Goal: Task Accomplishment & Management: Manage account settings

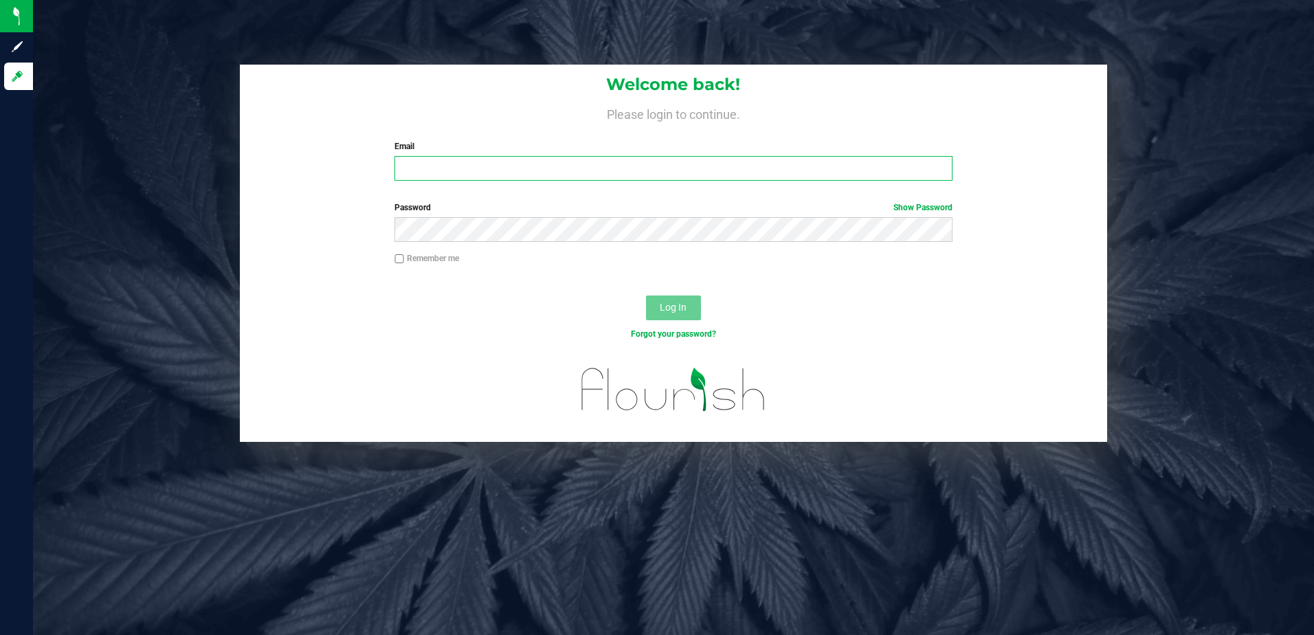
click at [763, 164] on input "Email" at bounding box center [673, 168] width 558 height 25
type input "[PERSON_NAME][EMAIL_ADDRESS][PERSON_NAME][DOMAIN_NAME]"
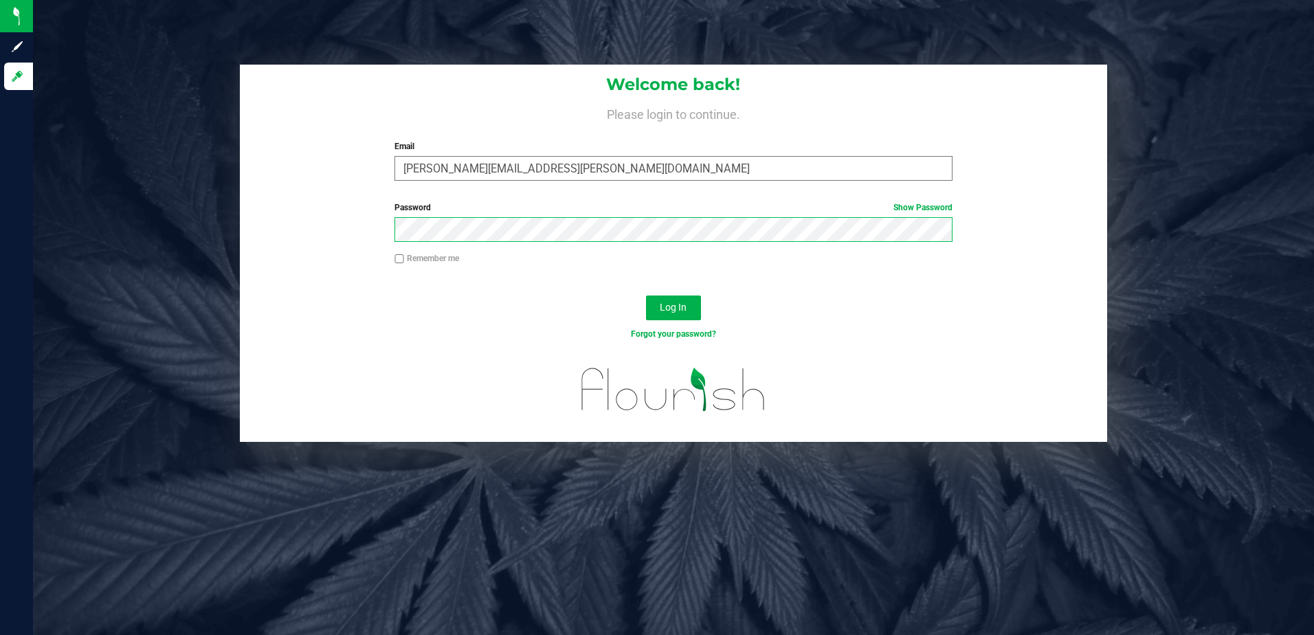
click at [646, 295] on button "Log In" at bounding box center [673, 307] width 55 height 25
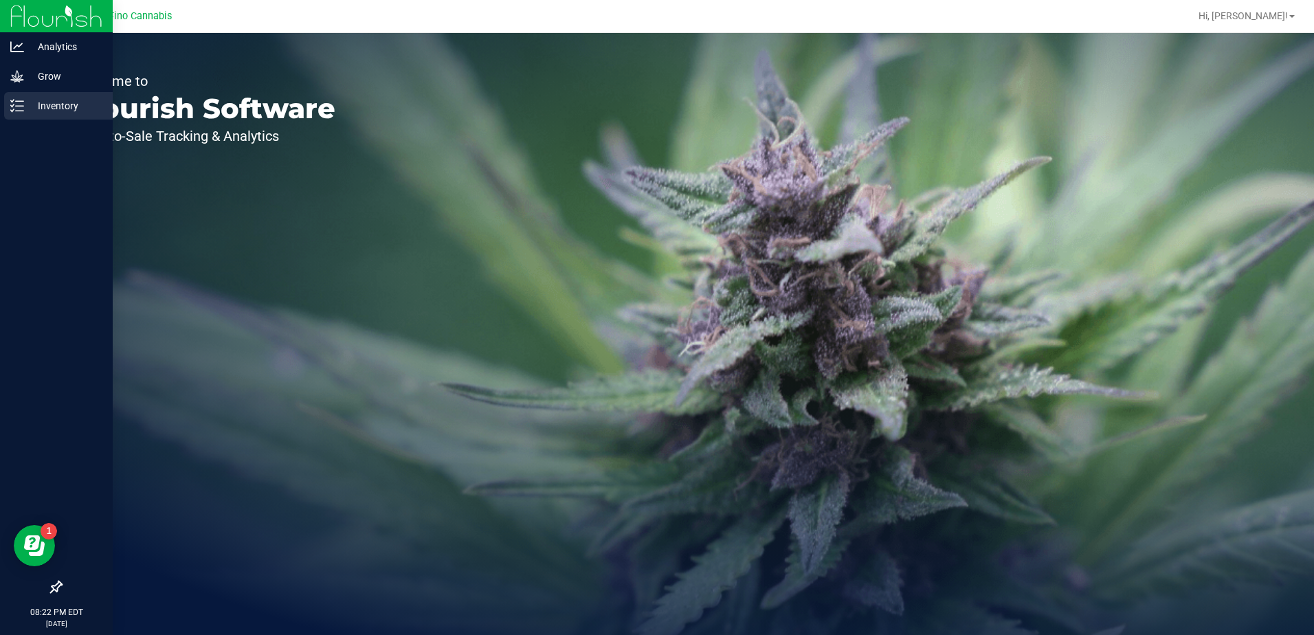
click at [21, 104] on icon at bounding box center [17, 106] width 14 height 14
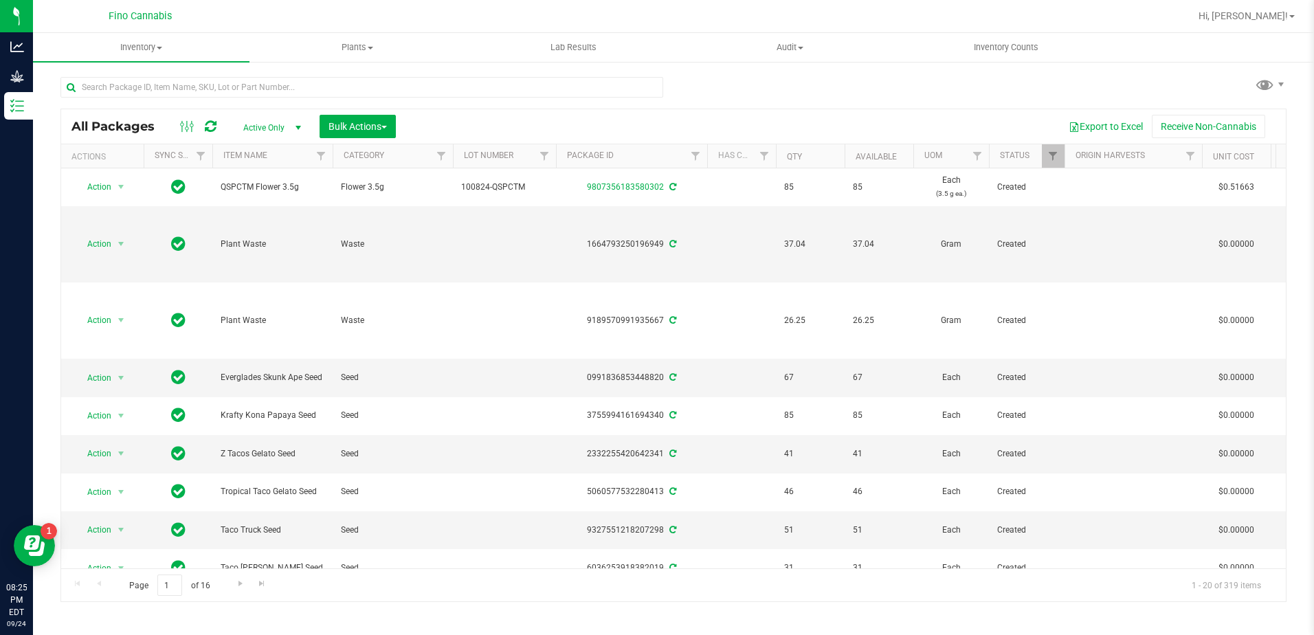
click at [754, 119] on div "Export to Excel Receive Non-Cannabis" at bounding box center [840, 126] width 869 height 23
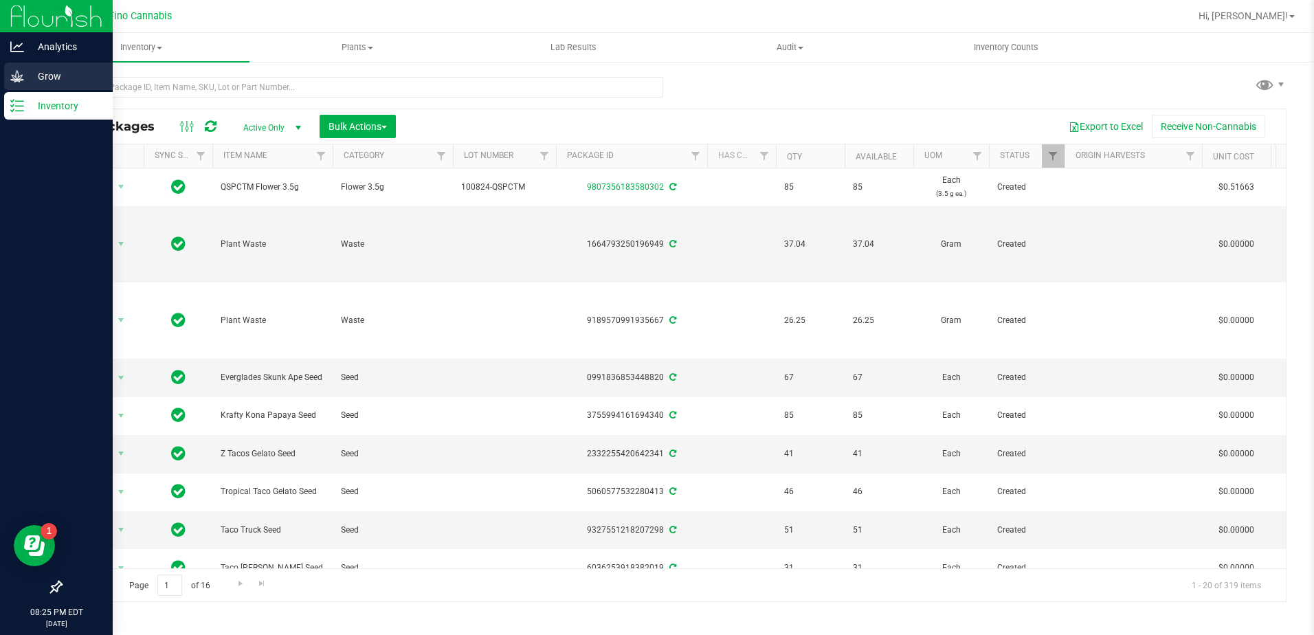
click at [19, 83] on div "Grow" at bounding box center [58, 76] width 109 height 27
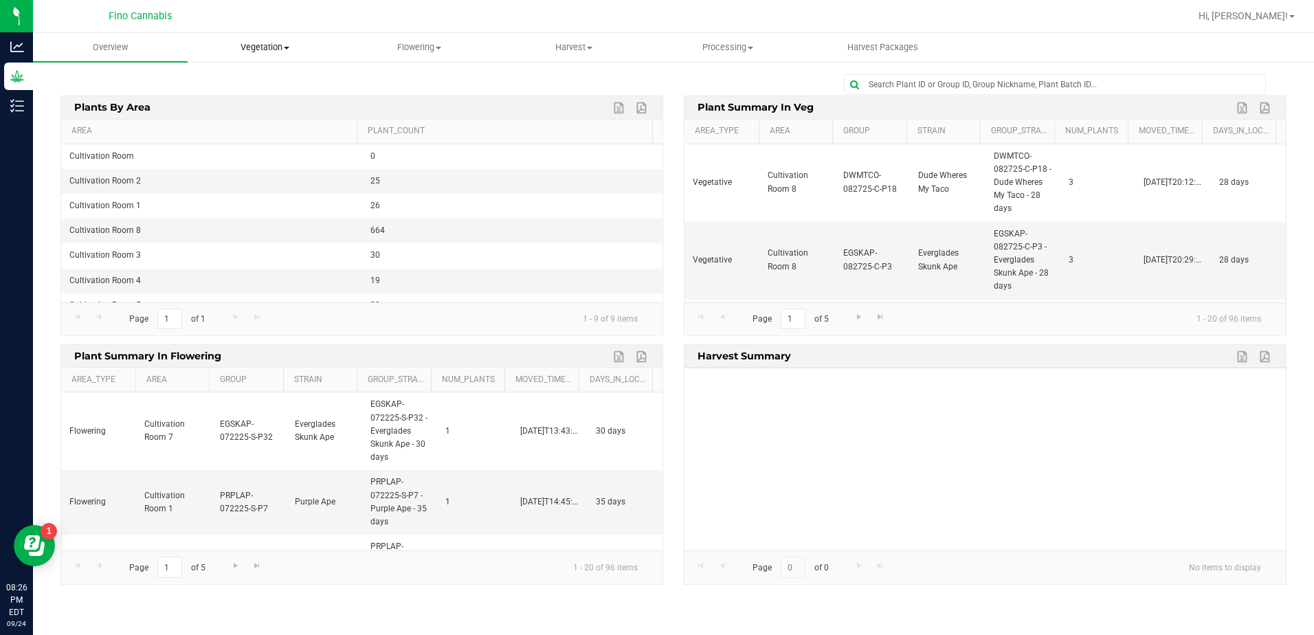
click at [280, 49] on span "Vegetation" at bounding box center [264, 47] width 153 height 12
click at [262, 81] on span "Veg groups" at bounding box center [231, 83] width 87 height 12
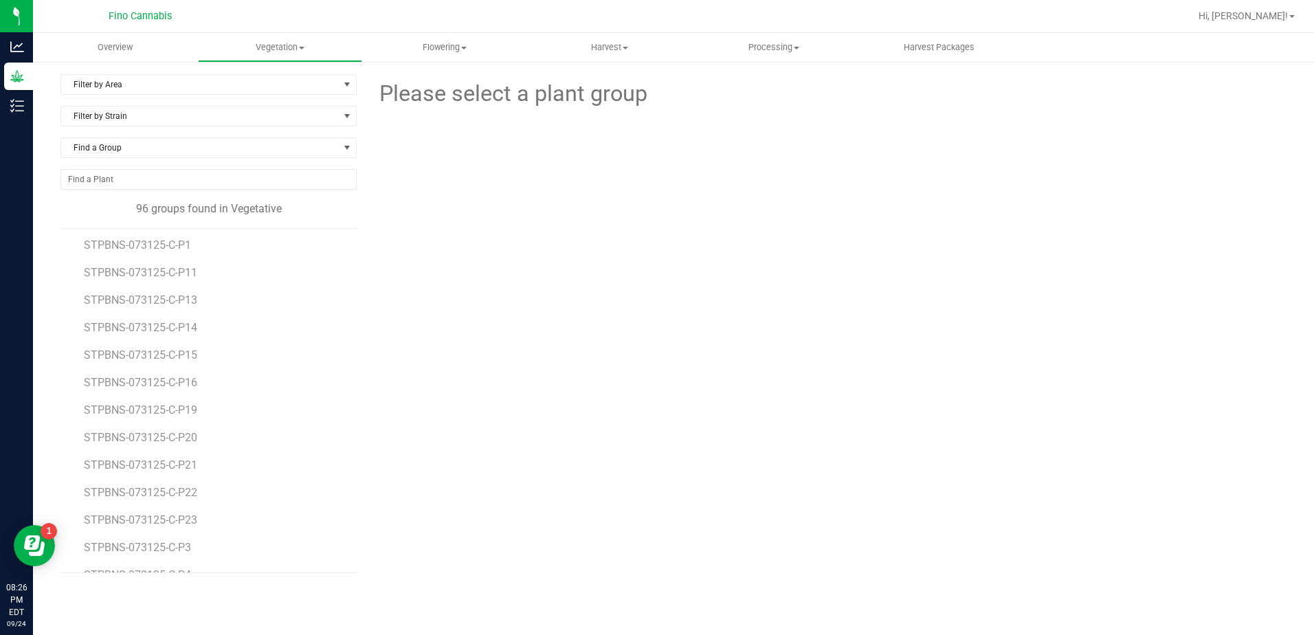
scroll to position [2168, 0]
click at [168, 364] on span "STPBNS-073125-C-P15" at bounding box center [142, 360] width 117 height 13
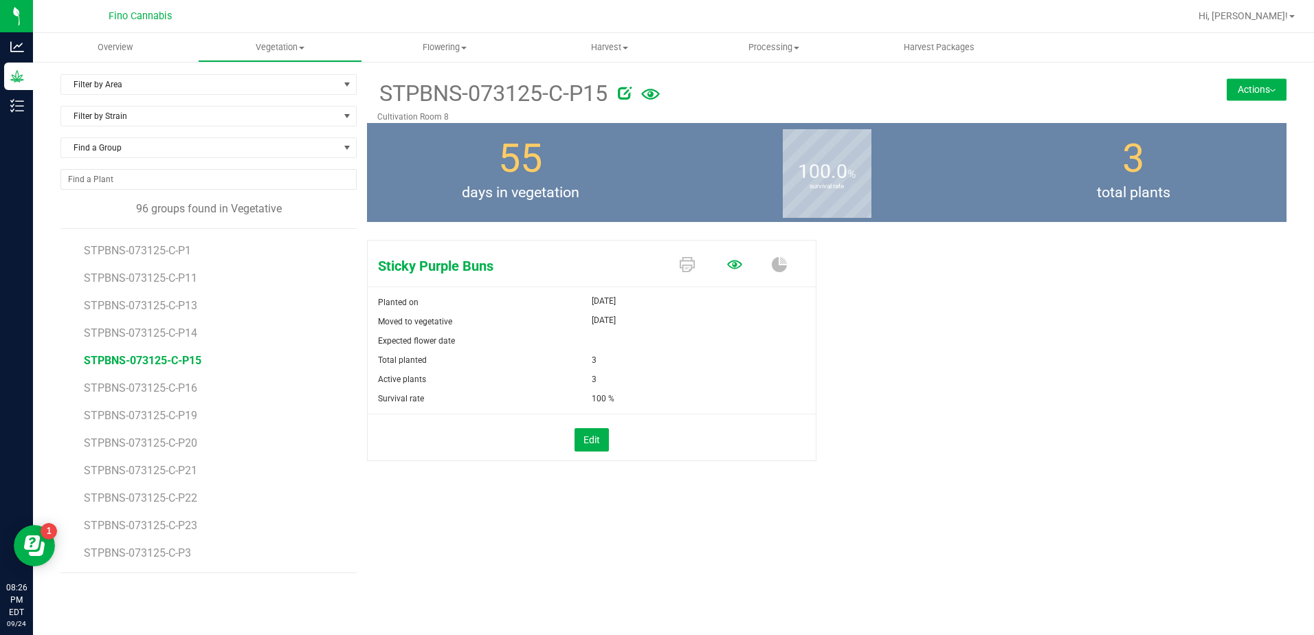
click at [735, 265] on icon at bounding box center [734, 264] width 15 height 9
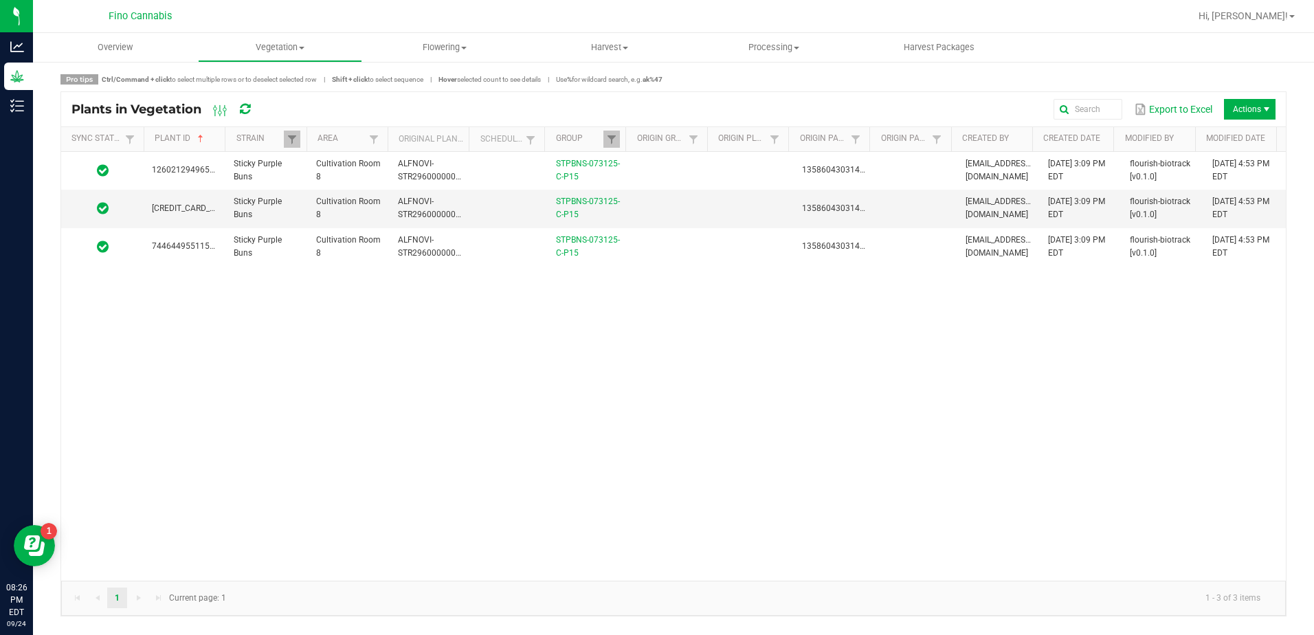
click at [222, 139] on span at bounding box center [223, 246] width 4 height 239
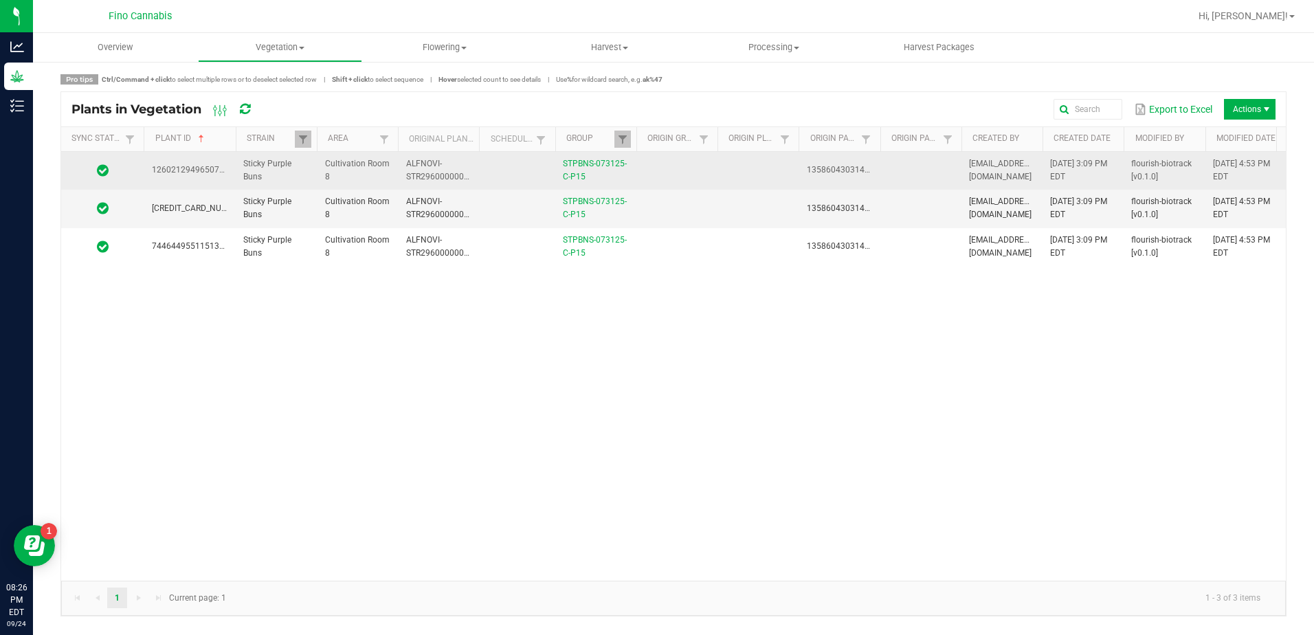
click at [732, 168] on td at bounding box center [757, 171] width 81 height 38
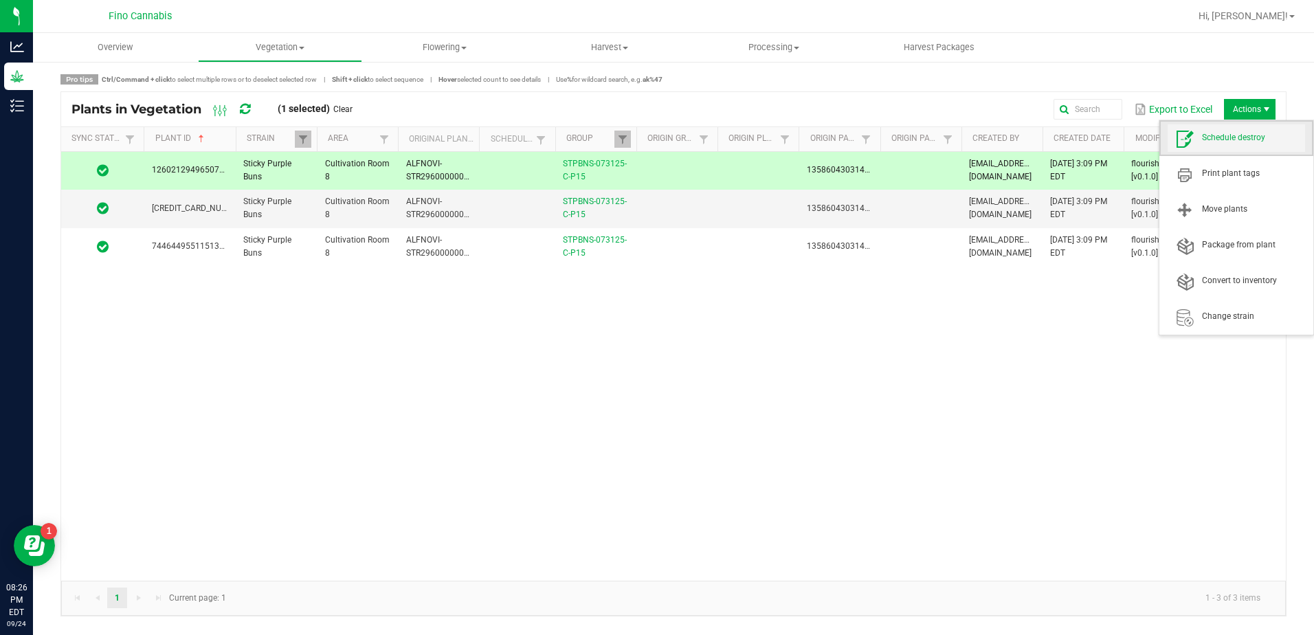
click at [1246, 142] on span "Schedule destroy" at bounding box center [1253, 138] width 103 height 12
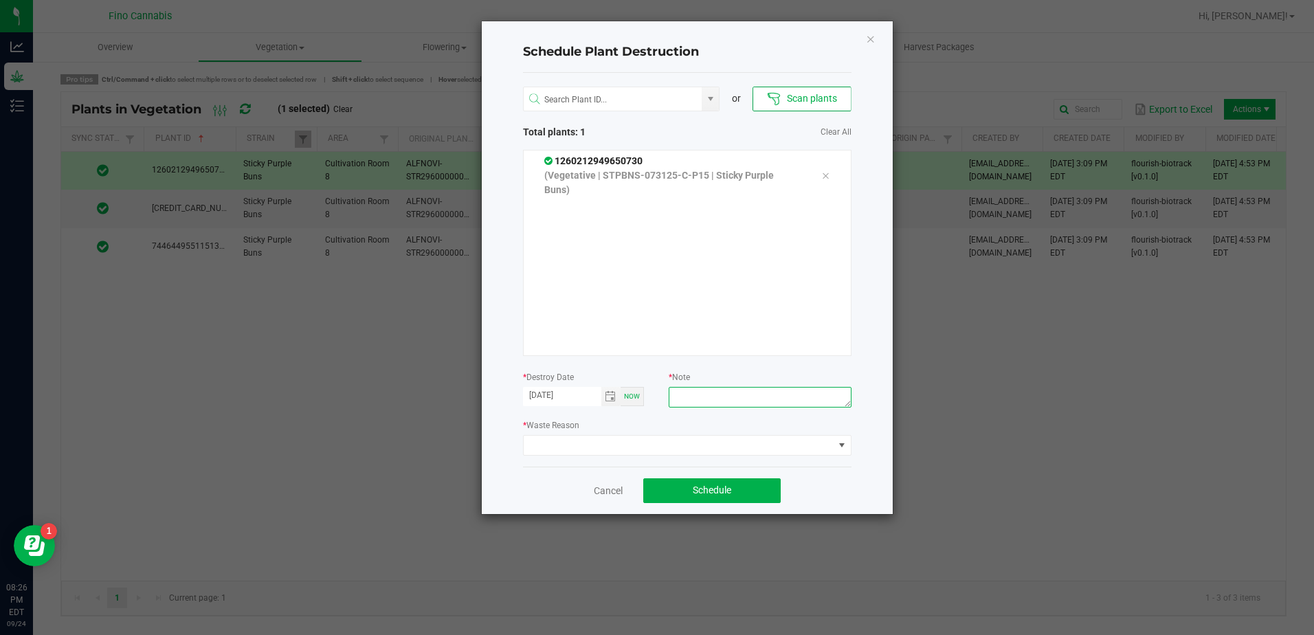
click at [696, 394] on textarea at bounding box center [759, 397] width 182 height 21
type textarea "6"
click at [700, 398] on textarea "66.66g - Did not root" at bounding box center [759, 397] width 182 height 21
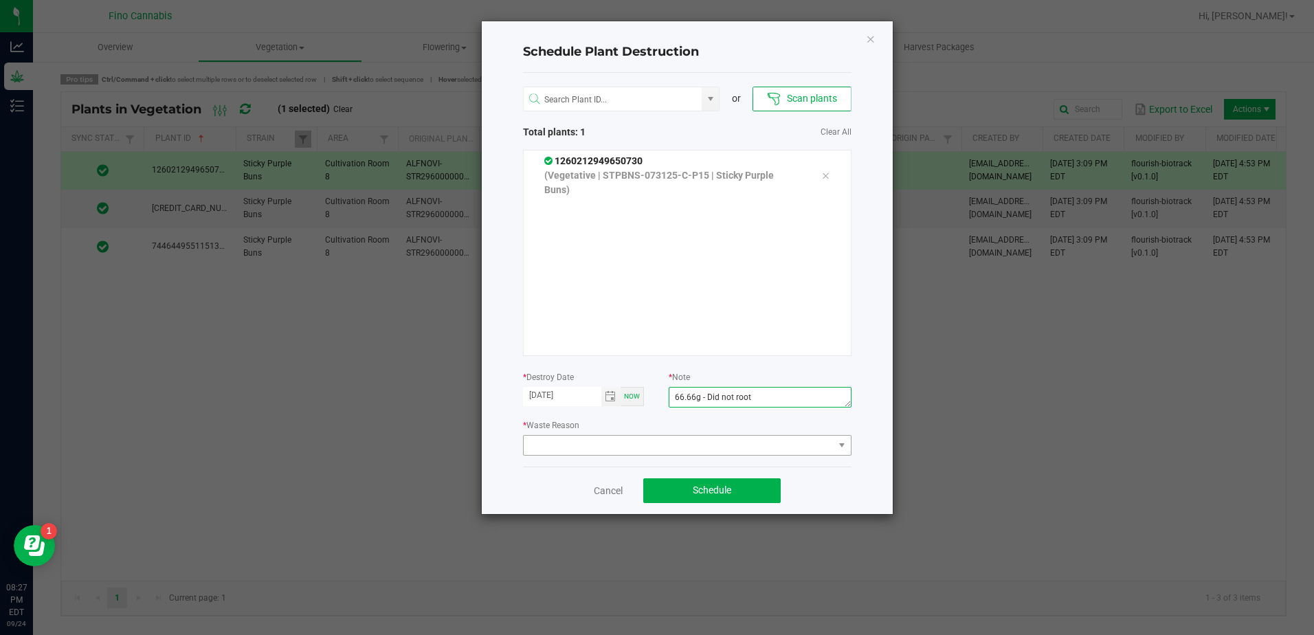
type textarea "66.66g - Did not root"
click at [551, 449] on span at bounding box center [678, 445] width 310 height 19
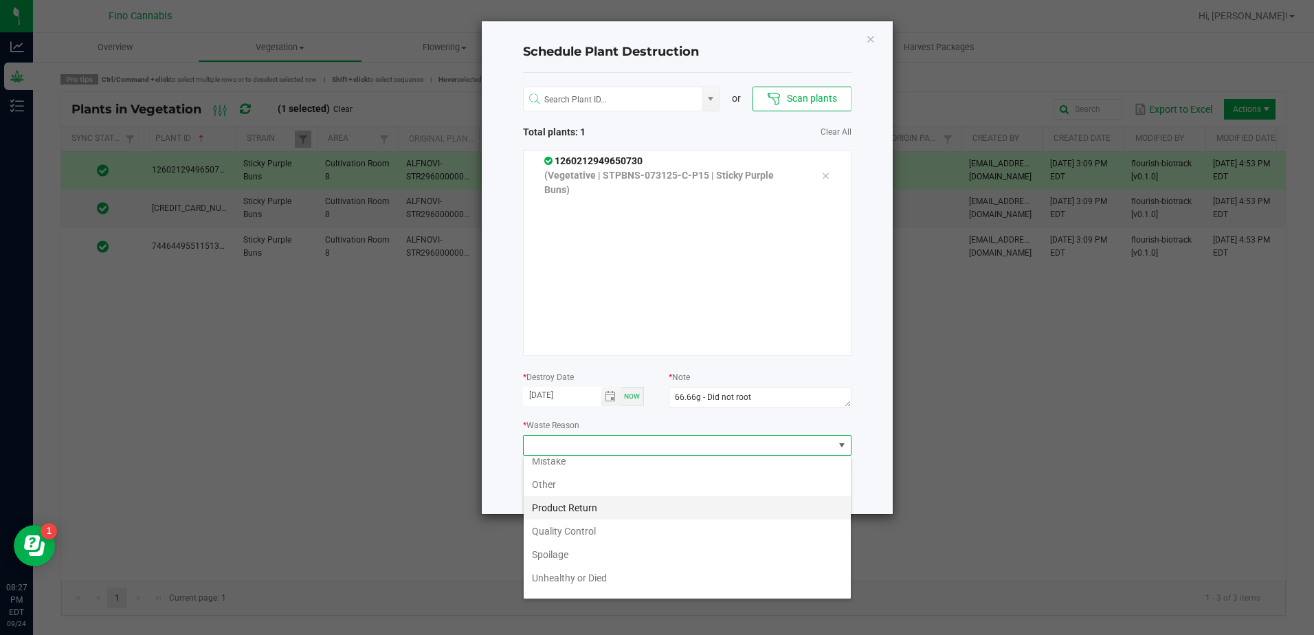
scroll to position [49, 0]
click at [607, 564] on li "Unhealthy or Died" at bounding box center [686, 560] width 327 height 23
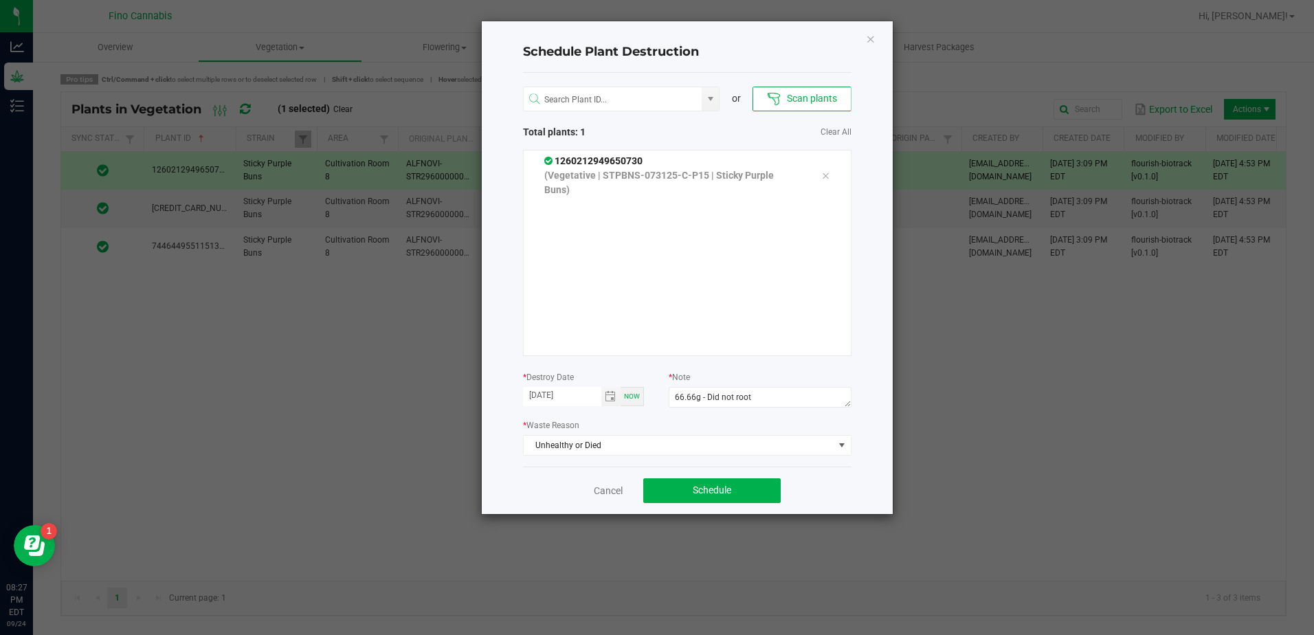
click at [875, 484] on div "Schedule Plant Destruction or Scan plants Total plants: 1 Clear All 12602129496…" at bounding box center [687, 267] width 411 height 493
click at [742, 486] on button "Schedule" at bounding box center [711, 490] width 137 height 25
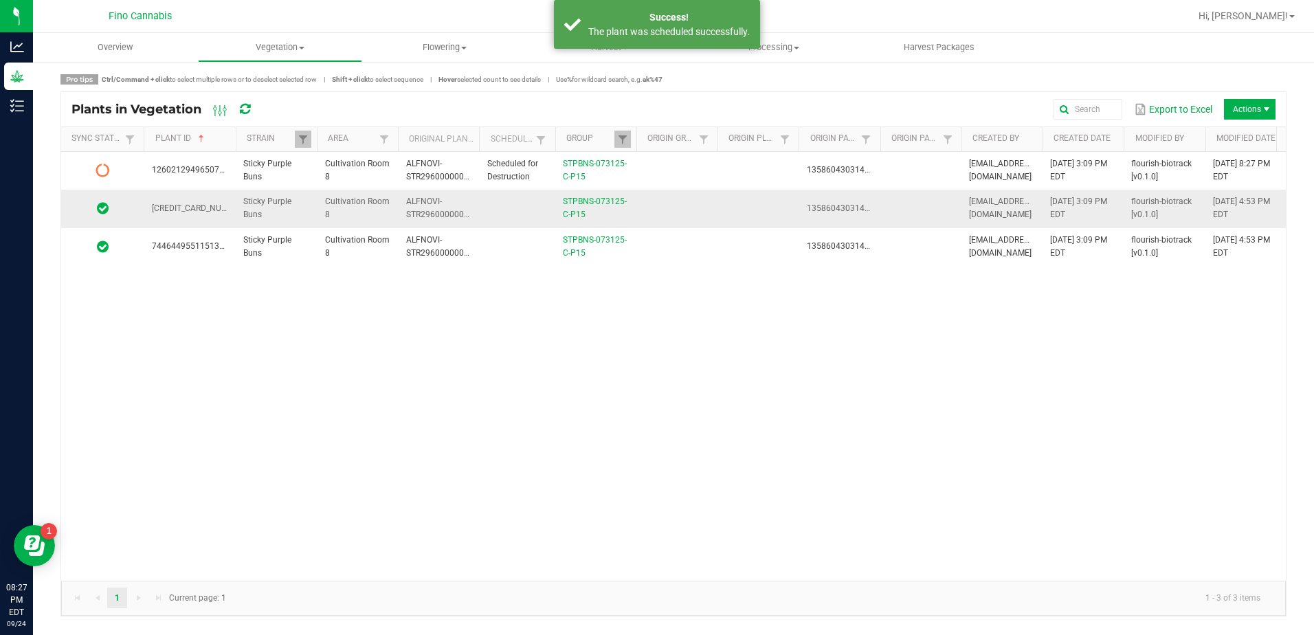
click at [736, 217] on td at bounding box center [757, 209] width 81 height 38
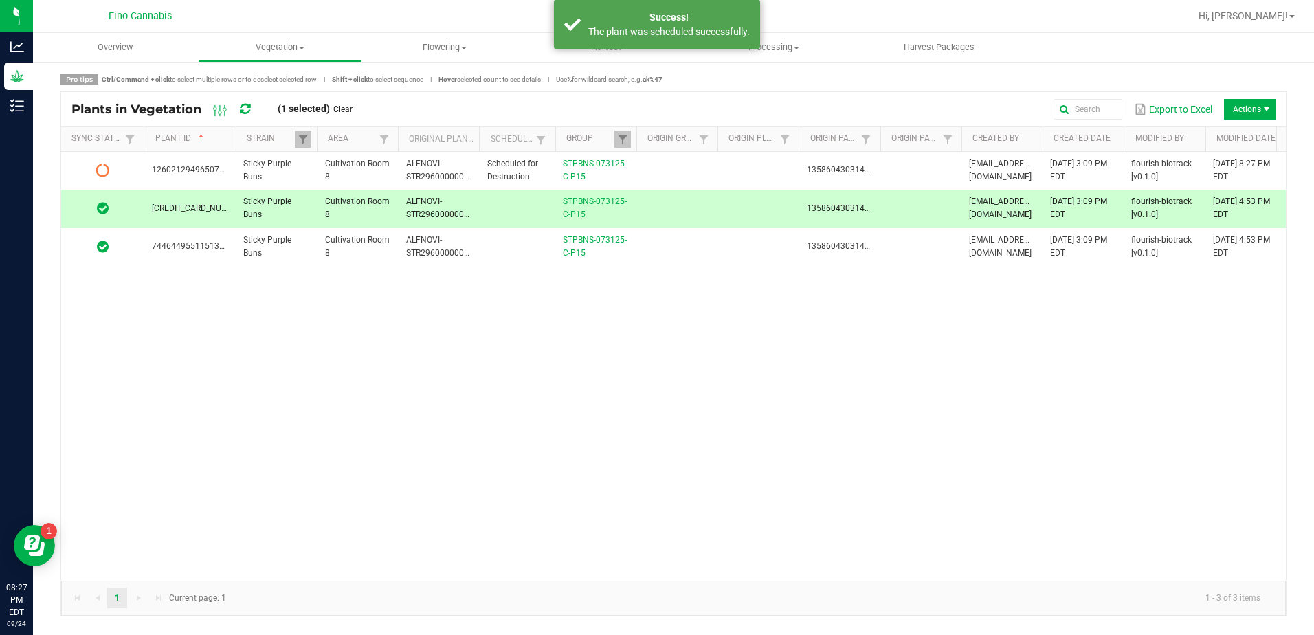
click at [1252, 98] on div "Export to Excel Actions" at bounding box center [819, 109] width 912 height 23
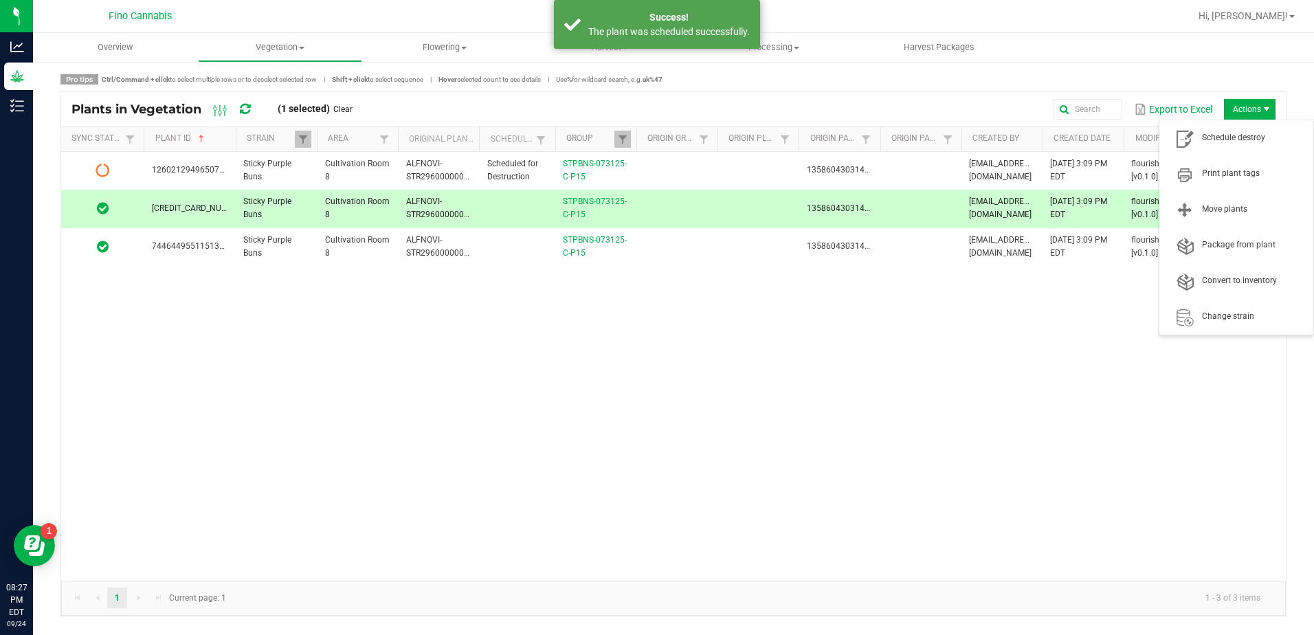
click at [1252, 102] on span "Actions" at bounding box center [1250, 109] width 52 height 21
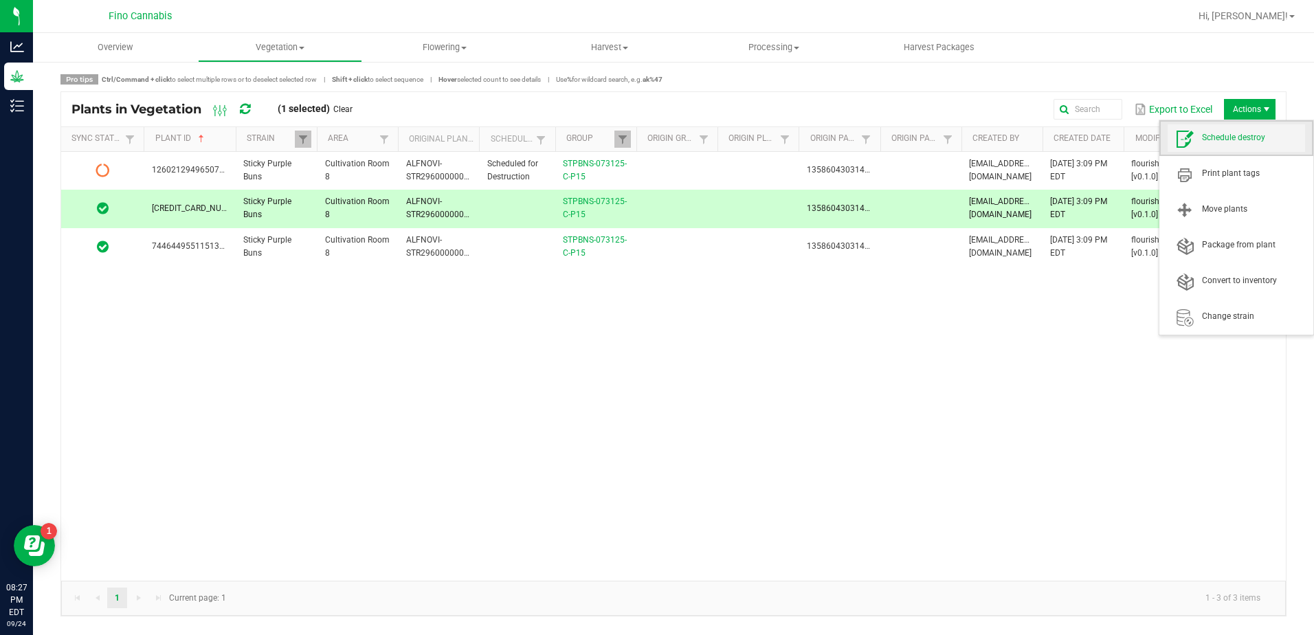
click at [1237, 131] on span "Schedule destroy" at bounding box center [1235, 137] width 137 height 27
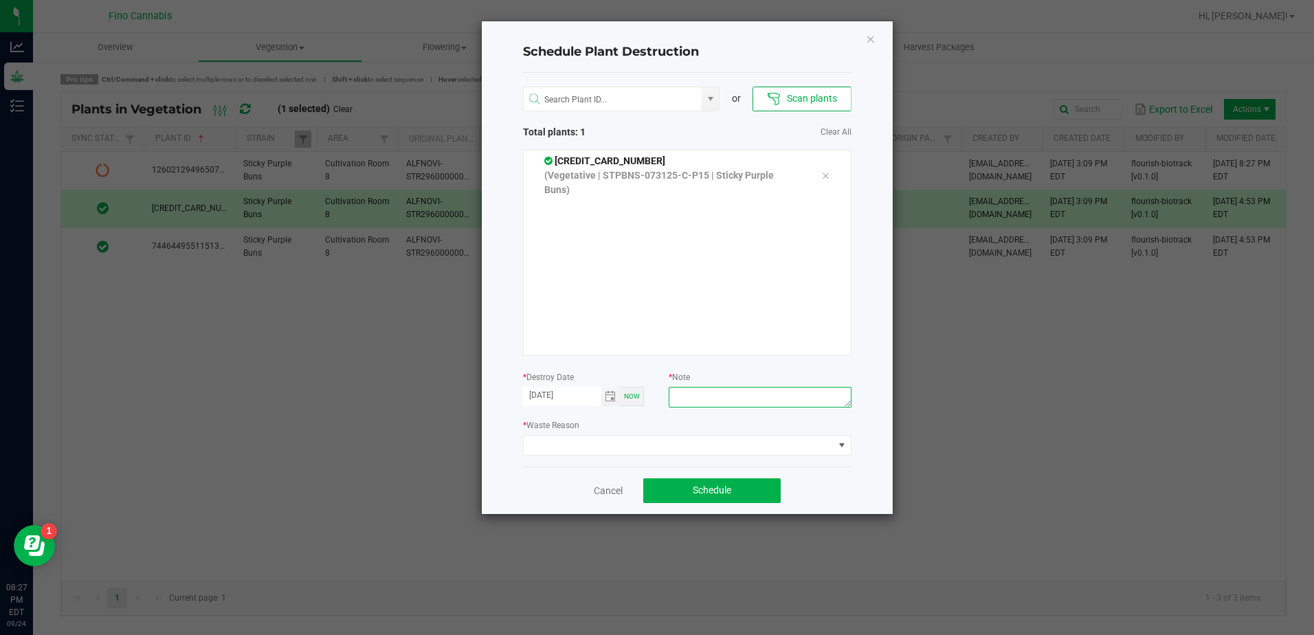
paste textarea "66.66g - Did not root"
type textarea "66.66g - Did not root"
click at [697, 455] on span at bounding box center [687, 445] width 328 height 21
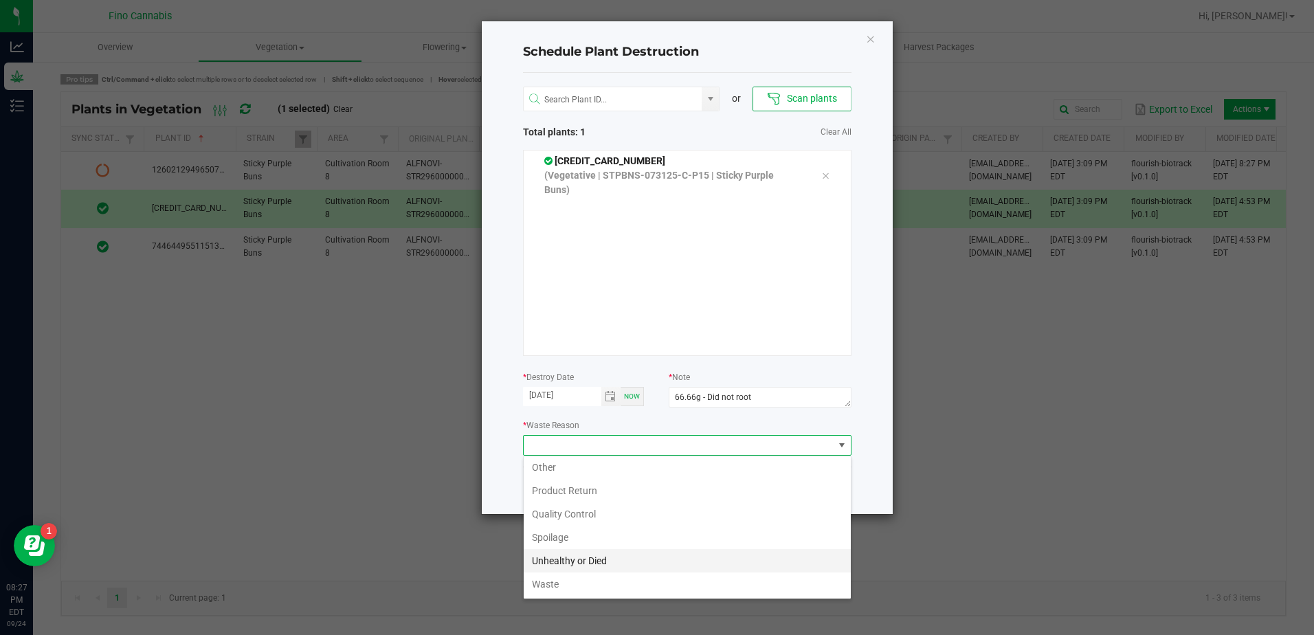
click at [648, 562] on li "Unhealthy or Died" at bounding box center [686, 560] width 327 height 23
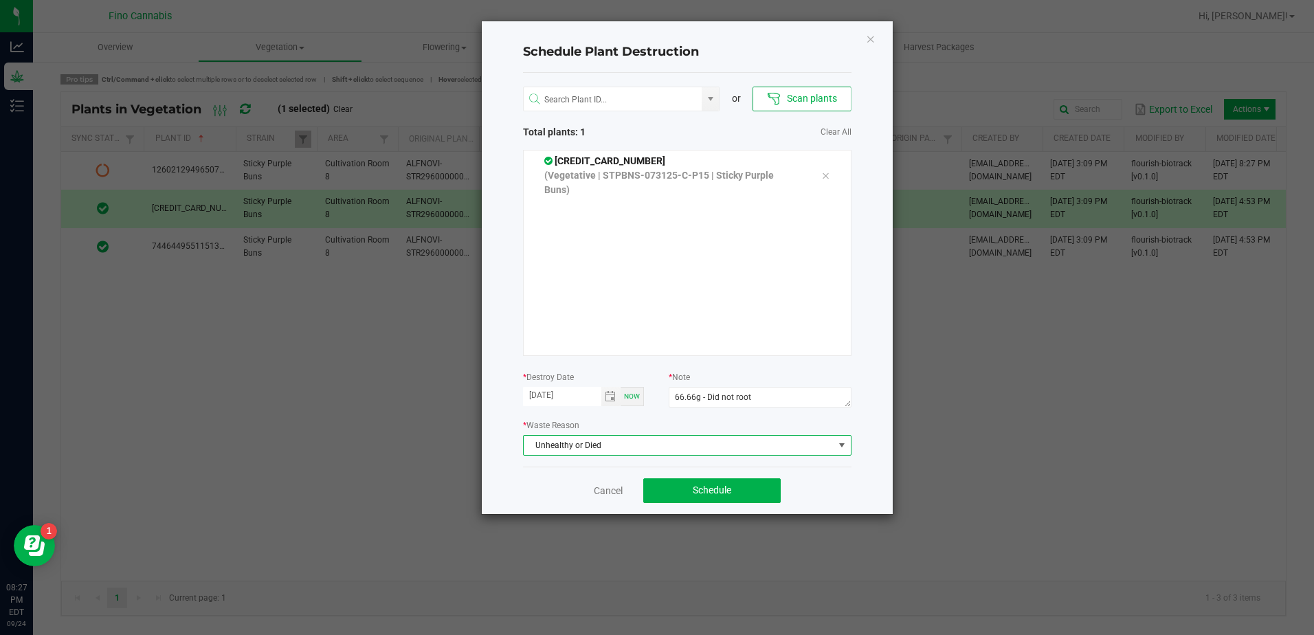
click at [855, 473] on div "Schedule Plant Destruction or Scan plants Total plants: 1 Clear All [CREDIT_CAR…" at bounding box center [687, 267] width 411 height 493
click at [736, 479] on button "Schedule" at bounding box center [711, 490] width 137 height 25
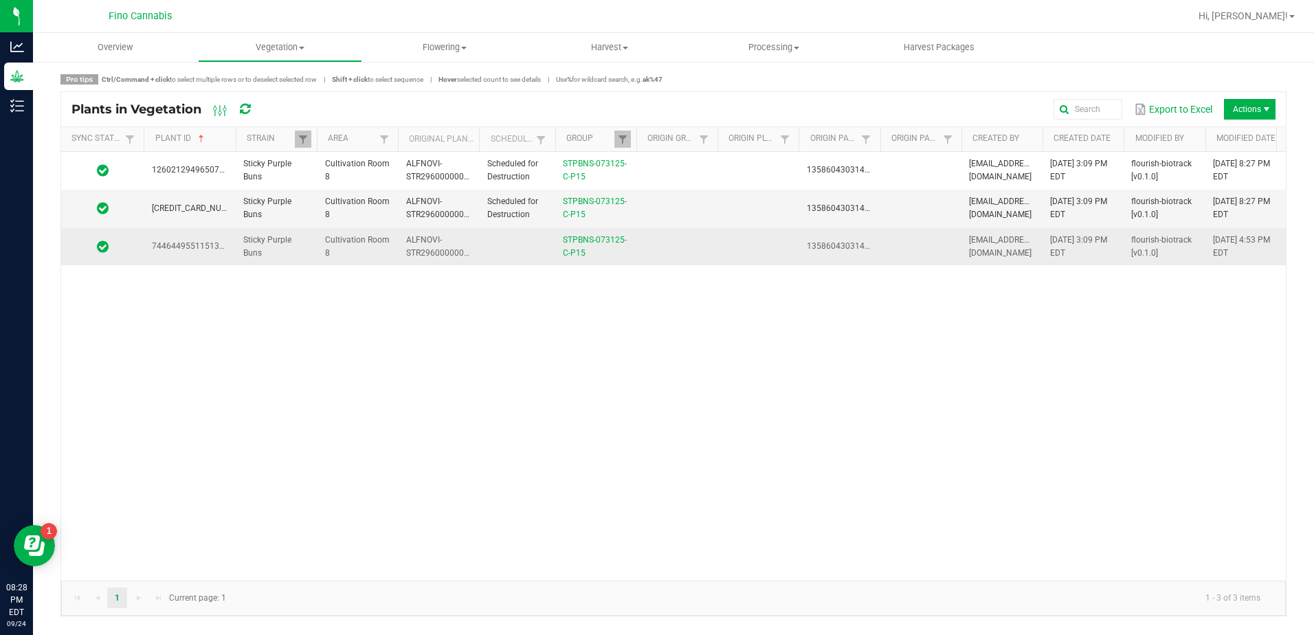
click at [212, 256] on td "7446449551151348" at bounding box center [189, 246] width 91 height 37
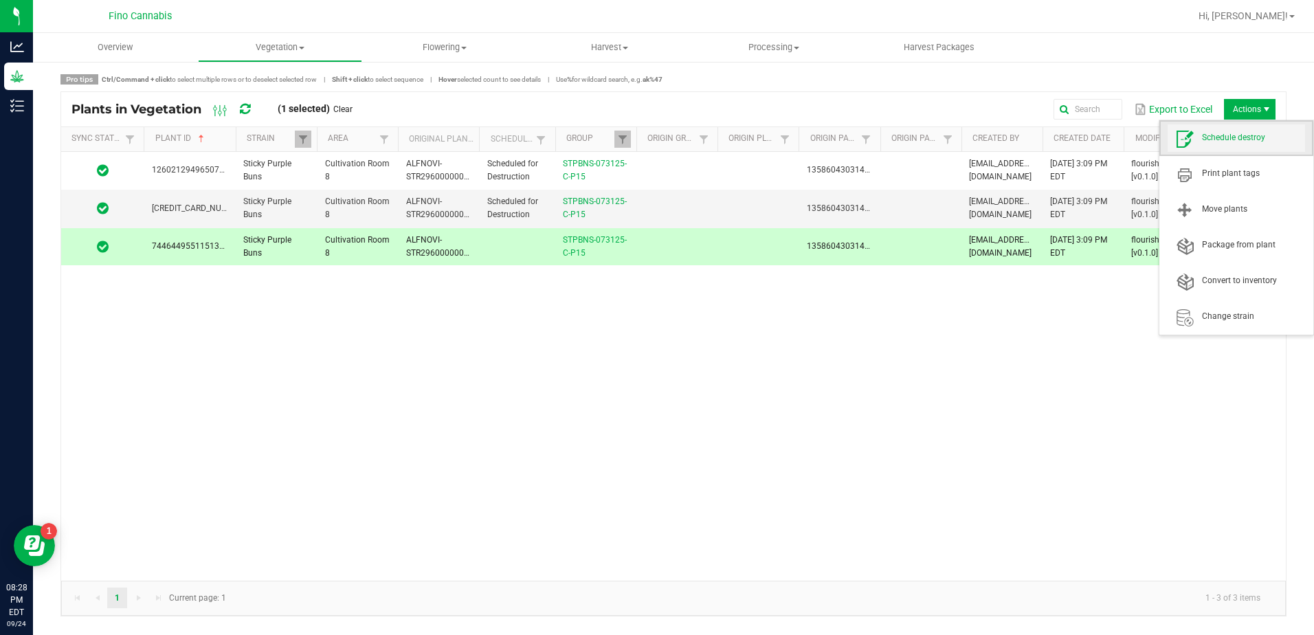
click at [1234, 133] on span "Schedule destroy" at bounding box center [1253, 138] width 103 height 12
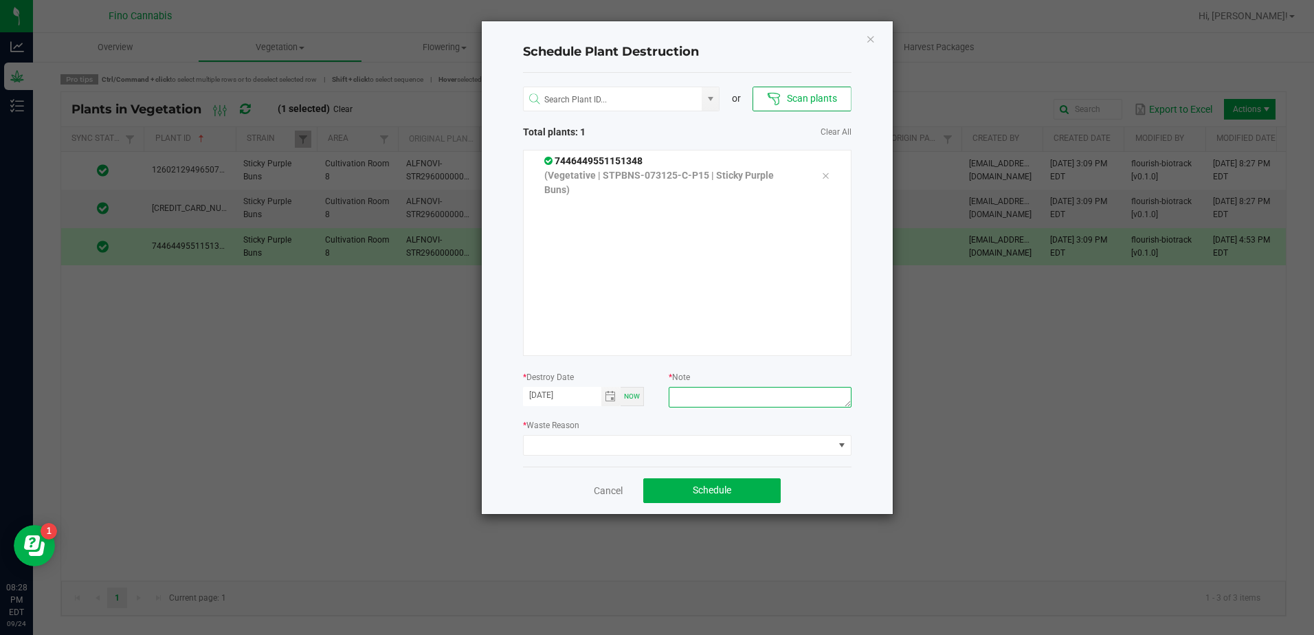
paste textarea "66.66g - Did not root"
type textarea "66.66g - Did not root"
click at [730, 440] on span at bounding box center [678, 445] width 310 height 19
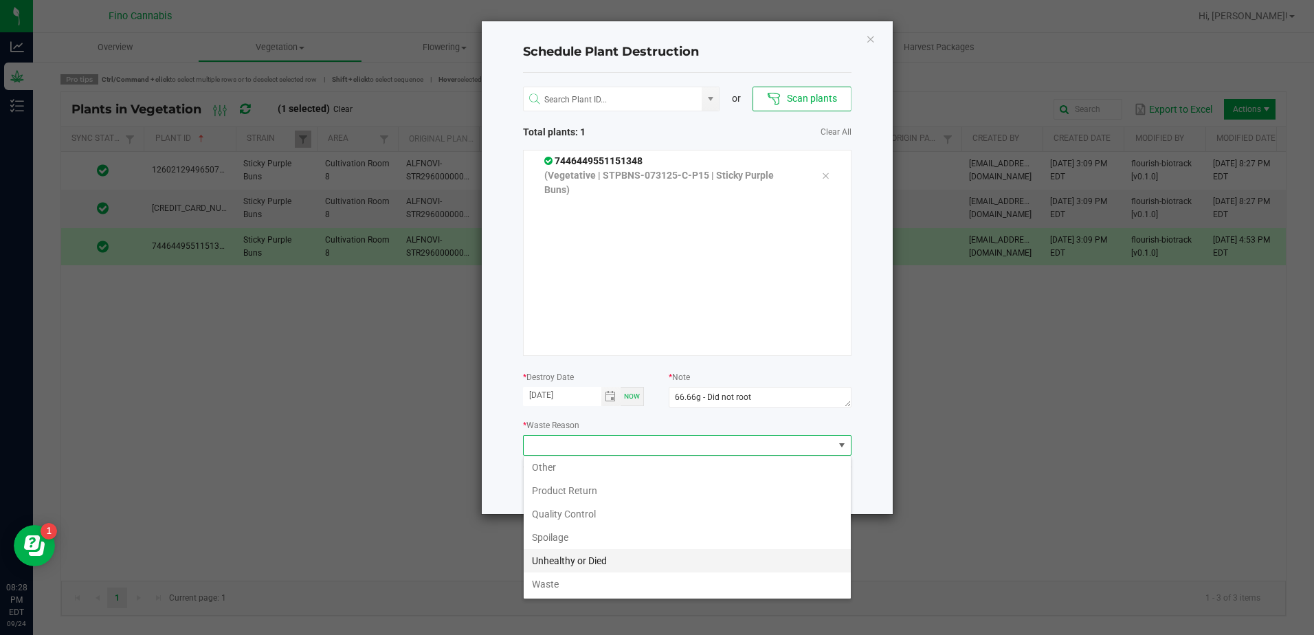
click at [603, 553] on li "Unhealthy or Died" at bounding box center [686, 560] width 327 height 23
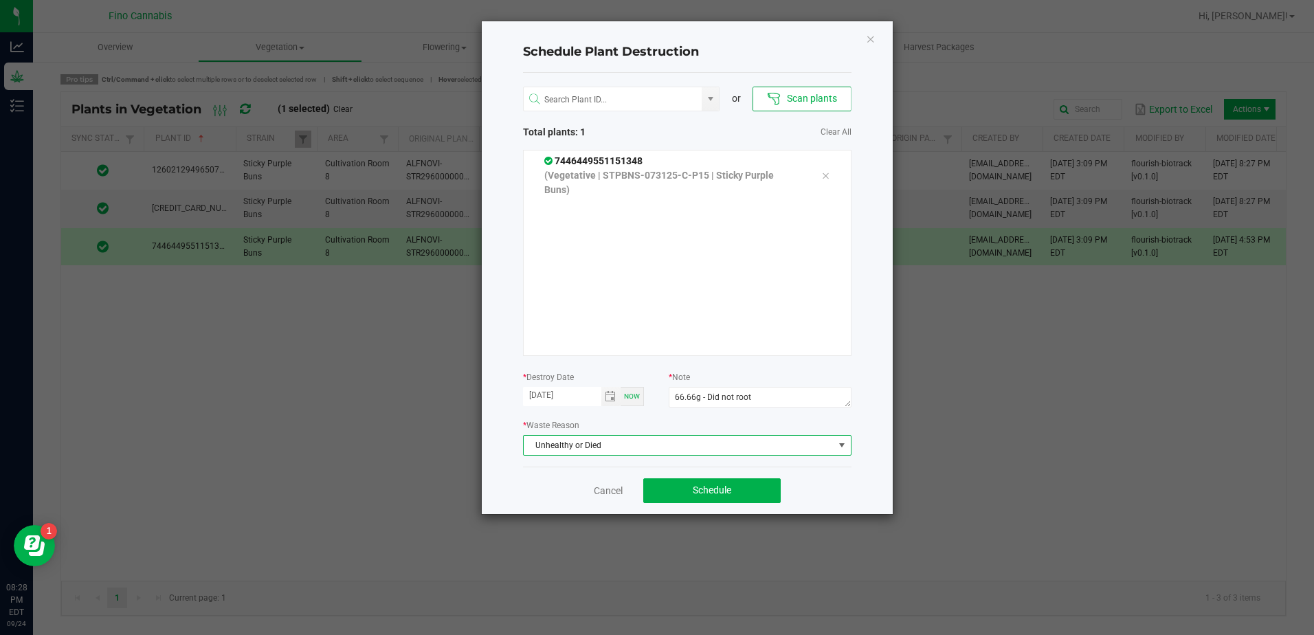
click at [848, 490] on div "Cancel Schedule" at bounding box center [687, 489] width 328 height 47
click at [742, 491] on button "Schedule" at bounding box center [711, 490] width 137 height 25
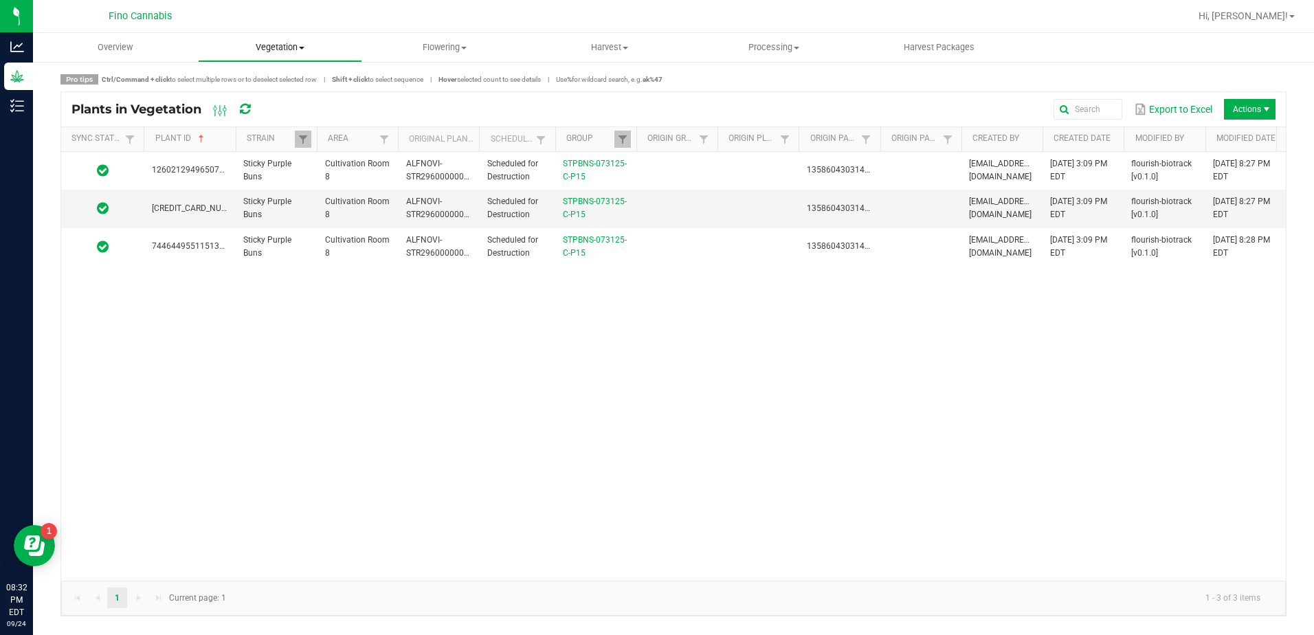
click at [292, 54] on uib-tab-heading "Vegetation Veg groups Veg plants Mother groups Mother plants Apply to plants Cr…" at bounding box center [281, 47] width 164 height 27
click at [264, 84] on span "Veg groups" at bounding box center [241, 83] width 87 height 12
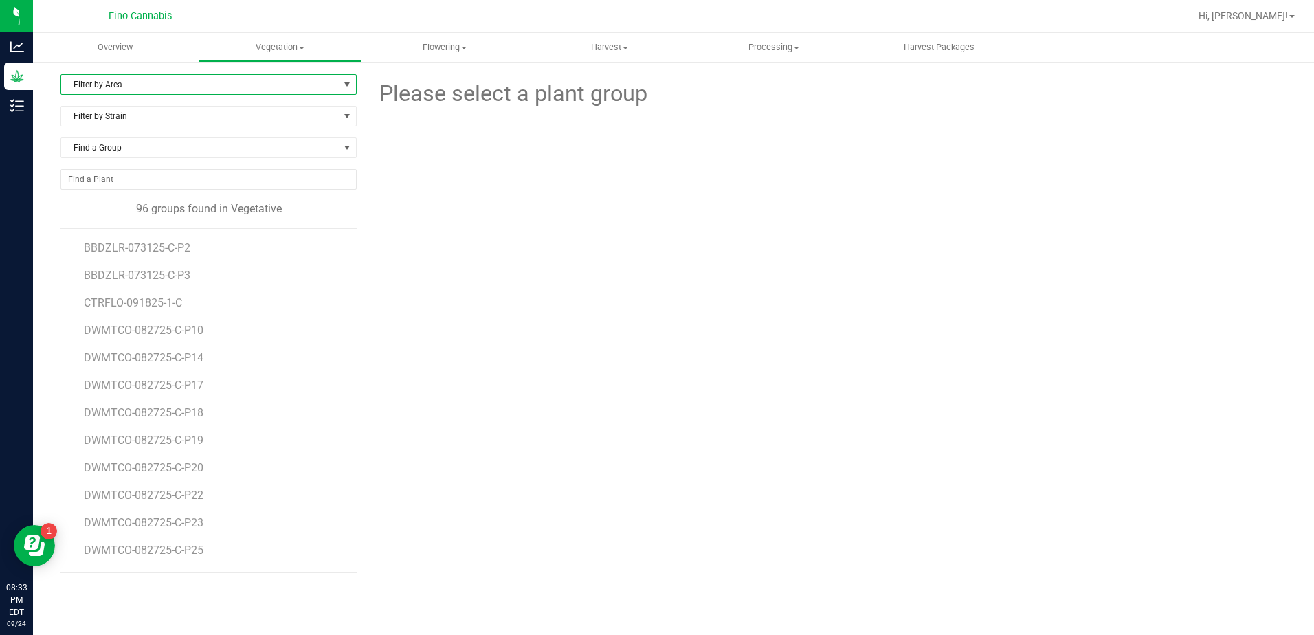
click at [240, 88] on span "Filter by Area" at bounding box center [200, 84] width 278 height 19
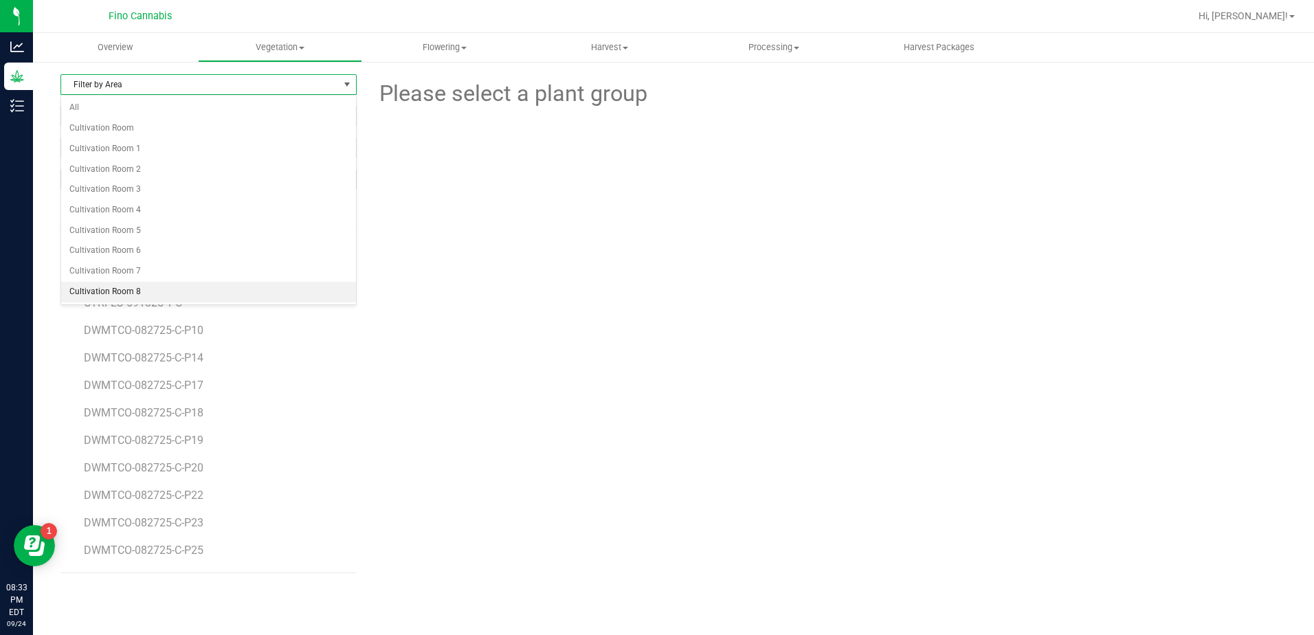
click at [133, 294] on li "Cultivation Room 8" at bounding box center [208, 292] width 295 height 21
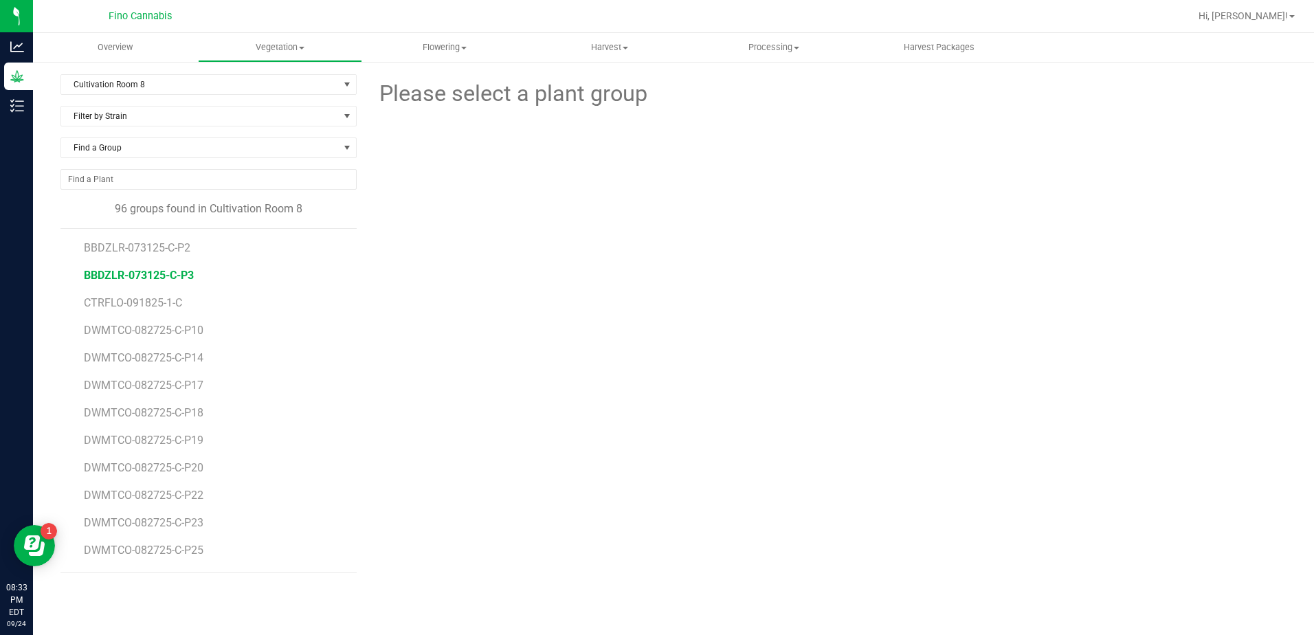
click at [169, 270] on span "BBDZLR-073125-C-P3" at bounding box center [139, 275] width 110 height 13
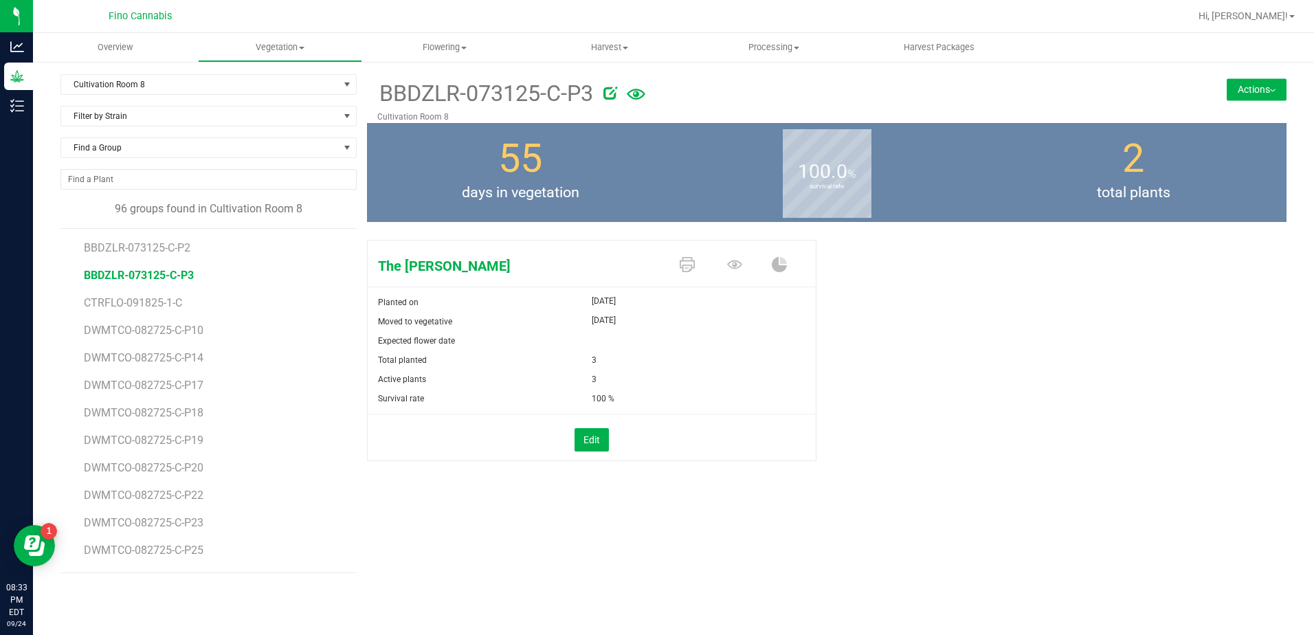
click at [638, 89] on icon at bounding box center [636, 95] width 19 height 30
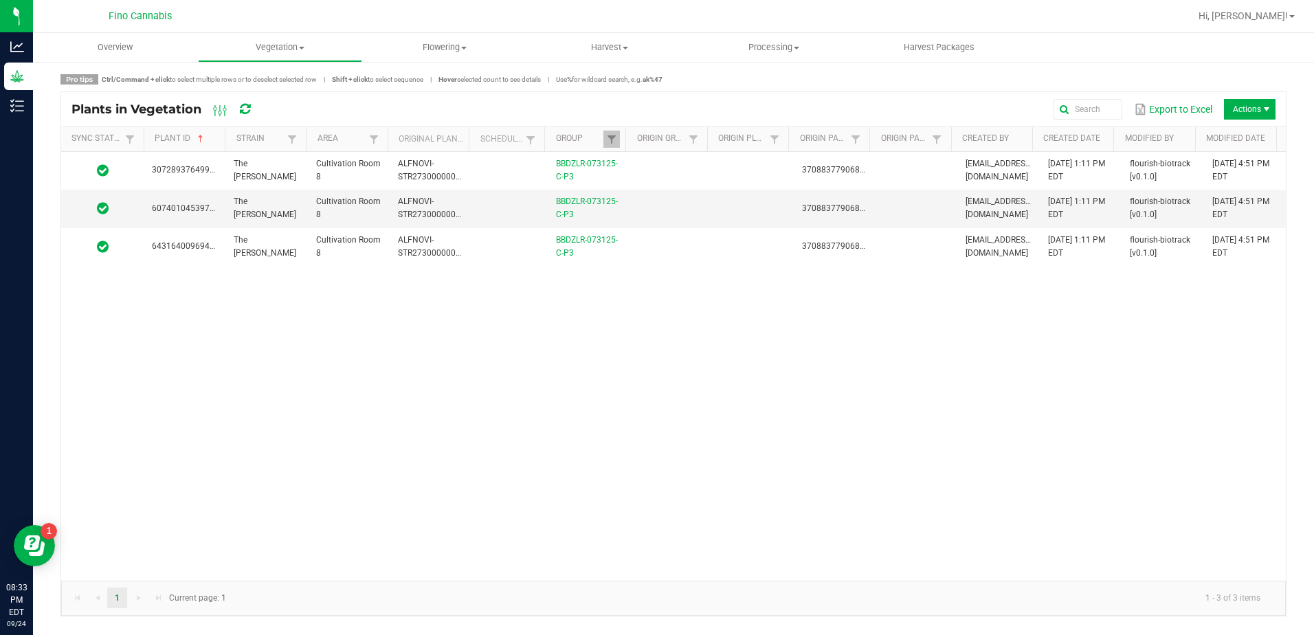
click at [223, 137] on span at bounding box center [223, 246] width 4 height 239
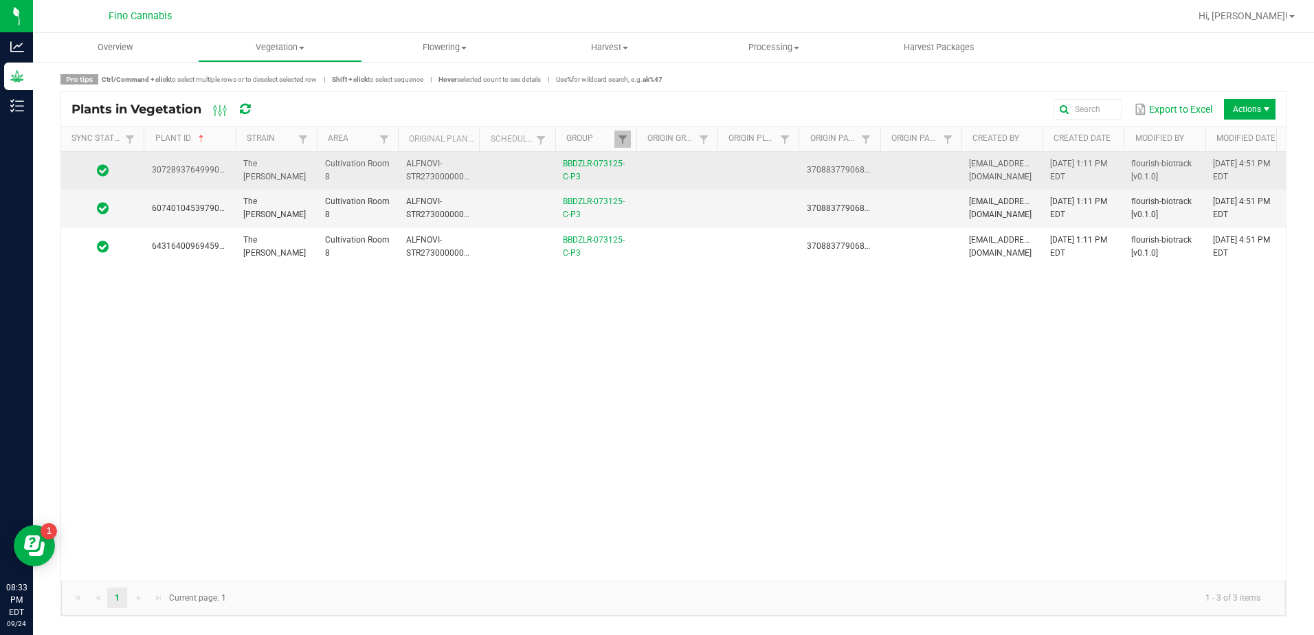
click at [752, 174] on td at bounding box center [757, 171] width 81 height 38
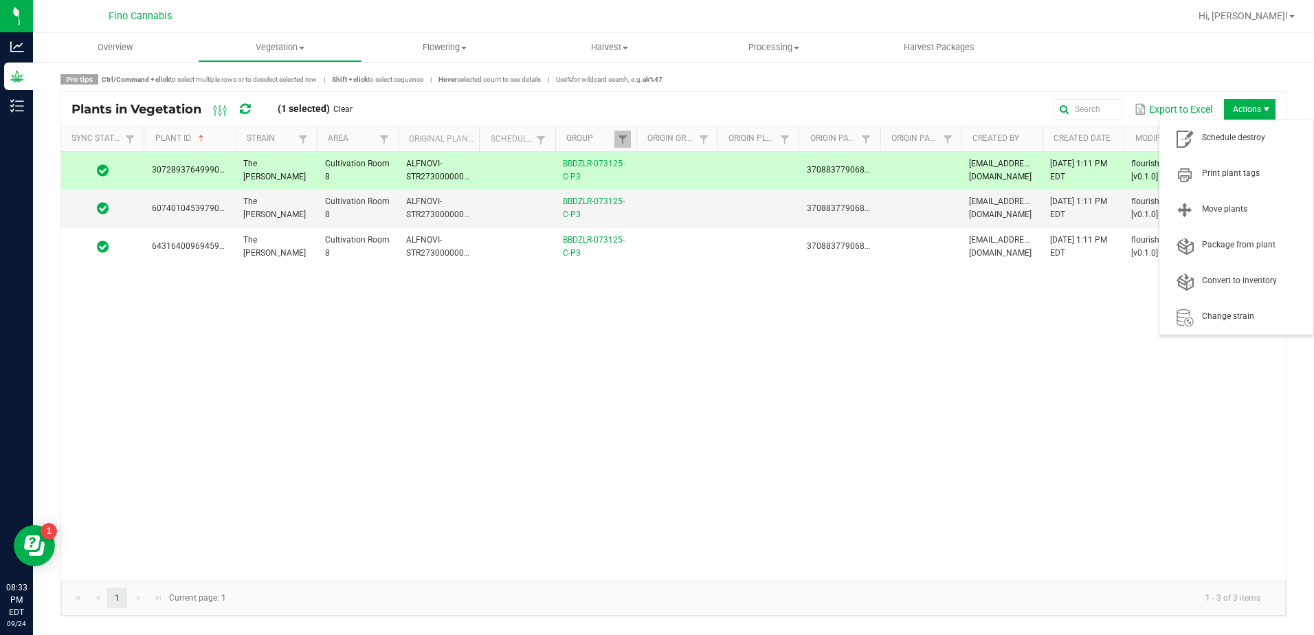
click at [1237, 105] on span "Actions" at bounding box center [1250, 109] width 52 height 21
click at [1235, 131] on span "Schedule destroy" at bounding box center [1235, 137] width 137 height 27
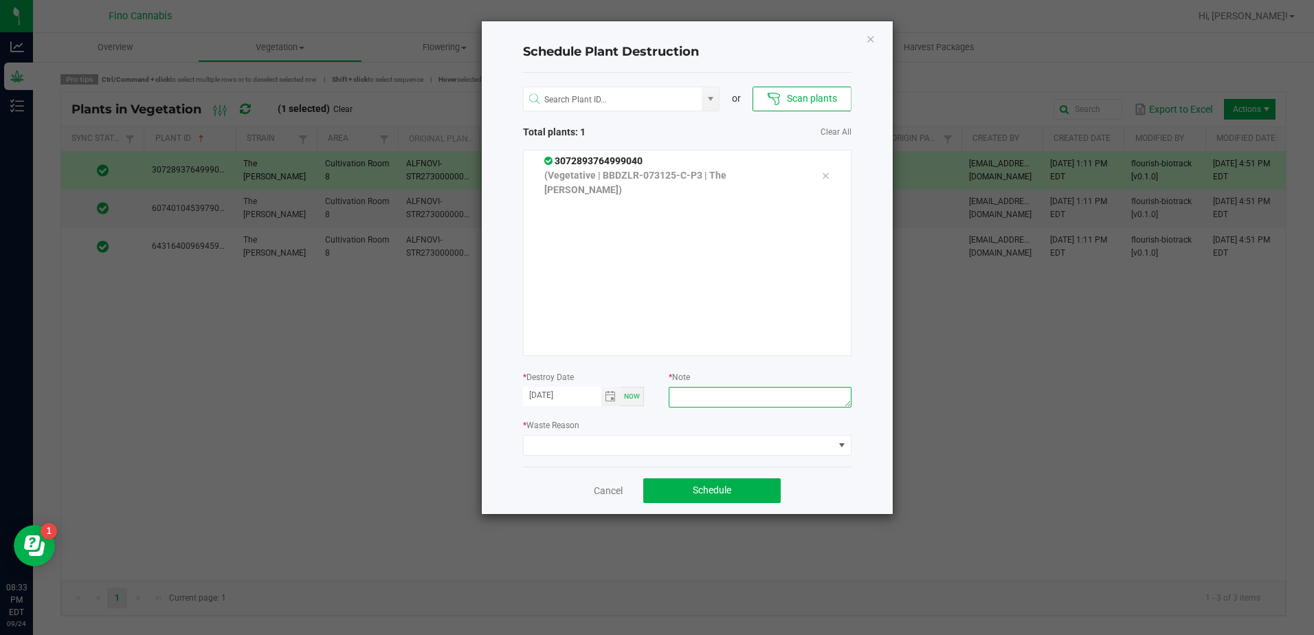
click at [720, 392] on textarea at bounding box center [759, 397] width 182 height 21
click at [720, 392] on textarea "46.66" at bounding box center [759, 397] width 182 height 21
paste textarea "66.66g - Did not root"
drag, startPoint x: 683, startPoint y: 395, endPoint x: 673, endPoint y: 399, distance: 10.5
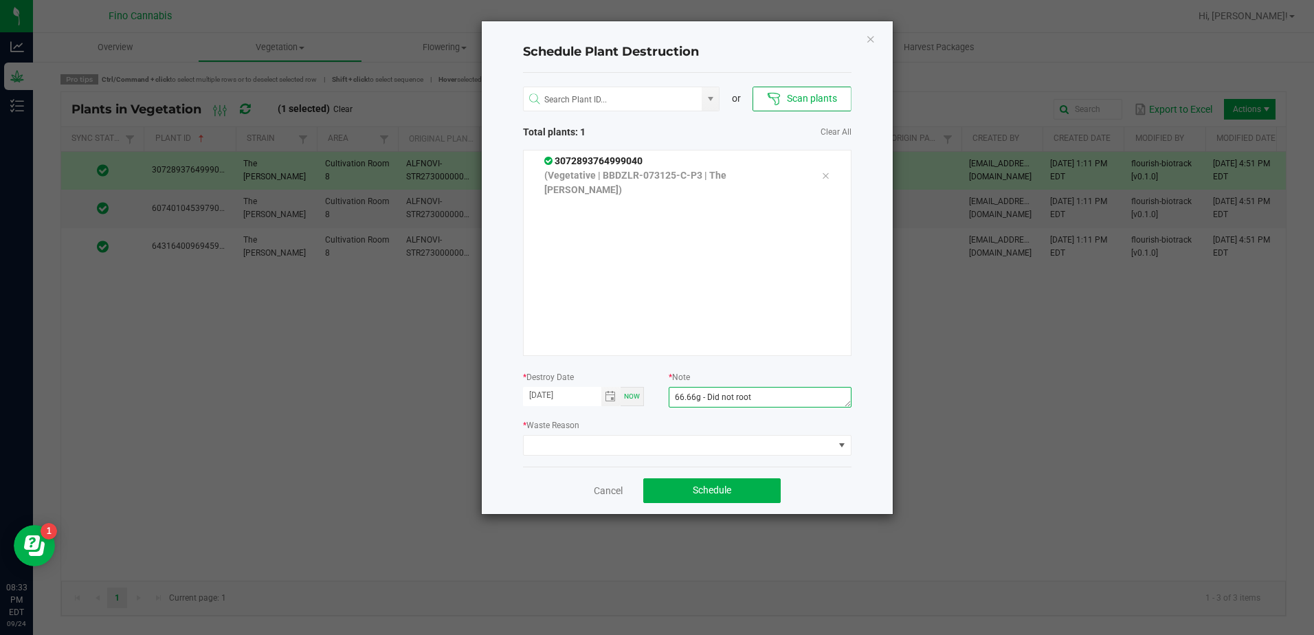
click at [673, 399] on textarea "66.66g - Did not root" at bounding box center [759, 397] width 182 height 21
click at [793, 389] on textarea "46.66g - Did not root" at bounding box center [759, 397] width 182 height 21
click at [760, 402] on textarea "46.66g - Did not root" at bounding box center [759, 397] width 182 height 21
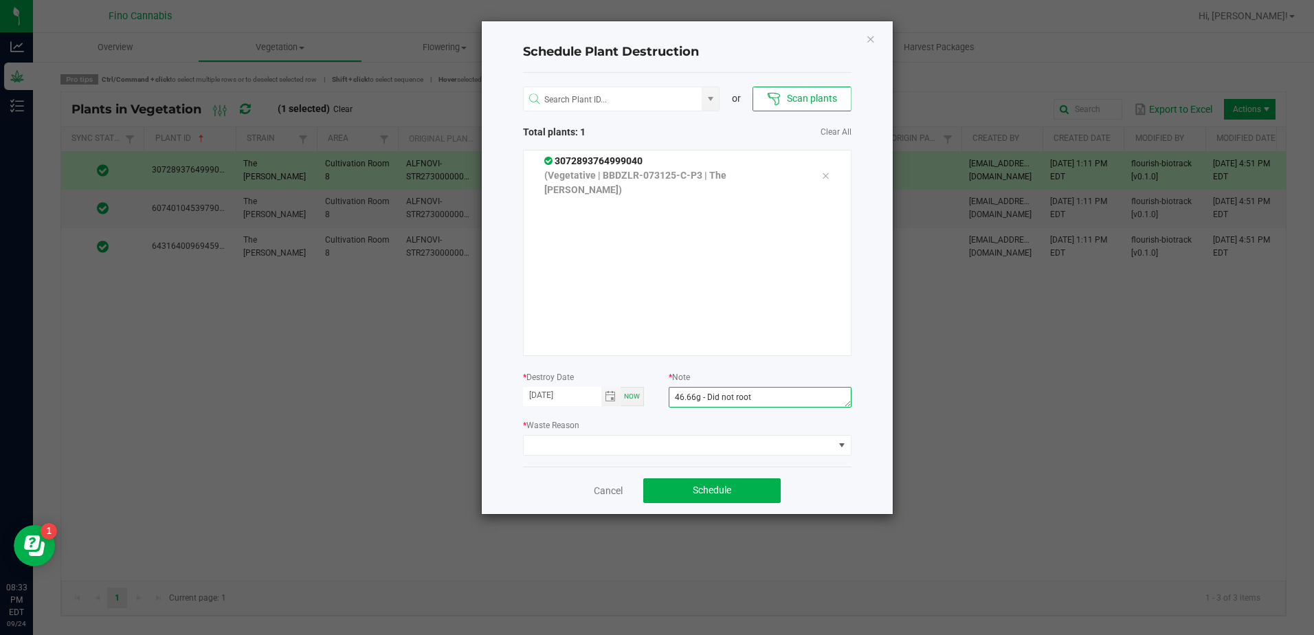
type textarea "46.66g - Did not root"
click at [683, 456] on div "or Scan plants Total plants: 1 Clear All 3072893764999040 (Vegetative | BBDZLR-…" at bounding box center [687, 270] width 328 height 394
click at [682, 451] on span at bounding box center [678, 445] width 310 height 19
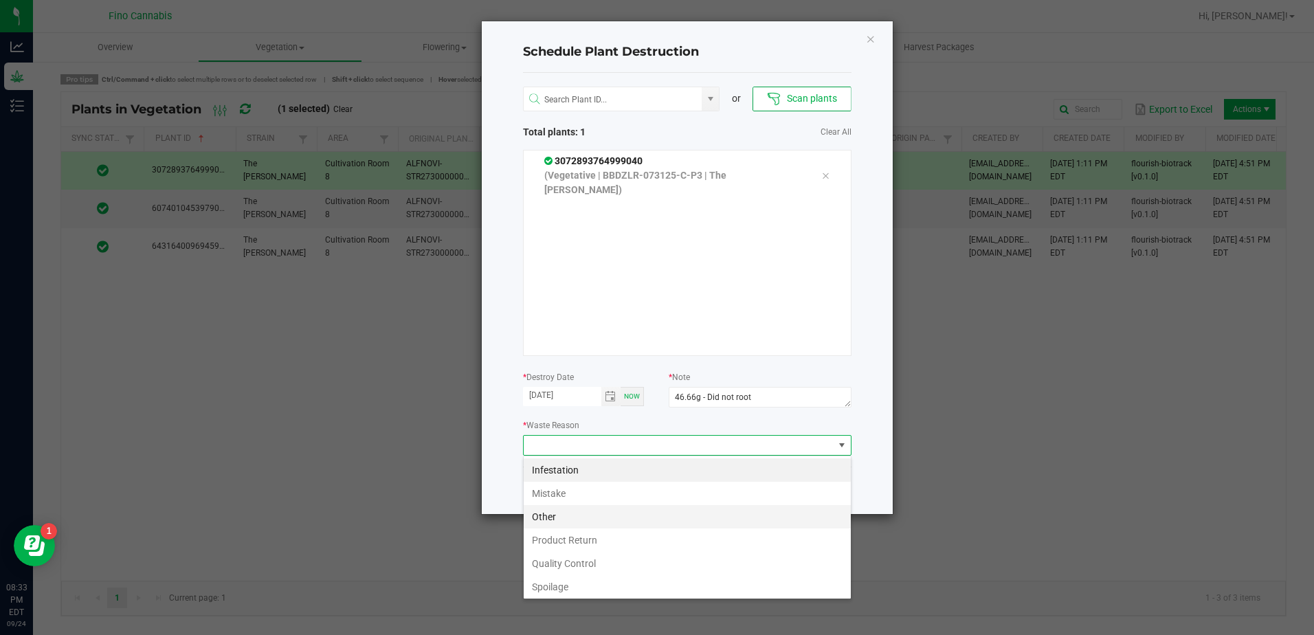
scroll to position [49, 0]
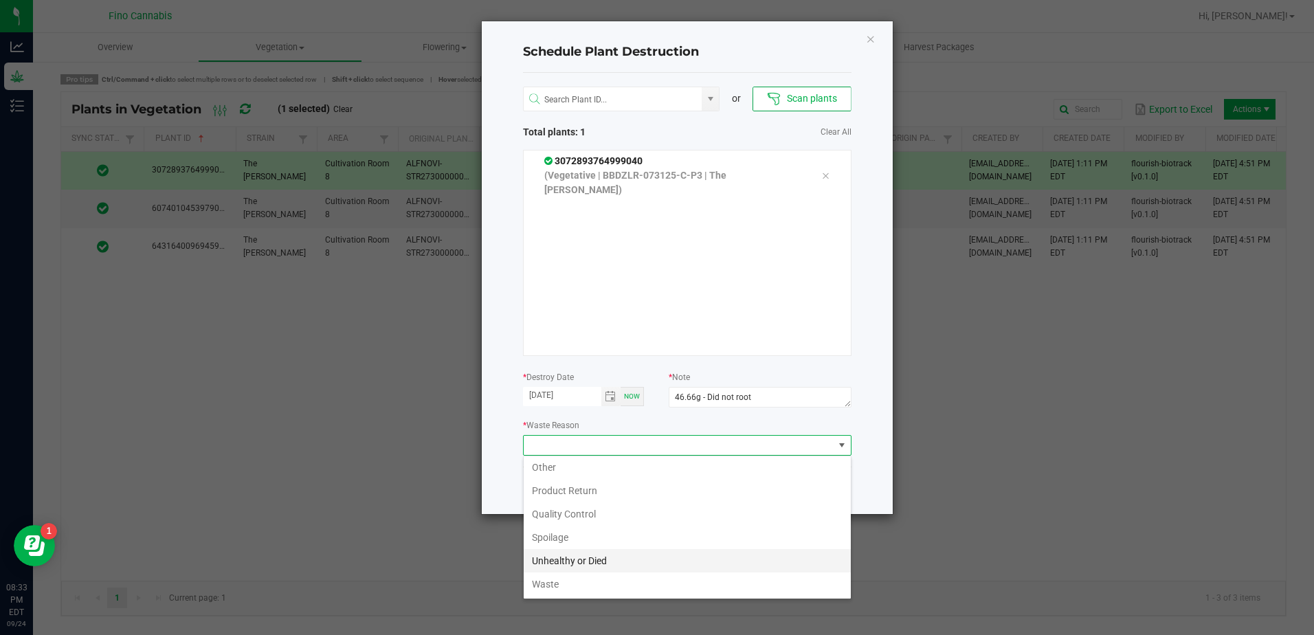
click at [587, 564] on li "Unhealthy or Died" at bounding box center [686, 560] width 327 height 23
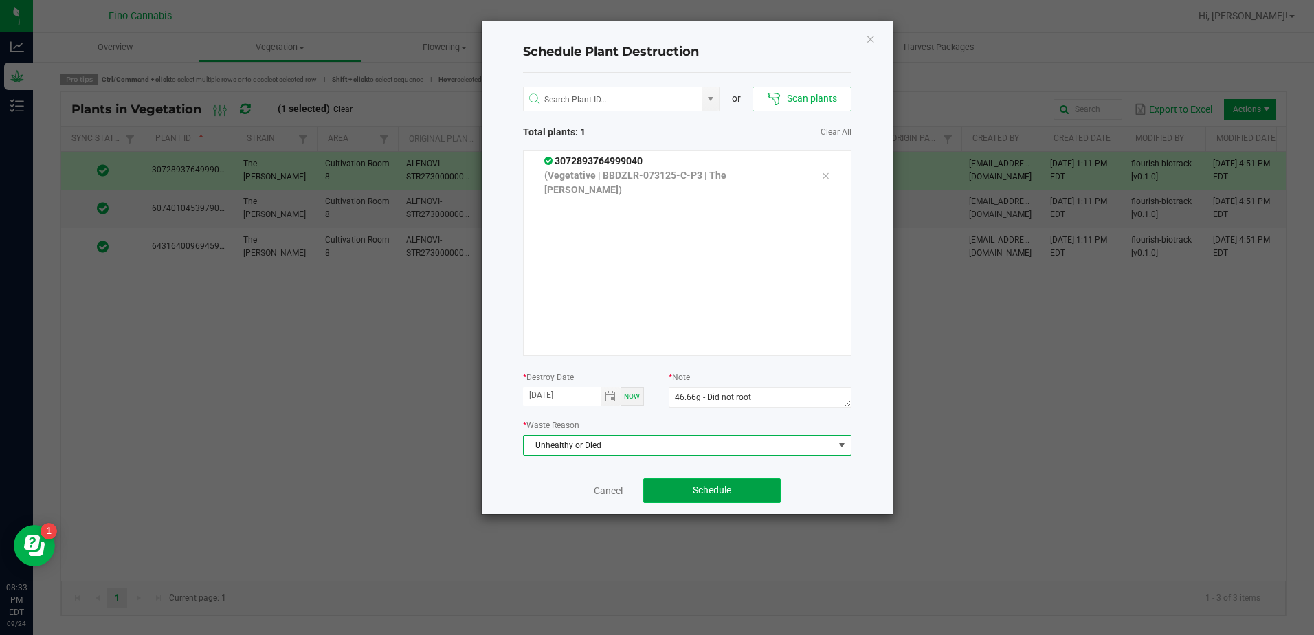
click at [730, 490] on span "Schedule" at bounding box center [711, 489] width 38 height 11
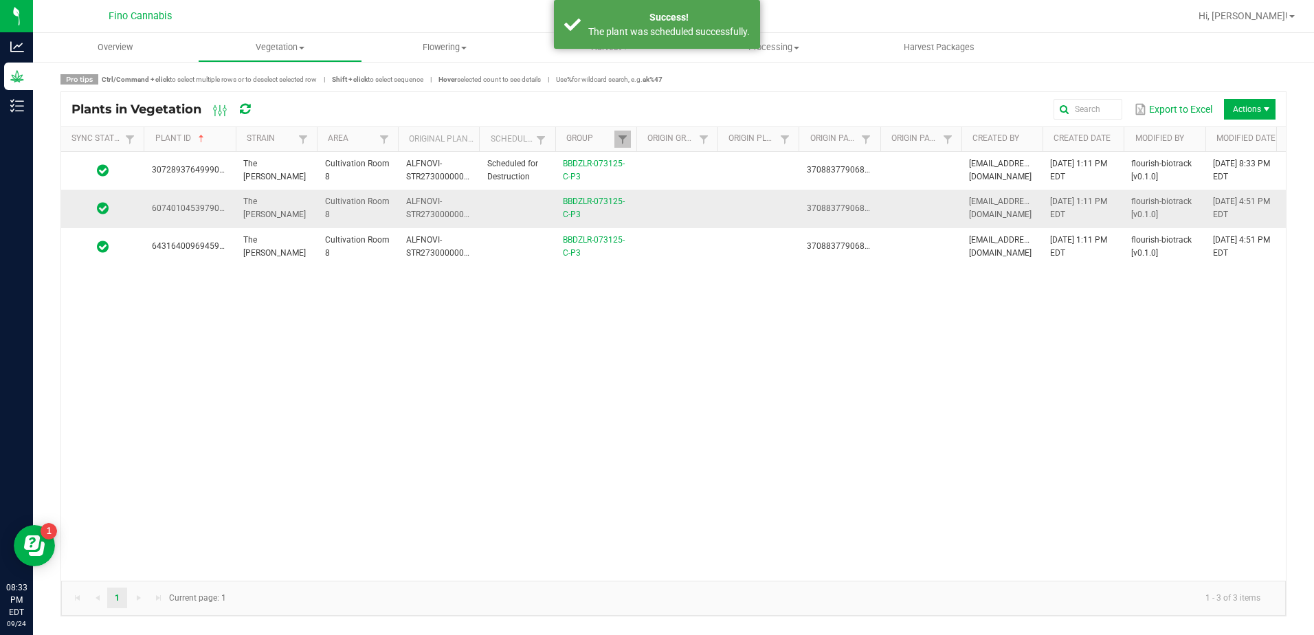
click at [684, 203] on td at bounding box center [675, 209] width 81 height 38
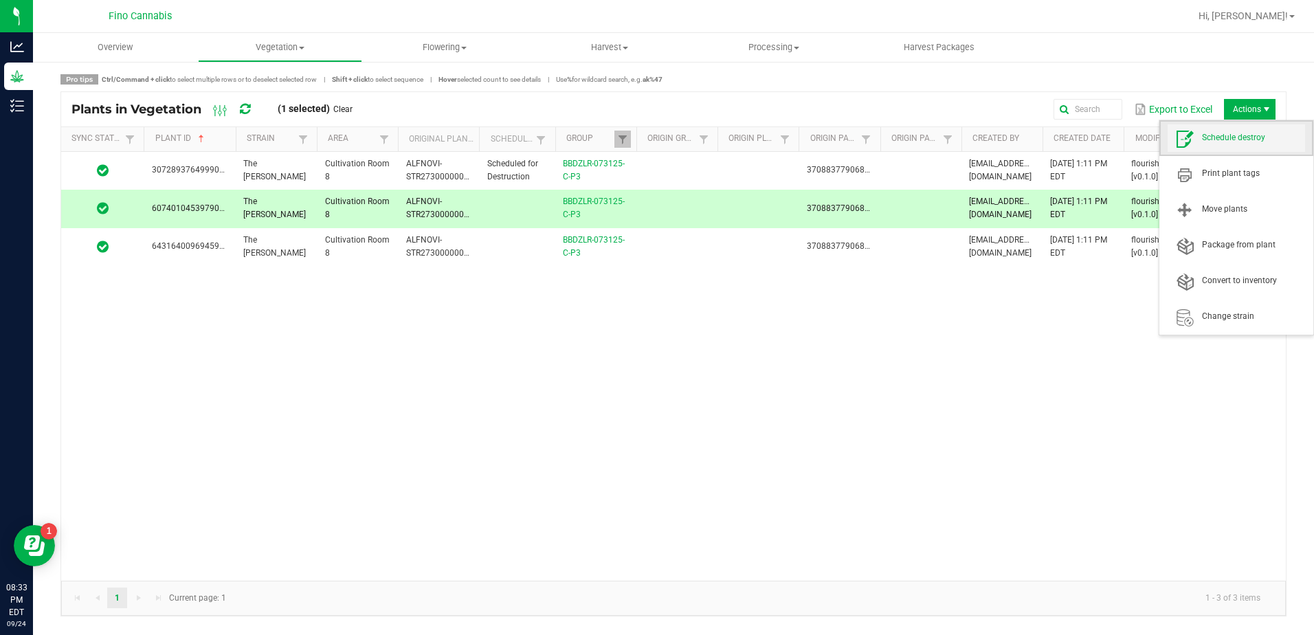
click at [1227, 133] on span "Schedule destroy" at bounding box center [1253, 138] width 103 height 12
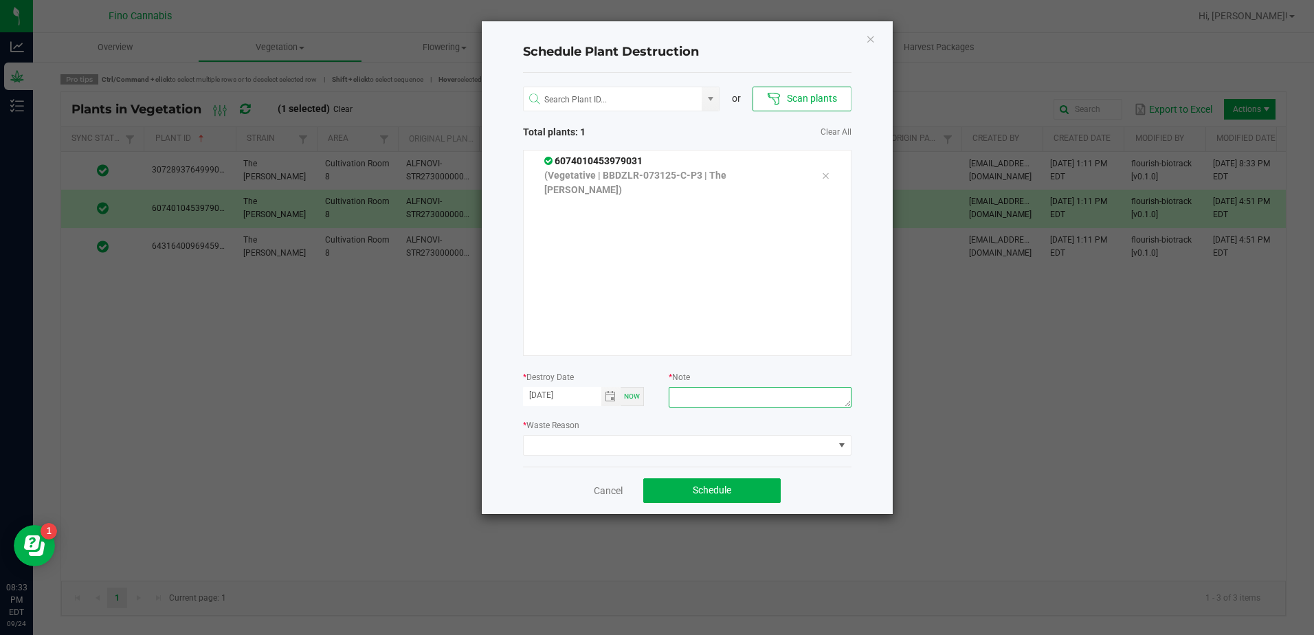
paste textarea "46.66g - Did not root"
type textarea "46.66g - Did not root"
click at [722, 442] on span at bounding box center [678, 445] width 310 height 19
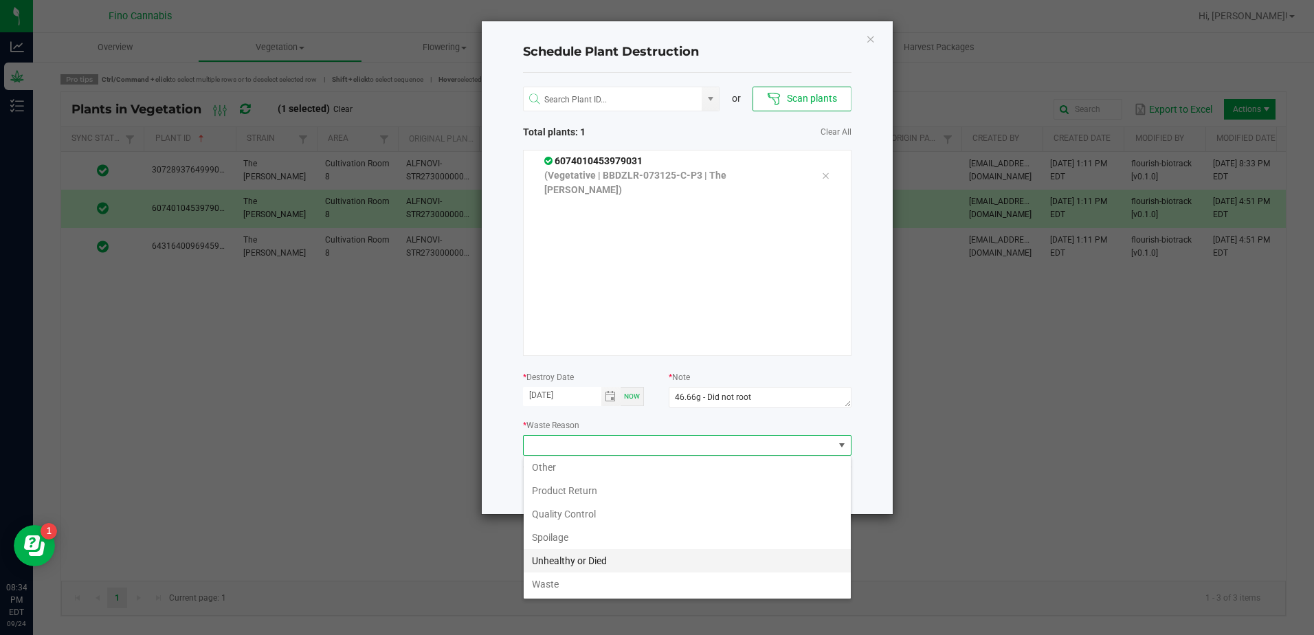
click at [550, 559] on li "Unhealthy or Died" at bounding box center [686, 560] width 327 height 23
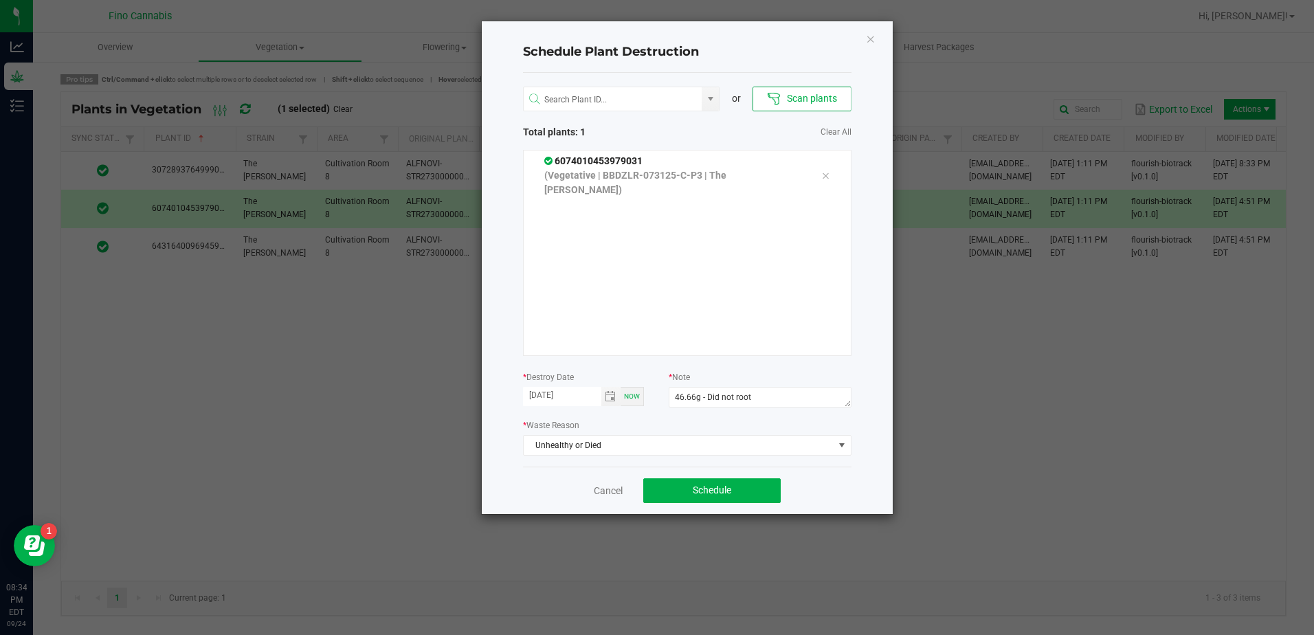
click at [829, 469] on div "Cancel Schedule" at bounding box center [687, 489] width 328 height 47
click at [767, 497] on button "Schedule" at bounding box center [711, 490] width 137 height 25
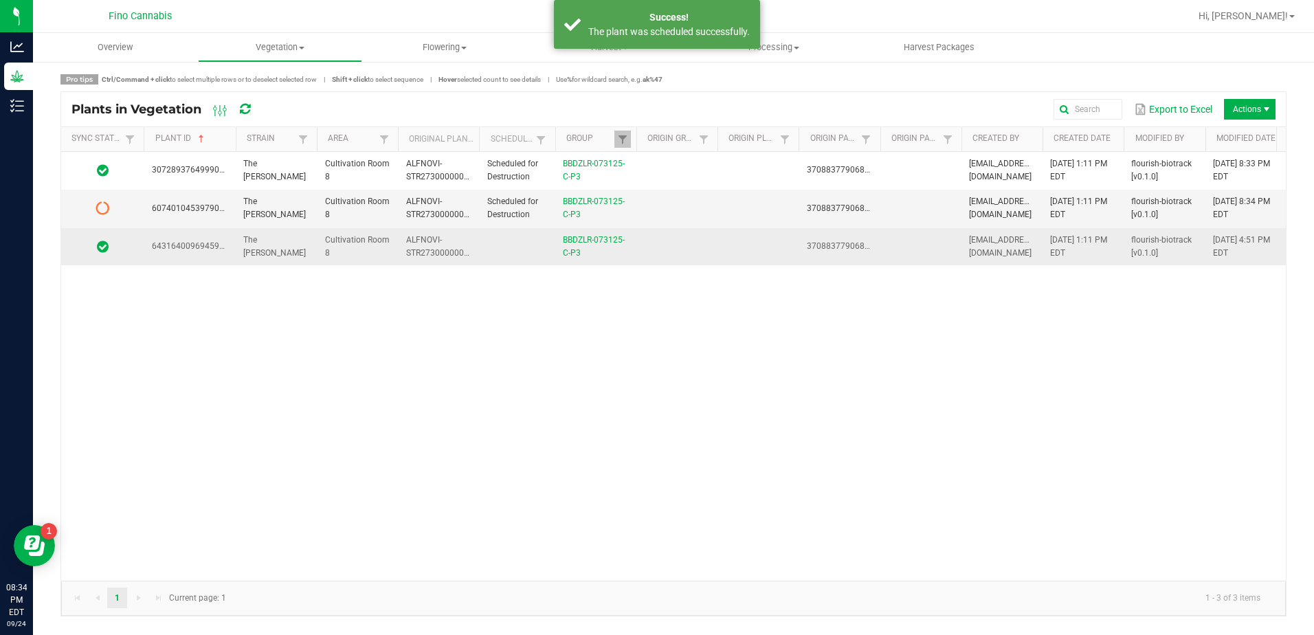
click at [750, 249] on td at bounding box center [757, 246] width 81 height 37
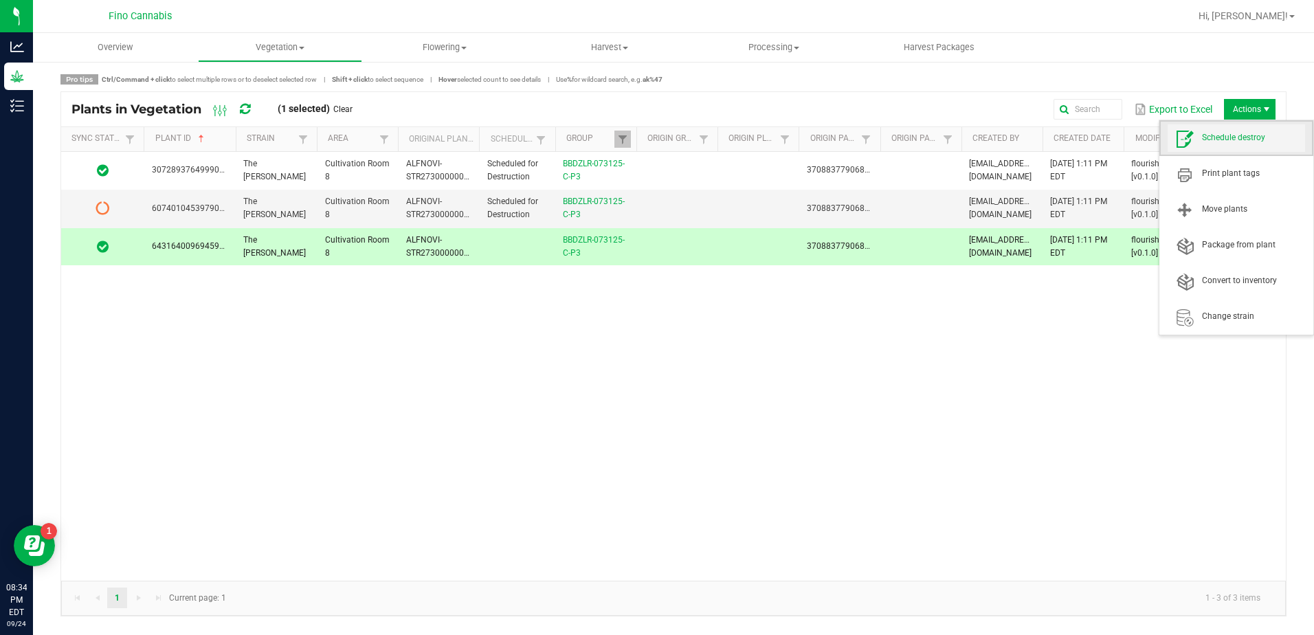
click at [1232, 128] on span "Schedule destroy" at bounding box center [1235, 137] width 137 height 27
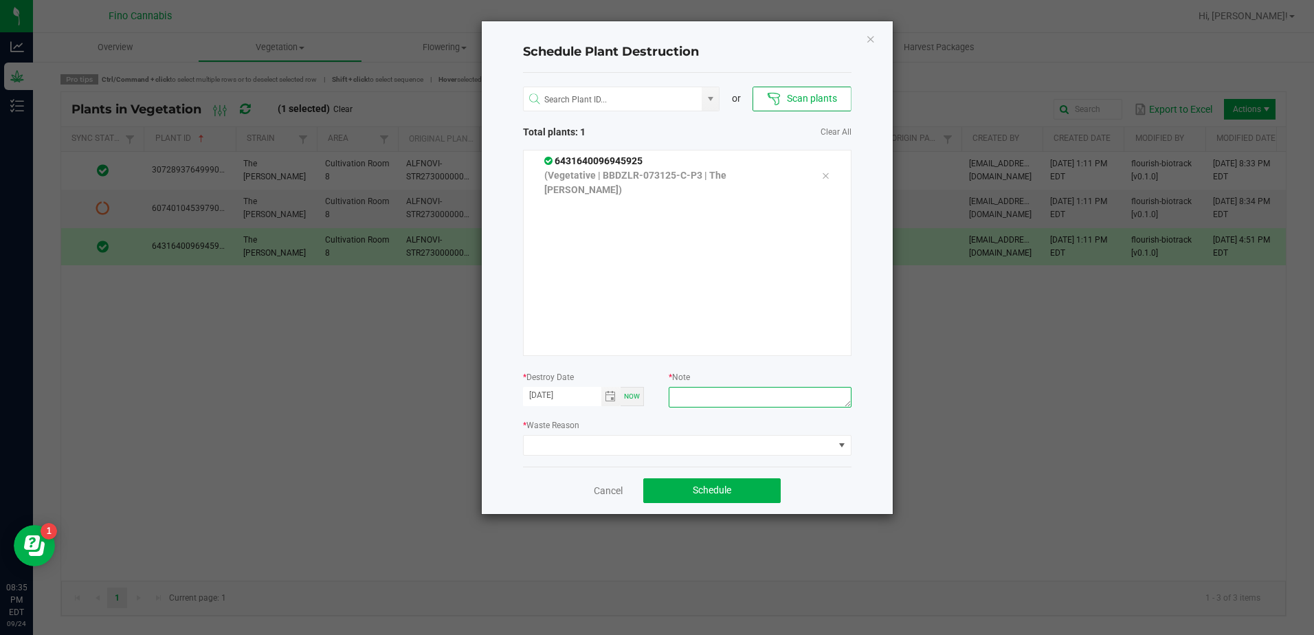
paste textarea "46.66g - Did not root"
type textarea "46.66g - Did not root"
click at [716, 444] on span at bounding box center [678, 445] width 310 height 19
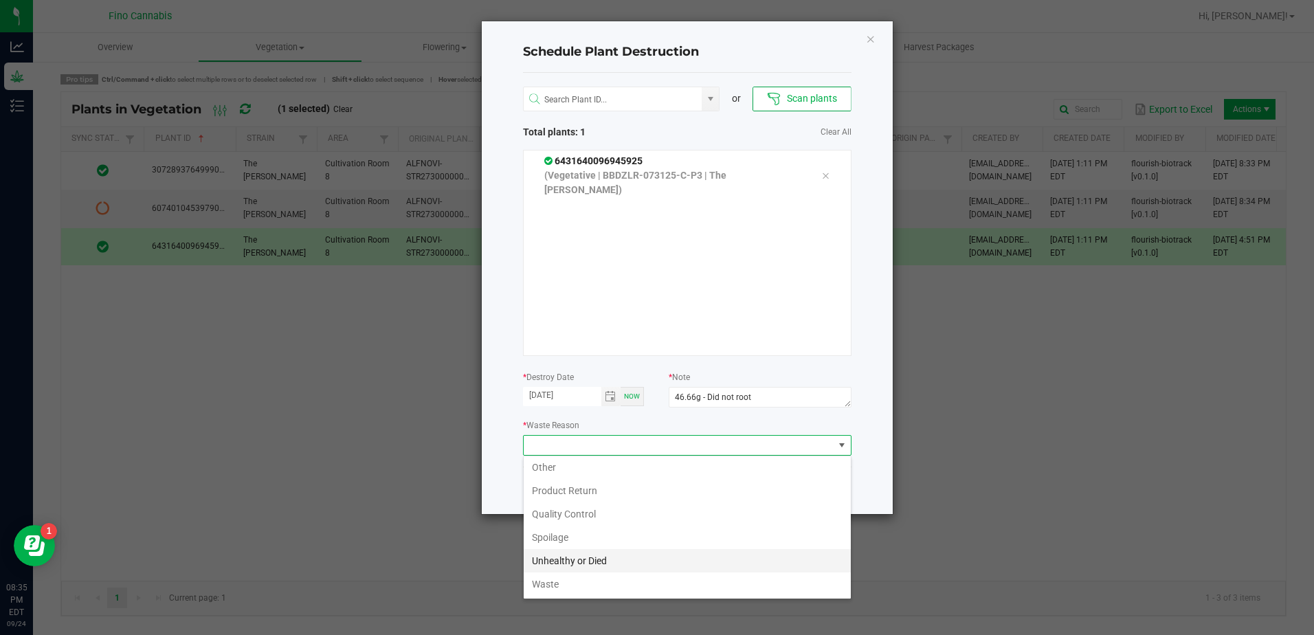
click at [627, 559] on li "Unhealthy or Died" at bounding box center [686, 560] width 327 height 23
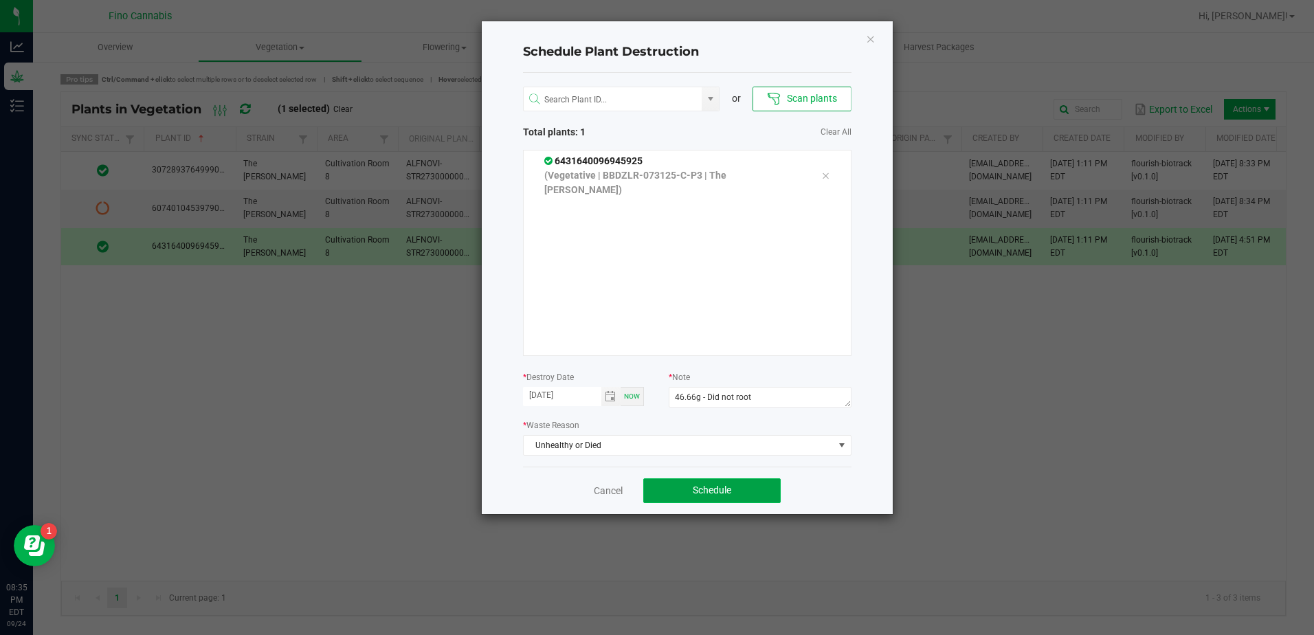
click at [735, 492] on button "Schedule" at bounding box center [711, 490] width 137 height 25
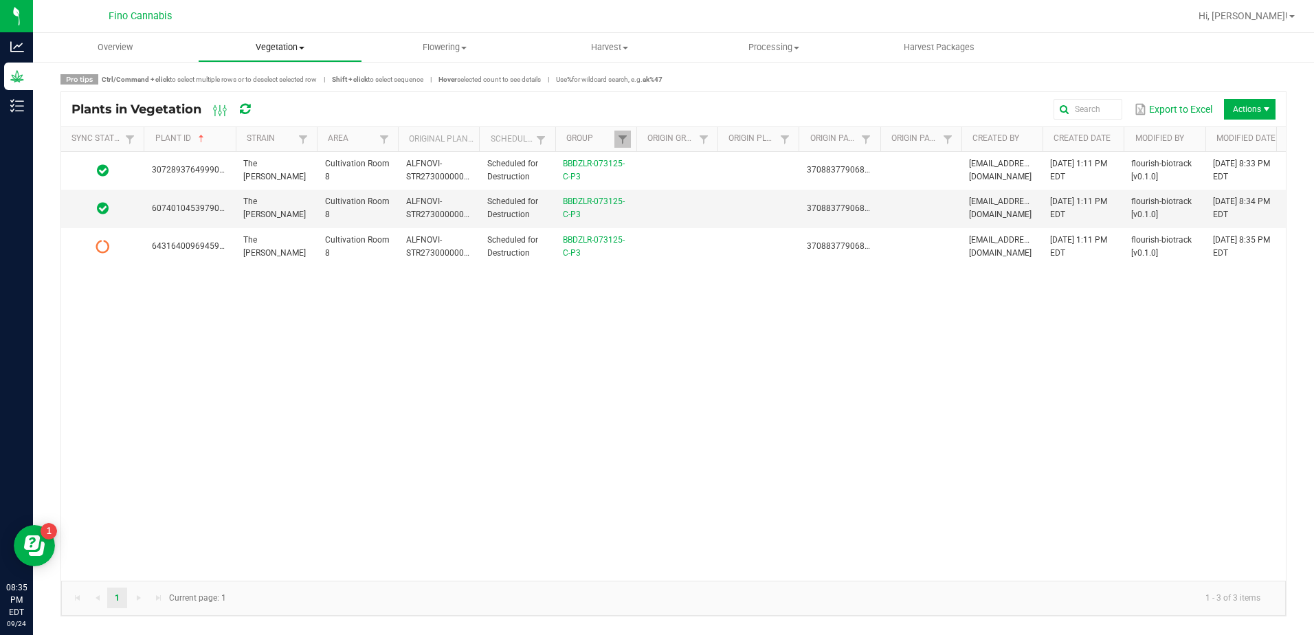
click at [287, 49] on span "Vegetation" at bounding box center [281, 47] width 164 height 12
click at [268, 80] on span "Veg groups" at bounding box center [241, 83] width 87 height 12
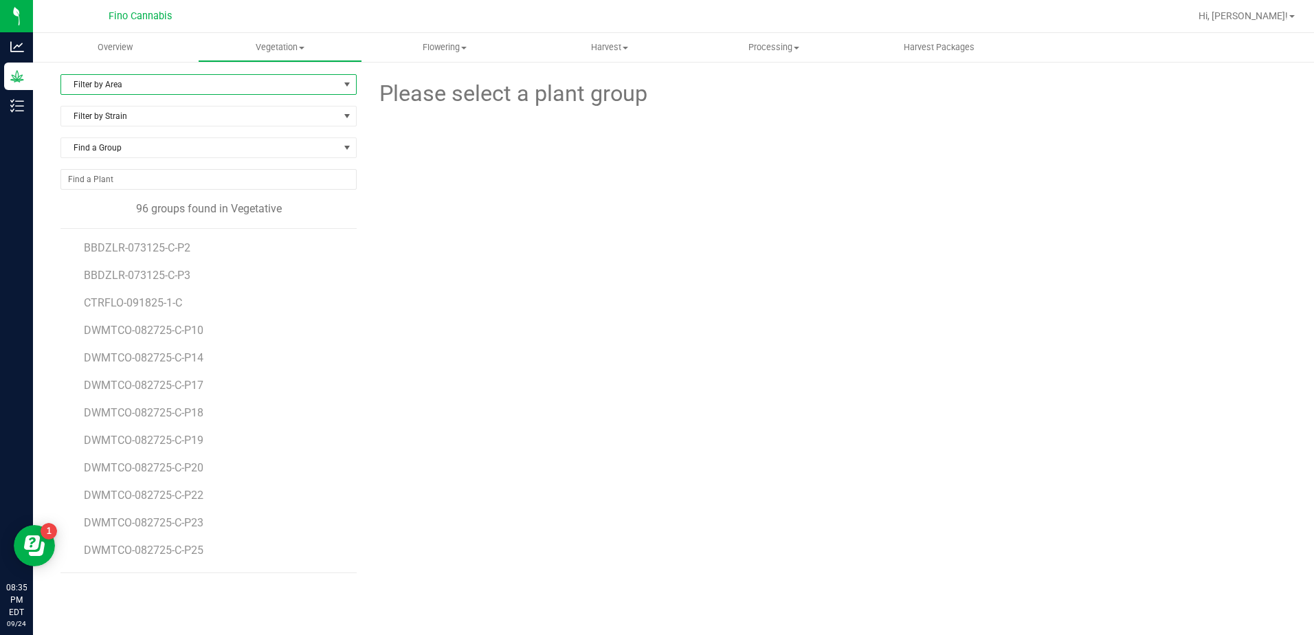
click at [137, 82] on span "Filter by Area" at bounding box center [200, 84] width 278 height 19
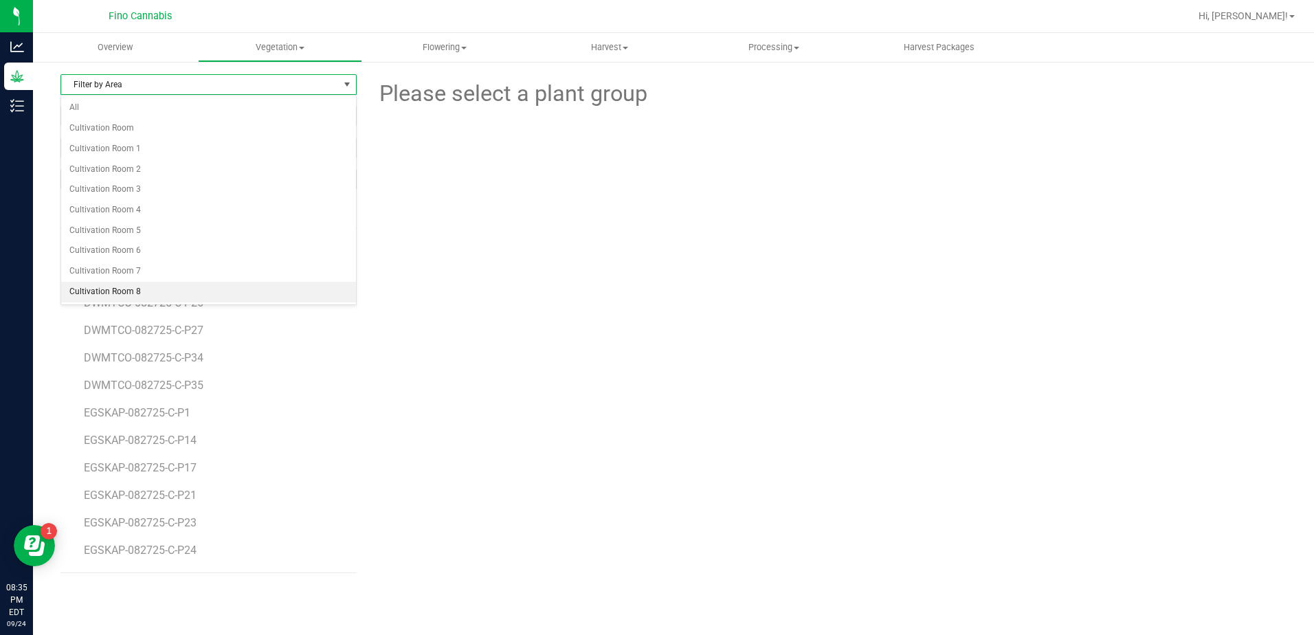
click at [123, 293] on li "Cultivation Room 8" at bounding box center [208, 292] width 295 height 21
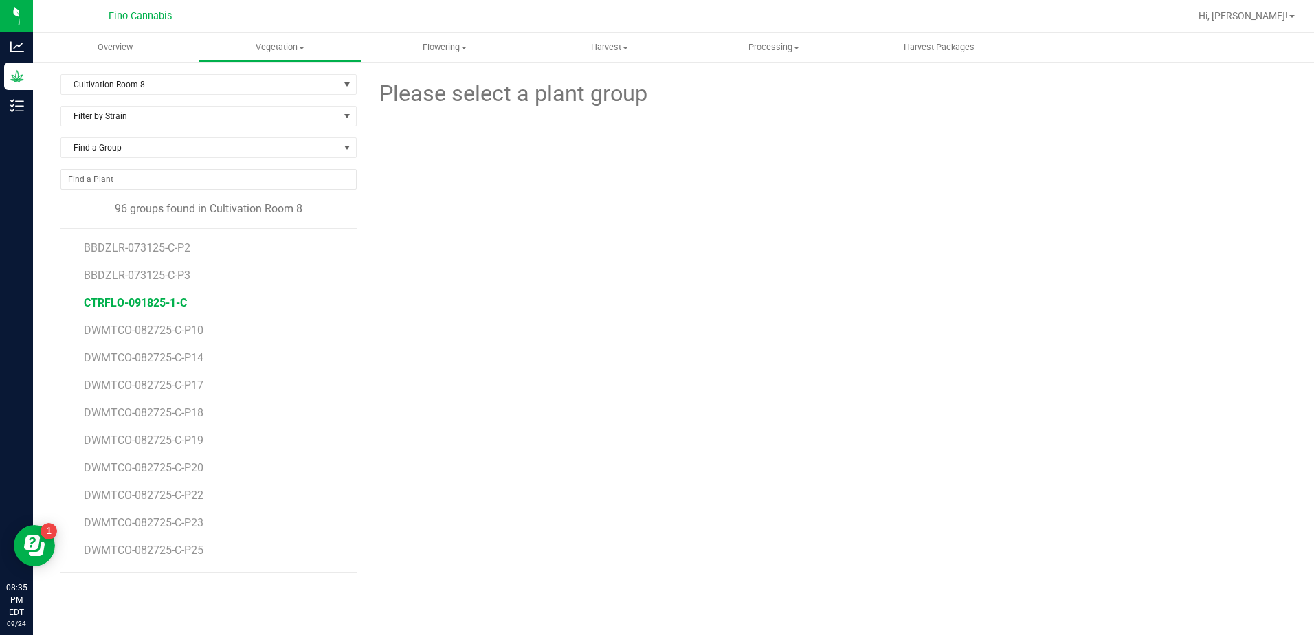
click at [150, 307] on span "CTRFLO-091825-1-C" at bounding box center [135, 302] width 103 height 13
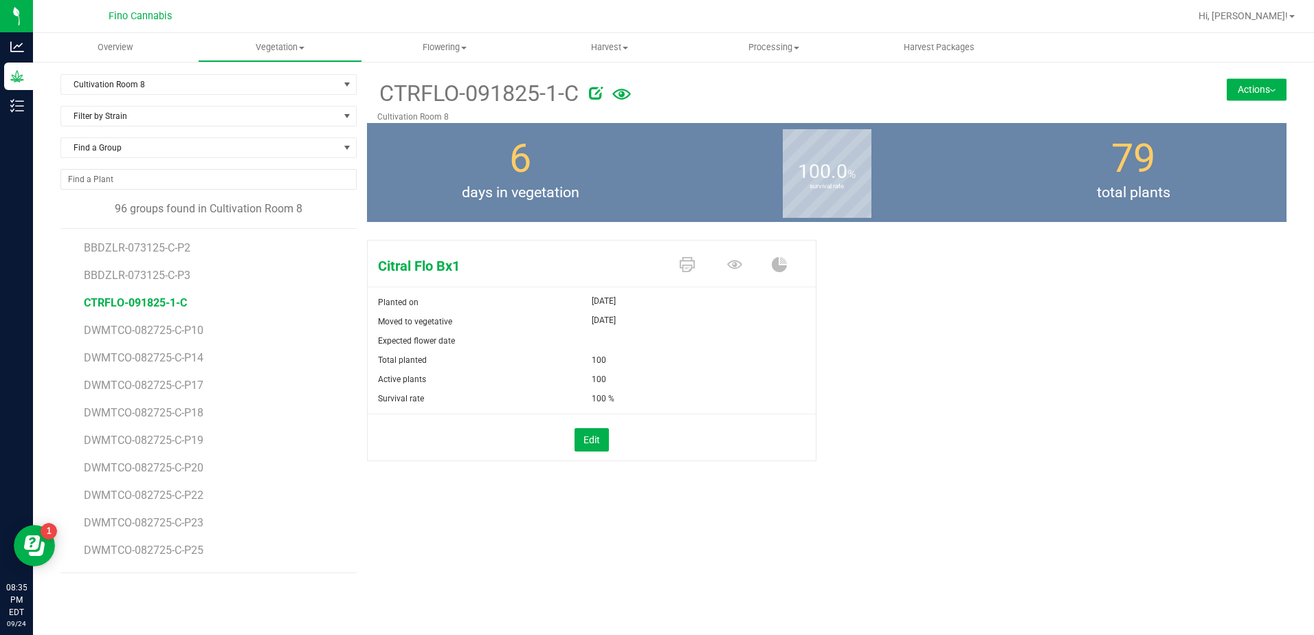
click at [626, 93] on icon at bounding box center [621, 95] width 19 height 30
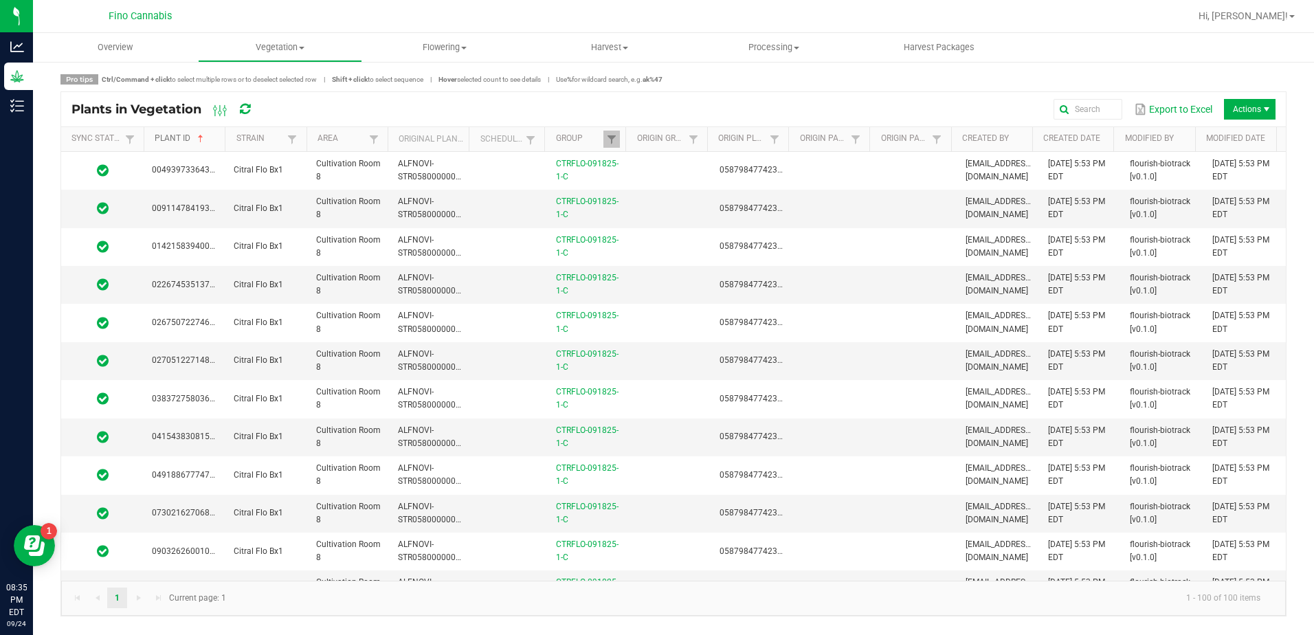
click at [216, 139] on link "Plant ID" at bounding box center [187, 138] width 65 height 11
click at [222, 133] on span at bounding box center [223, 246] width 4 height 239
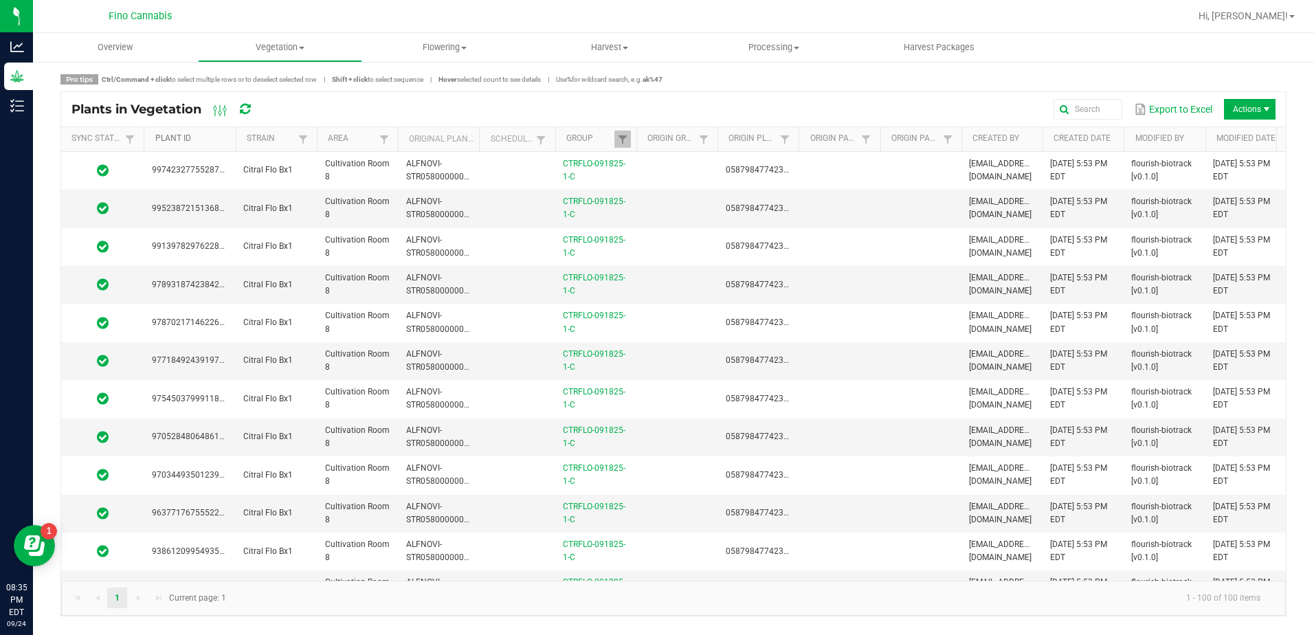
click at [221, 134] on link "Plant ID" at bounding box center [193, 138] width 76 height 11
click at [225, 135] on link "Plant ID" at bounding box center [193, 138] width 76 height 11
click at [215, 139] on link "Plant ID" at bounding box center [193, 138] width 76 height 11
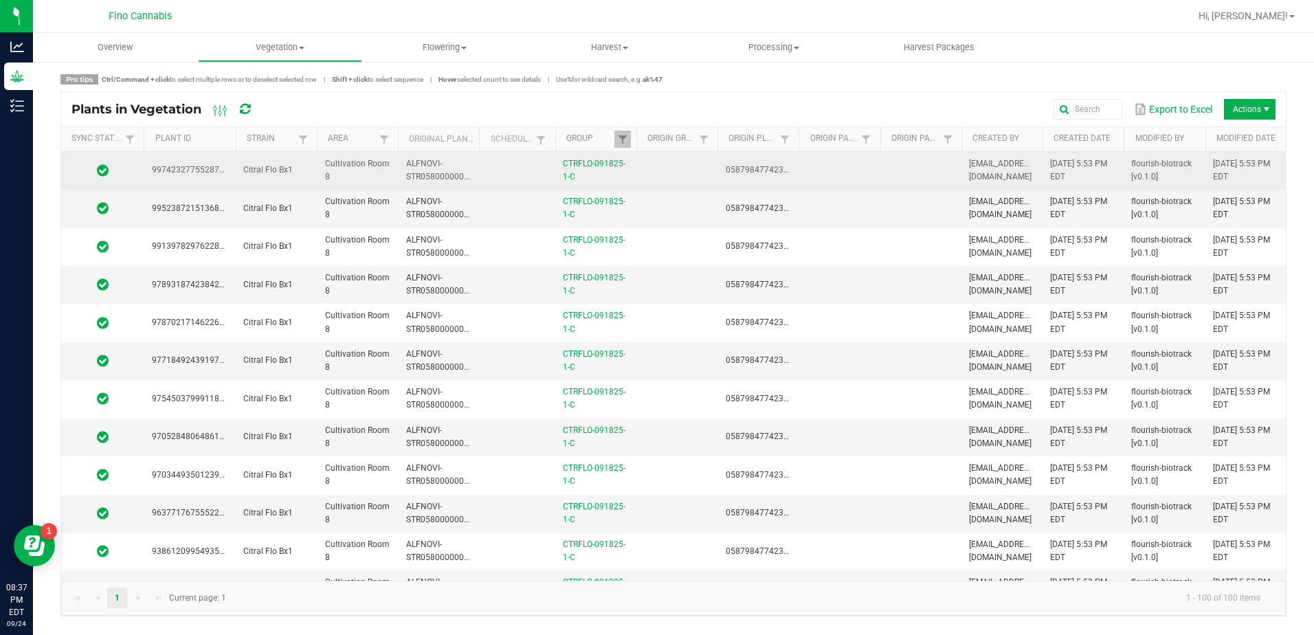
click at [665, 161] on td at bounding box center [675, 171] width 81 height 38
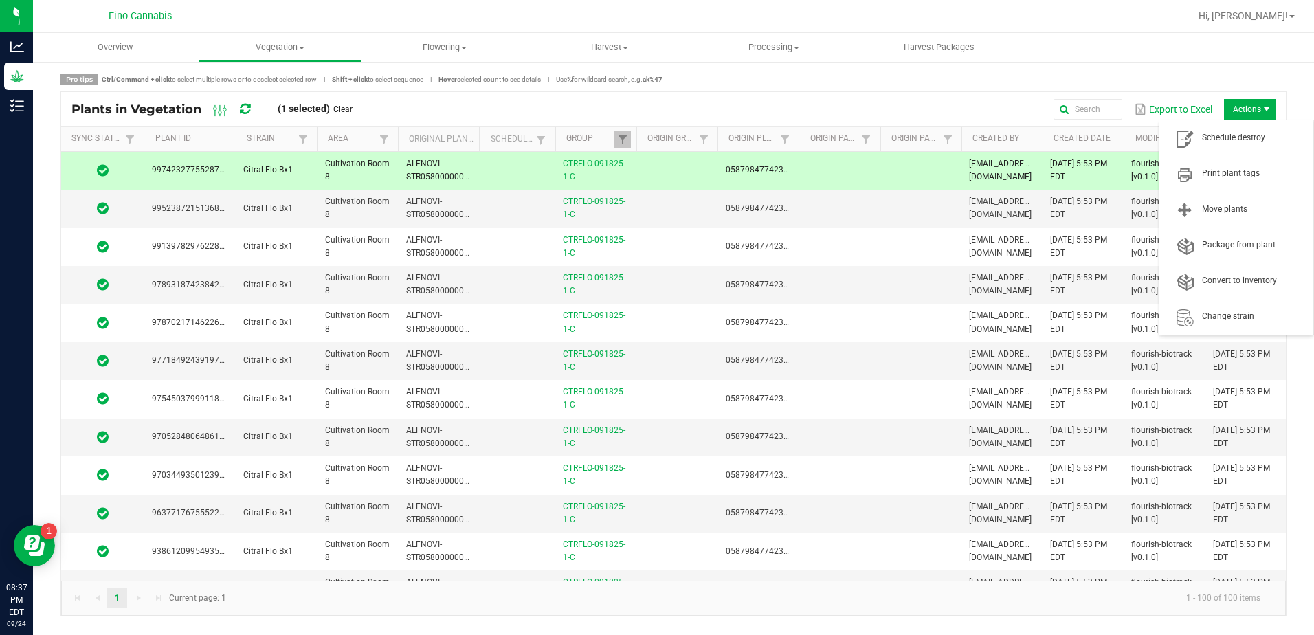
click at [1250, 102] on span "Actions" at bounding box center [1250, 109] width 52 height 21
click at [1251, 125] on span "Schedule destroy" at bounding box center [1235, 137] width 137 height 27
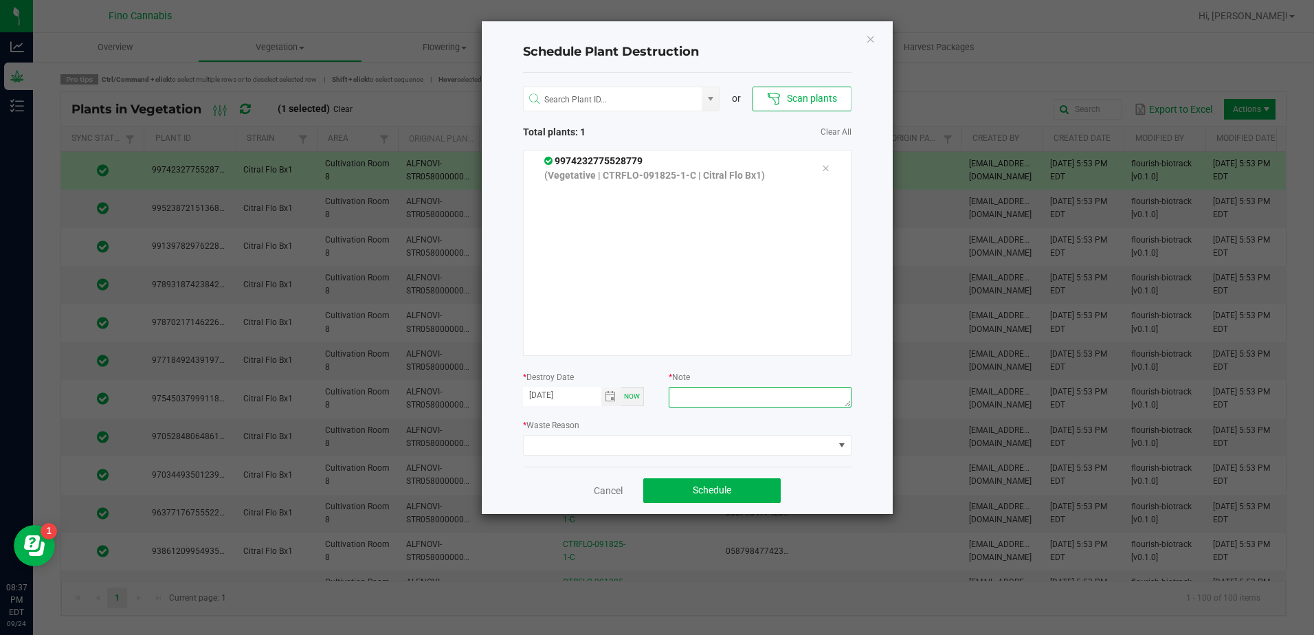
click at [734, 395] on textarea at bounding box center [759, 397] width 182 height 21
type textarea "."
type textarea "0.835 Did not root"
click at [723, 447] on span at bounding box center [678, 445] width 310 height 19
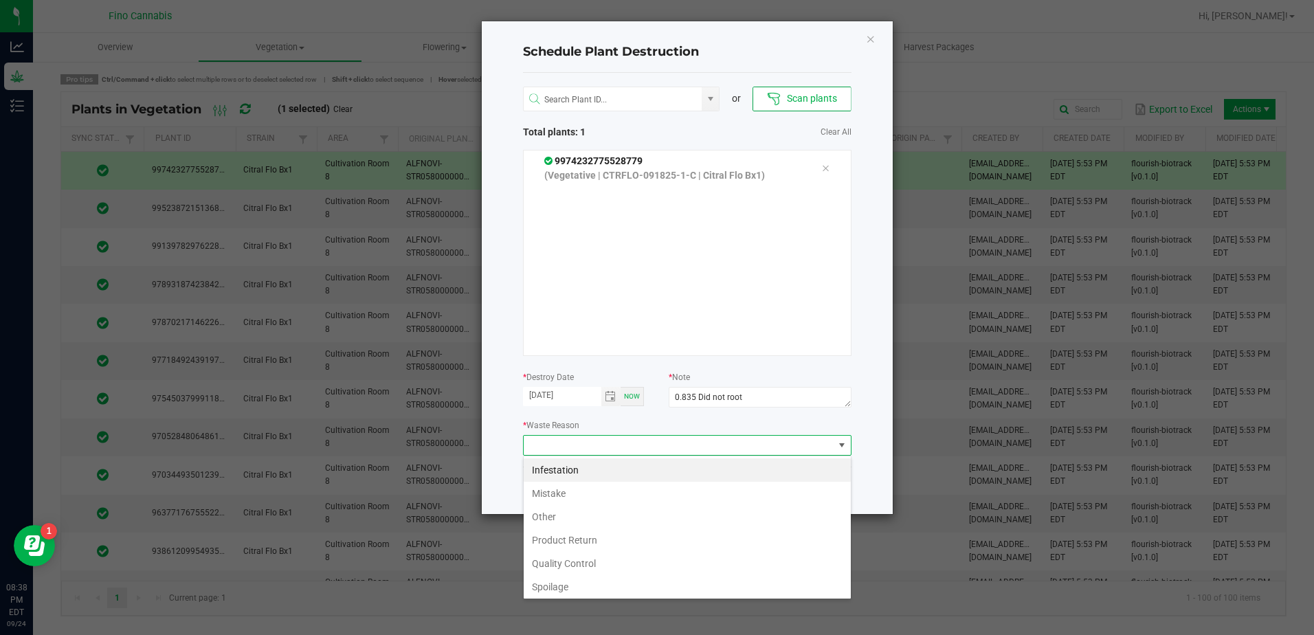
scroll to position [21, 328]
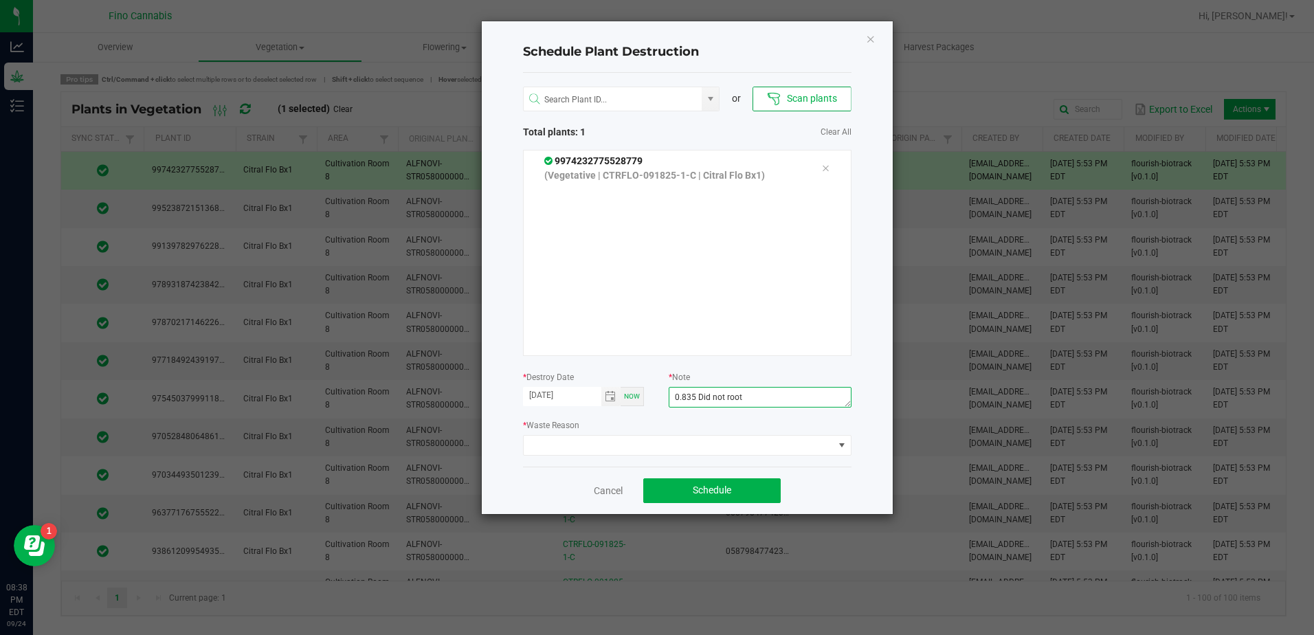
click at [725, 394] on textarea "0.835 Did not root" at bounding box center [759, 397] width 182 height 21
drag, startPoint x: 619, startPoint y: 447, endPoint x: 583, endPoint y: 454, distance: 36.5
click at [583, 454] on span at bounding box center [678, 445] width 310 height 19
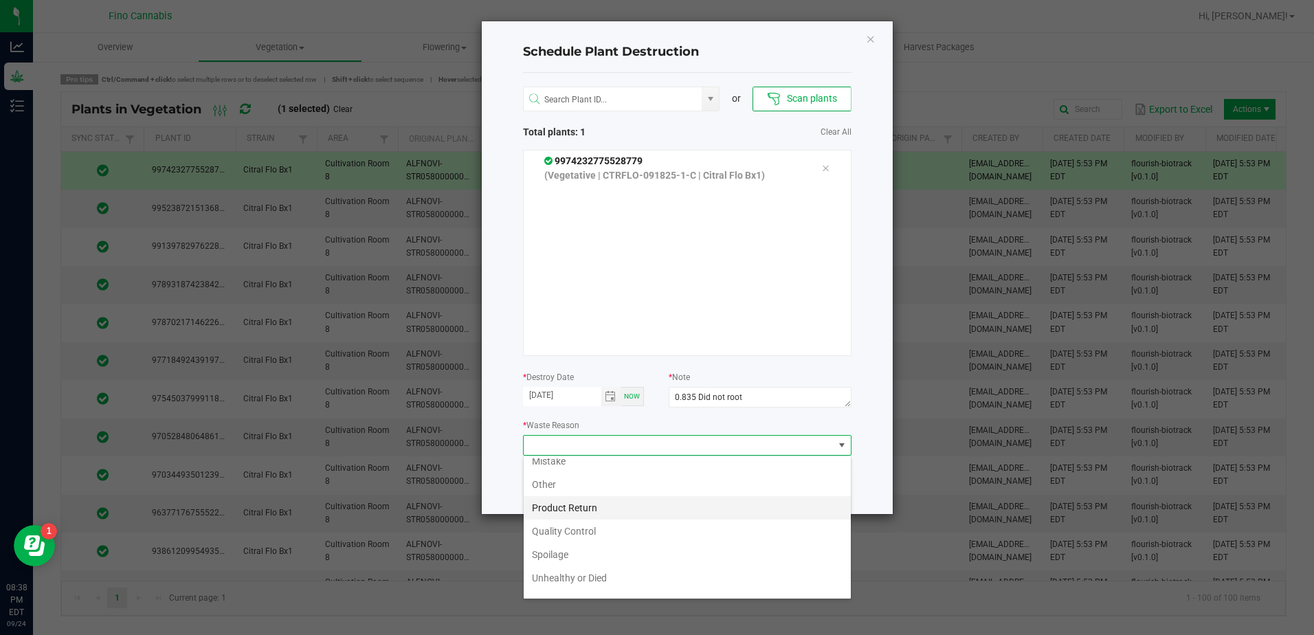
scroll to position [49, 0]
click at [585, 552] on li "Unhealthy or Died" at bounding box center [686, 560] width 327 height 23
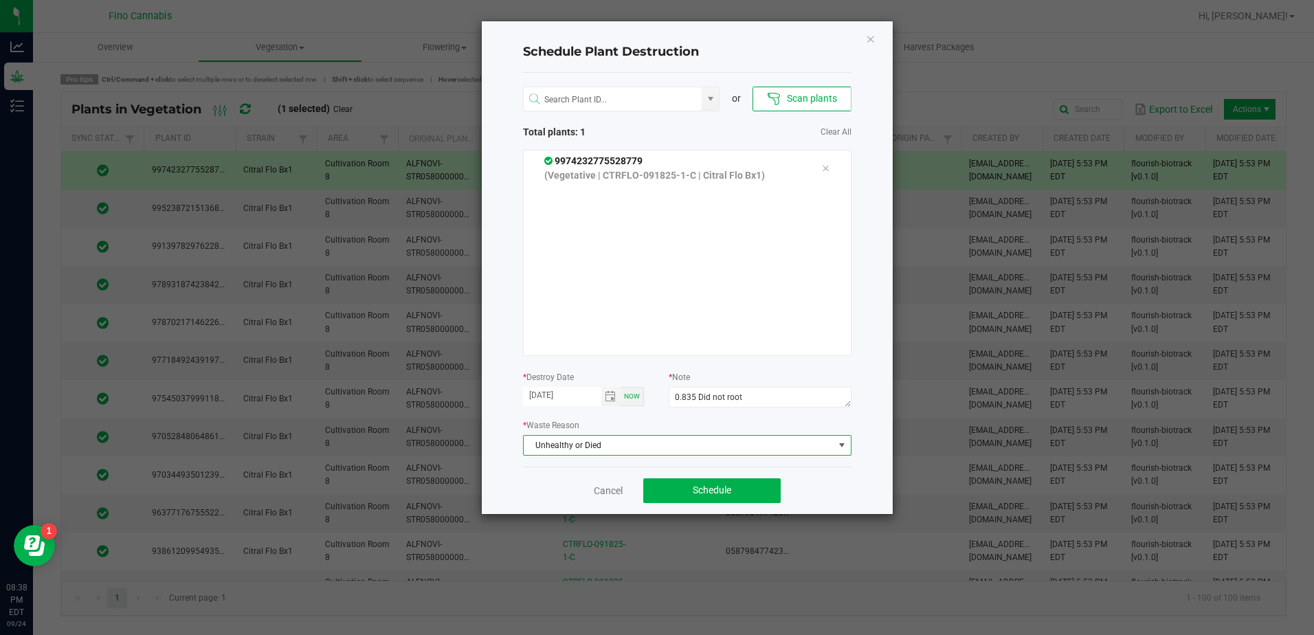
click at [876, 480] on div "Schedule Plant Destruction or Scan plants Total plants: 1 Clear All 99742327755…" at bounding box center [687, 267] width 411 height 493
click at [737, 504] on div "Cancel Schedule" at bounding box center [687, 489] width 328 height 47
click at [737, 495] on button "Schedule" at bounding box center [711, 490] width 137 height 25
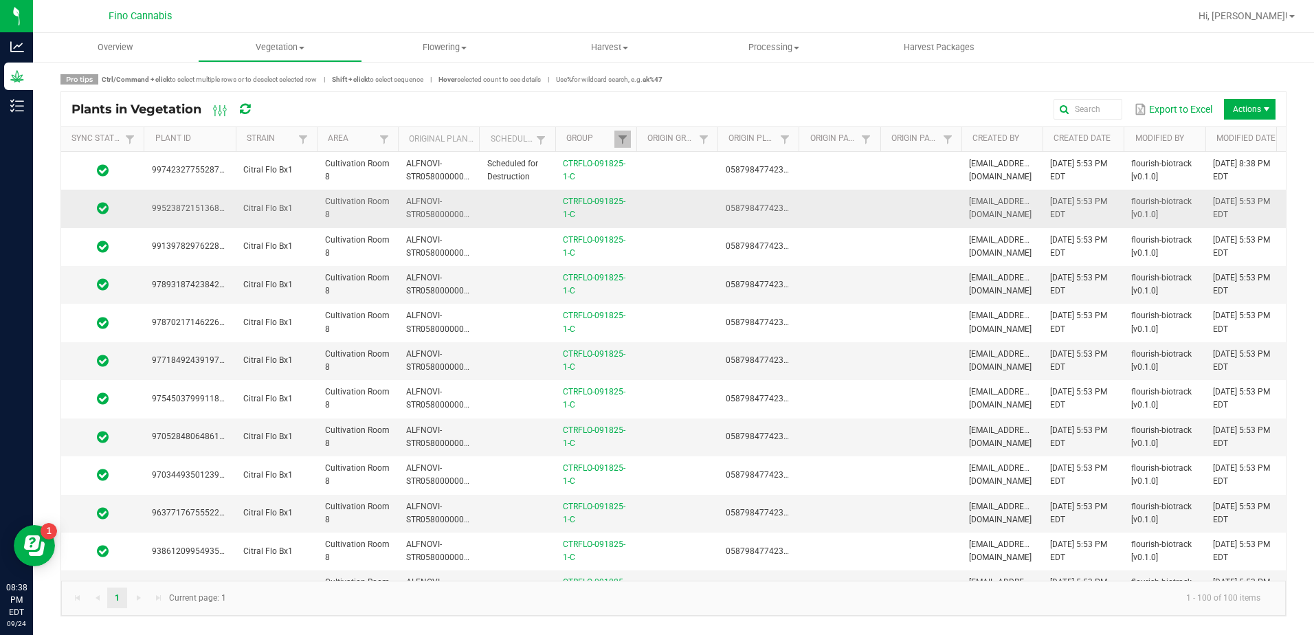
click at [518, 204] on td at bounding box center [517, 209] width 76 height 38
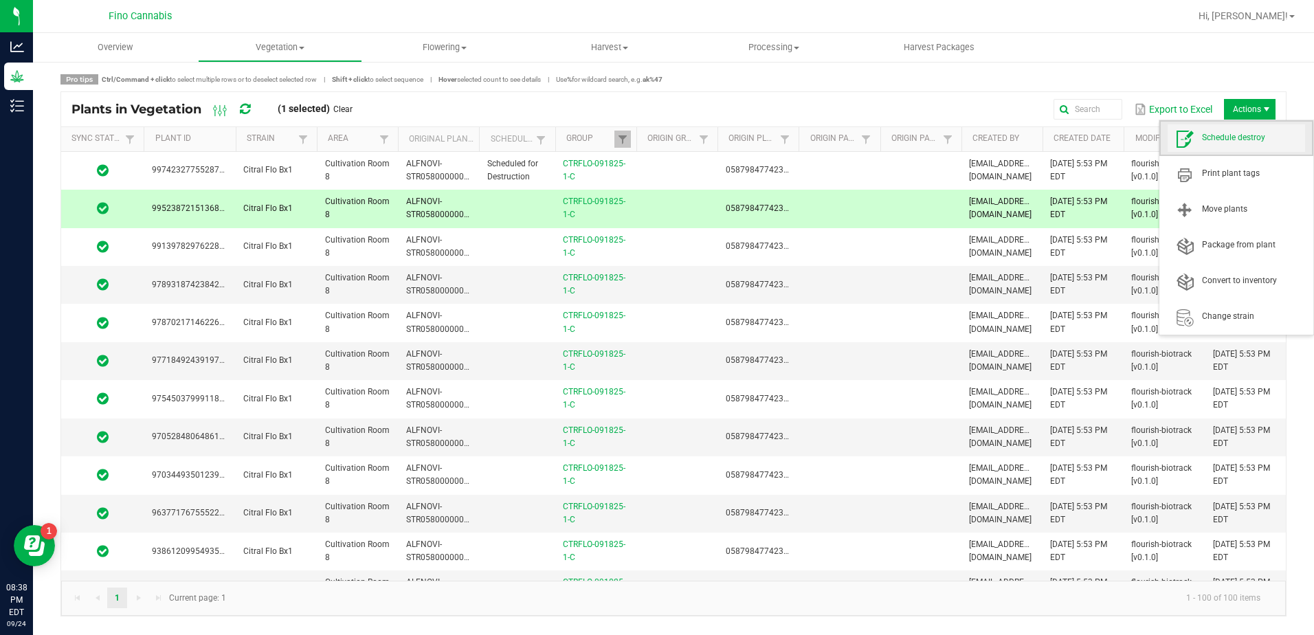
click at [1235, 136] on span "Schedule destroy" at bounding box center [1253, 138] width 103 height 12
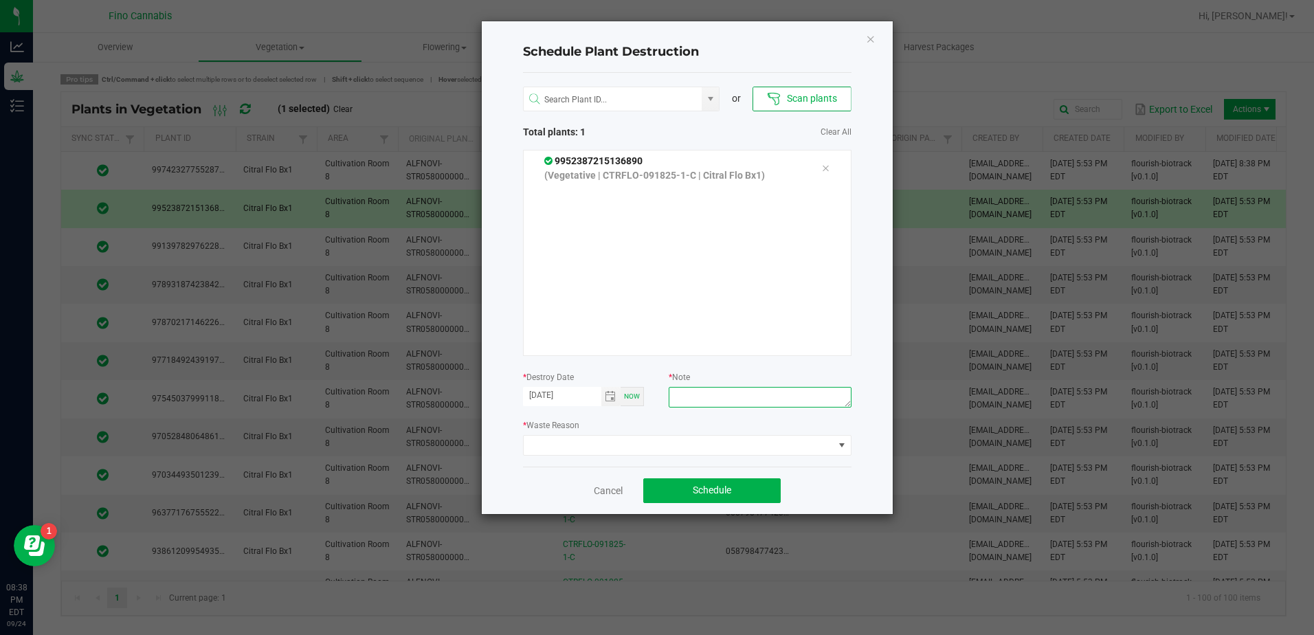
paste textarea "0.835 Did not root"
type textarea "0.835 Did not root"
click at [710, 441] on span at bounding box center [678, 445] width 310 height 19
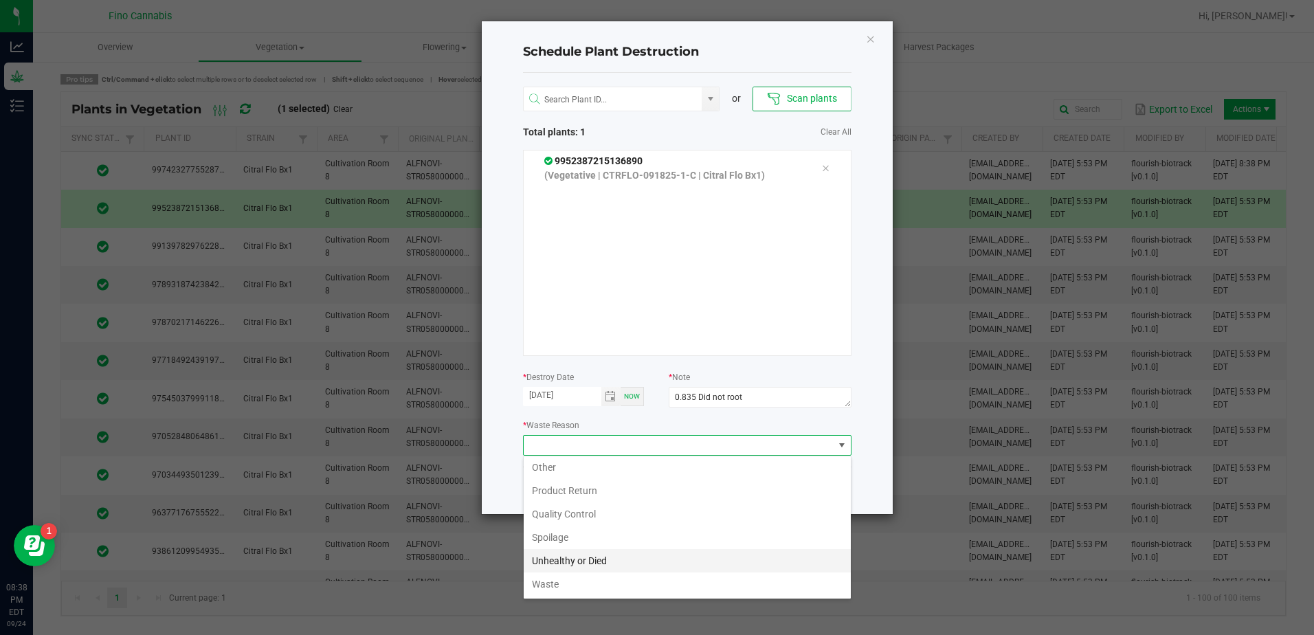
click at [552, 559] on li "Unhealthy or Died" at bounding box center [686, 560] width 327 height 23
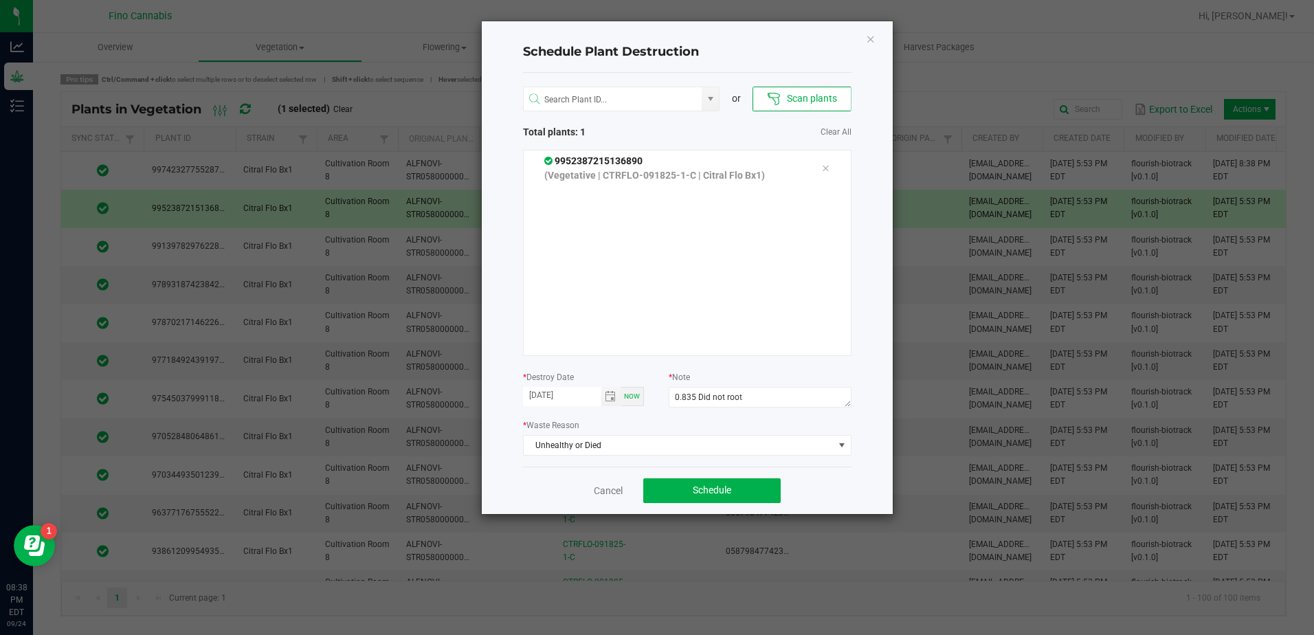
click at [812, 485] on div "Cancel Schedule" at bounding box center [687, 489] width 328 height 47
click at [765, 495] on button "Schedule" at bounding box center [711, 490] width 137 height 25
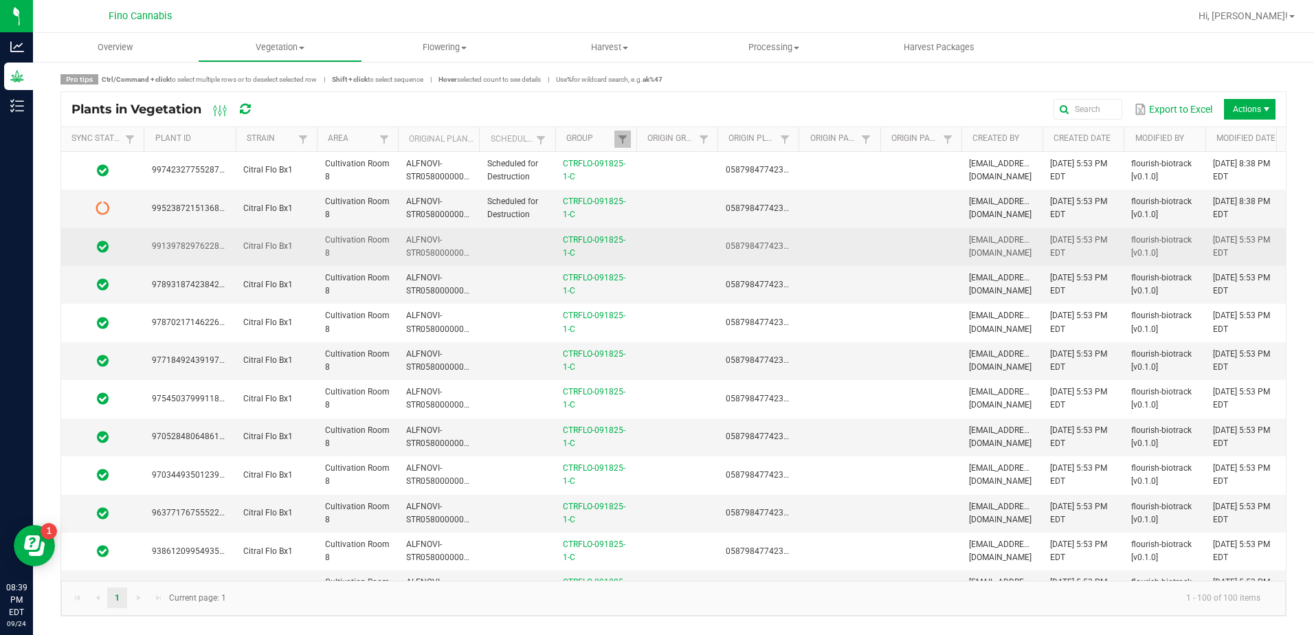
click at [871, 232] on td at bounding box center [838, 247] width 81 height 38
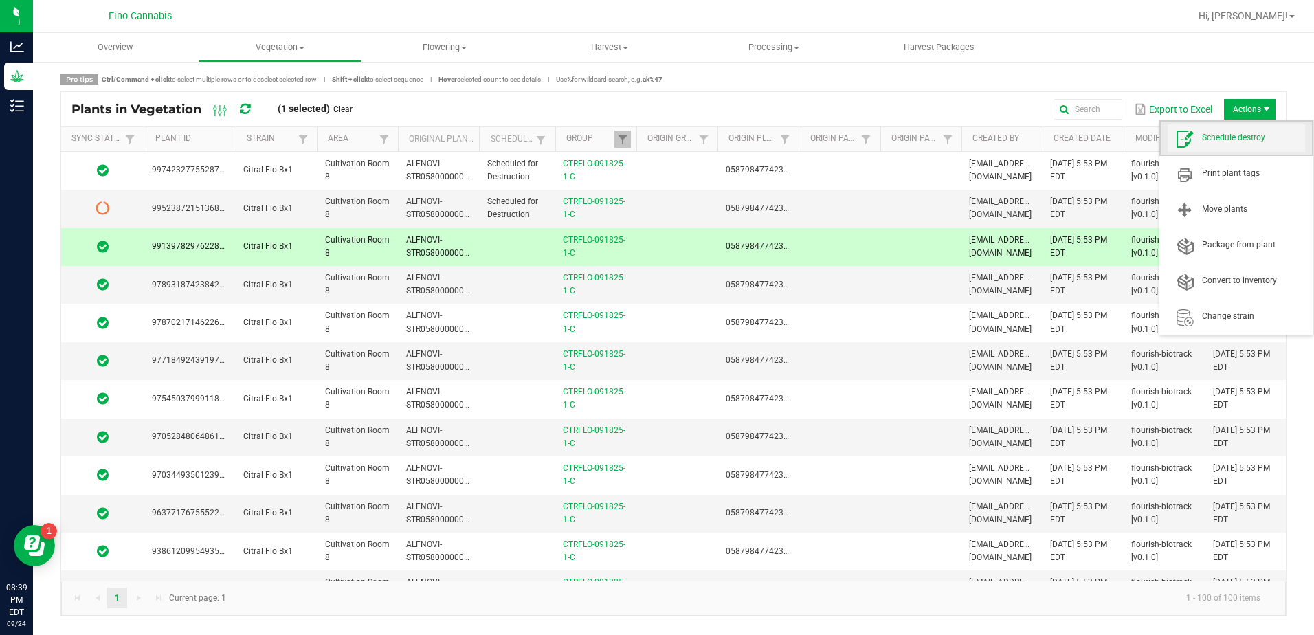
click at [1236, 127] on span "Schedule destroy" at bounding box center [1235, 137] width 137 height 27
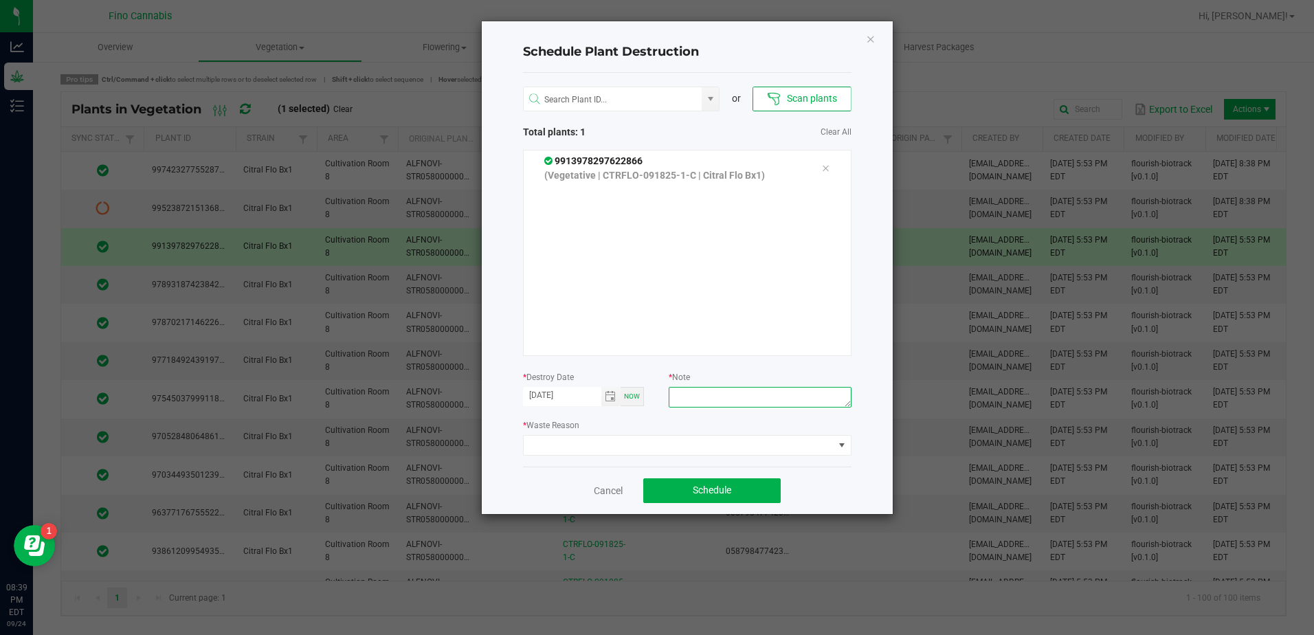
paste textarea "0.835 Did not root"
type textarea "0.835 Did not root"
click at [633, 447] on span at bounding box center [678, 445] width 310 height 19
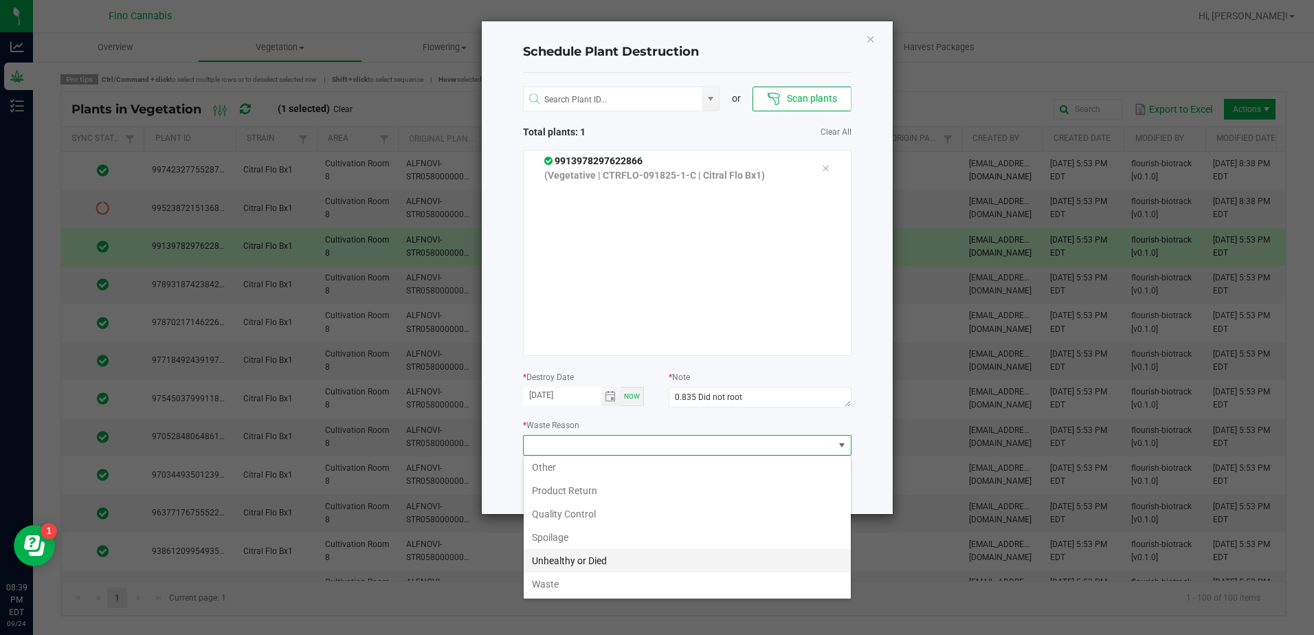
click at [622, 552] on li "Unhealthy or Died" at bounding box center [686, 560] width 327 height 23
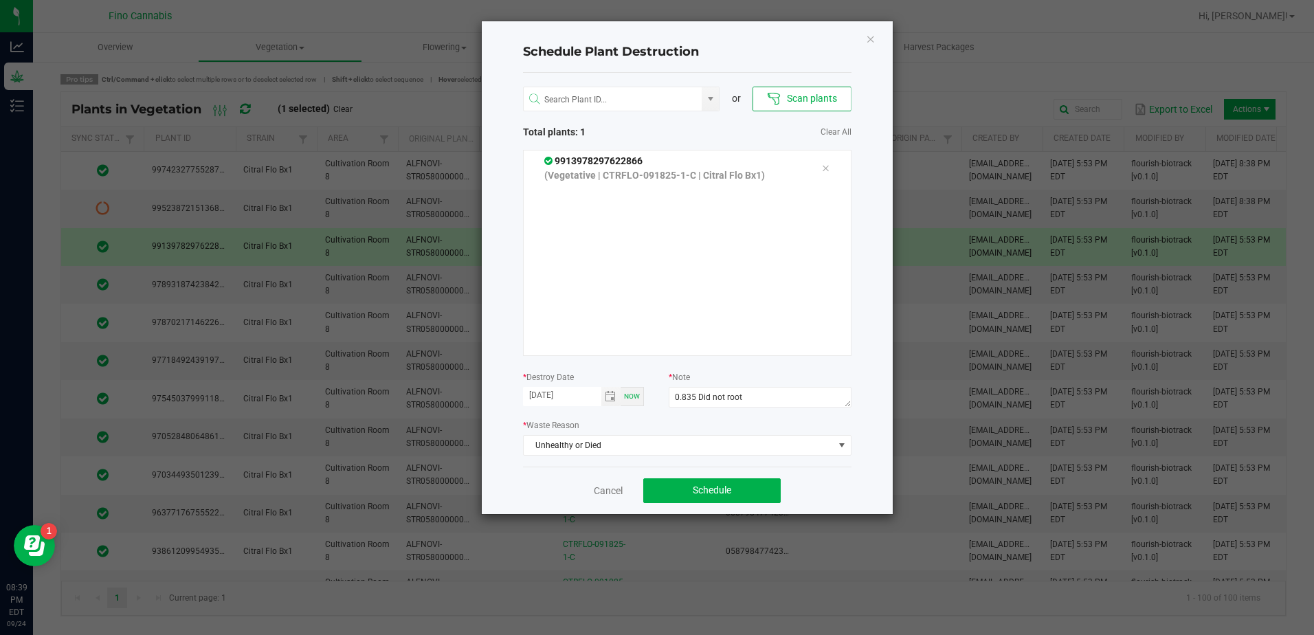
drag, startPoint x: 845, startPoint y: 482, endPoint x: 803, endPoint y: 493, distance: 43.3
click at [844, 482] on div "Cancel Schedule" at bounding box center [687, 489] width 328 height 47
click at [758, 494] on button "Schedule" at bounding box center [711, 490] width 137 height 25
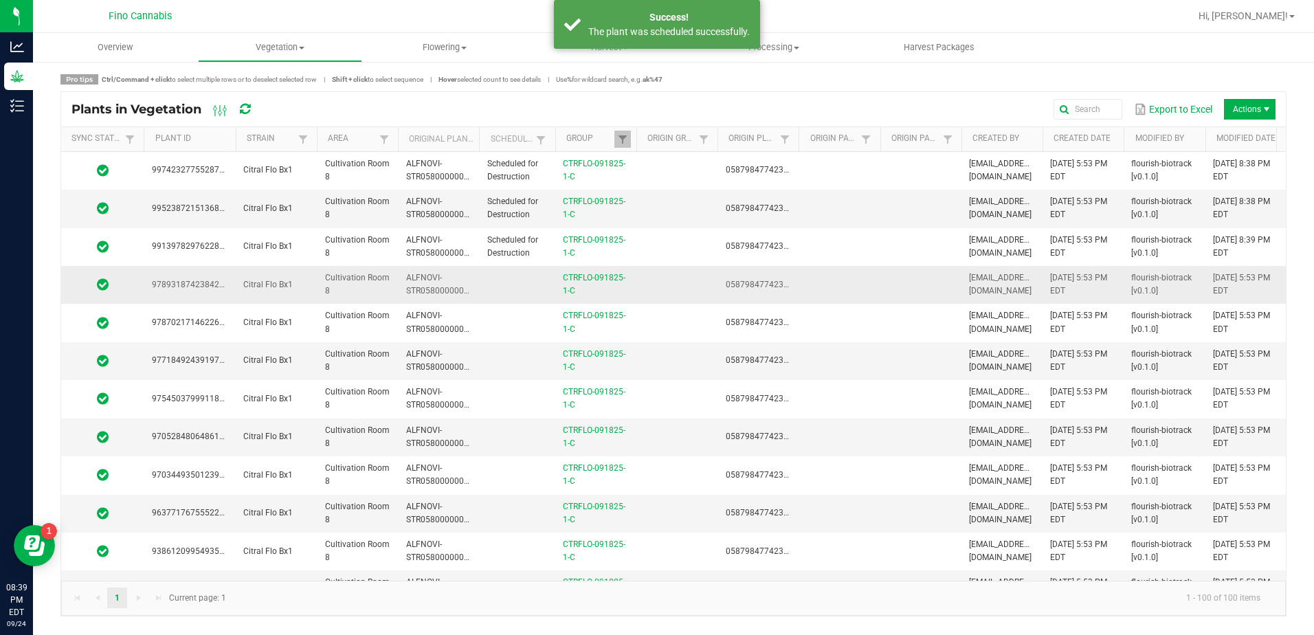
click at [933, 283] on td at bounding box center [919, 285] width 81 height 38
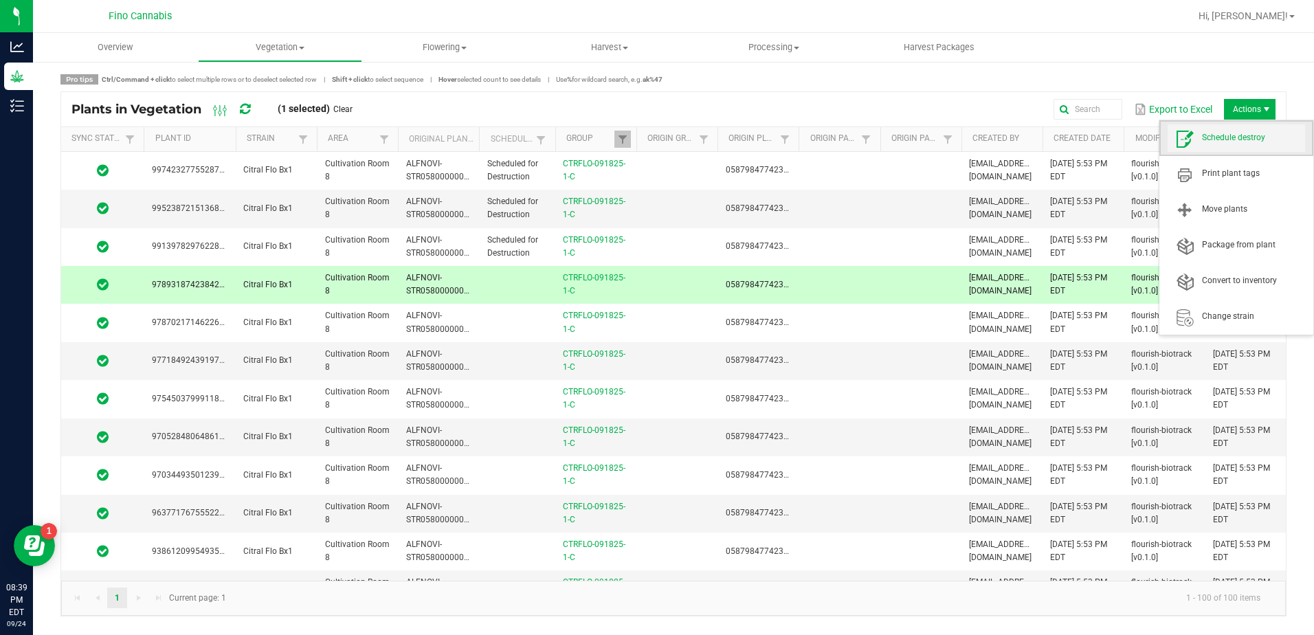
click at [1236, 131] on span "Schedule destroy" at bounding box center [1235, 137] width 137 height 27
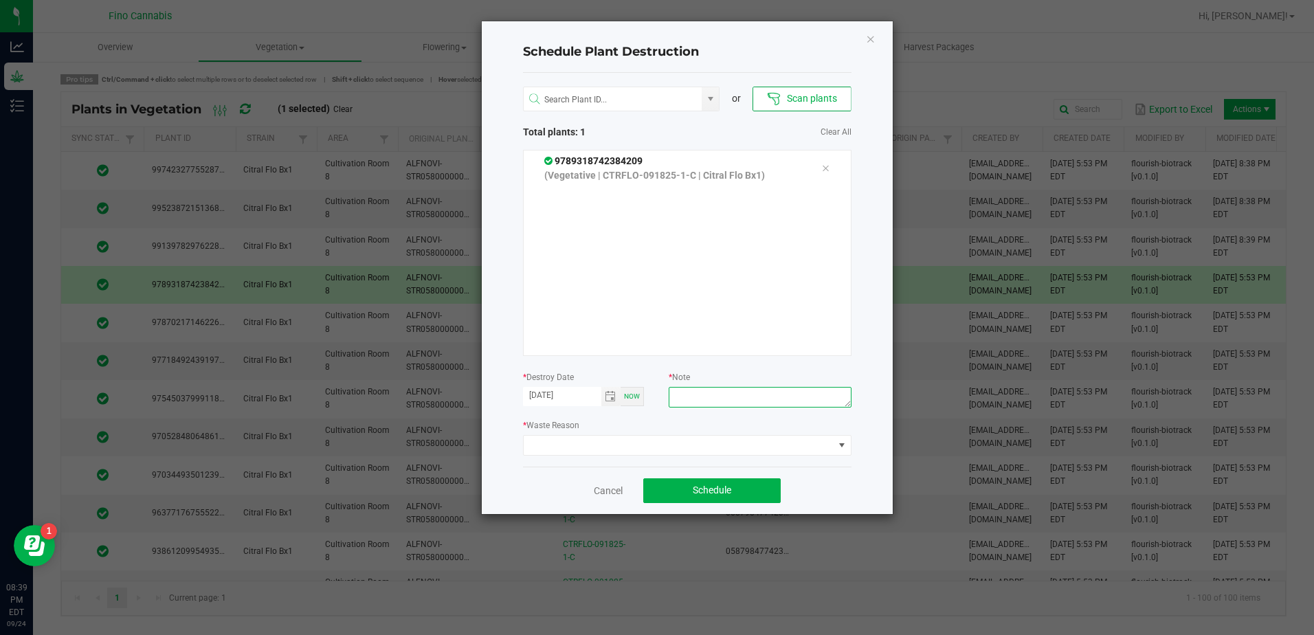
click at [695, 400] on textarea at bounding box center [759, 397] width 182 height 21
paste textarea "0.835 Did not root"
type textarea "0.835 Did not root"
click at [664, 444] on span at bounding box center [678, 445] width 310 height 19
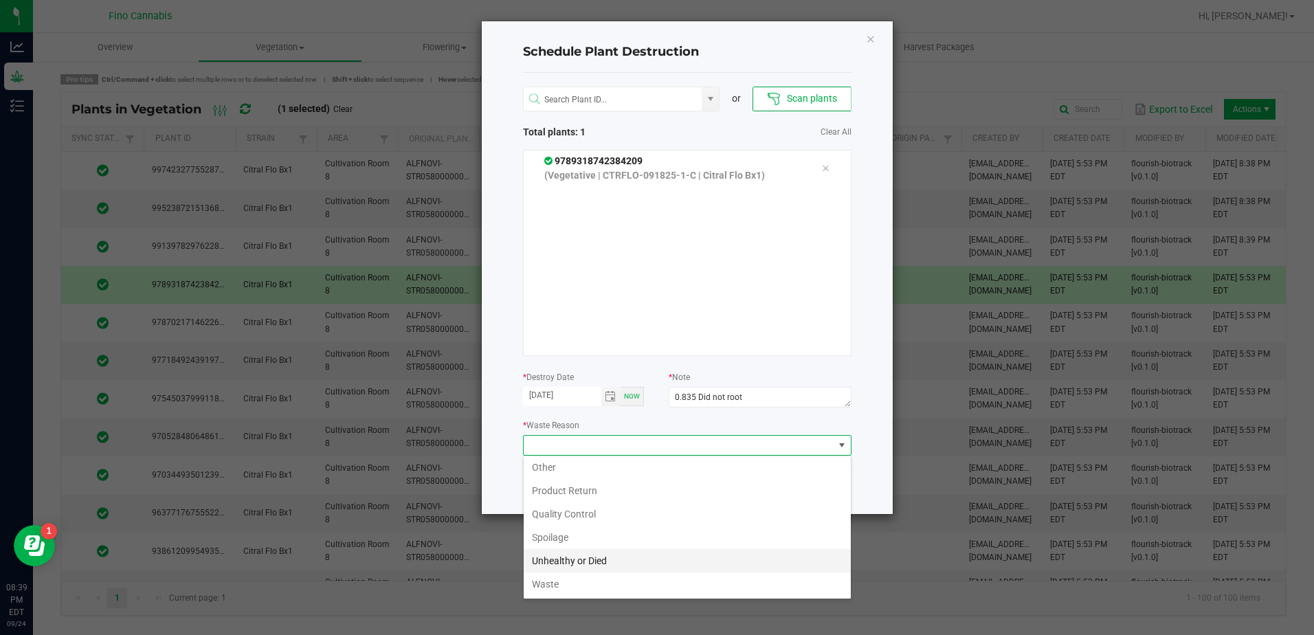
click at [548, 560] on li "Unhealthy or Died" at bounding box center [686, 560] width 327 height 23
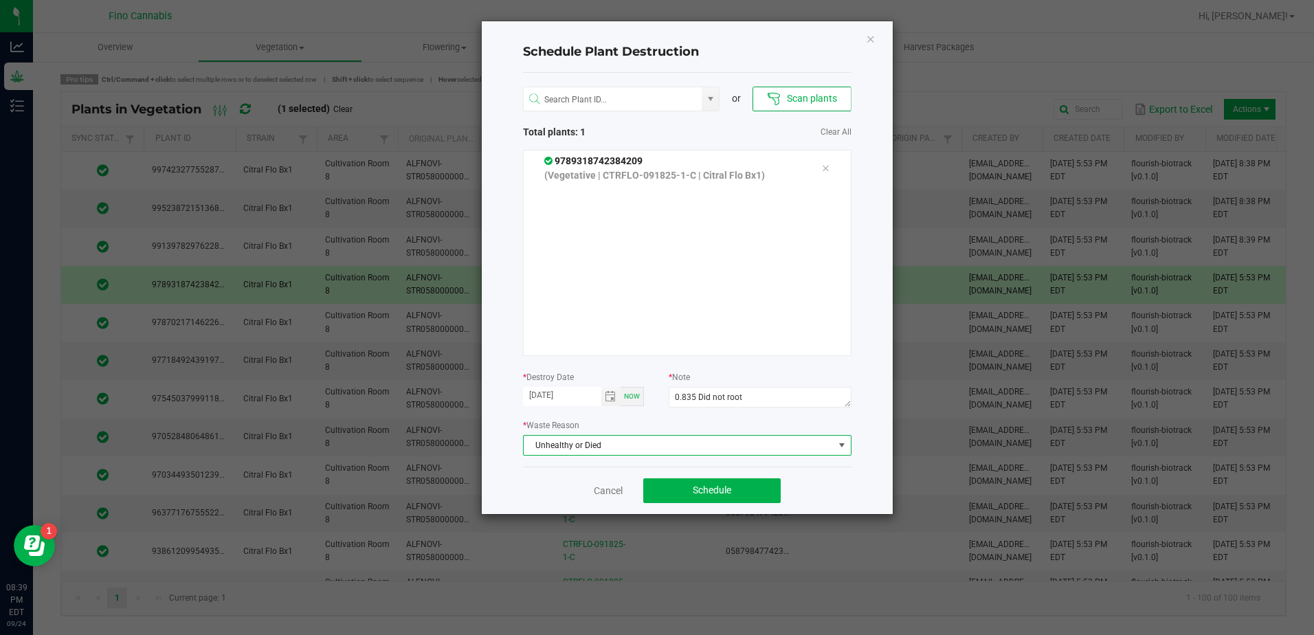
click at [788, 466] on div "Cancel Schedule" at bounding box center [687, 489] width 328 height 47
click at [758, 486] on button "Schedule" at bounding box center [711, 490] width 137 height 25
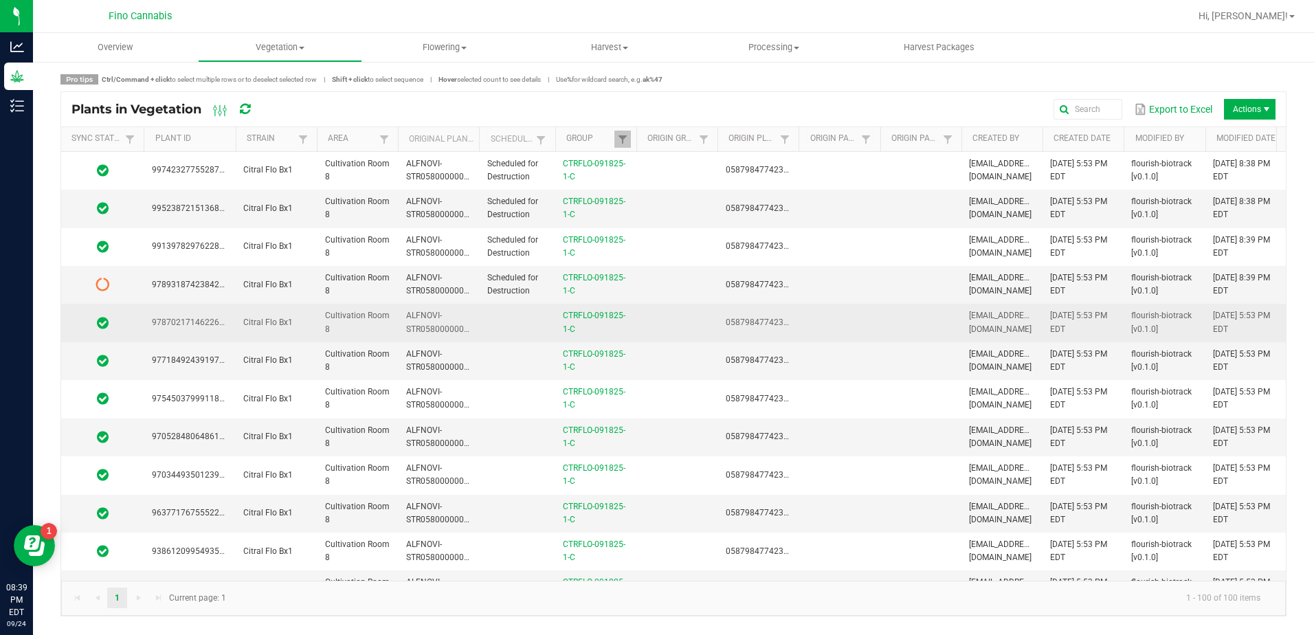
click at [872, 329] on td at bounding box center [838, 323] width 81 height 38
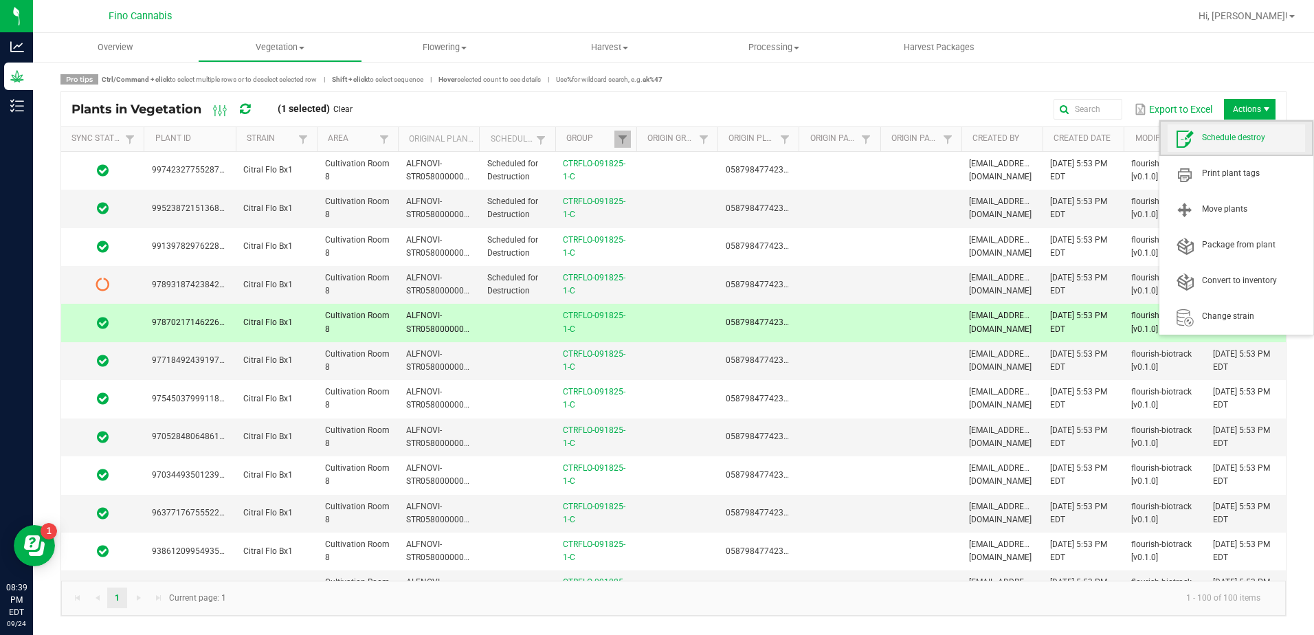
click at [1225, 135] on span "Schedule destroy" at bounding box center [1253, 138] width 103 height 12
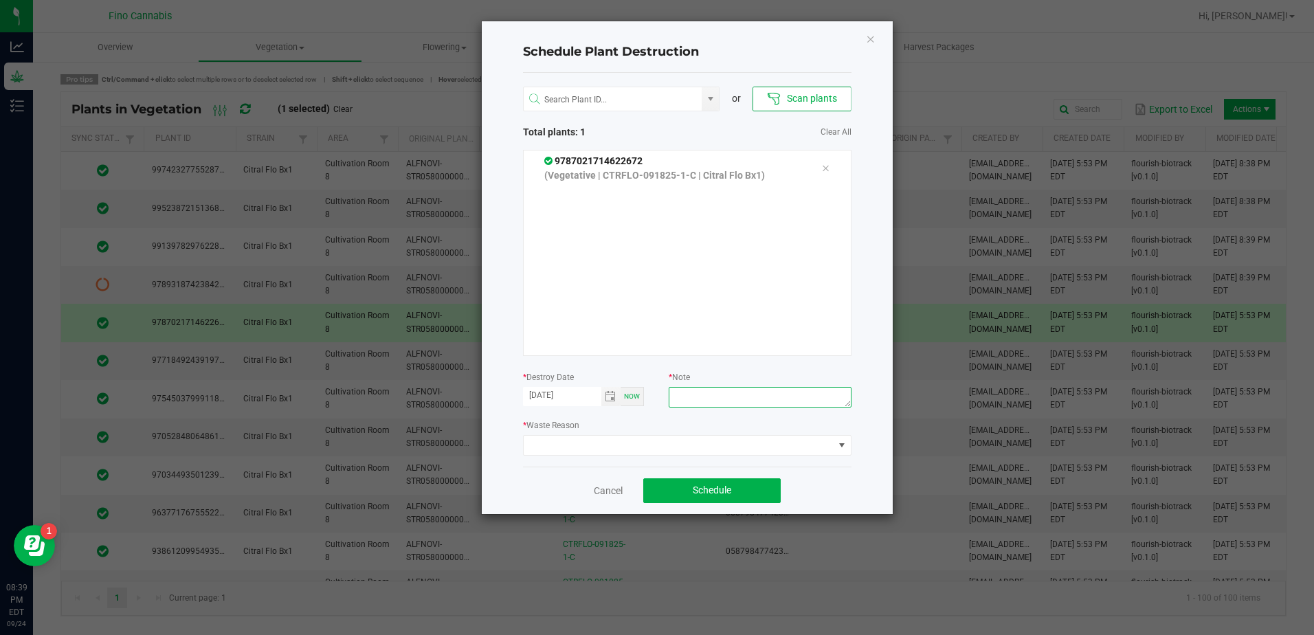
paste textarea "0.835 Did not root"
type textarea "0.835 Did not root"
click at [650, 445] on span at bounding box center [678, 445] width 310 height 19
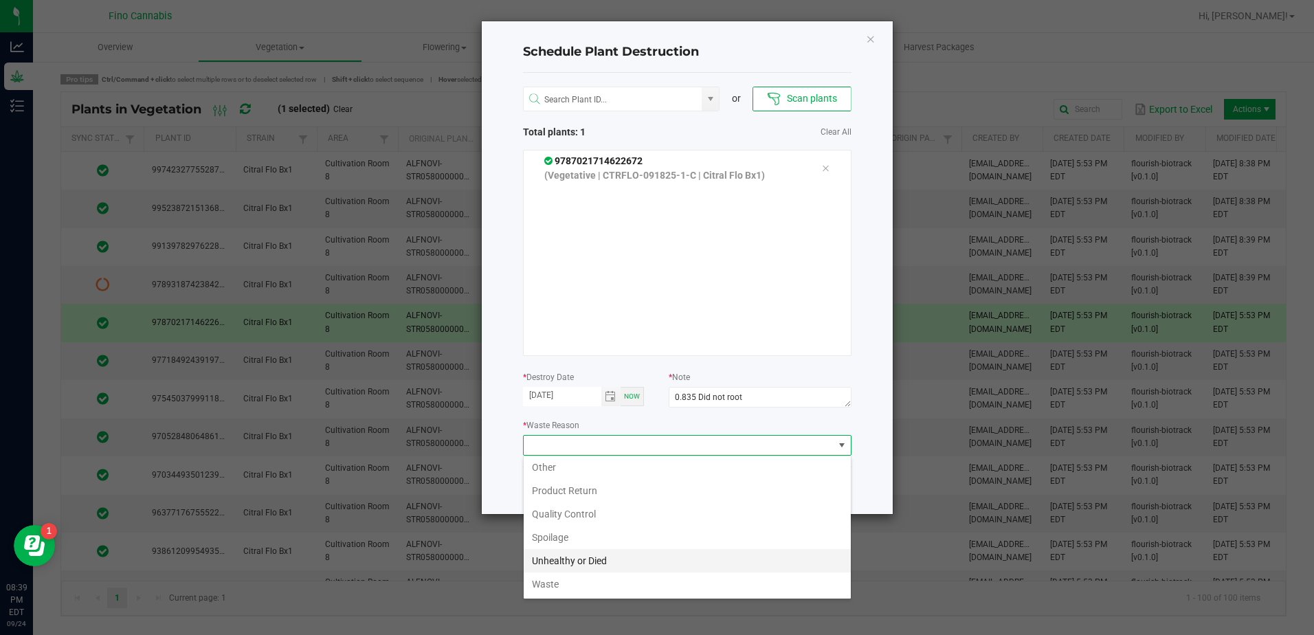
click at [581, 559] on li "Unhealthy or Died" at bounding box center [686, 560] width 327 height 23
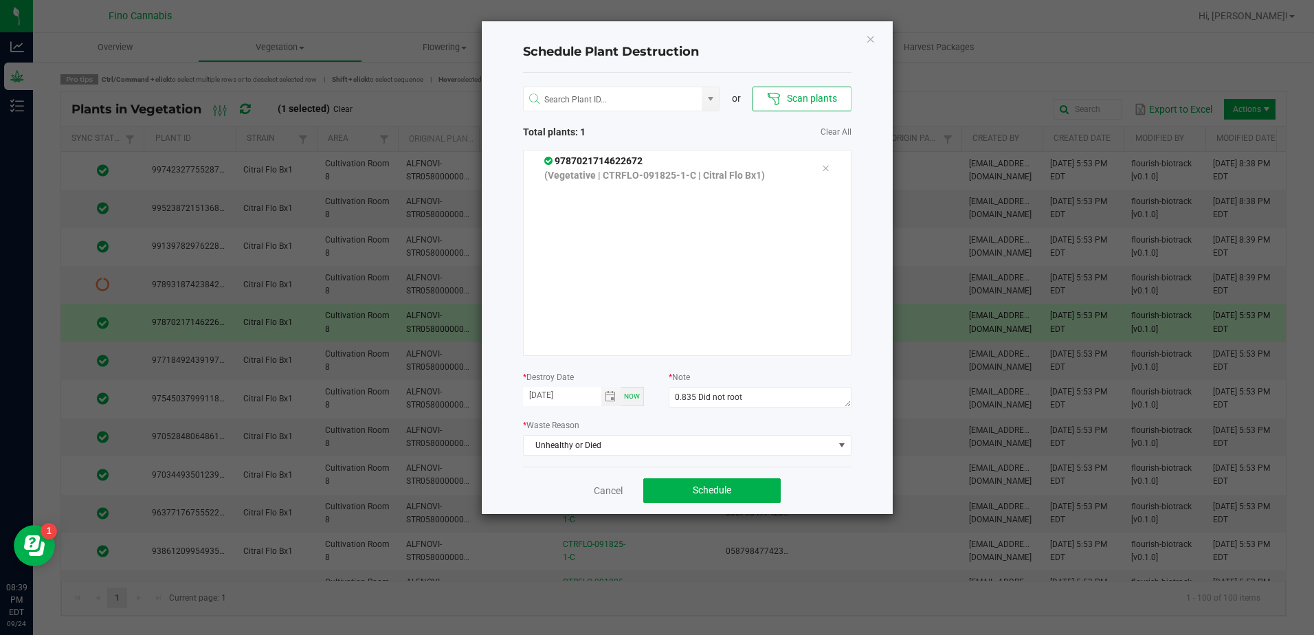
drag, startPoint x: 848, startPoint y: 480, endPoint x: 805, endPoint y: 497, distance: 46.6
click at [846, 480] on div "Cancel Schedule" at bounding box center [687, 489] width 328 height 47
click at [756, 484] on button "Schedule" at bounding box center [711, 490] width 137 height 25
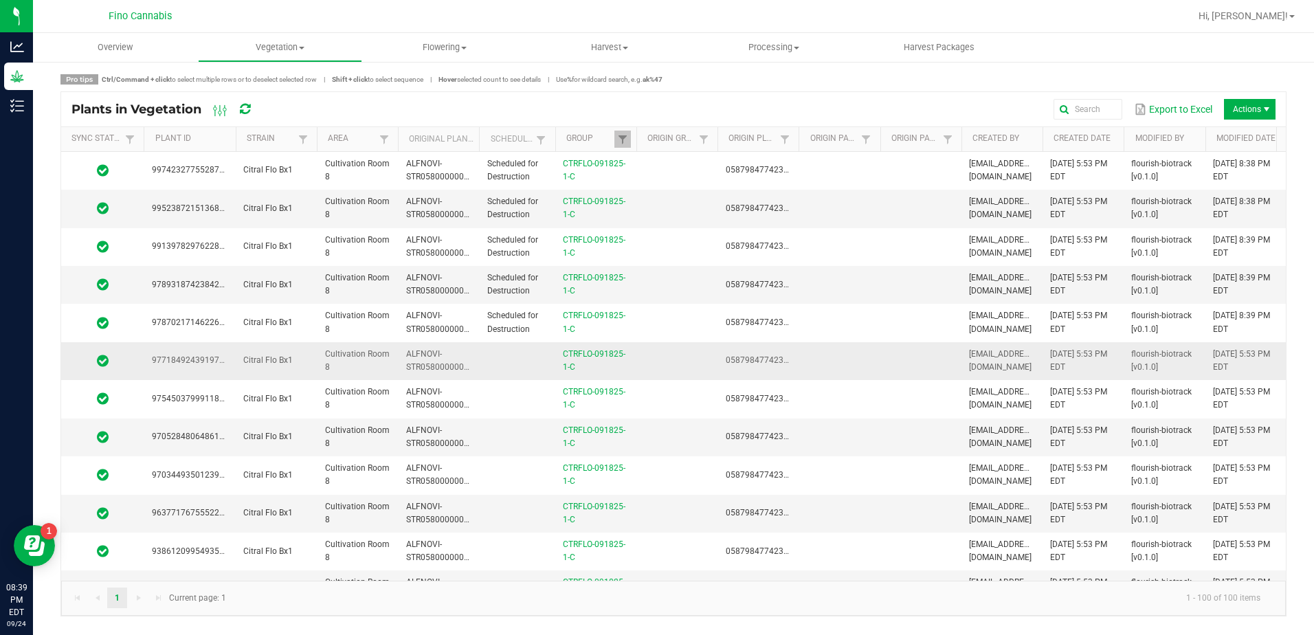
click at [842, 363] on td at bounding box center [838, 361] width 81 height 38
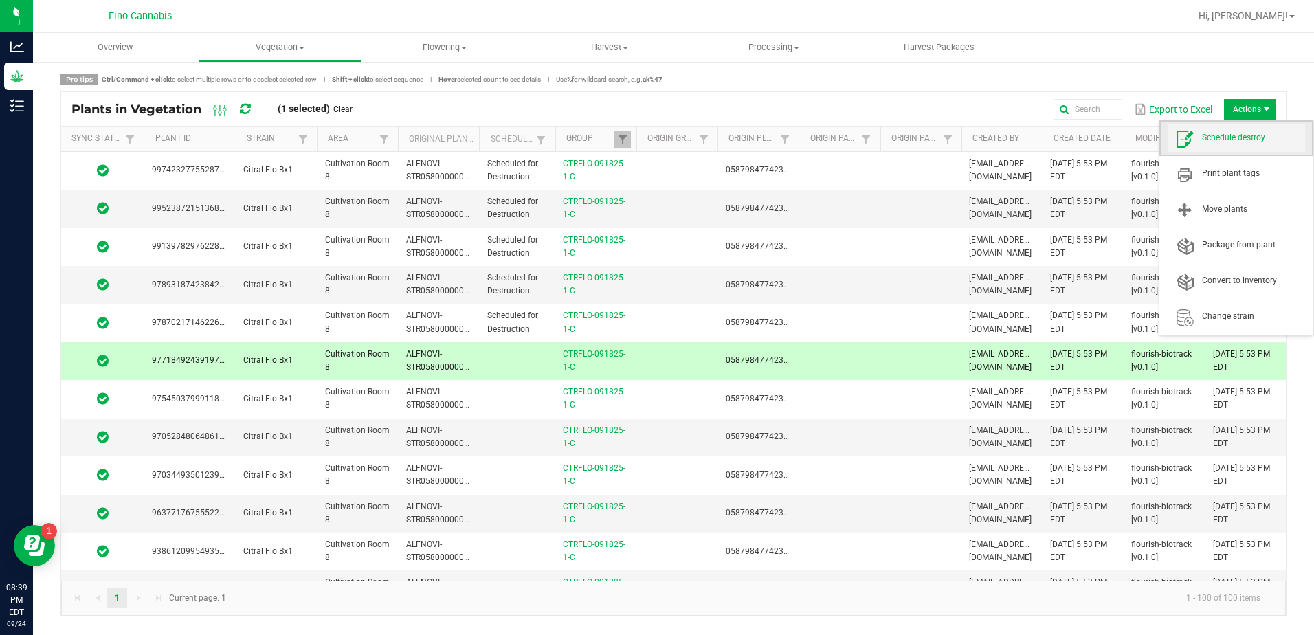
click at [1215, 144] on span "Schedule destroy" at bounding box center [1253, 138] width 103 height 12
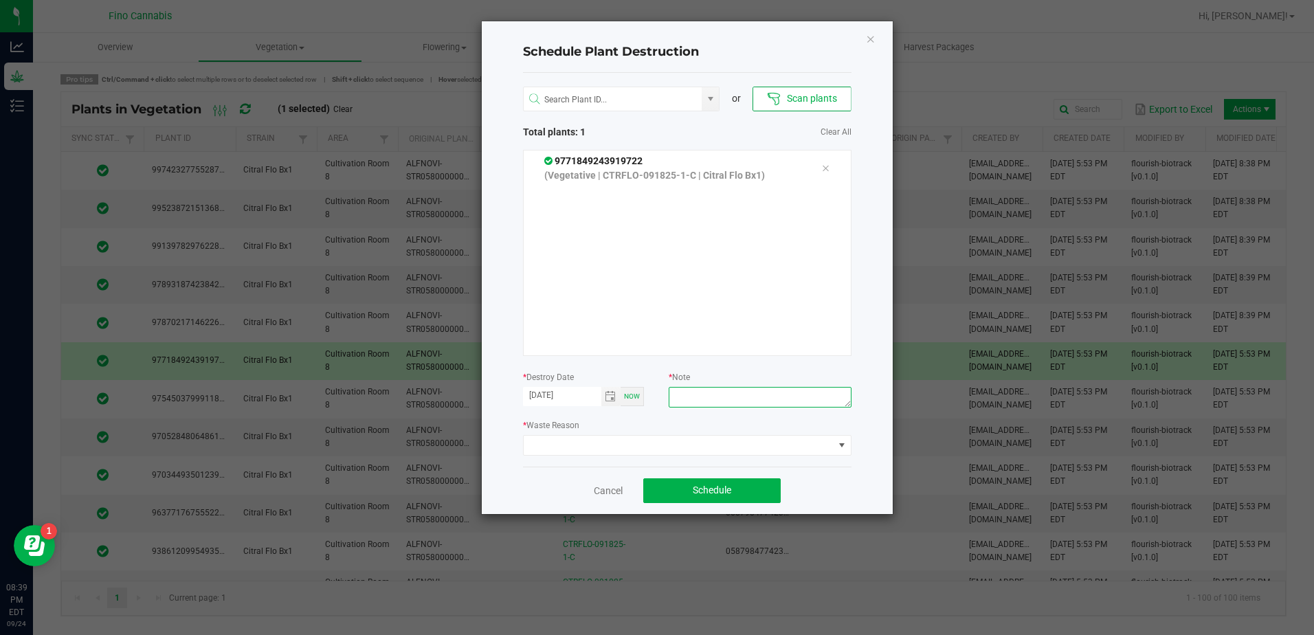
paste textarea "0.835 Did not root"
type textarea "0.835 Did not root"
click at [625, 454] on span at bounding box center [678, 445] width 310 height 19
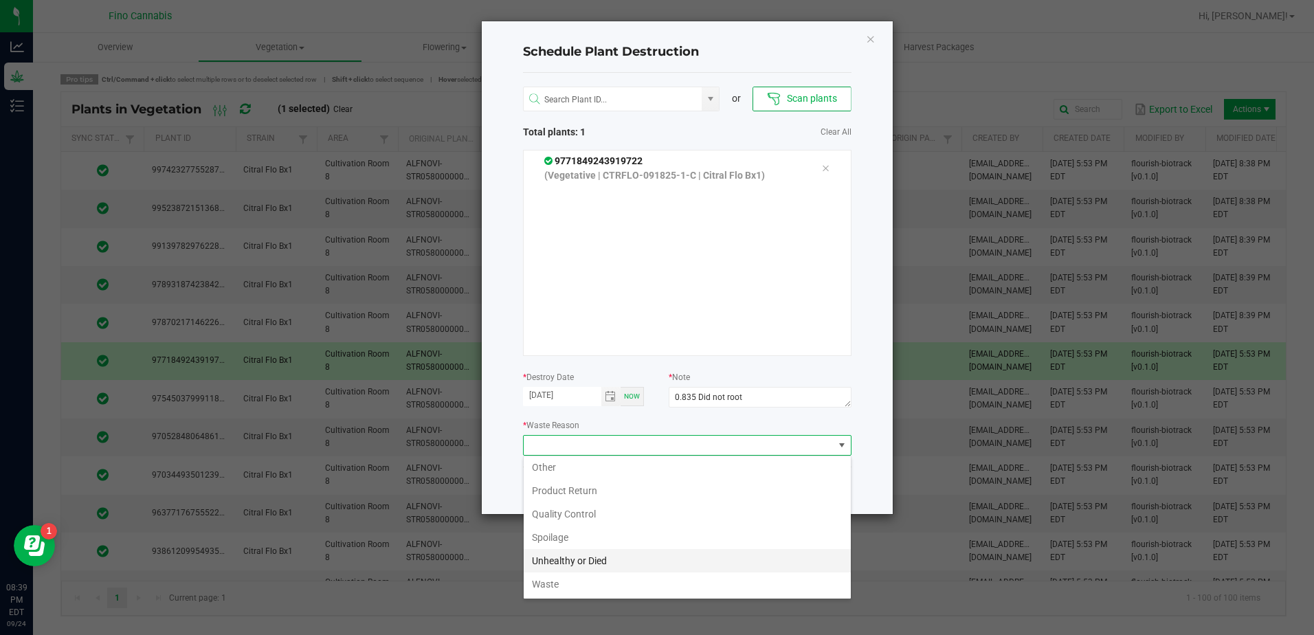
click at [552, 564] on li "Unhealthy or Died" at bounding box center [686, 560] width 327 height 23
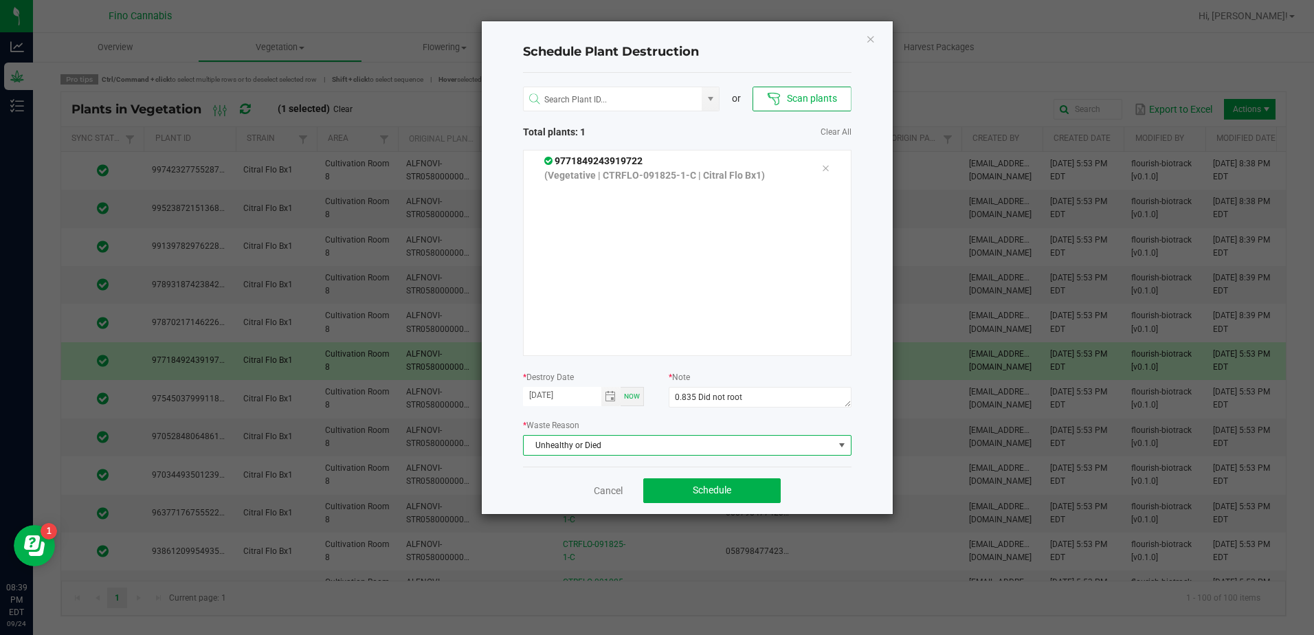
click at [803, 478] on div "Cancel Schedule" at bounding box center [687, 489] width 328 height 47
click at [760, 493] on button "Schedule" at bounding box center [711, 490] width 137 height 25
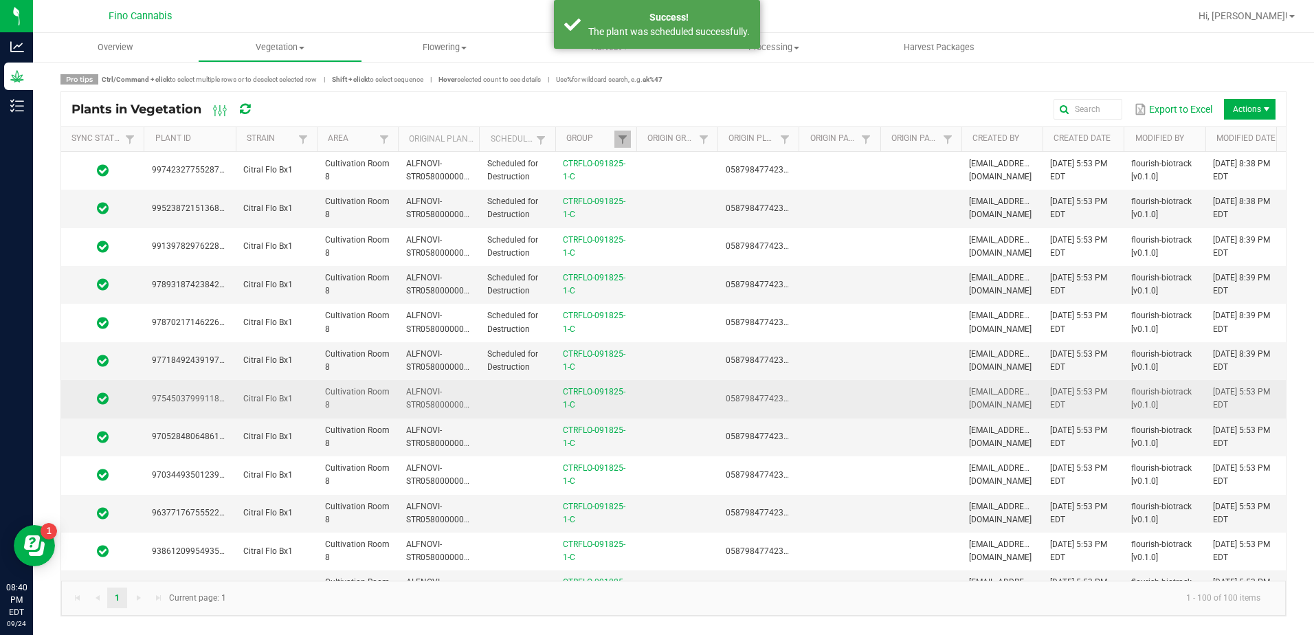
click at [813, 394] on td at bounding box center [838, 399] width 81 height 38
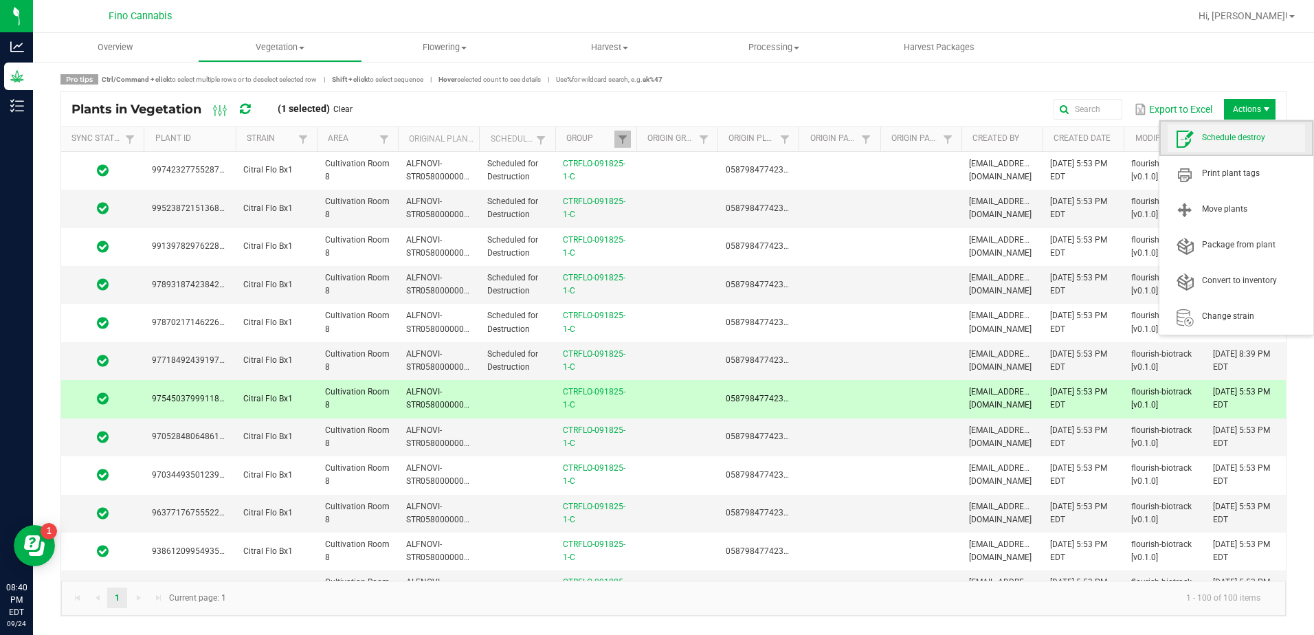
click at [1210, 143] on span "Schedule destroy" at bounding box center [1253, 138] width 103 height 12
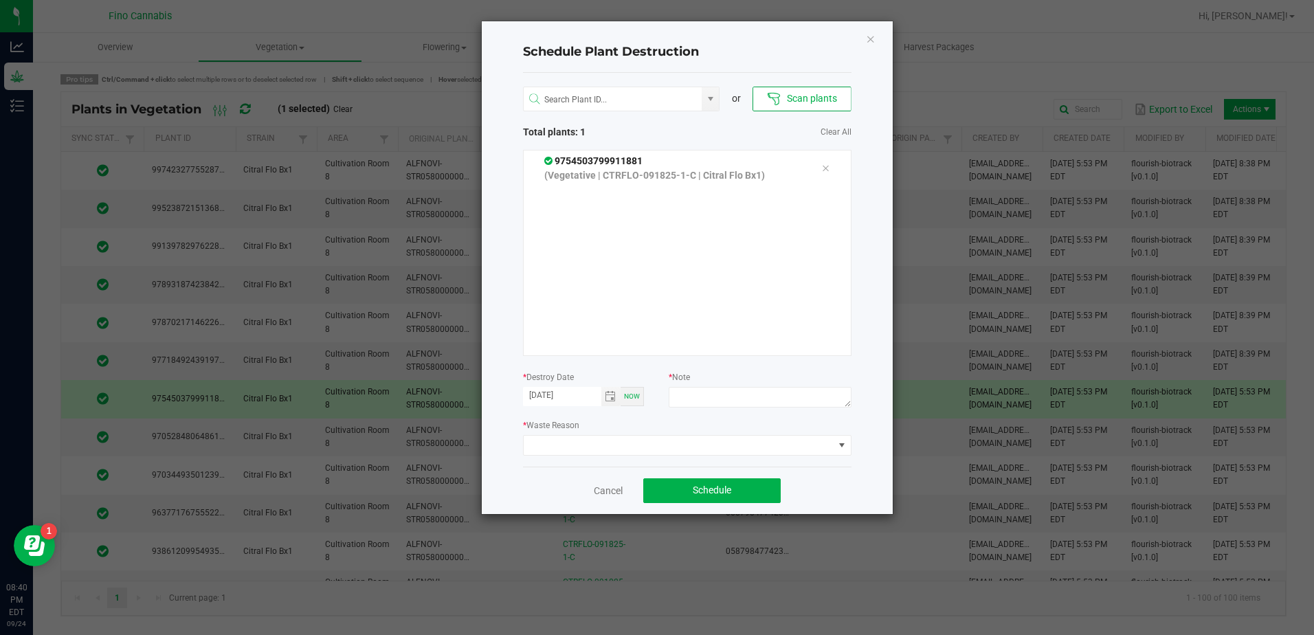
click at [708, 385] on div "* Note" at bounding box center [759, 391] width 182 height 42
click at [705, 391] on textarea at bounding box center [759, 397] width 182 height 21
paste textarea "0.835 Did not root"
type textarea "0.835 Did not root"
click at [794, 444] on span at bounding box center [678, 445] width 310 height 19
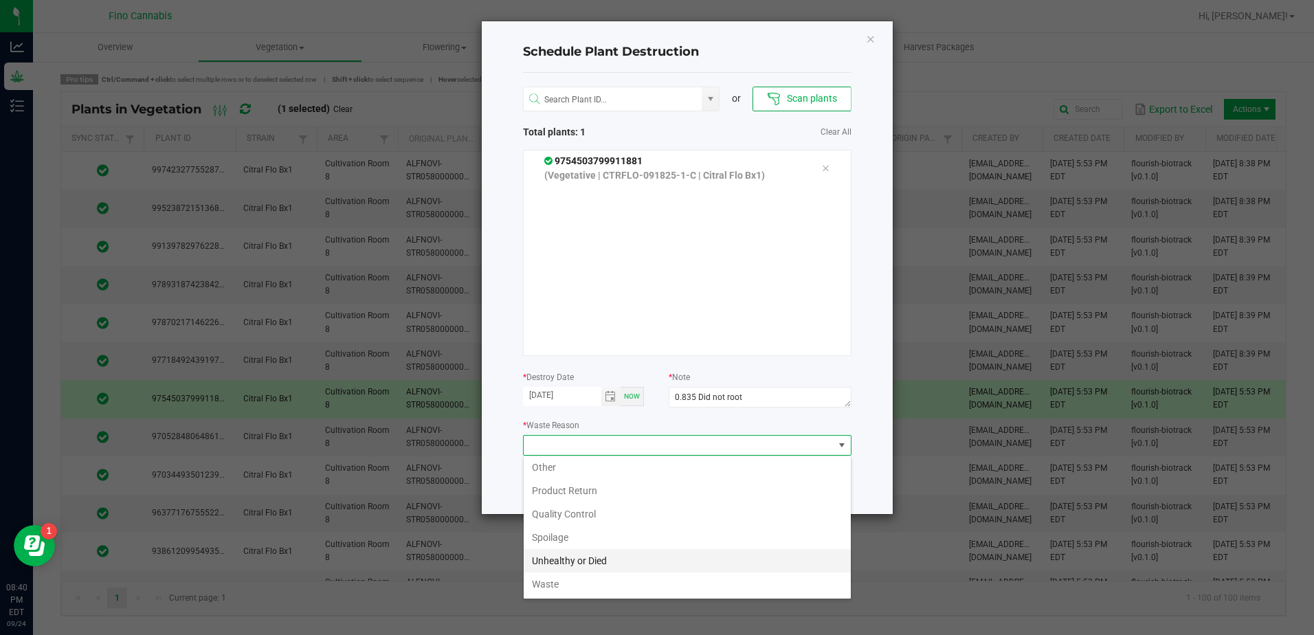
click at [587, 556] on li "Unhealthy or Died" at bounding box center [686, 560] width 327 height 23
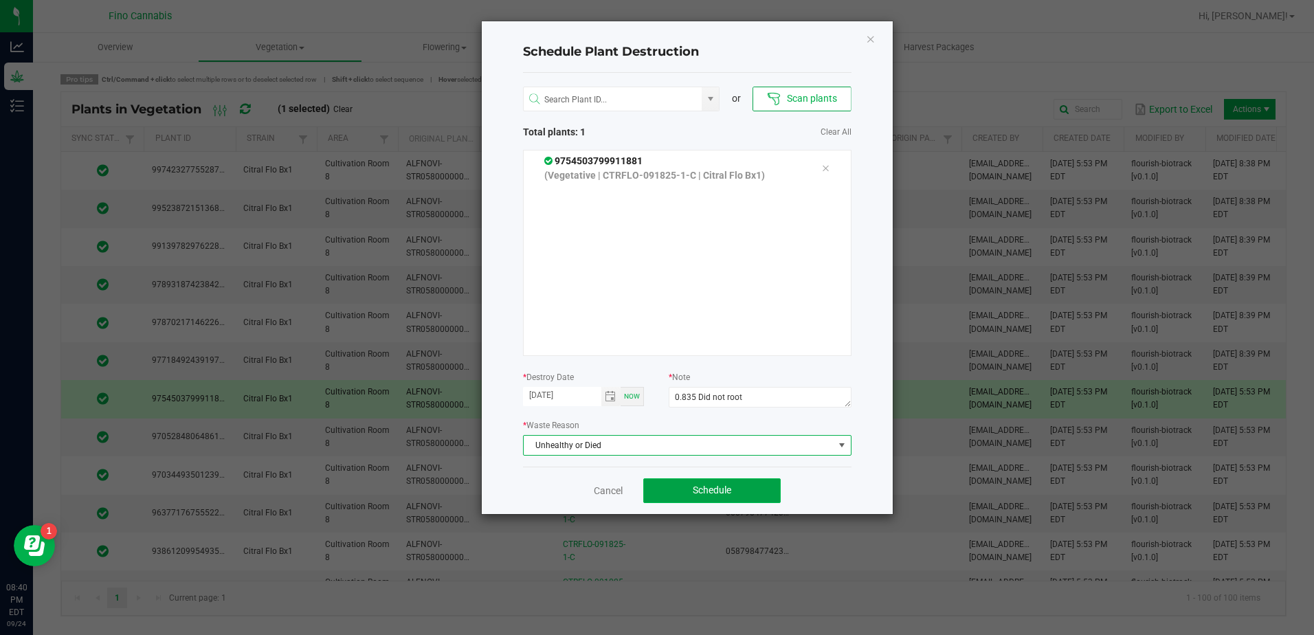
click at [729, 494] on span "Schedule" at bounding box center [711, 489] width 38 height 11
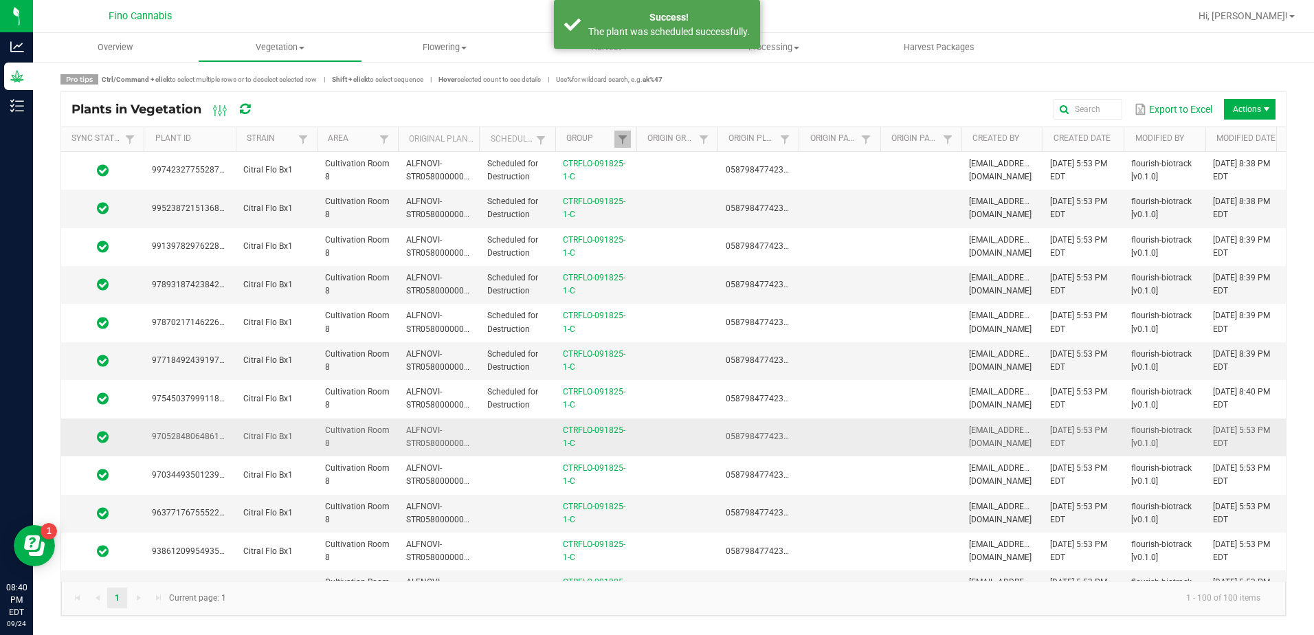
click at [836, 434] on td at bounding box center [838, 437] width 81 height 38
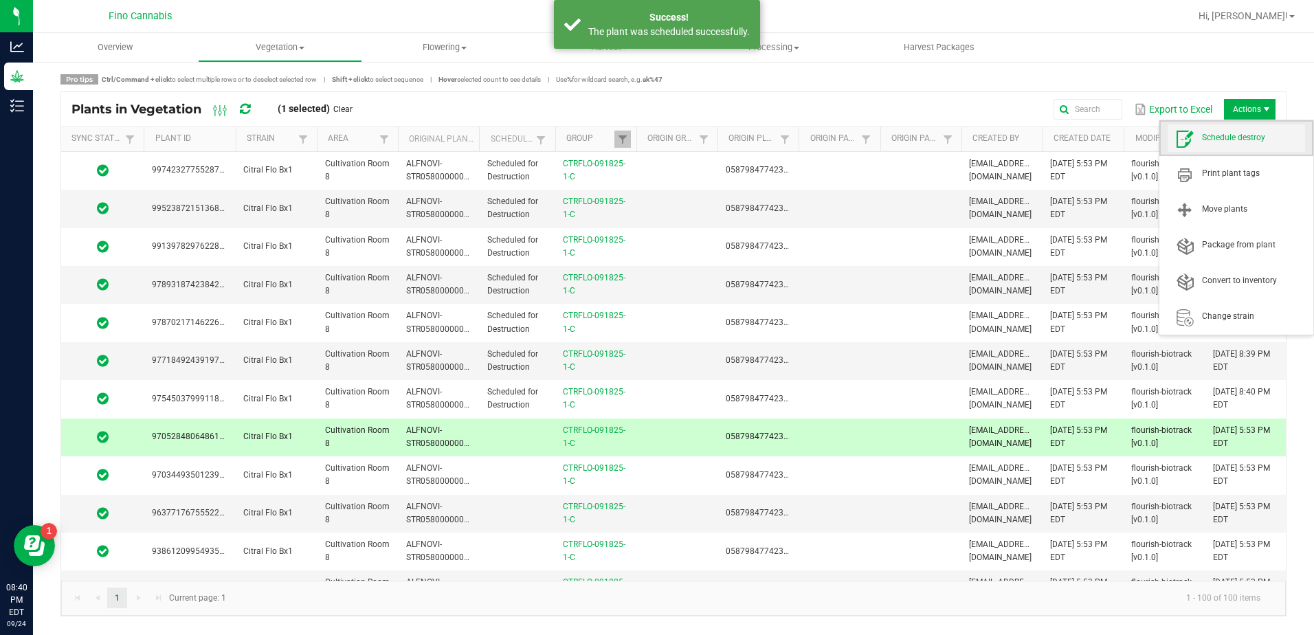
click at [1226, 135] on span "Schedule destroy" at bounding box center [1253, 138] width 103 height 12
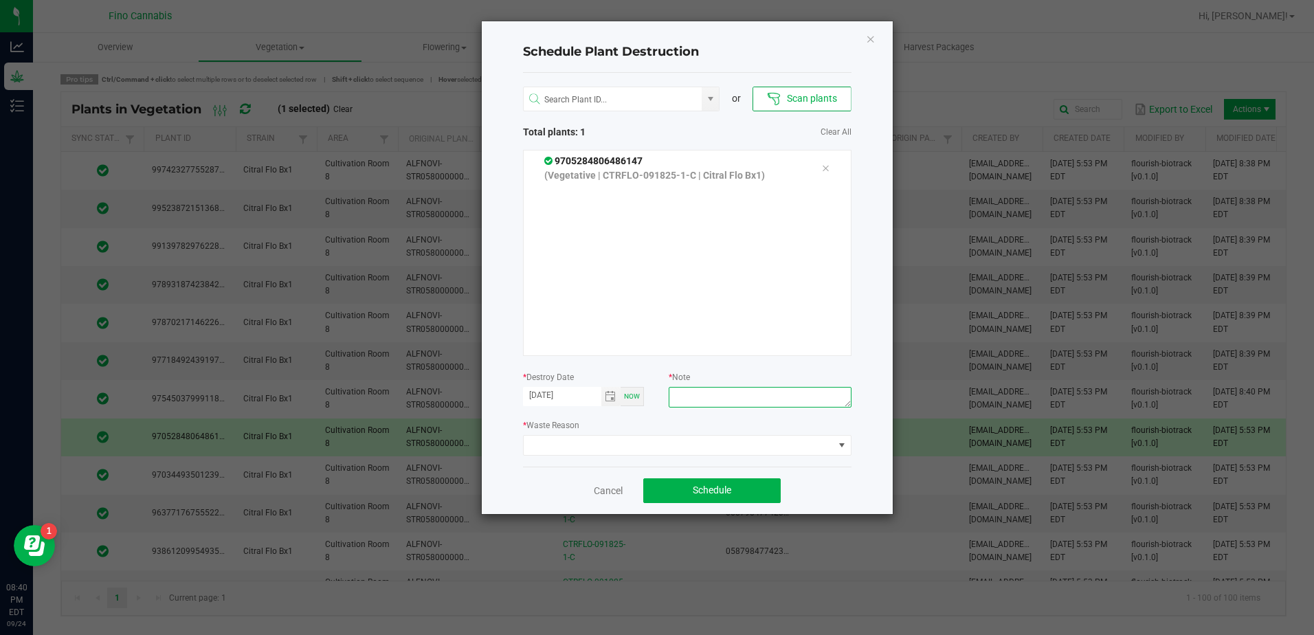
paste textarea "0.835 Did not root"
type textarea "0.835 Did not root"
click at [694, 447] on span at bounding box center [678, 445] width 310 height 19
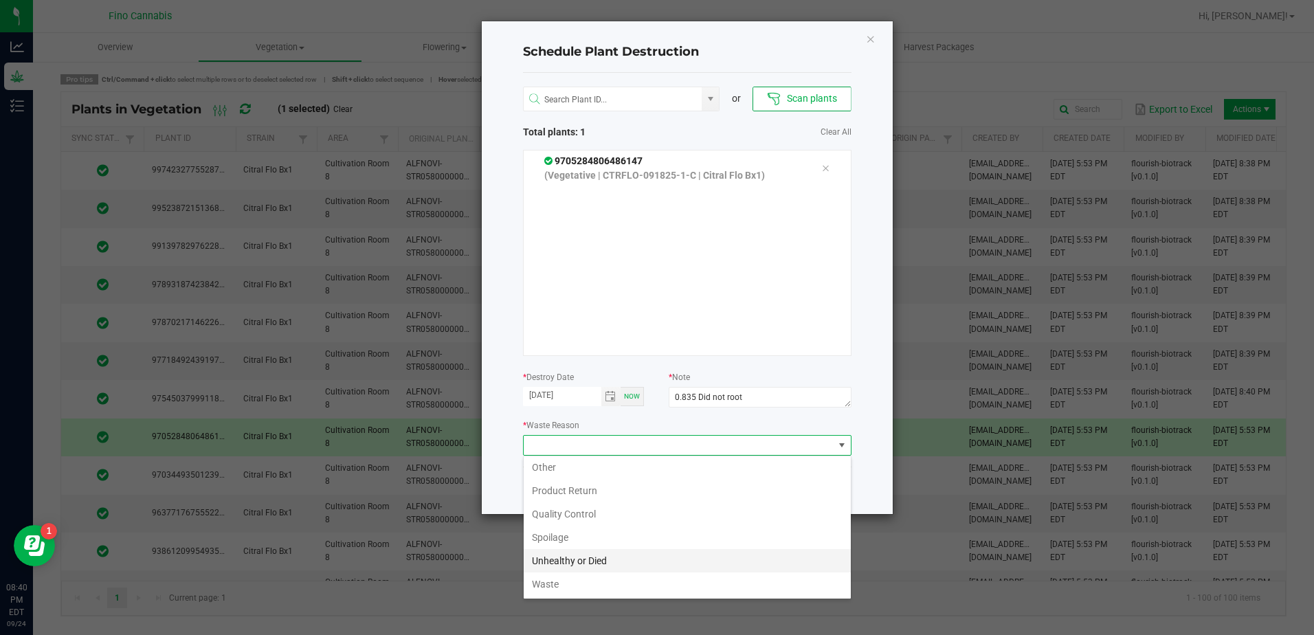
drag, startPoint x: 558, startPoint y: 581, endPoint x: 576, endPoint y: 561, distance: 26.8
click at [576, 561] on ul "Infestation Mistake Other Product Return Quality Control Spoilage Unhealthy or …" at bounding box center [686, 502] width 327 height 187
click at [576, 561] on li "Unhealthy or Died" at bounding box center [686, 560] width 327 height 23
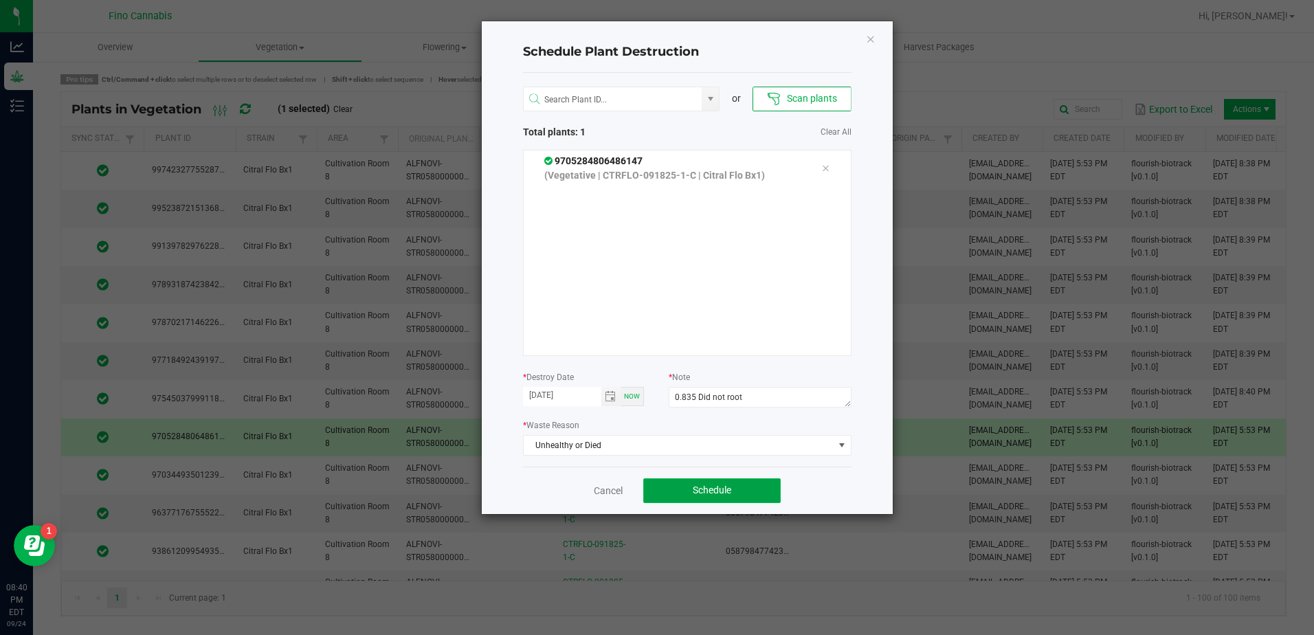
click at [721, 495] on span "Schedule" at bounding box center [711, 489] width 38 height 11
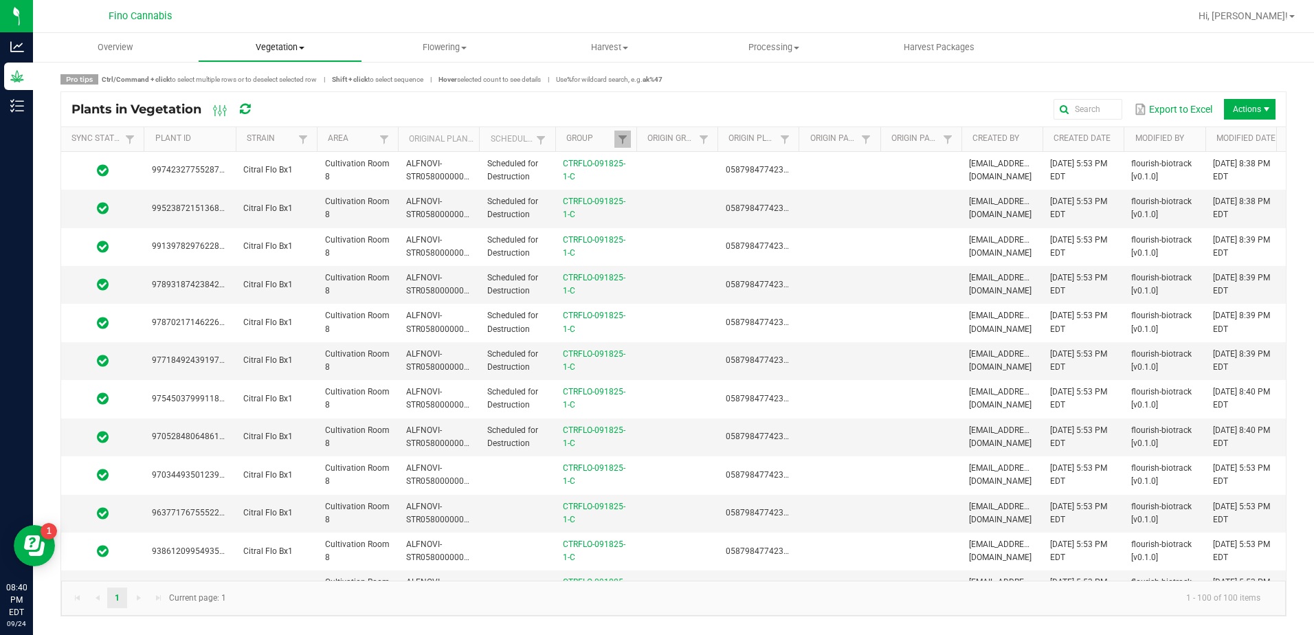
click at [276, 38] on uib-tab-heading "Vegetation Veg groups Veg plants Mother groups Mother plants Apply to plants Cr…" at bounding box center [281, 47] width 164 height 27
click at [249, 78] on span "Veg groups" at bounding box center [241, 83] width 87 height 12
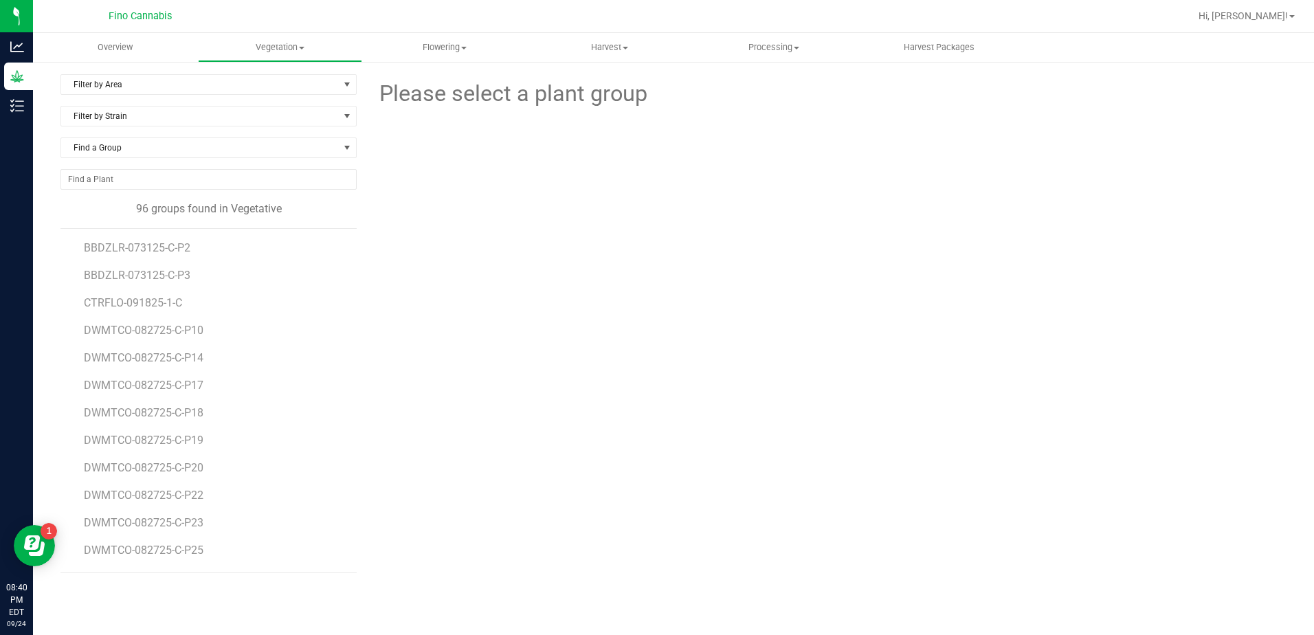
click at [139, 74] on div "Filter by Area Filter by Area All Cultivation Room Cultivation Room 1 Cultivati…" at bounding box center [673, 323] width 1281 height 526
click at [139, 81] on span "Filter by Area" at bounding box center [200, 84] width 278 height 19
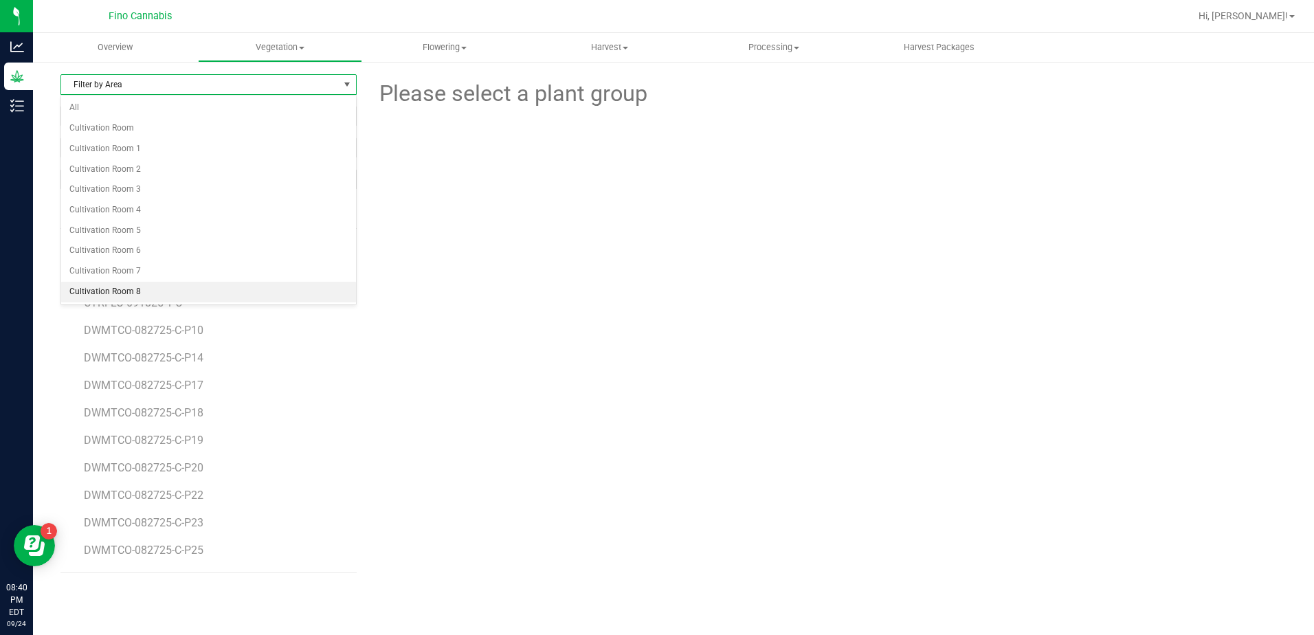
click at [130, 284] on li "Cultivation Room 8" at bounding box center [208, 292] width 295 height 21
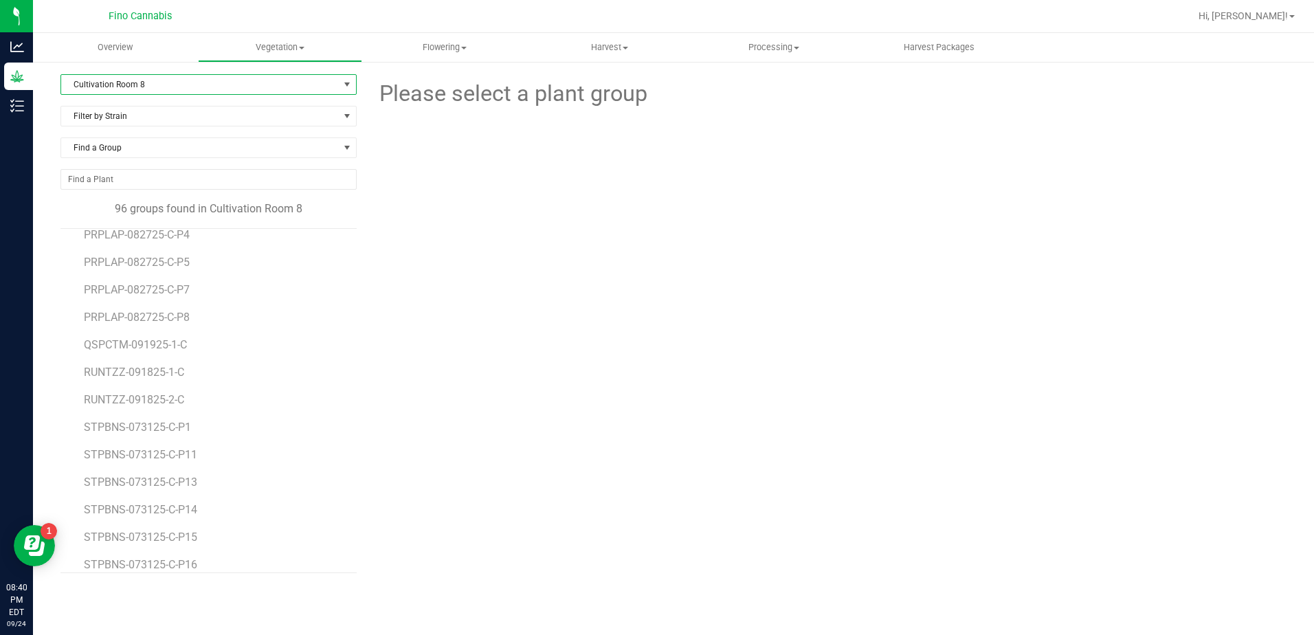
scroll to position [1992, 0]
click at [162, 396] on span "RUNTZZ-091825-2-C" at bounding box center [136, 398] width 105 height 13
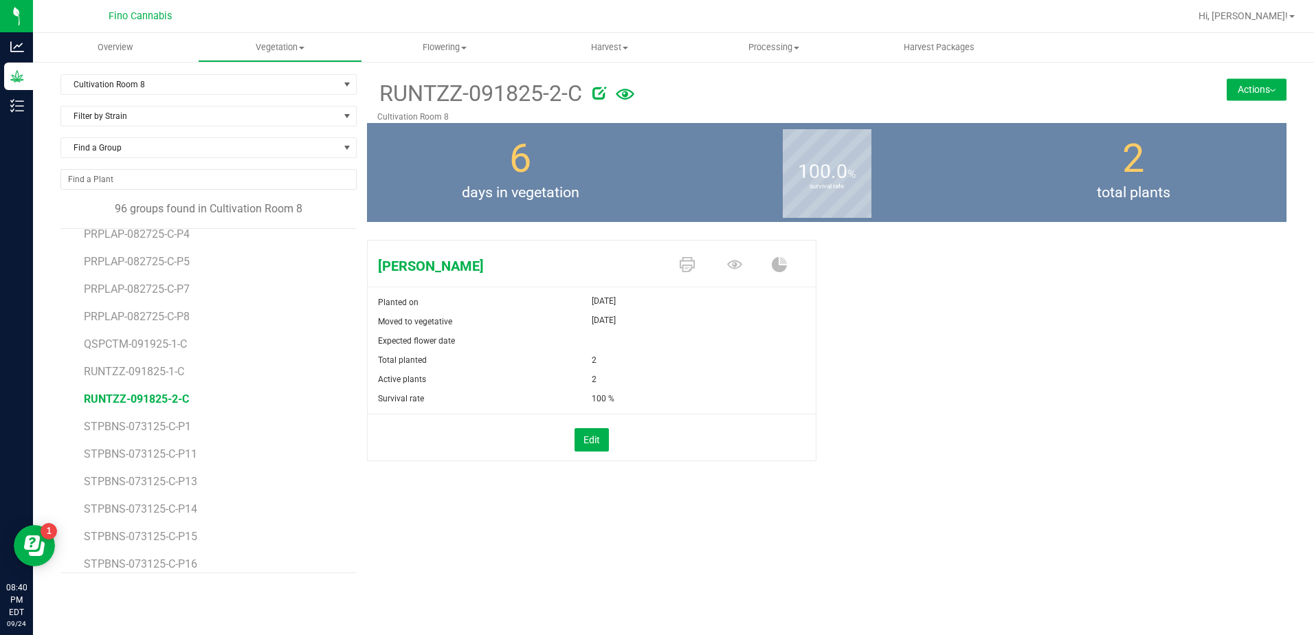
click at [622, 94] on icon at bounding box center [625, 95] width 19 height 30
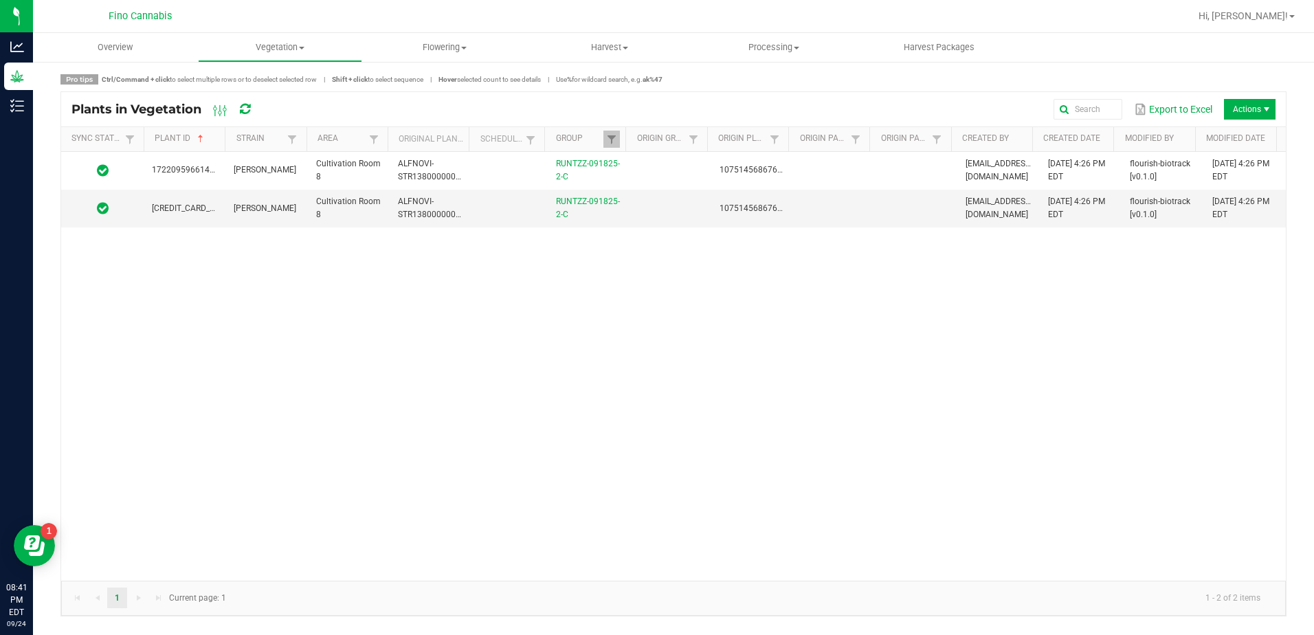
click at [222, 140] on span at bounding box center [223, 246] width 4 height 239
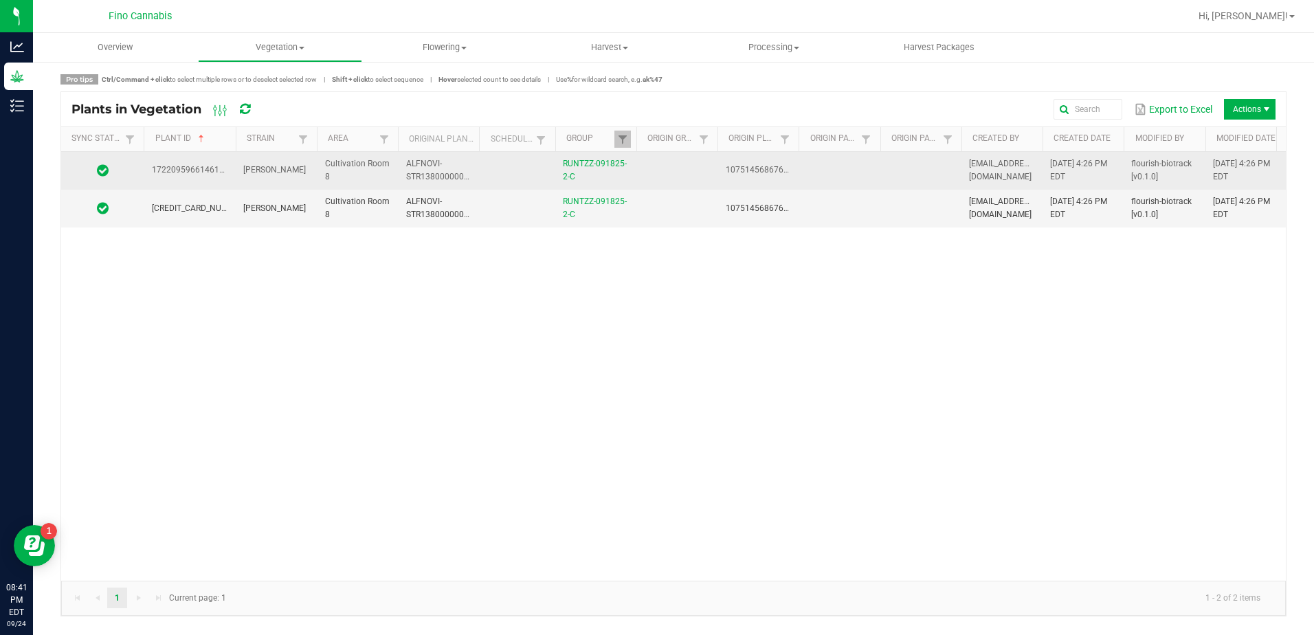
click at [901, 168] on td at bounding box center [919, 171] width 81 height 38
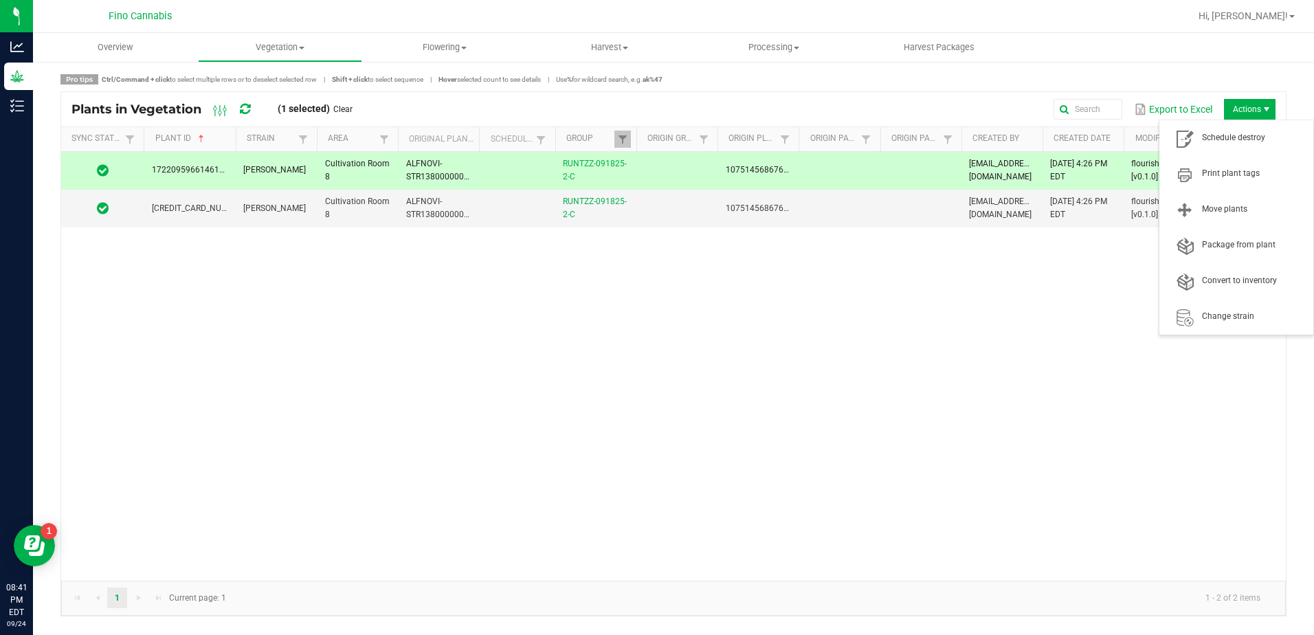
click at [1243, 105] on span "Actions" at bounding box center [1250, 109] width 52 height 21
click at [1223, 133] on span "Schedule destroy" at bounding box center [1253, 138] width 103 height 12
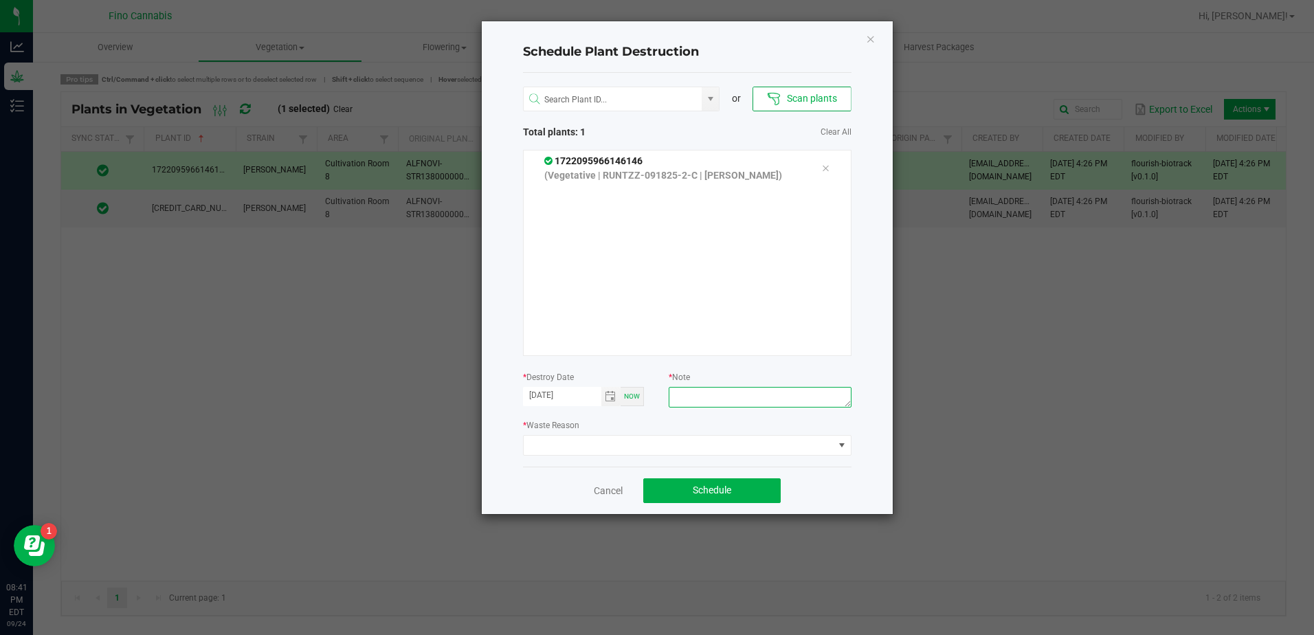
click at [732, 399] on textarea at bounding box center [759, 397] width 182 height 21
paste textarea "0.835 Did not root"
click at [690, 393] on textarea "0.835 Did not root" at bounding box center [759, 397] width 182 height 21
click at [750, 398] on textarea "0.845 Did not root" at bounding box center [759, 397] width 182 height 21
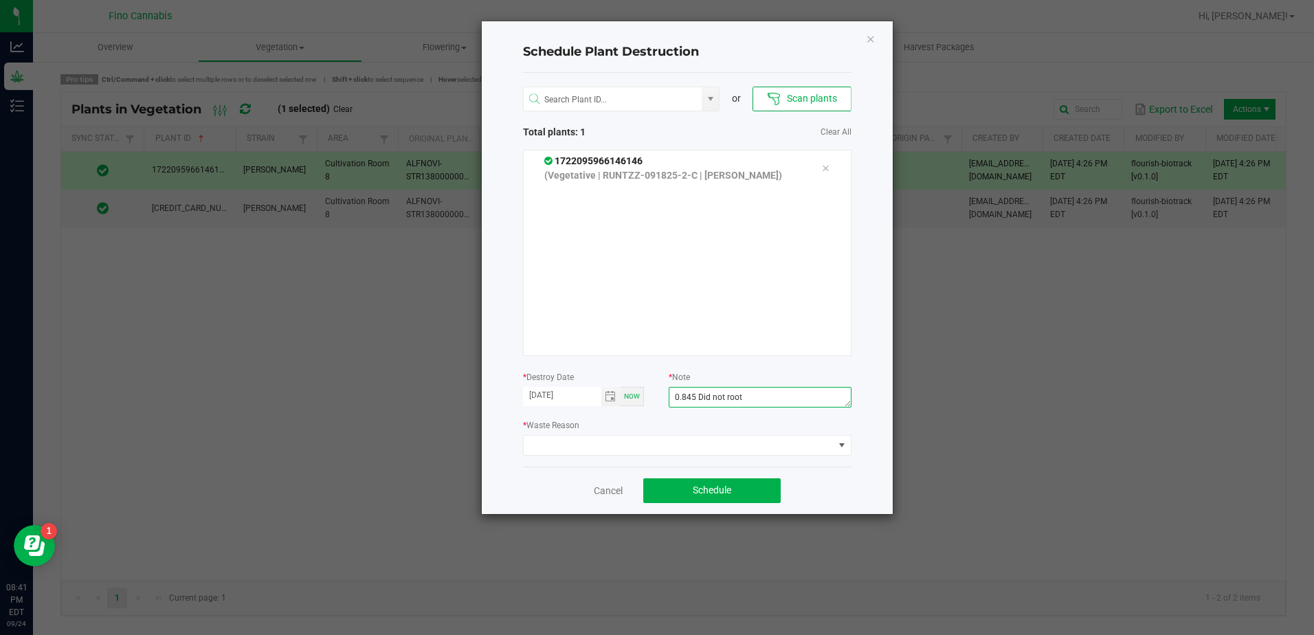
click at [750, 398] on textarea "0.845 Did not root" at bounding box center [759, 397] width 182 height 21
type textarea "0.845 Did not root"
click at [641, 444] on span at bounding box center [678, 445] width 310 height 19
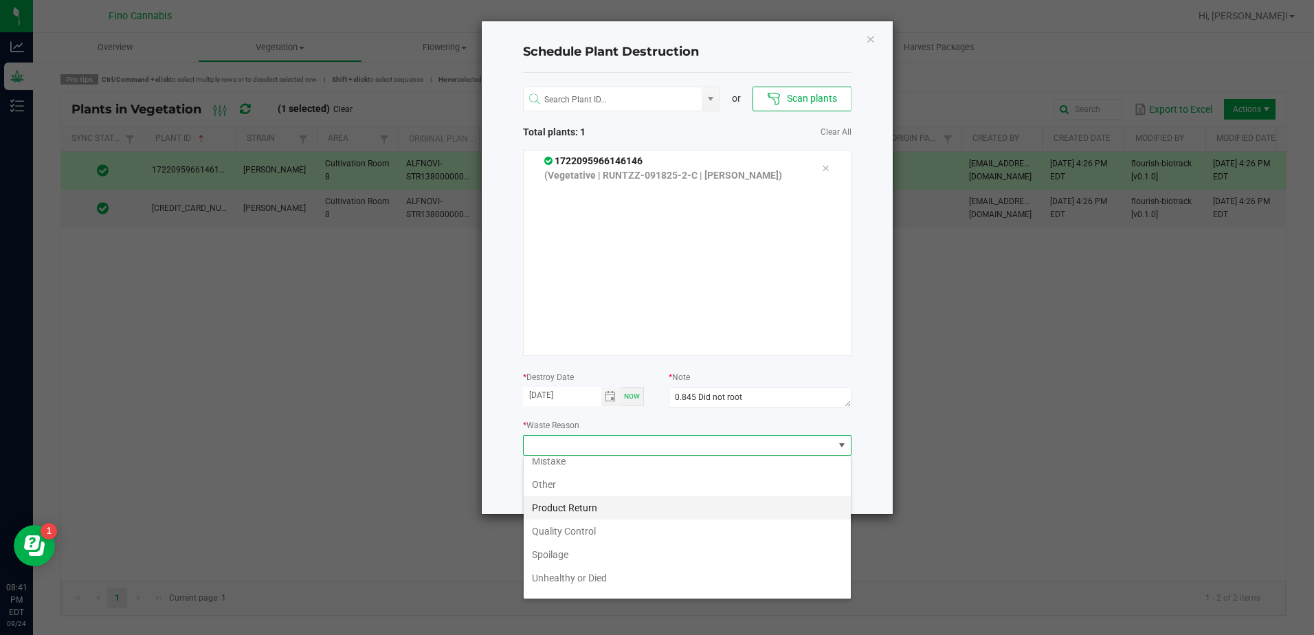
scroll to position [49, 0]
click at [542, 565] on li "Unhealthy or Died" at bounding box center [686, 560] width 327 height 23
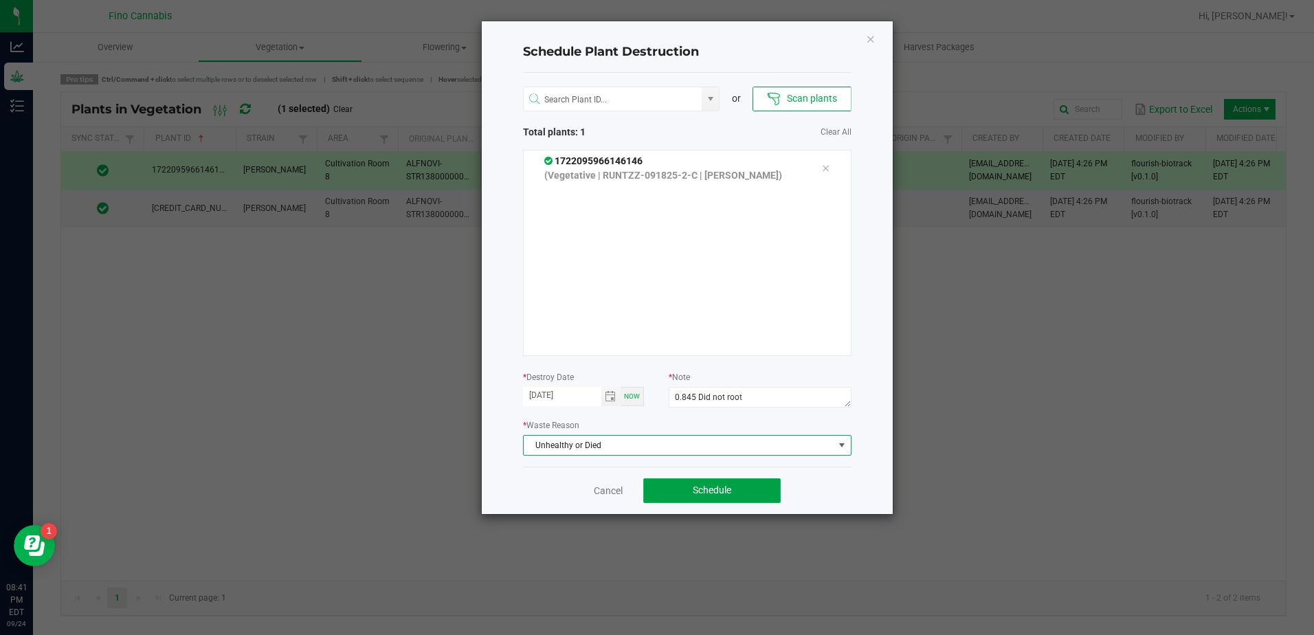
click at [689, 478] on button "Schedule" at bounding box center [711, 490] width 137 height 25
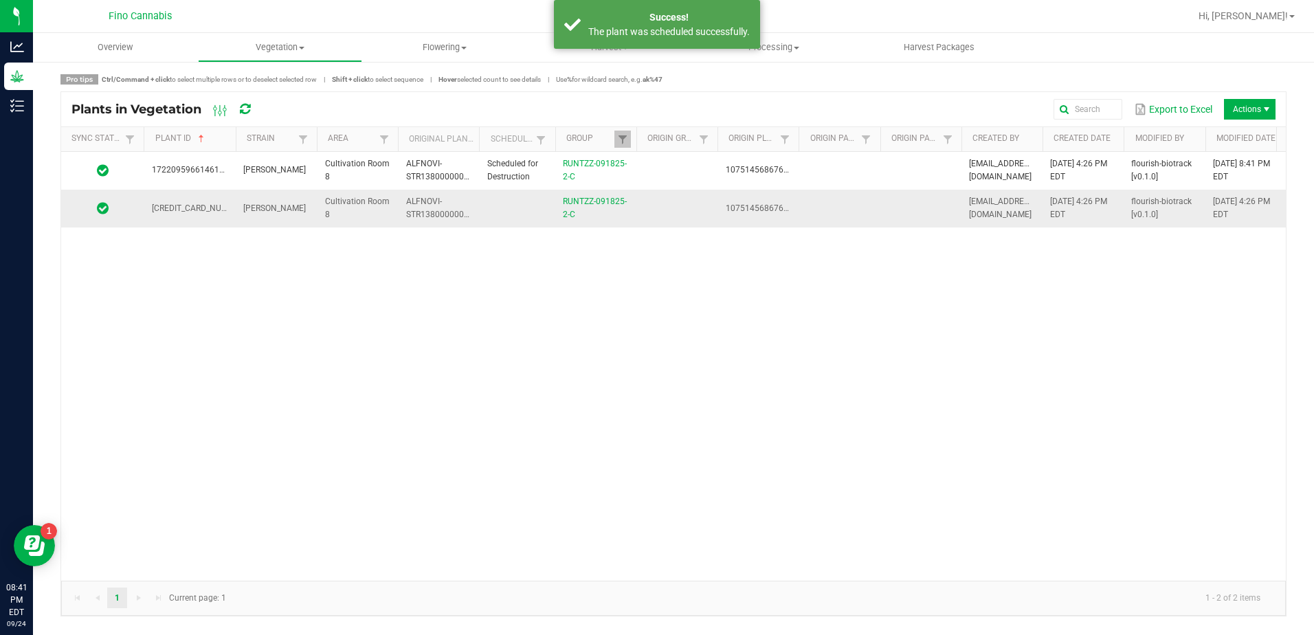
click at [861, 201] on td at bounding box center [838, 208] width 81 height 37
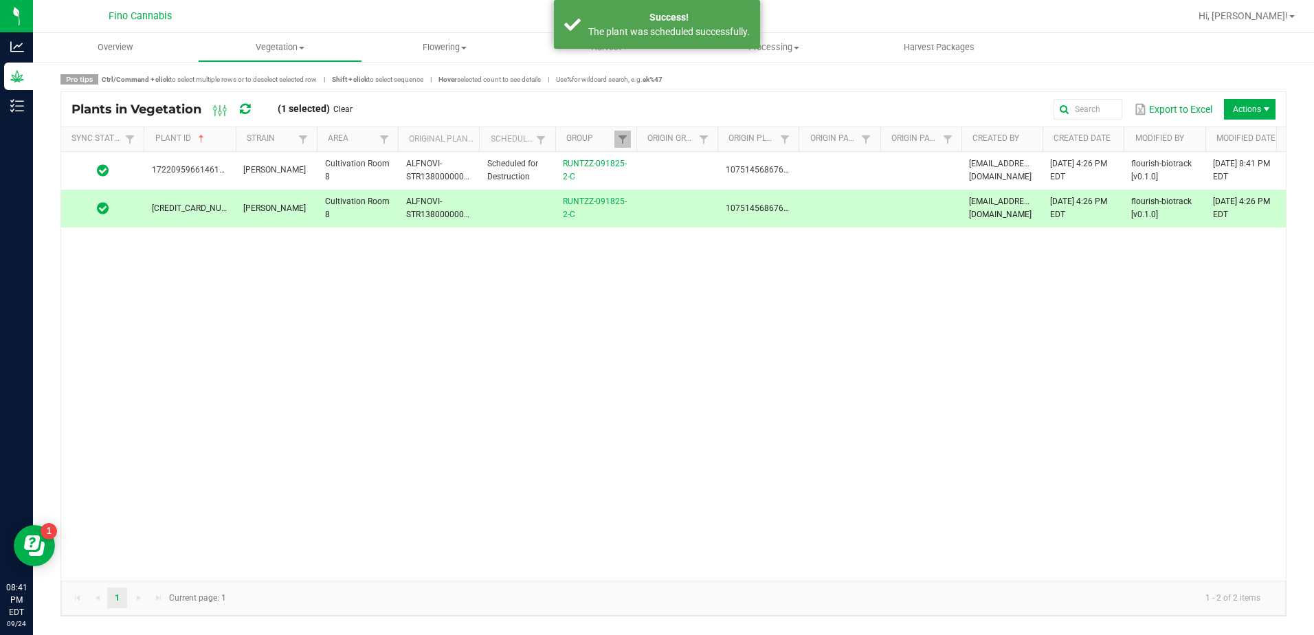
drag, startPoint x: 861, startPoint y: 201, endPoint x: 797, endPoint y: 295, distance: 113.2
click at [797, 295] on div "1722095966146146 [PERSON_NAME] Cultivation Room 8 ALFNOVI-STR13800000002 Schedu…" at bounding box center [673, 366] width 1224 height 429
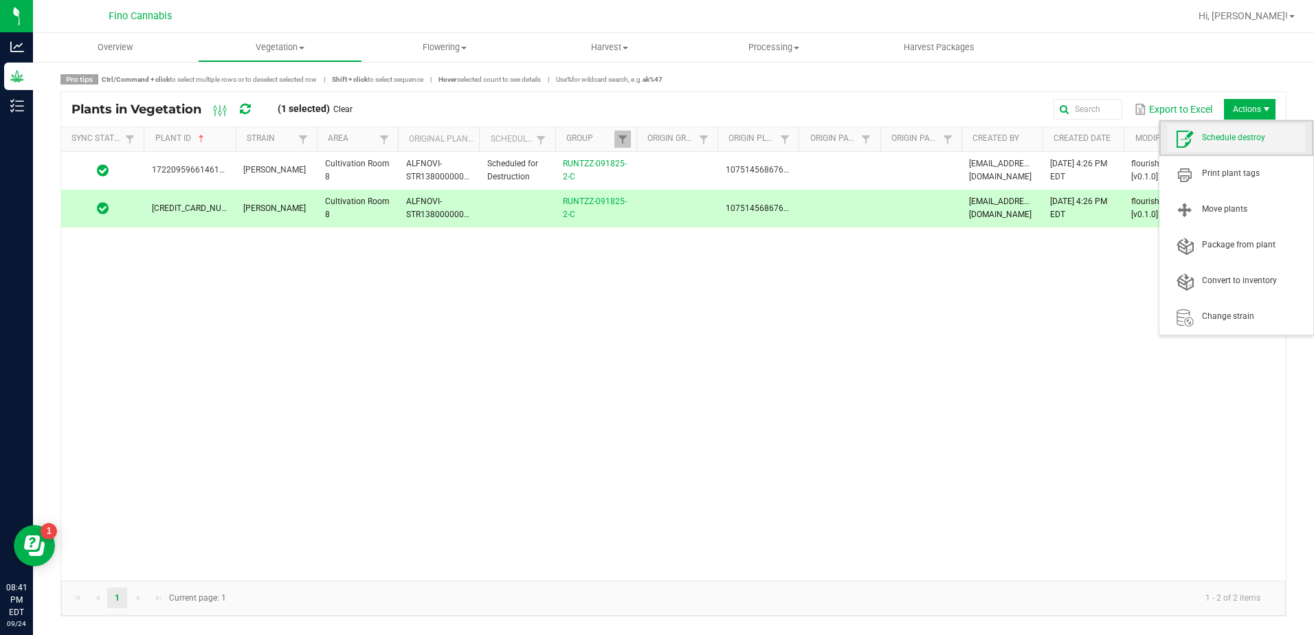
click at [1218, 142] on span "Schedule destroy" at bounding box center [1253, 138] width 103 height 12
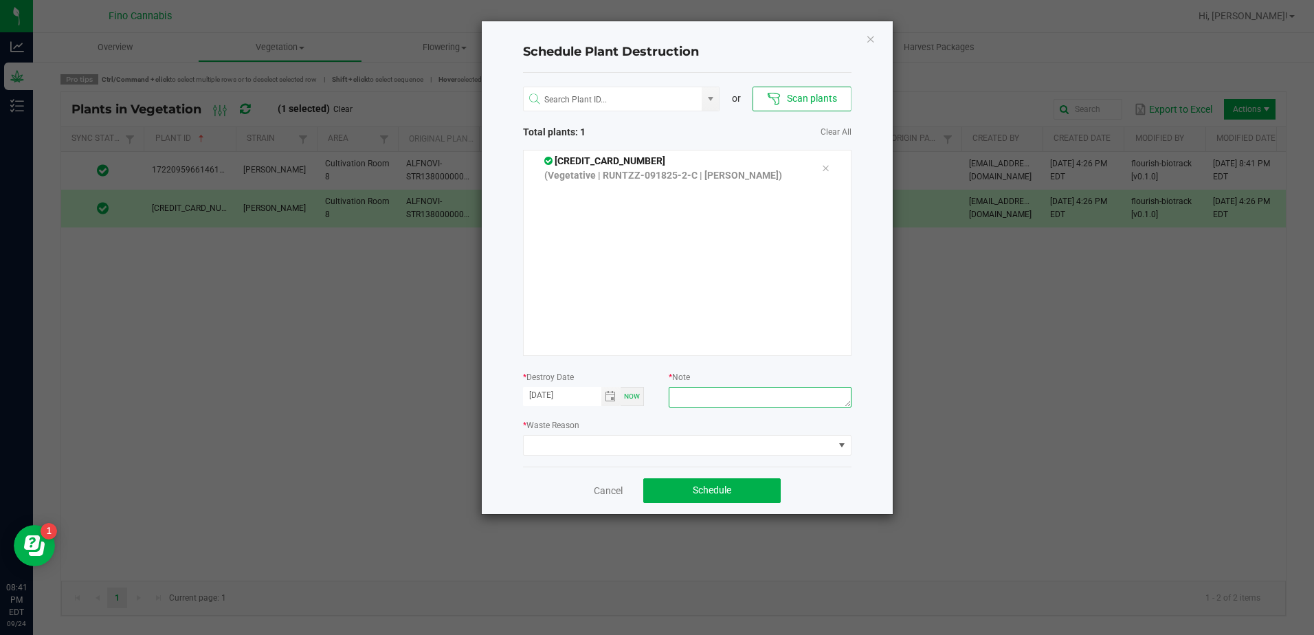
paste textarea "0.845 Did not root"
type textarea "0.845 Did not root"
click at [657, 438] on span at bounding box center [678, 445] width 310 height 19
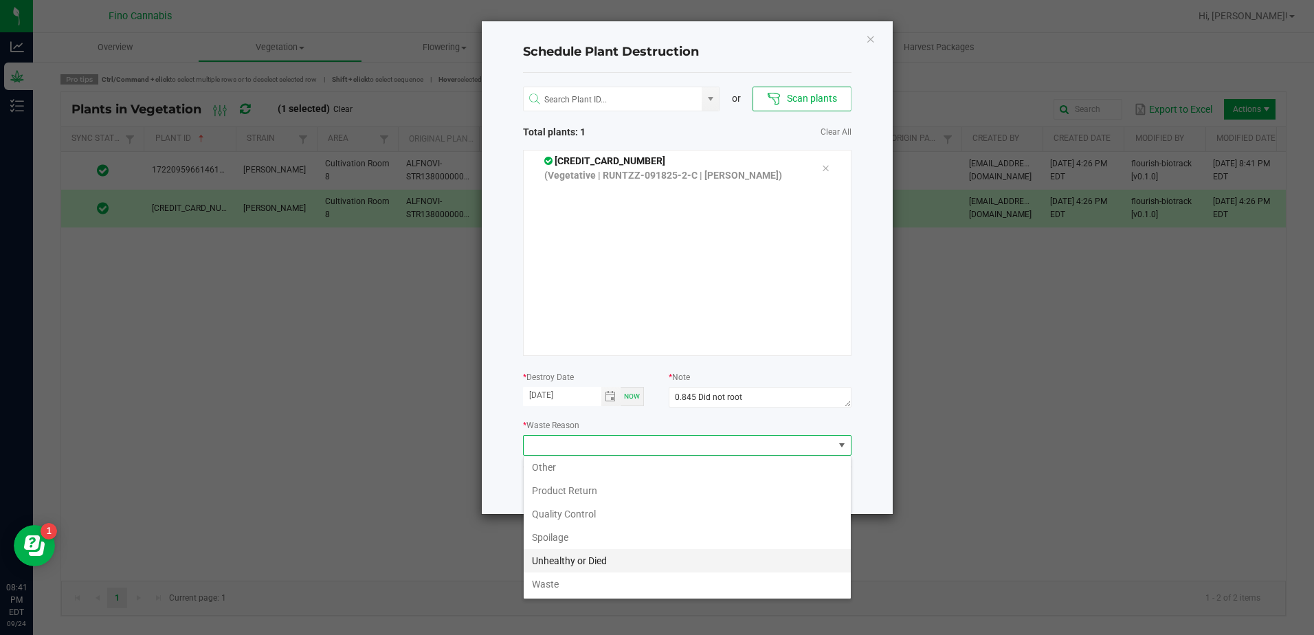
click at [585, 559] on li "Unhealthy or Died" at bounding box center [686, 560] width 327 height 23
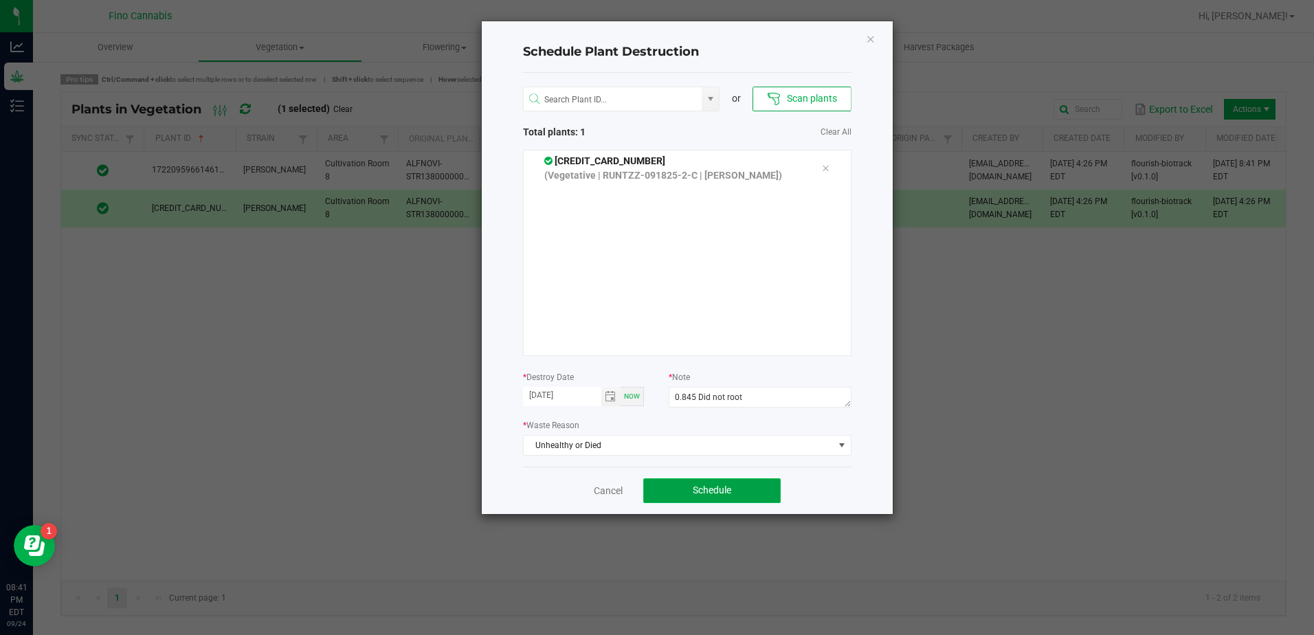
click at [747, 486] on button "Schedule" at bounding box center [711, 490] width 137 height 25
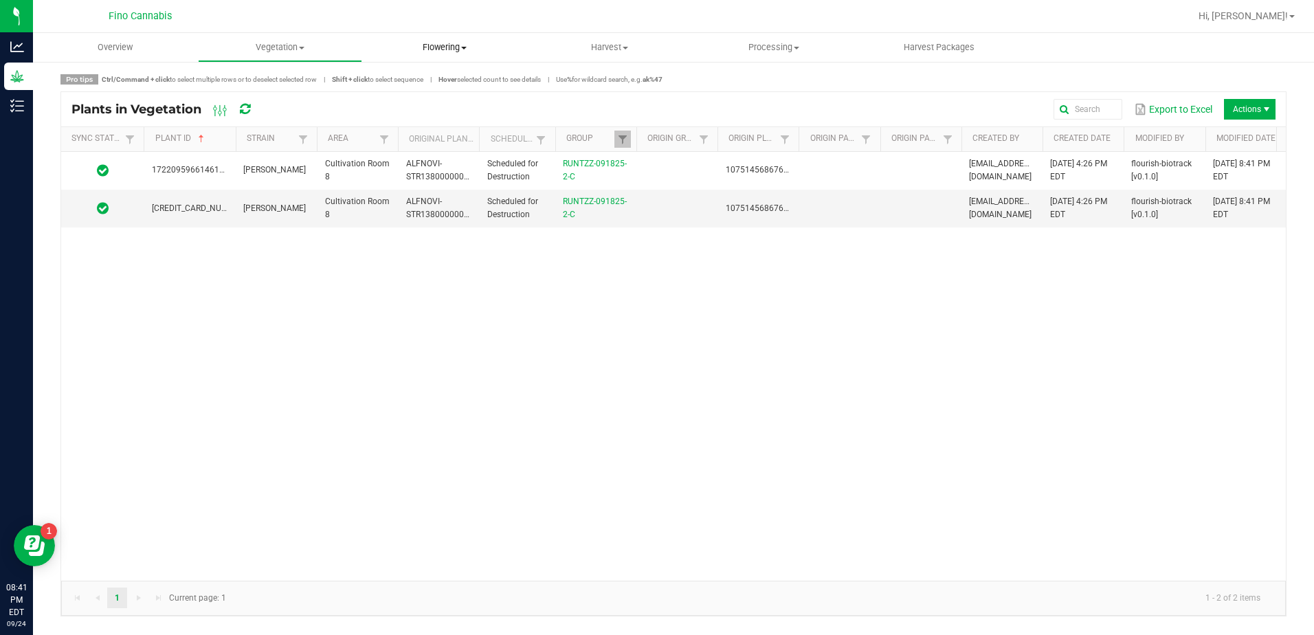
click at [449, 40] on uib-tab-heading "Flowering Create harvest Flowering groups Flowering plants Apply to plants Plan…" at bounding box center [445, 47] width 164 height 27
click at [411, 95] on span "Flowering groups" at bounding box center [419, 99] width 114 height 12
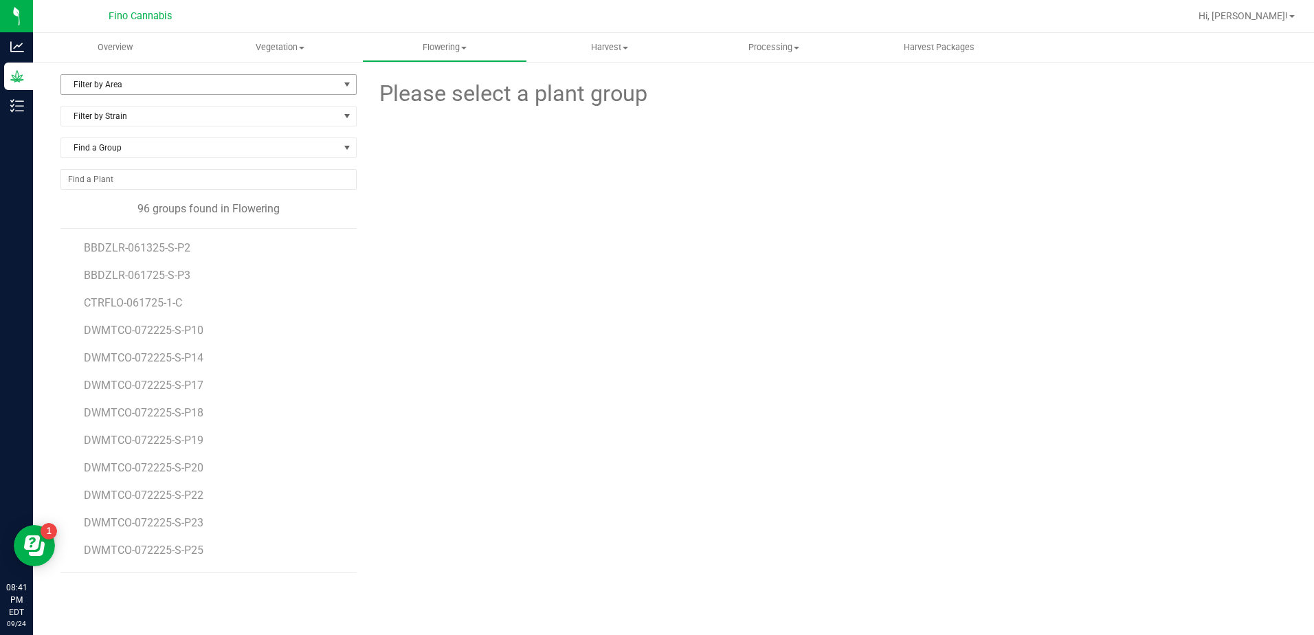
click at [145, 87] on span "Filter by Area" at bounding box center [200, 84] width 278 height 19
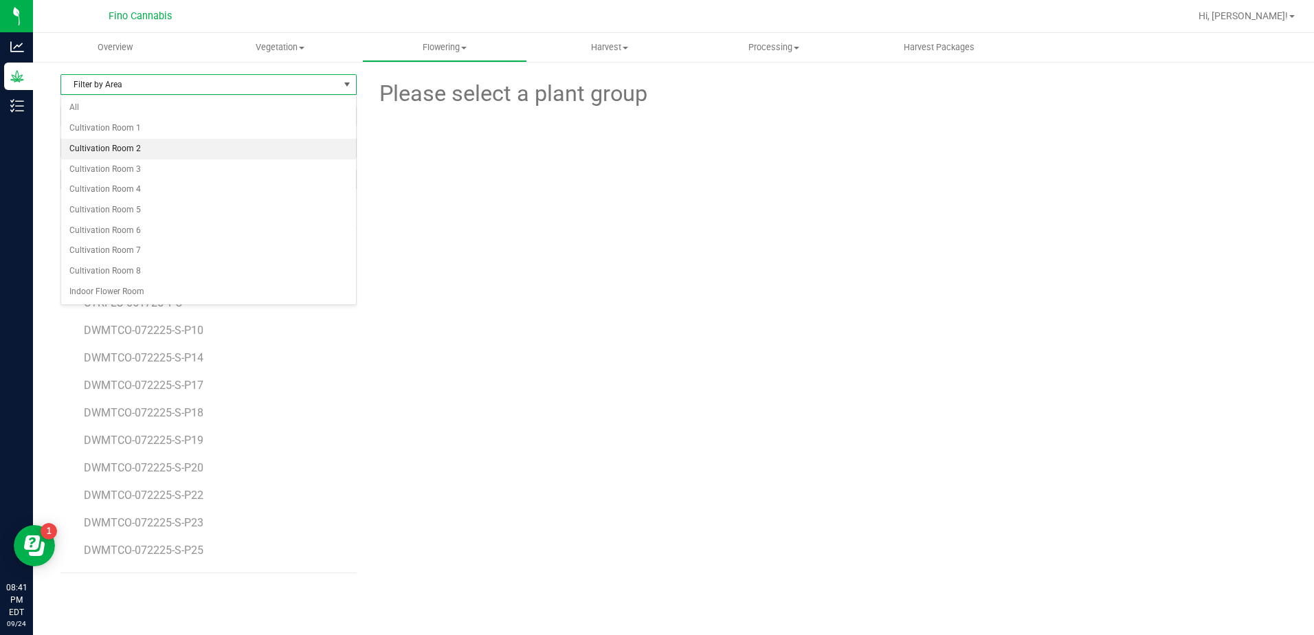
click at [134, 142] on li "Cultivation Room 2" at bounding box center [208, 149] width 295 height 21
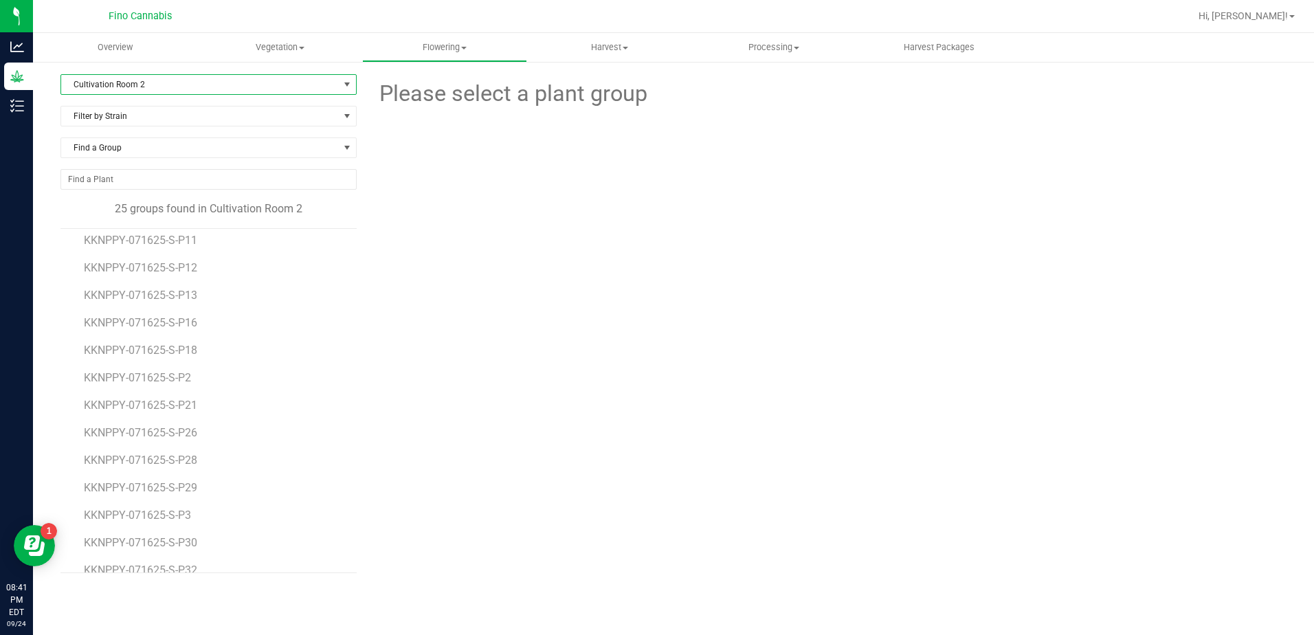
scroll to position [69, 0]
click at [158, 421] on span "KKNPPY-071625-S-P28" at bounding box center [142, 426] width 117 height 13
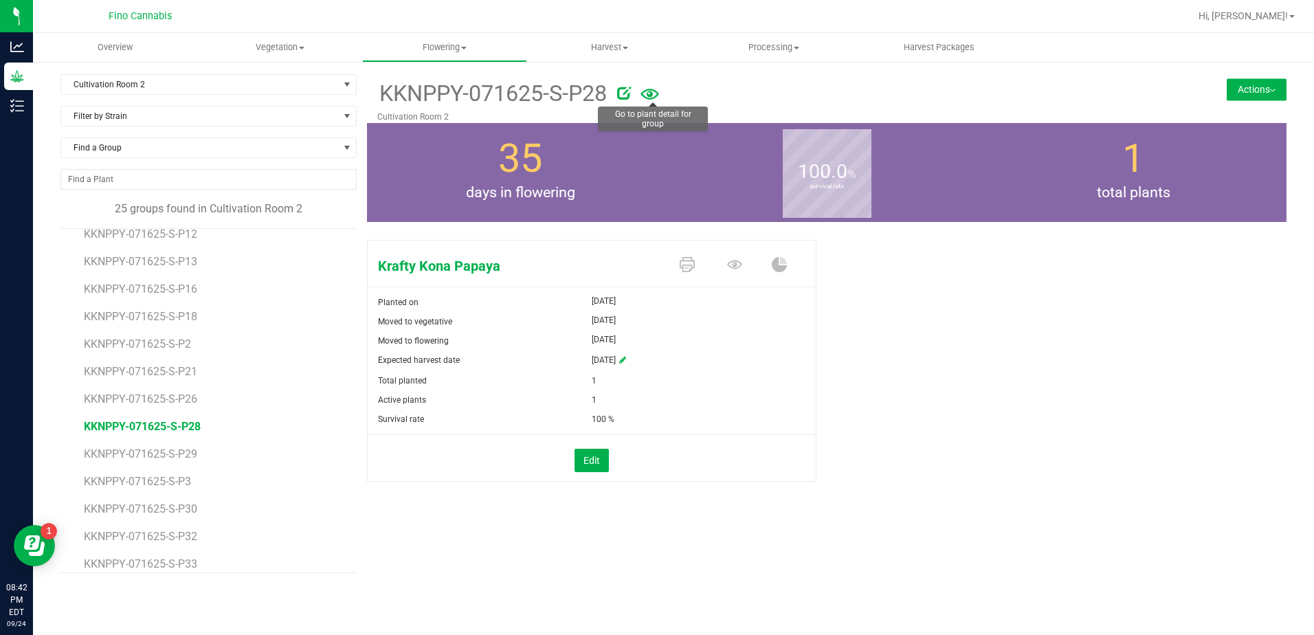
click at [657, 93] on icon at bounding box center [649, 95] width 19 height 30
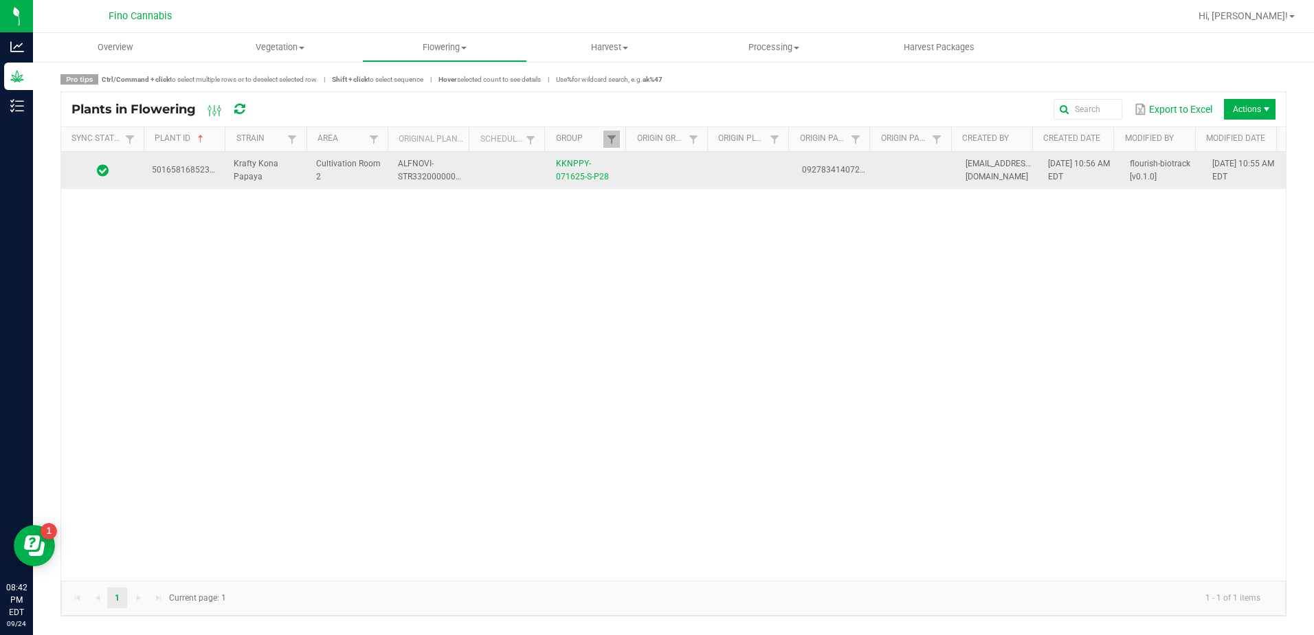
click at [714, 175] on td at bounding box center [752, 170] width 82 height 37
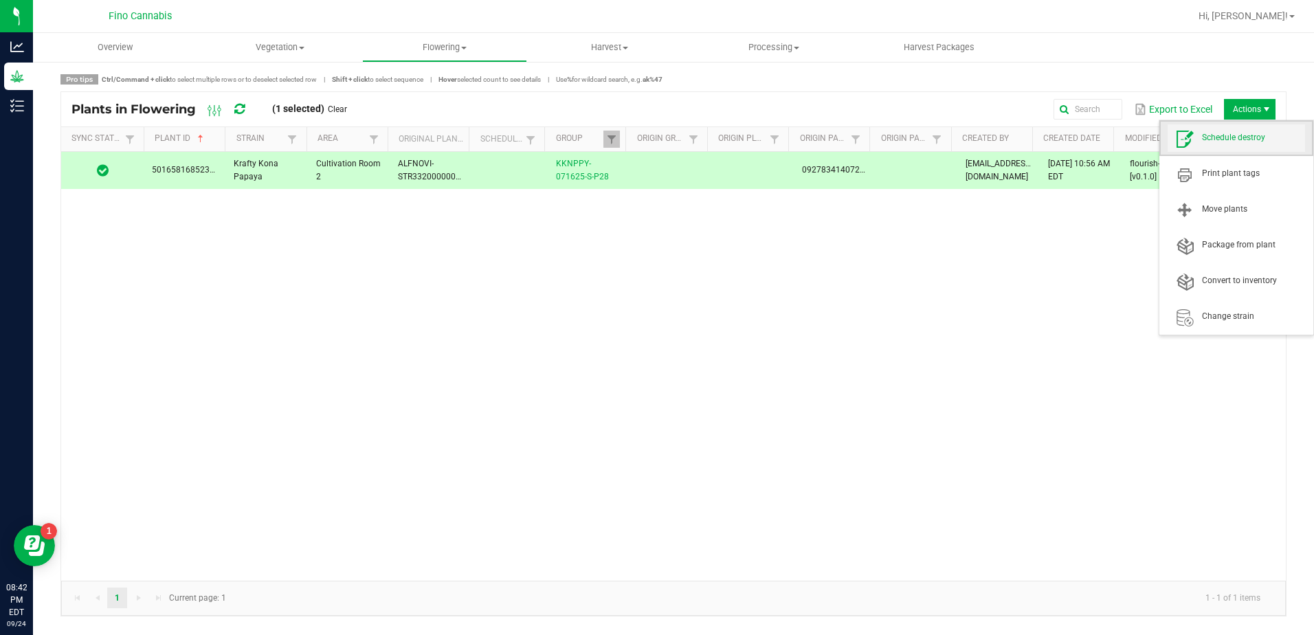
click at [1214, 142] on span "Schedule destroy" at bounding box center [1253, 138] width 103 height 12
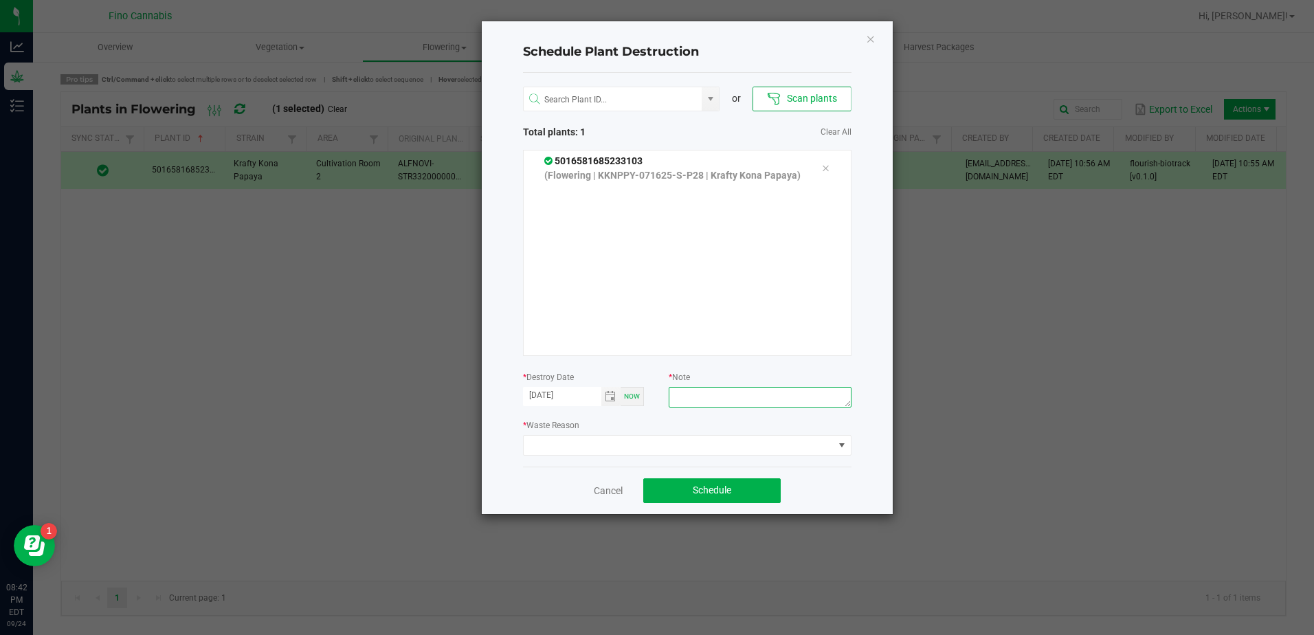
click at [694, 405] on textarea at bounding box center [759, 397] width 182 height 21
type textarea "600g - Pheno Culled - Herm"
drag, startPoint x: 768, startPoint y: 495, endPoint x: 768, endPoint y: 436, distance: 59.8
click at [768, 436] on div "Schedule Plant Destruction or Scan plants Total plants: 1 Clear All 50165816852…" at bounding box center [687, 267] width 411 height 493
click at [768, 436] on span at bounding box center [678, 445] width 310 height 19
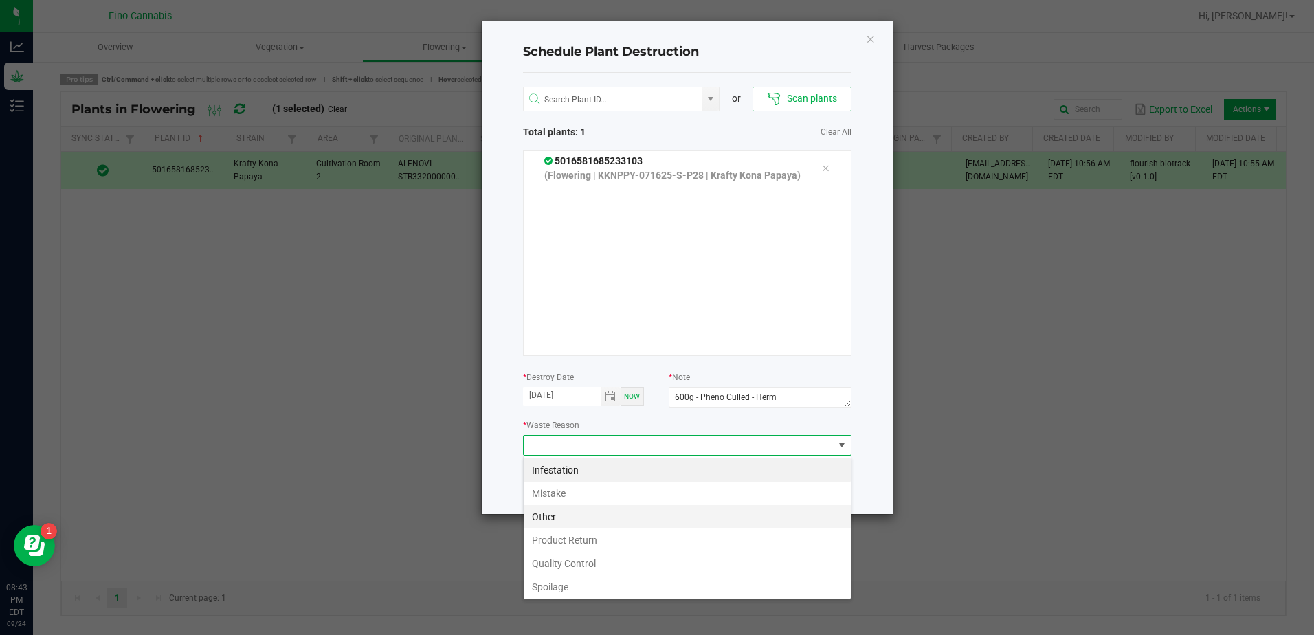
scroll to position [49, 0]
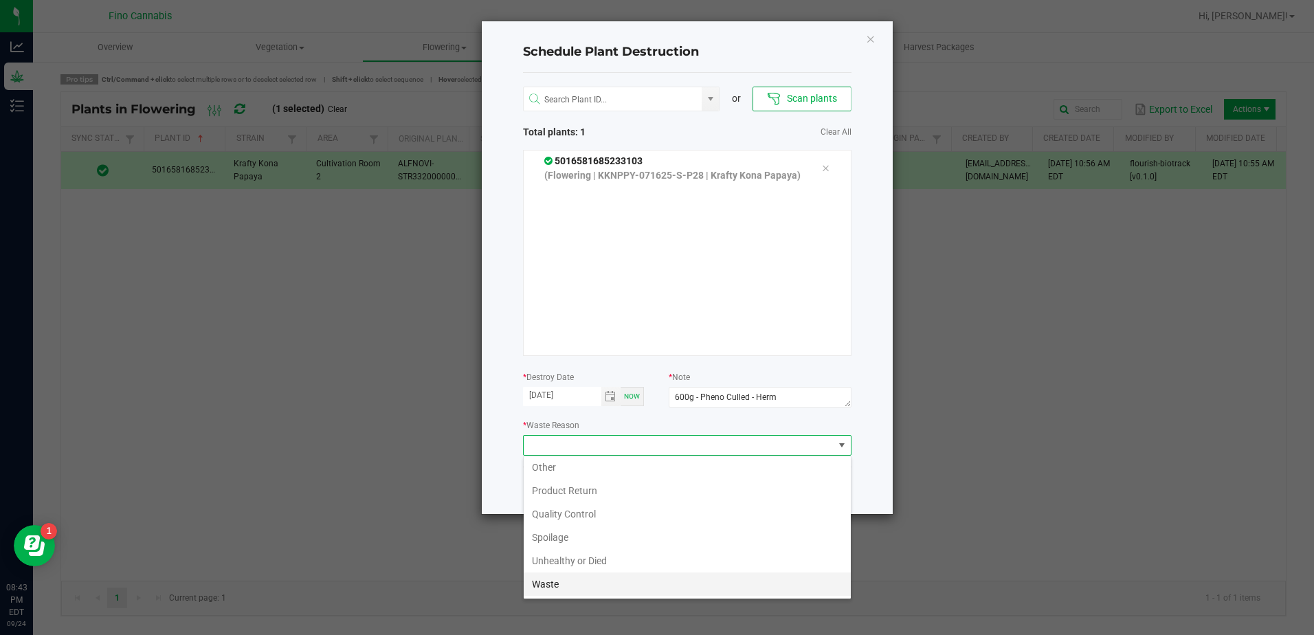
click at [605, 581] on li "Waste" at bounding box center [686, 583] width 327 height 23
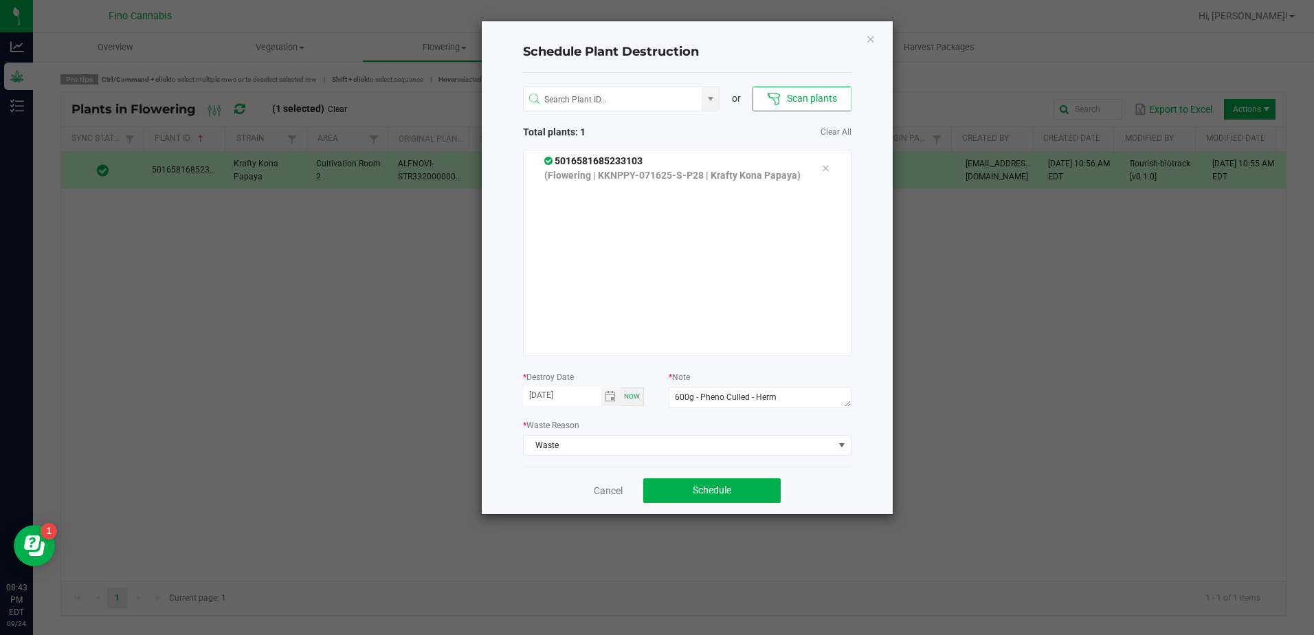
click at [831, 471] on div "Cancel Schedule" at bounding box center [687, 489] width 328 height 47
click at [758, 486] on button "Schedule" at bounding box center [711, 490] width 137 height 25
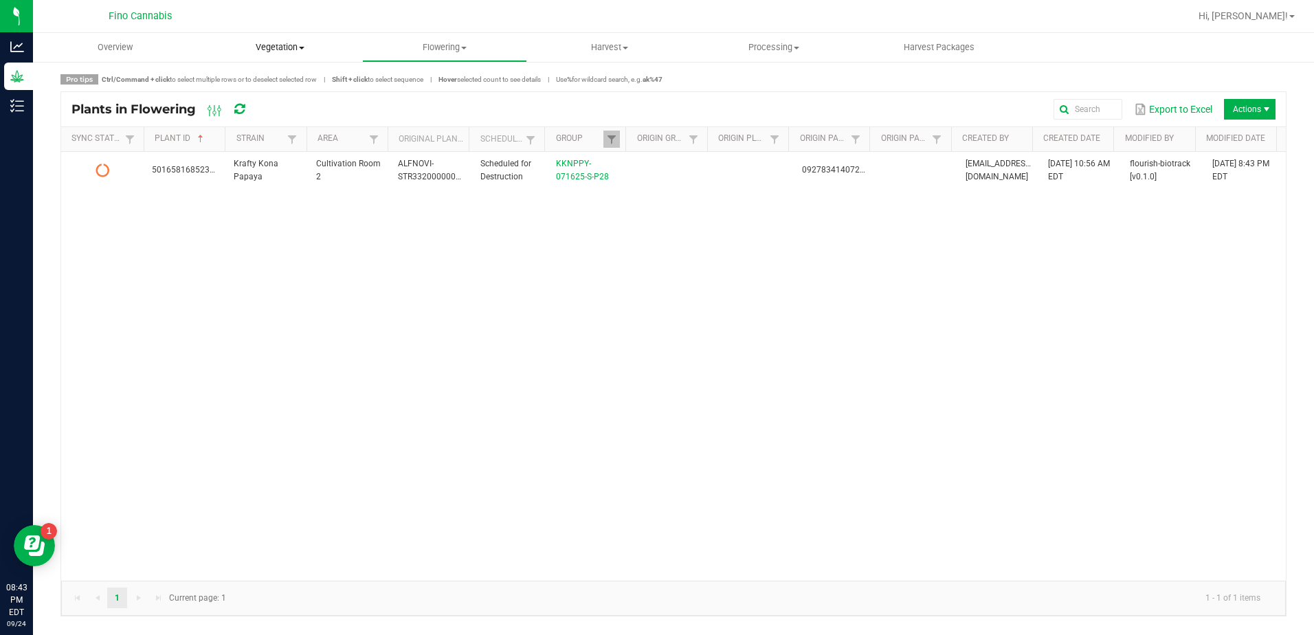
click at [297, 47] on span "Vegetation" at bounding box center [281, 47] width 164 height 12
click at [268, 80] on span "Veg groups" at bounding box center [241, 83] width 87 height 12
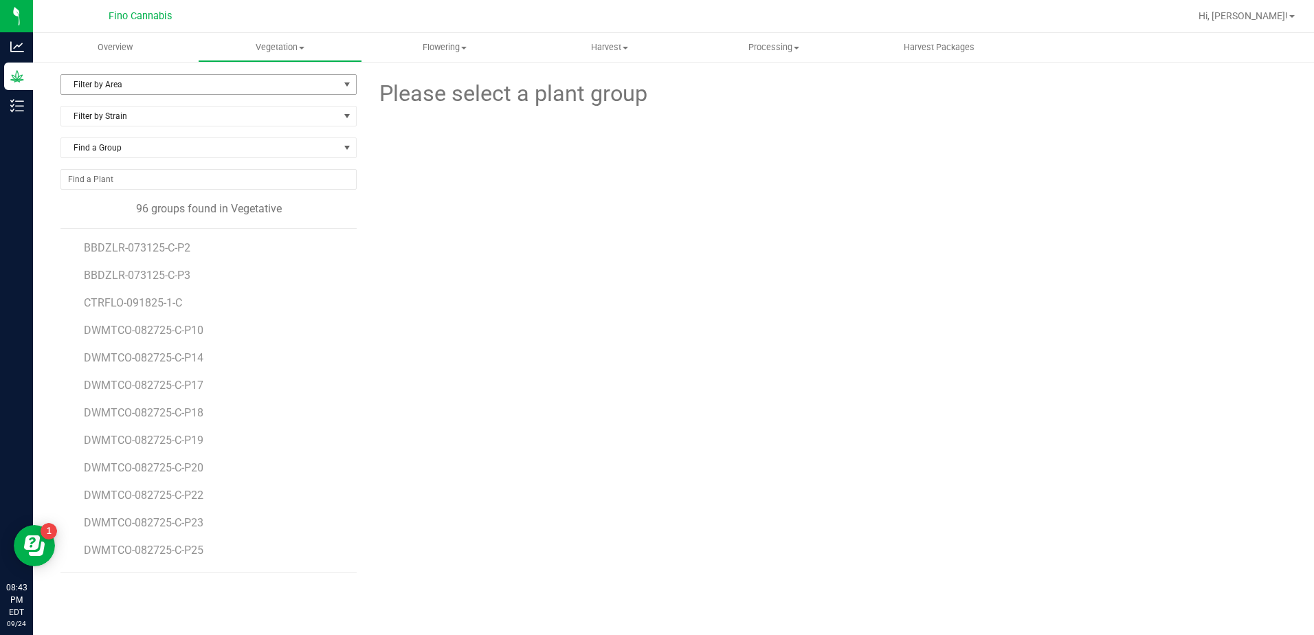
click at [167, 84] on span "Filter by Area" at bounding box center [200, 84] width 278 height 19
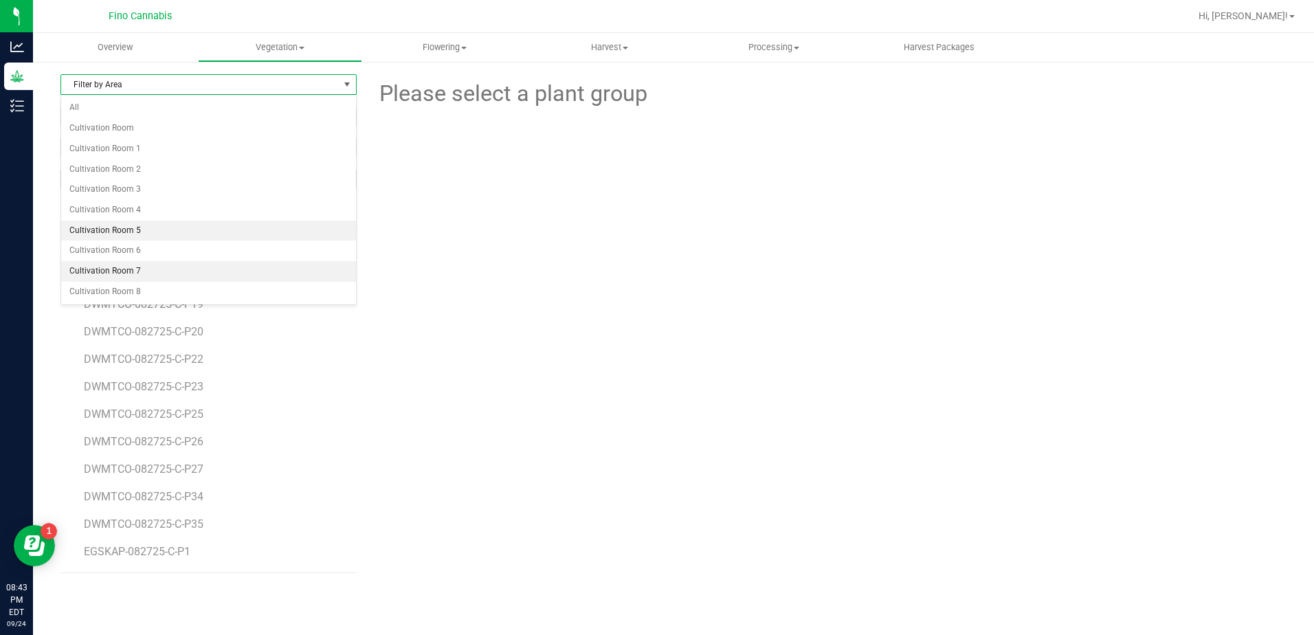
scroll to position [137, 0]
click at [122, 282] on li "Cultivation Room 8" at bounding box center [208, 292] width 295 height 21
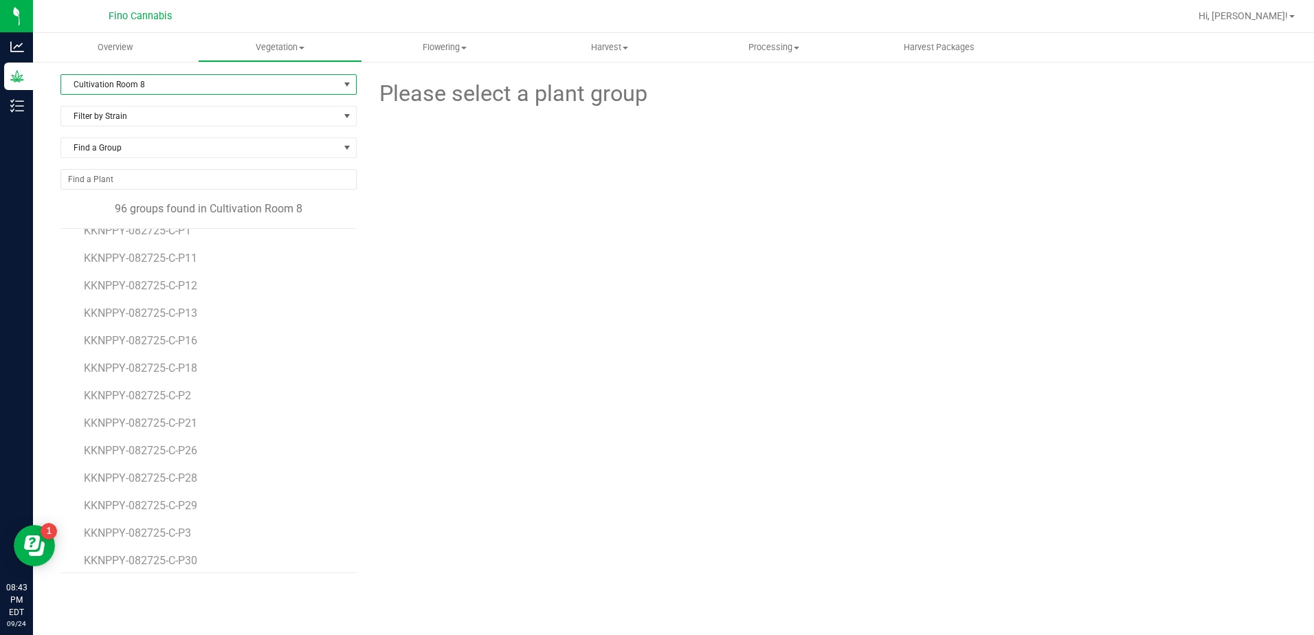
scroll to position [1030, 0]
click at [161, 452] on span "KKNPPY-082725-C-P28" at bounding box center [142, 453] width 117 height 13
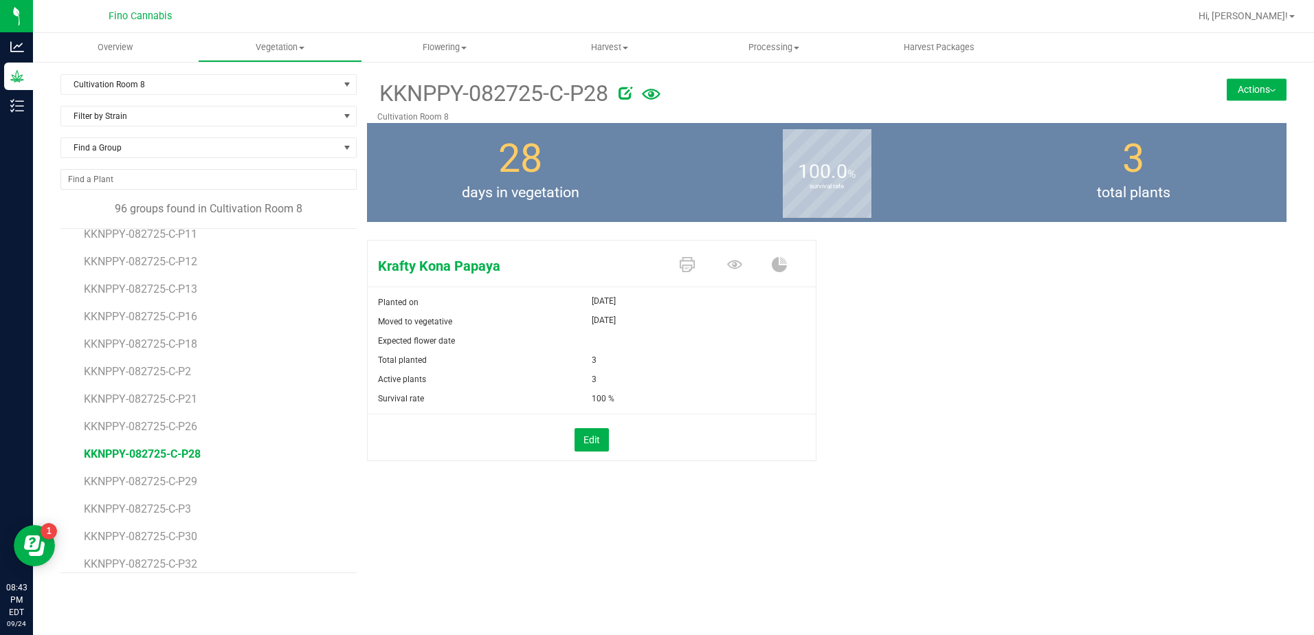
click at [657, 95] on icon at bounding box center [651, 95] width 19 height 30
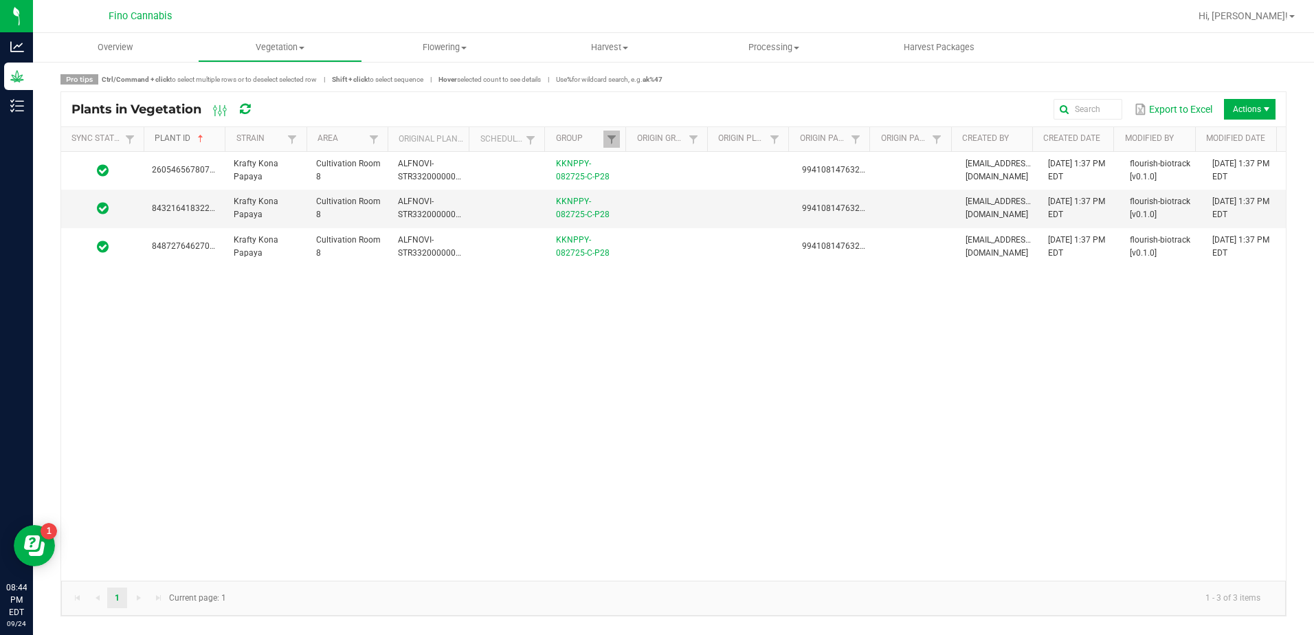
click at [220, 138] on link "Plant ID" at bounding box center [187, 138] width 65 height 11
click at [224, 137] on span at bounding box center [223, 246] width 4 height 239
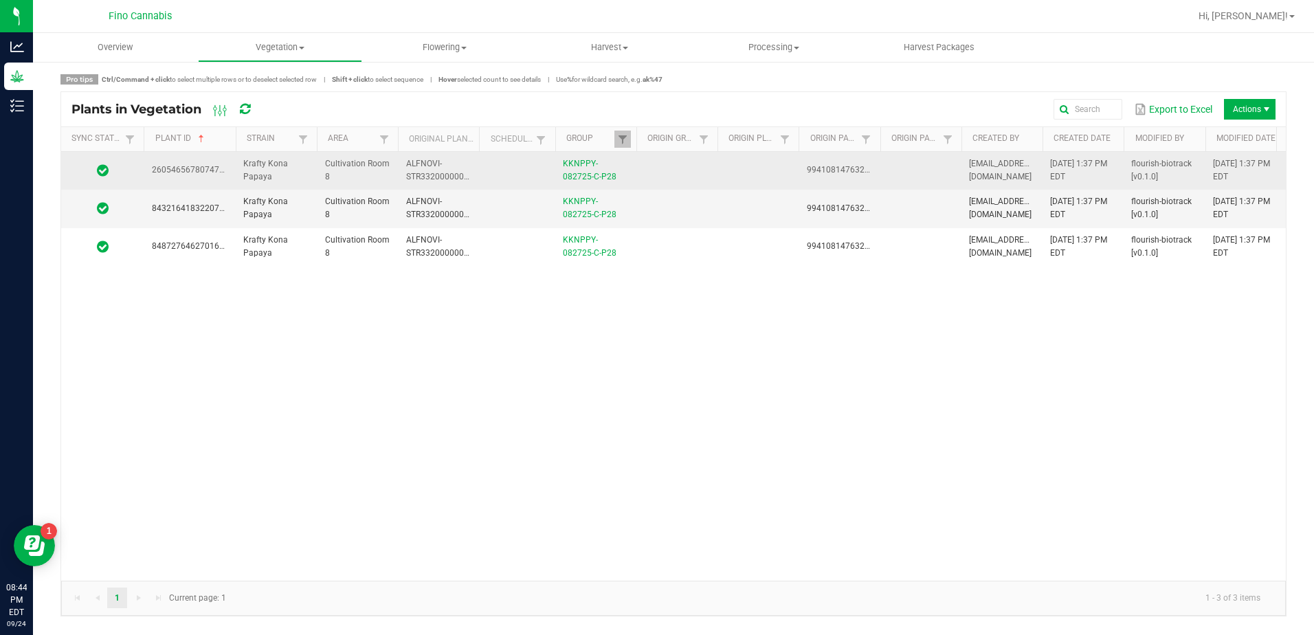
click at [742, 161] on td at bounding box center [757, 171] width 81 height 38
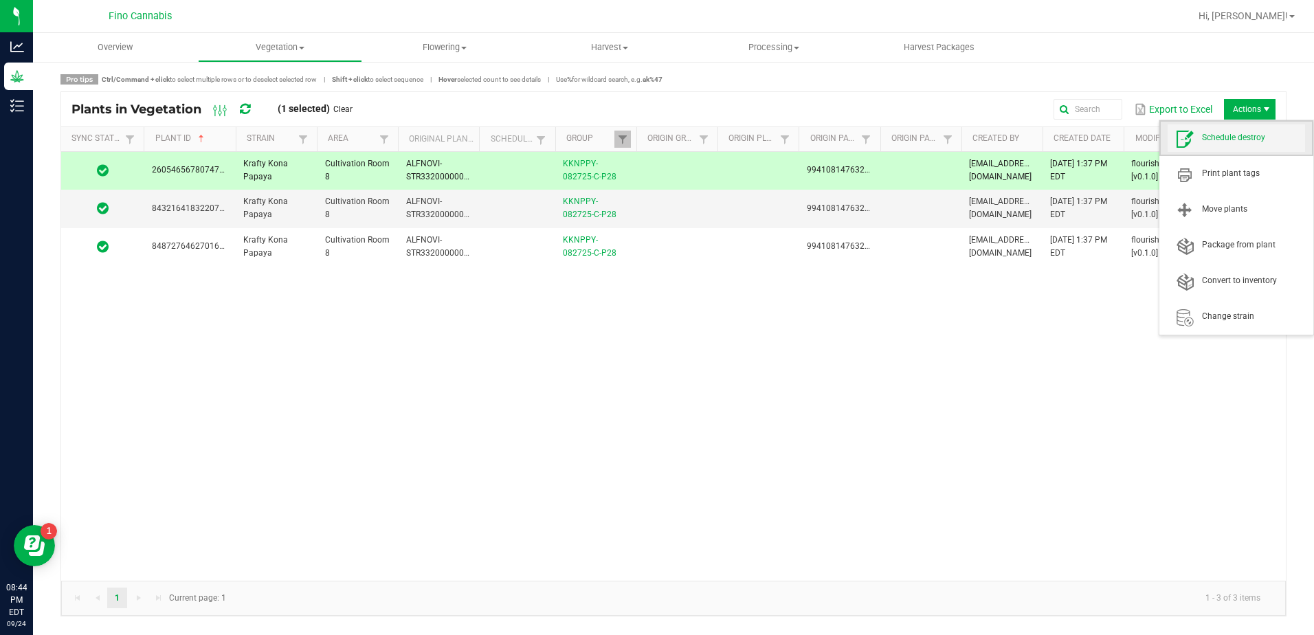
click at [1220, 146] on span "Schedule destroy" at bounding box center [1235, 137] width 137 height 27
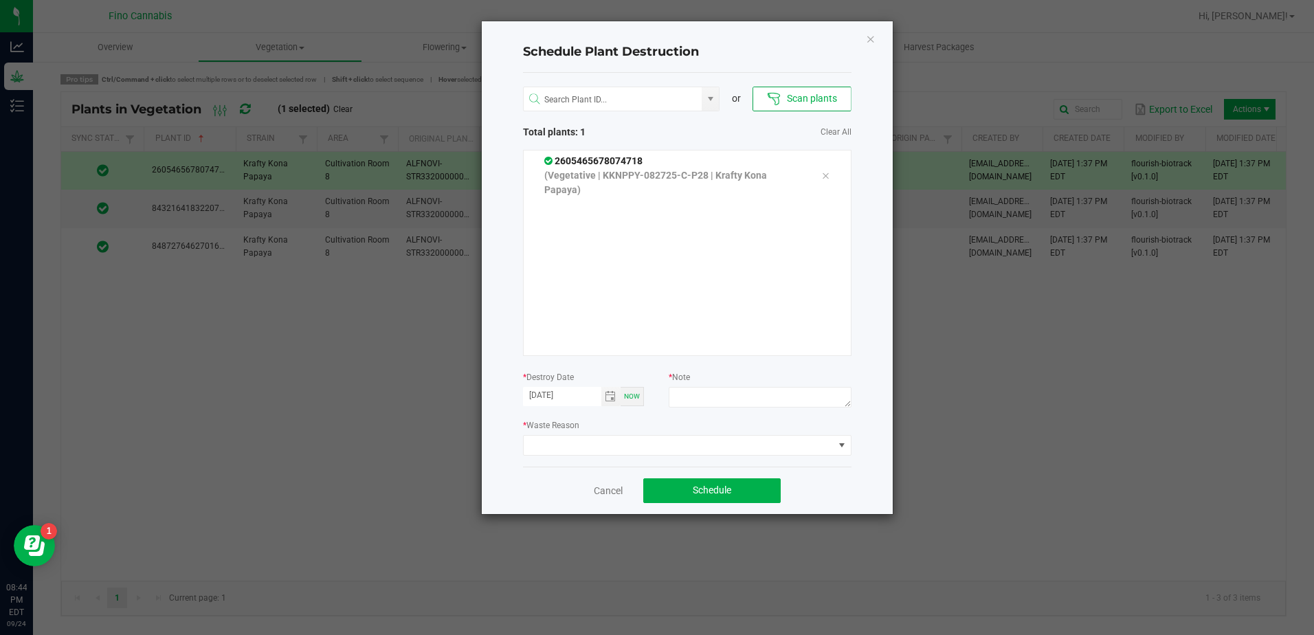
click at [697, 385] on div "* Note" at bounding box center [759, 391] width 182 height 42
click at [695, 391] on textarea at bounding box center [759, 397] width 182 height 21
click at [699, 401] on textarea "5.6g - Did not root" at bounding box center [759, 397] width 182 height 21
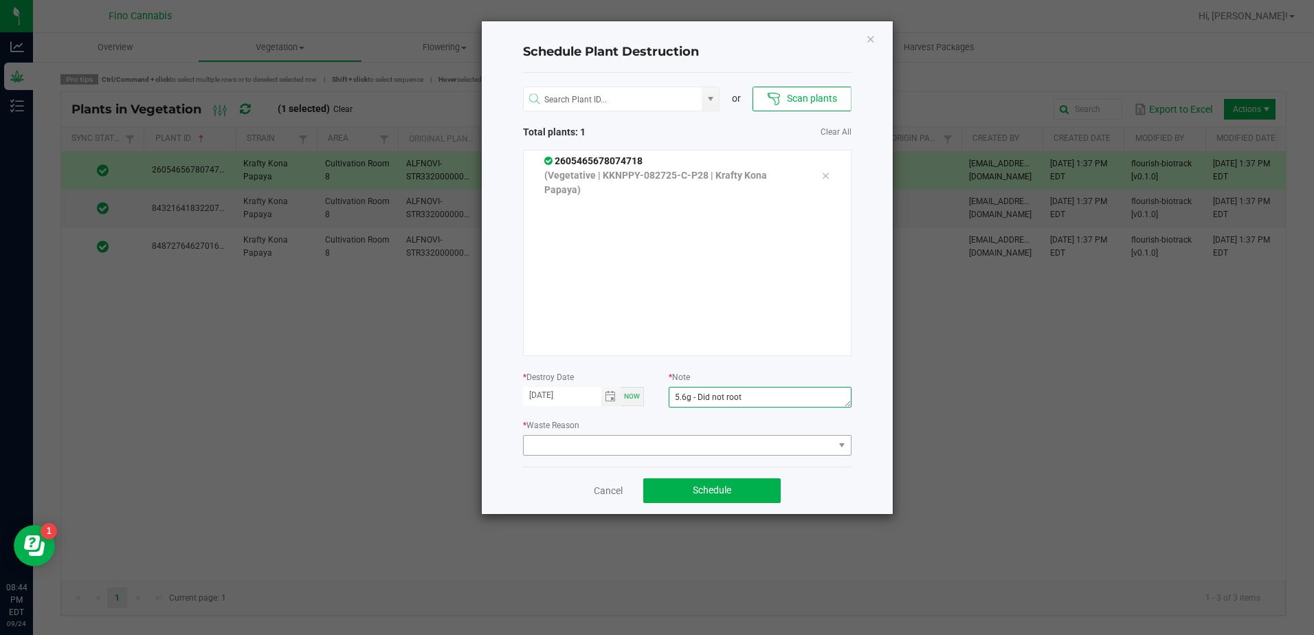
type textarea "5.6g - Did not root"
click at [566, 442] on span at bounding box center [678, 445] width 310 height 19
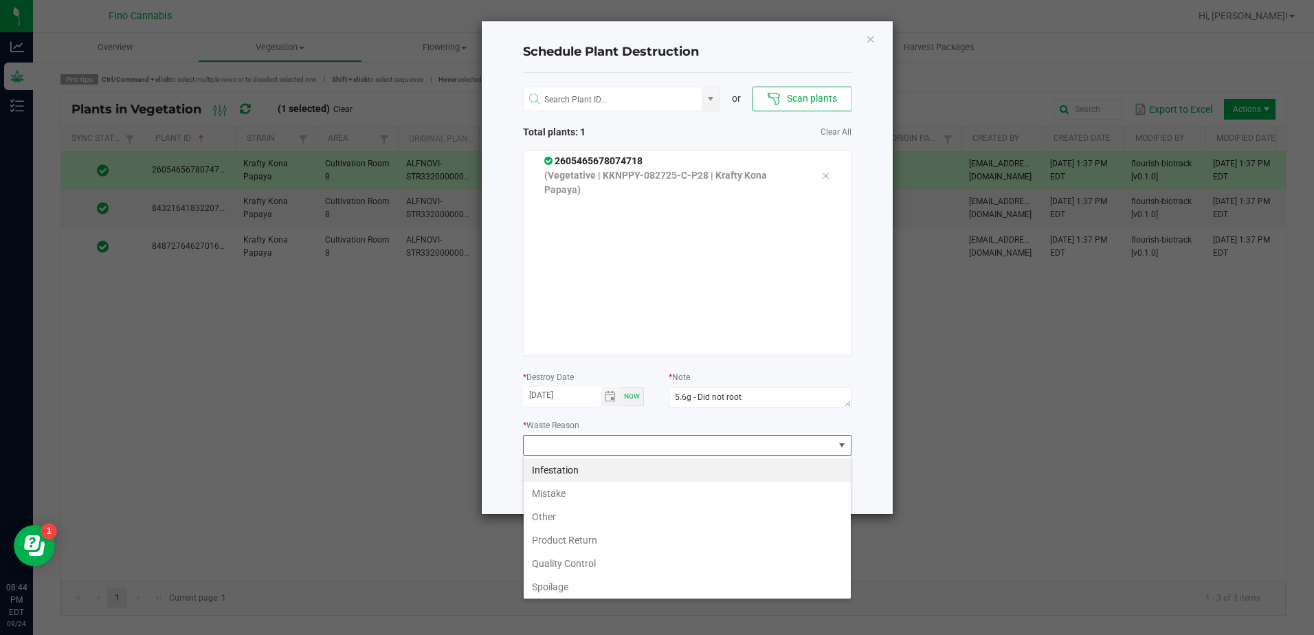
click at [566, 442] on span at bounding box center [678, 445] width 310 height 19
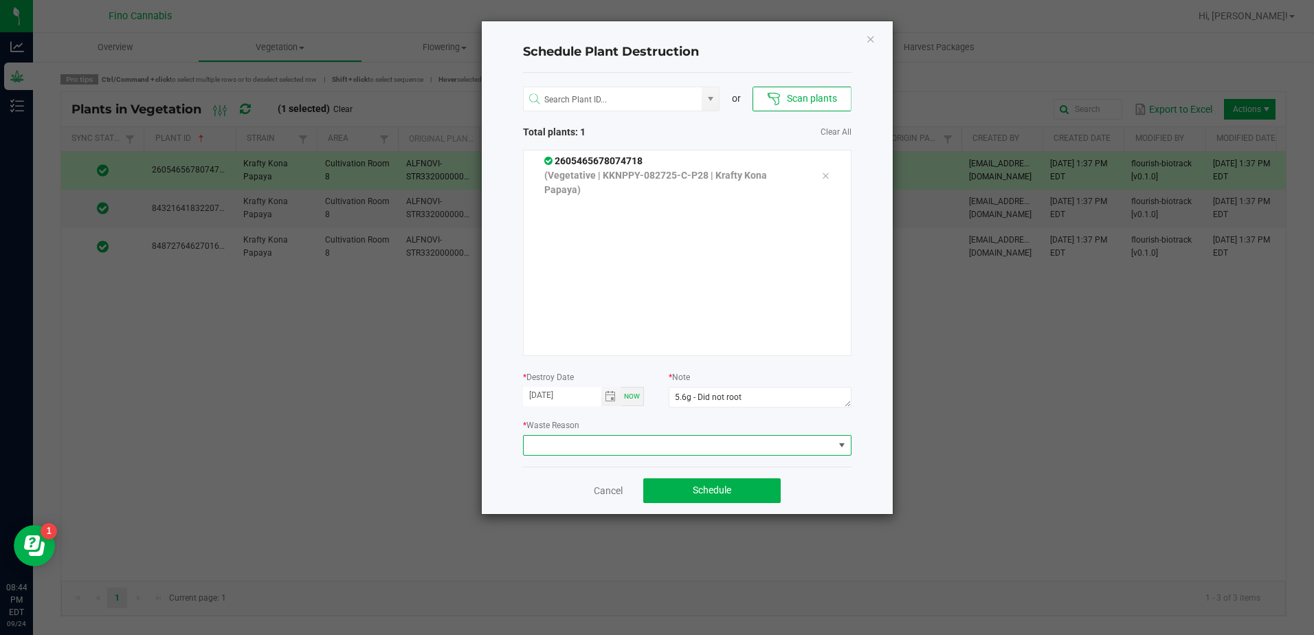
click at [566, 442] on span at bounding box center [678, 445] width 310 height 19
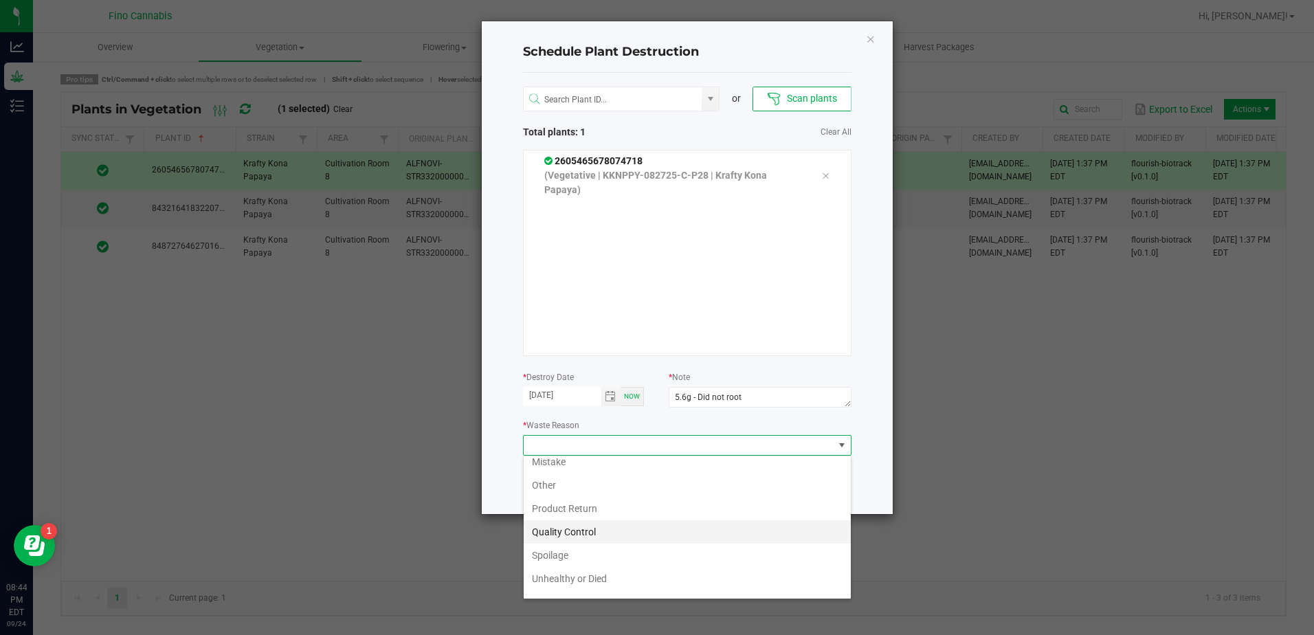
scroll to position [49, 0]
click at [553, 560] on li "Unhealthy or Died" at bounding box center [686, 560] width 327 height 23
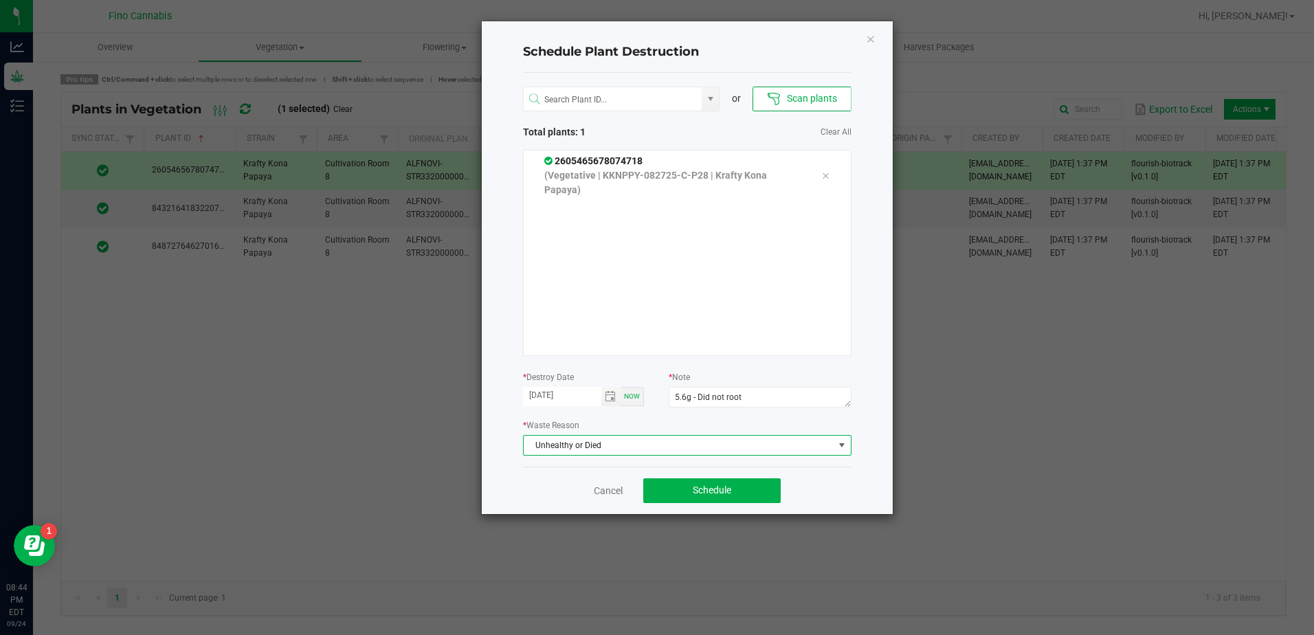
click at [808, 481] on div "Cancel Schedule" at bounding box center [687, 489] width 328 height 47
click at [767, 493] on button "Schedule" at bounding box center [711, 490] width 137 height 25
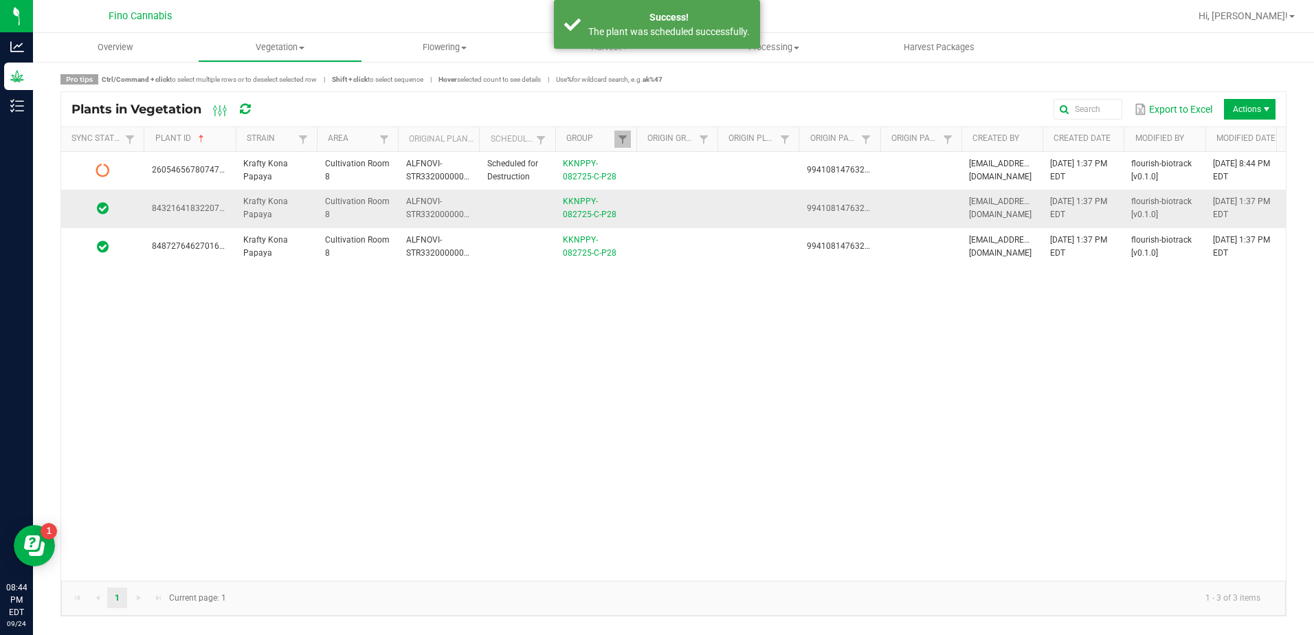
click at [714, 212] on td at bounding box center [675, 209] width 81 height 38
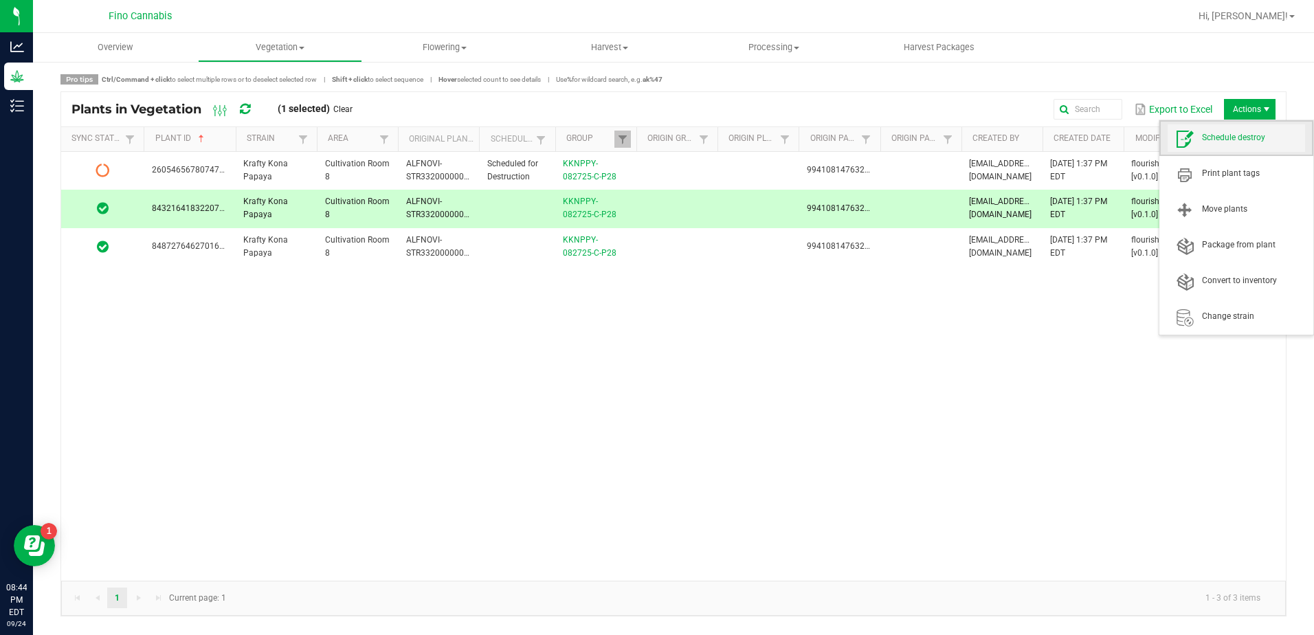
click at [1237, 133] on span "Schedule destroy" at bounding box center [1253, 138] width 103 height 12
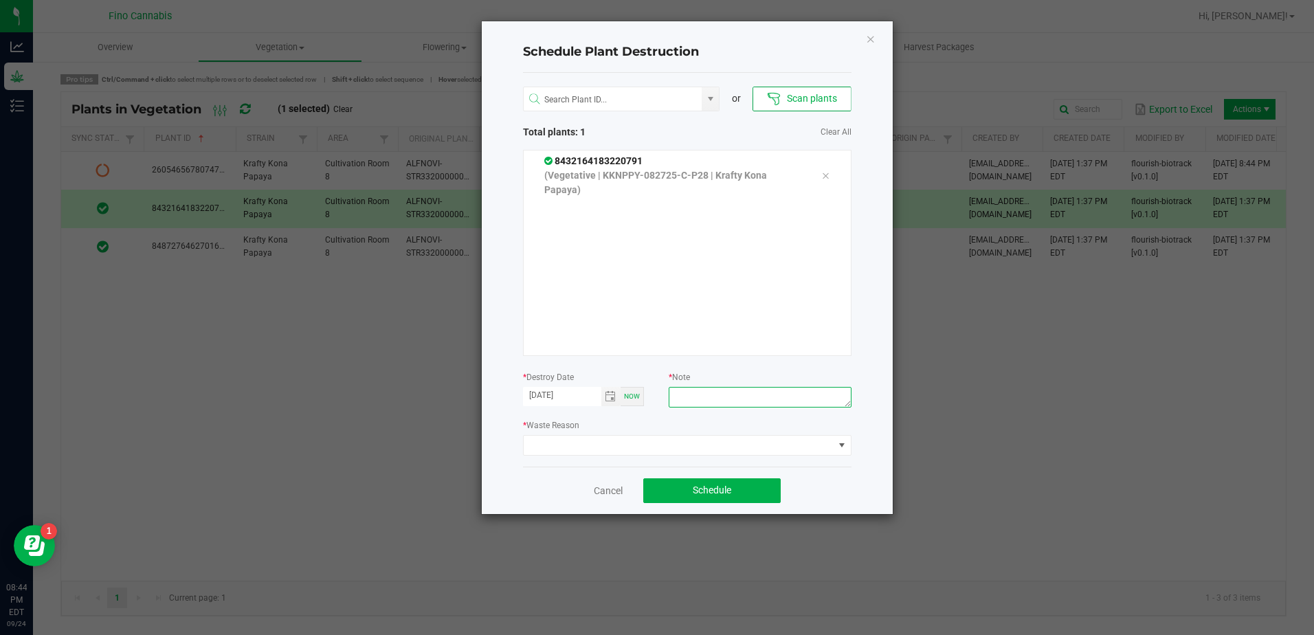
paste textarea "5.6g - Did not root"
type textarea "5.6g - Did not root"
click at [699, 438] on span at bounding box center [678, 445] width 310 height 19
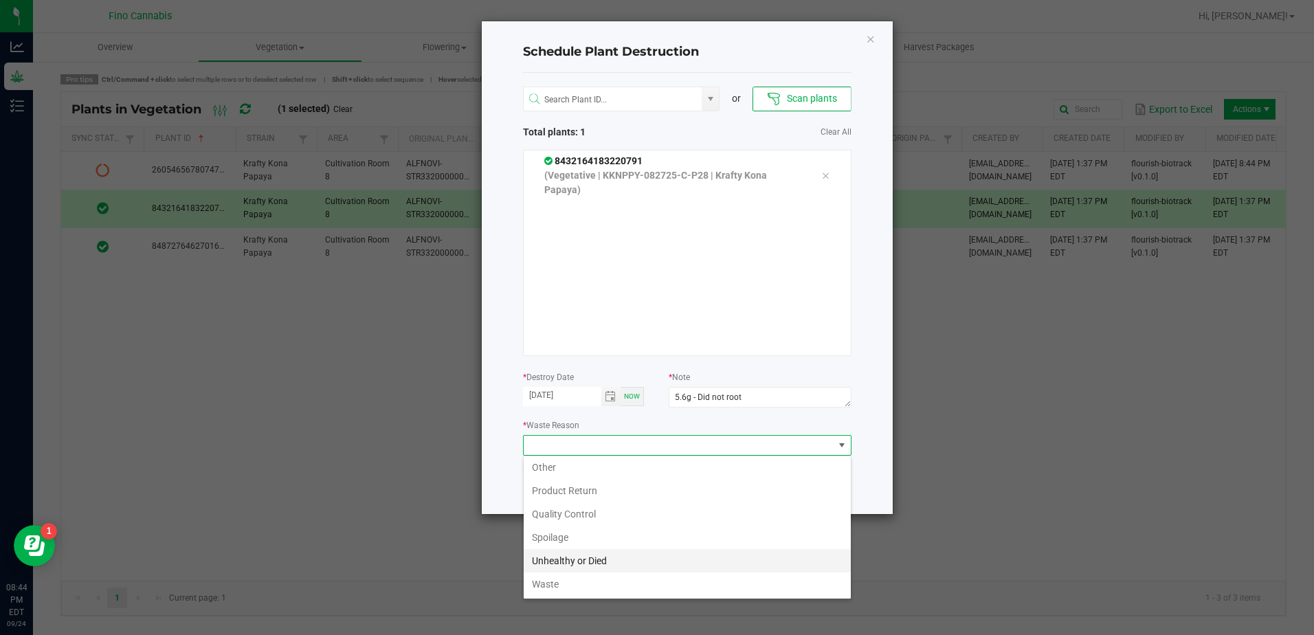
click at [625, 567] on li "Unhealthy or Died" at bounding box center [686, 560] width 327 height 23
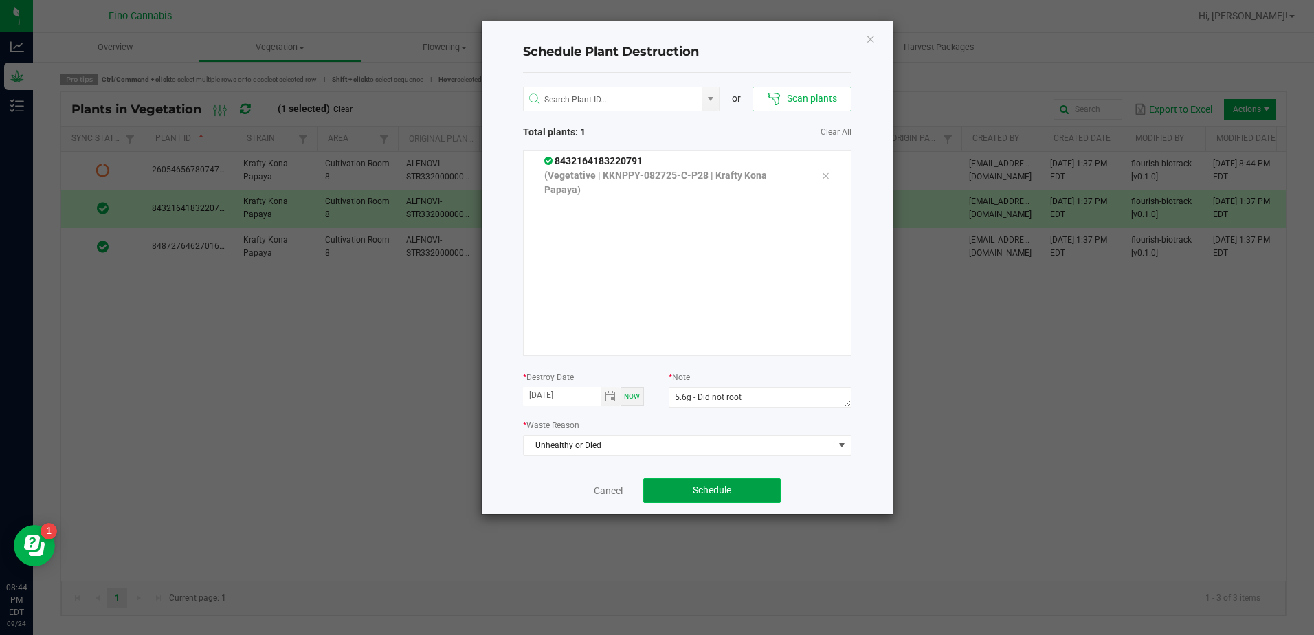
click at [717, 494] on span "Schedule" at bounding box center [711, 489] width 38 height 11
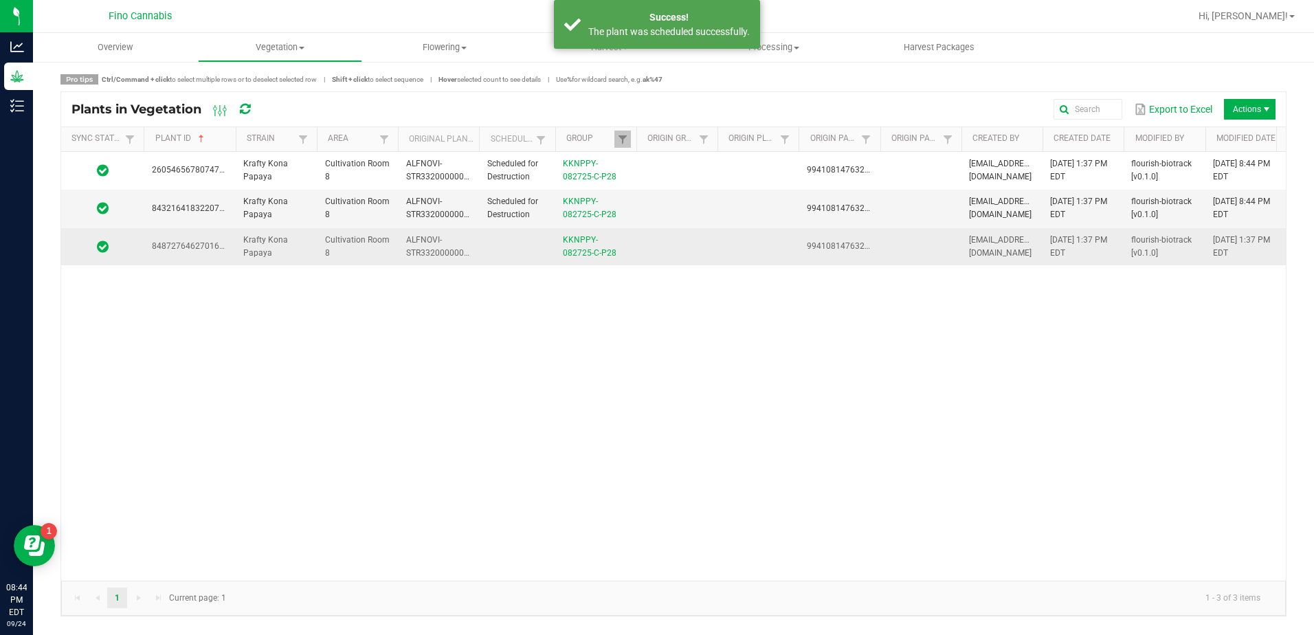
click at [739, 238] on td at bounding box center [757, 246] width 81 height 37
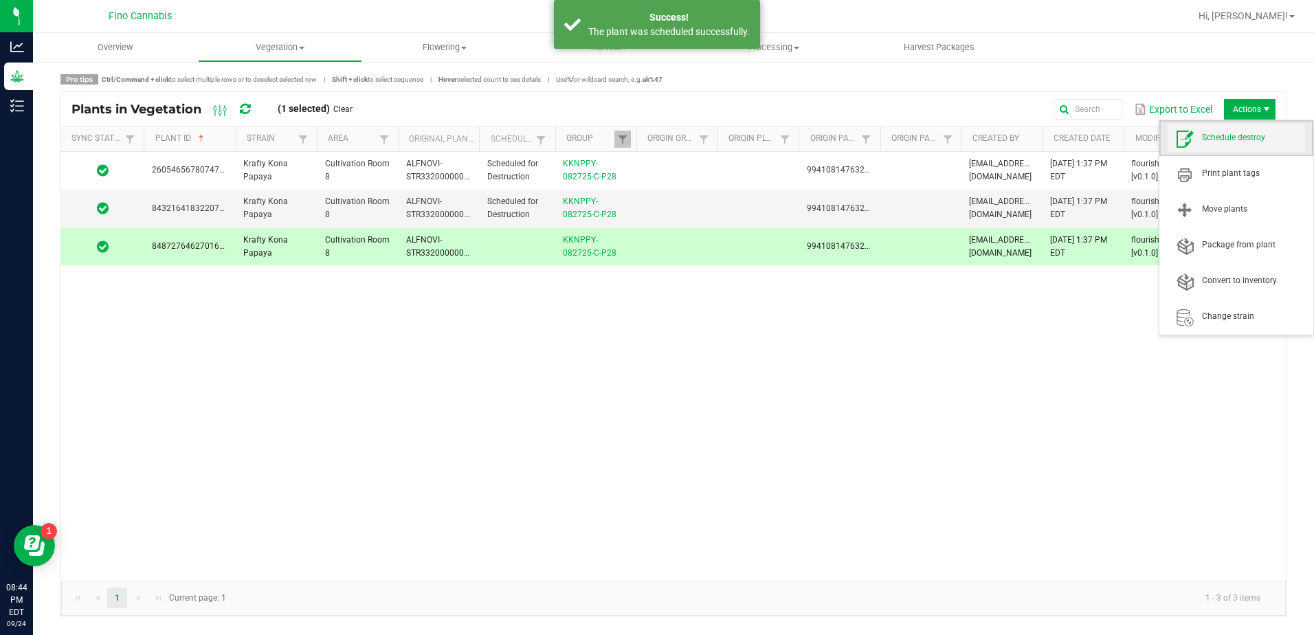
click at [1230, 126] on span "Schedule destroy" at bounding box center [1235, 137] width 137 height 27
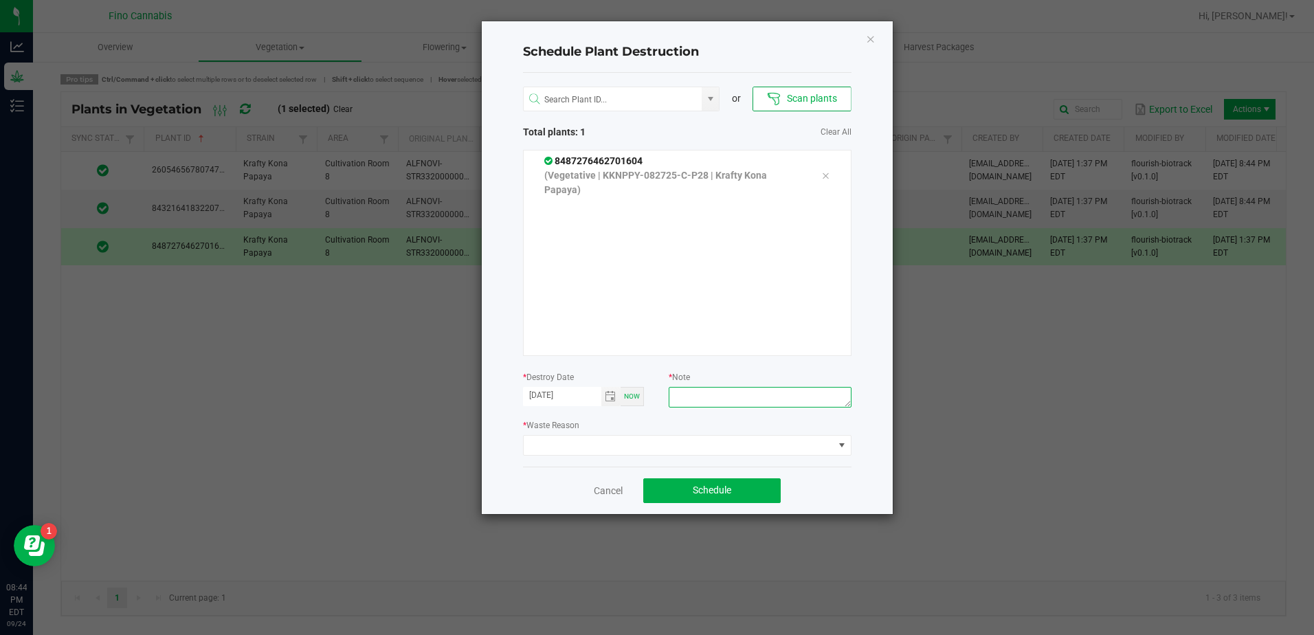
paste textarea "5.6g - Did not root"
type textarea "5.6g - Did not root"
click at [682, 440] on span at bounding box center [678, 445] width 310 height 19
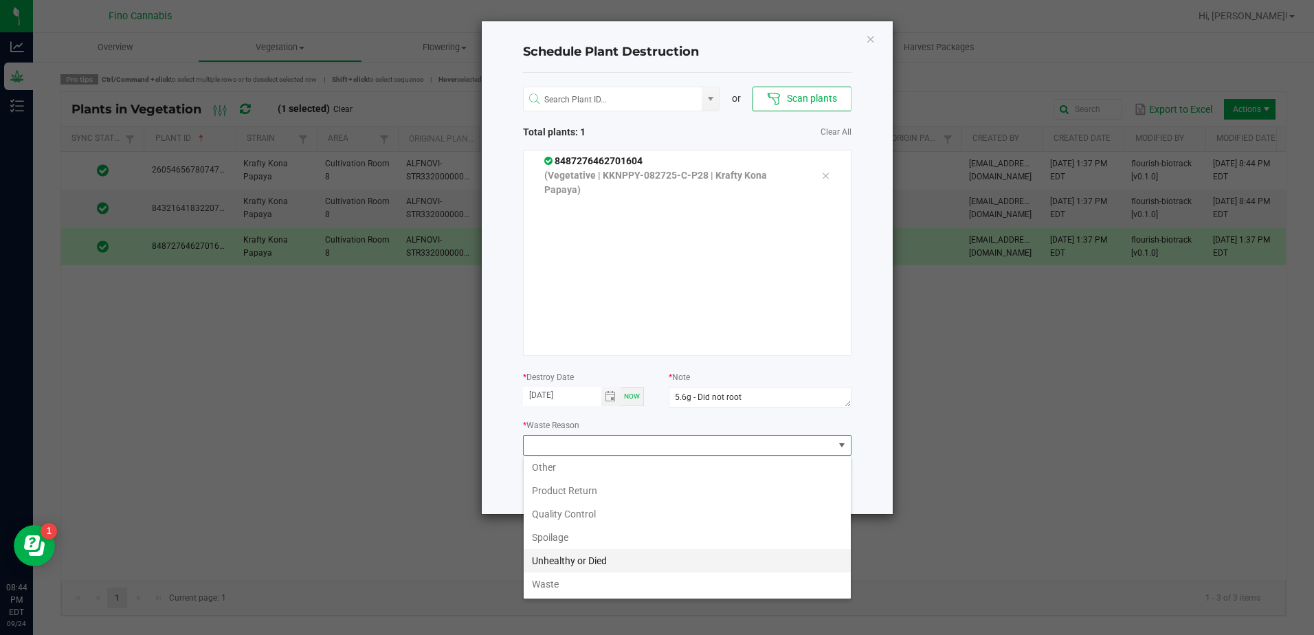
click at [597, 556] on li "Unhealthy or Died" at bounding box center [686, 560] width 327 height 23
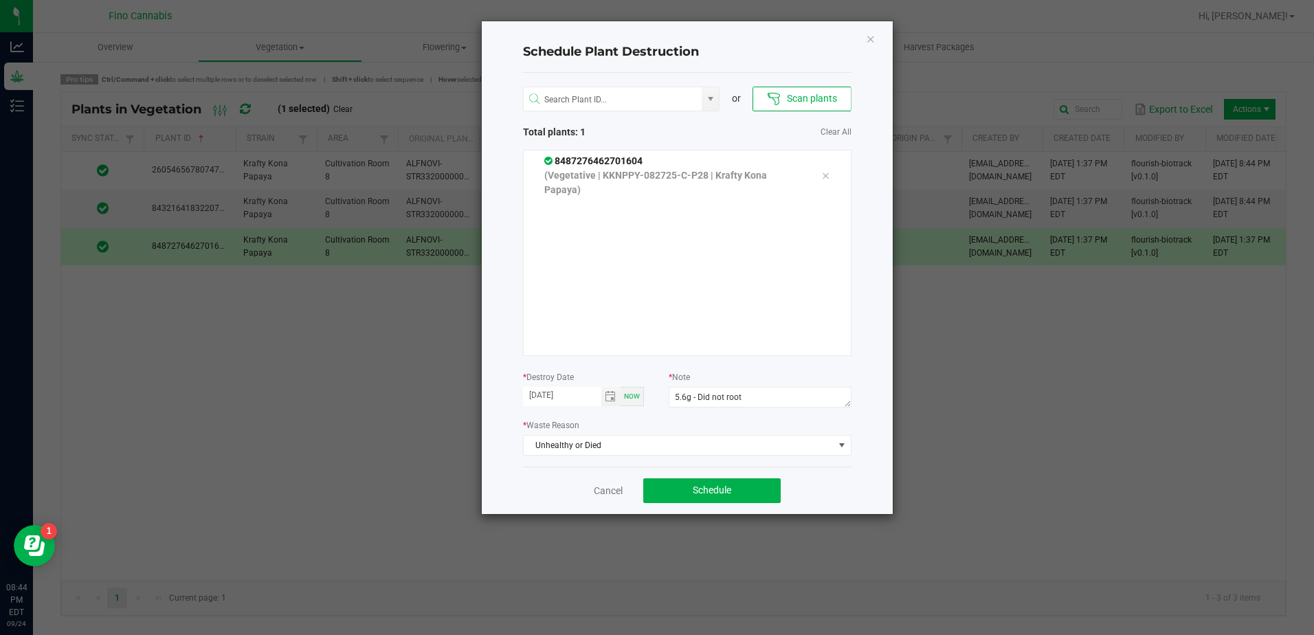
click at [824, 469] on div "Cancel Schedule" at bounding box center [687, 489] width 328 height 47
click at [750, 495] on button "Schedule" at bounding box center [711, 490] width 137 height 25
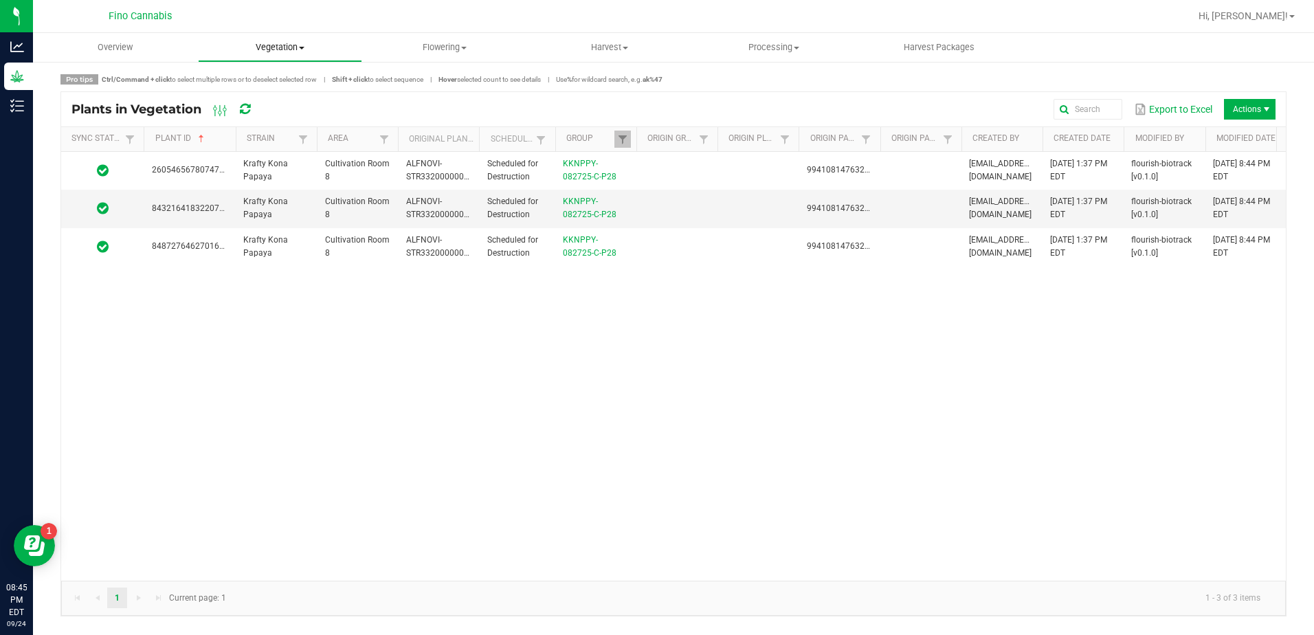
click at [269, 45] on span "Vegetation" at bounding box center [281, 47] width 164 height 12
click at [259, 78] on span "Veg groups" at bounding box center [241, 83] width 87 height 12
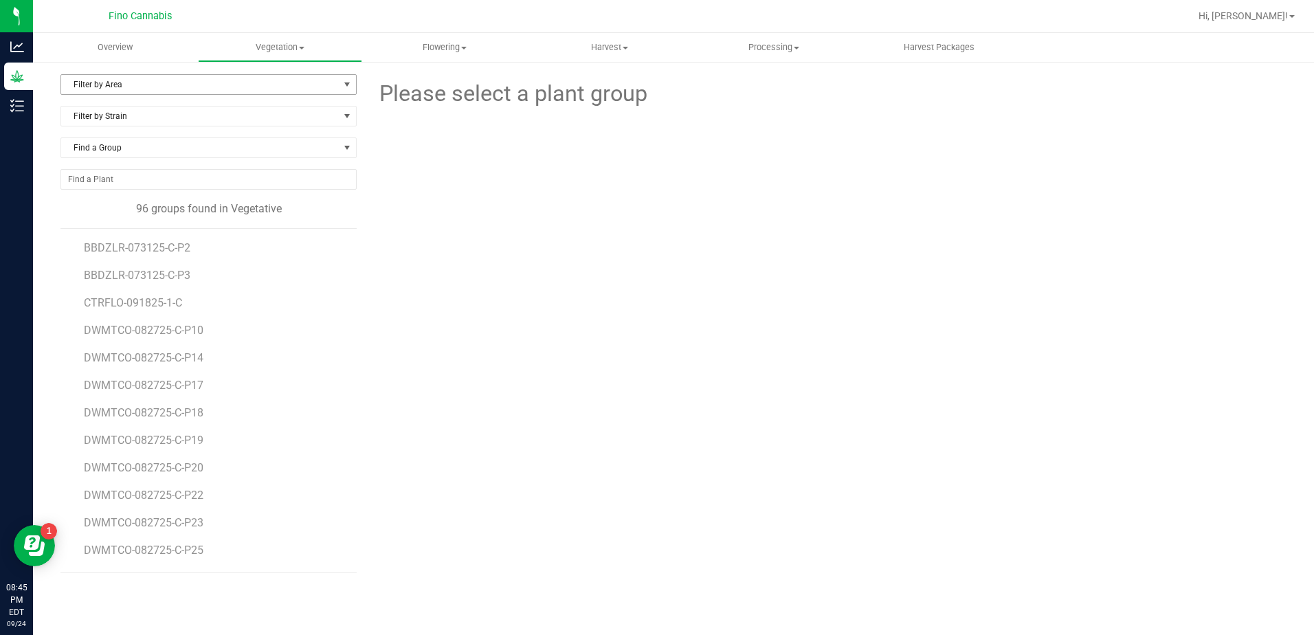
click at [131, 84] on span "Filter by Area" at bounding box center [200, 84] width 278 height 19
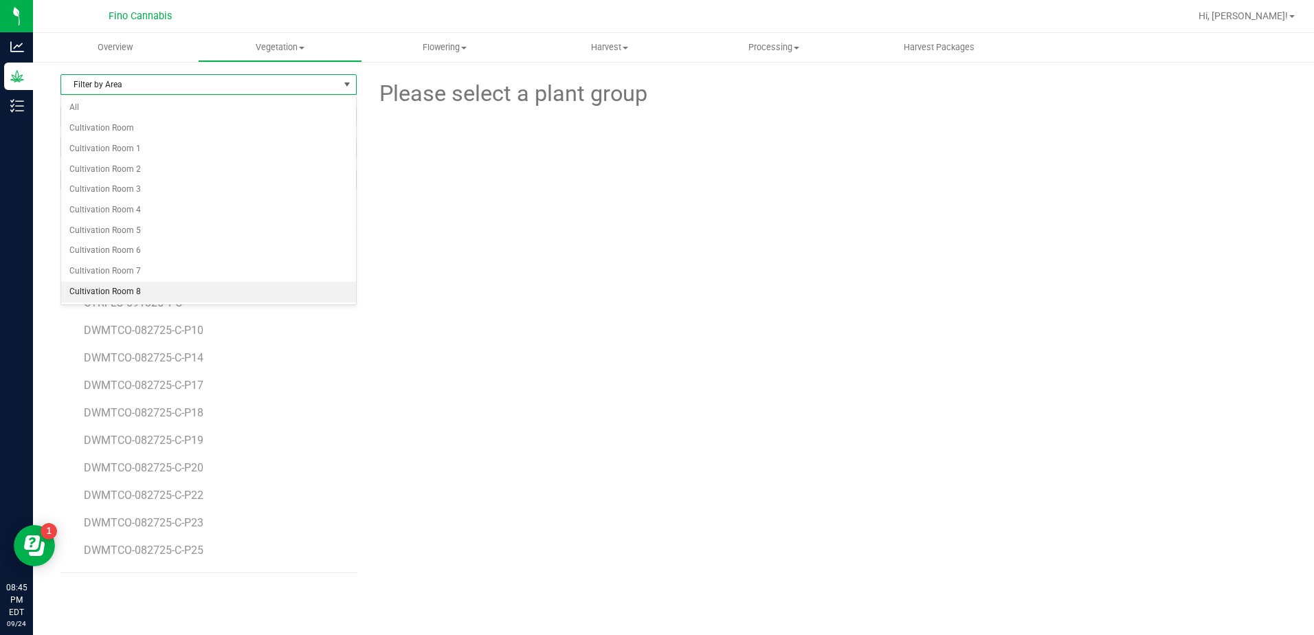
click at [116, 289] on li "Cultivation Room 8" at bounding box center [208, 292] width 295 height 21
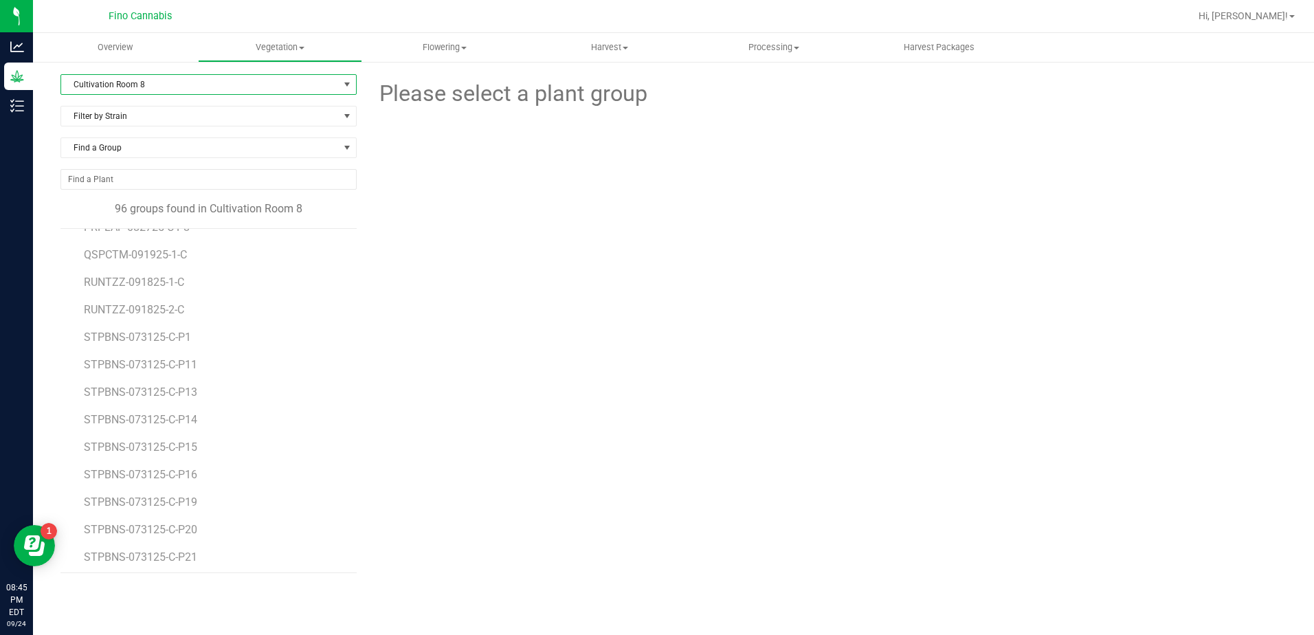
scroll to position [2061, 0]
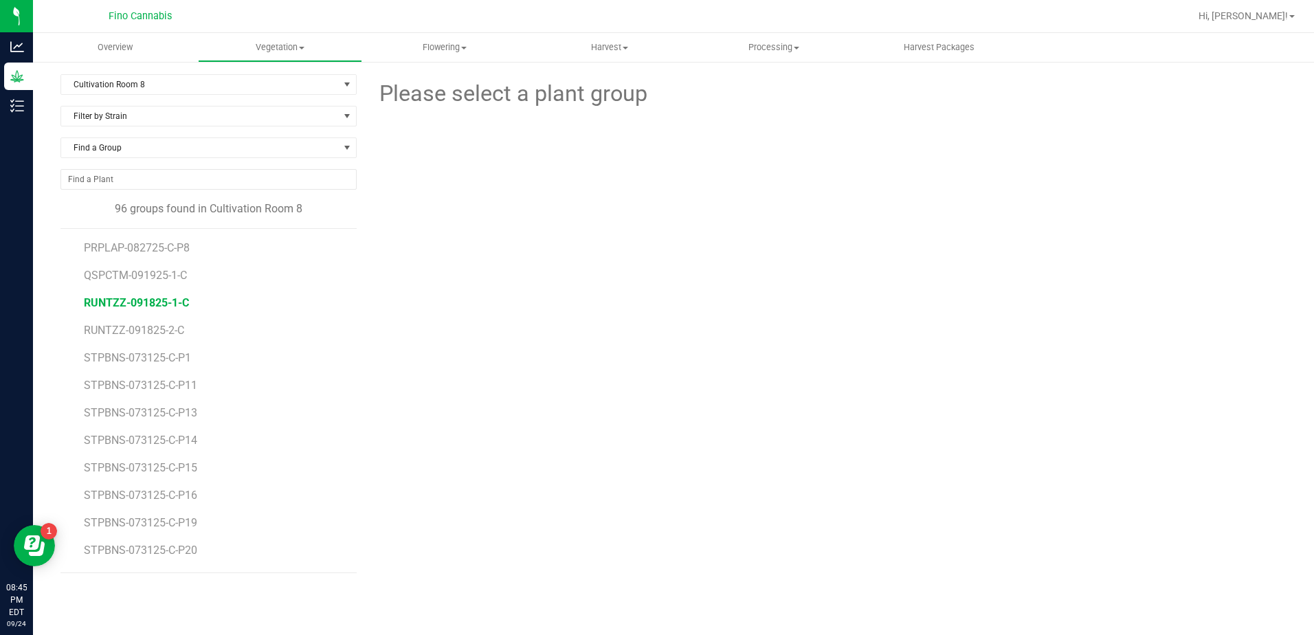
click at [163, 296] on span "RUNTZZ-091825-1-C" at bounding box center [136, 302] width 105 height 13
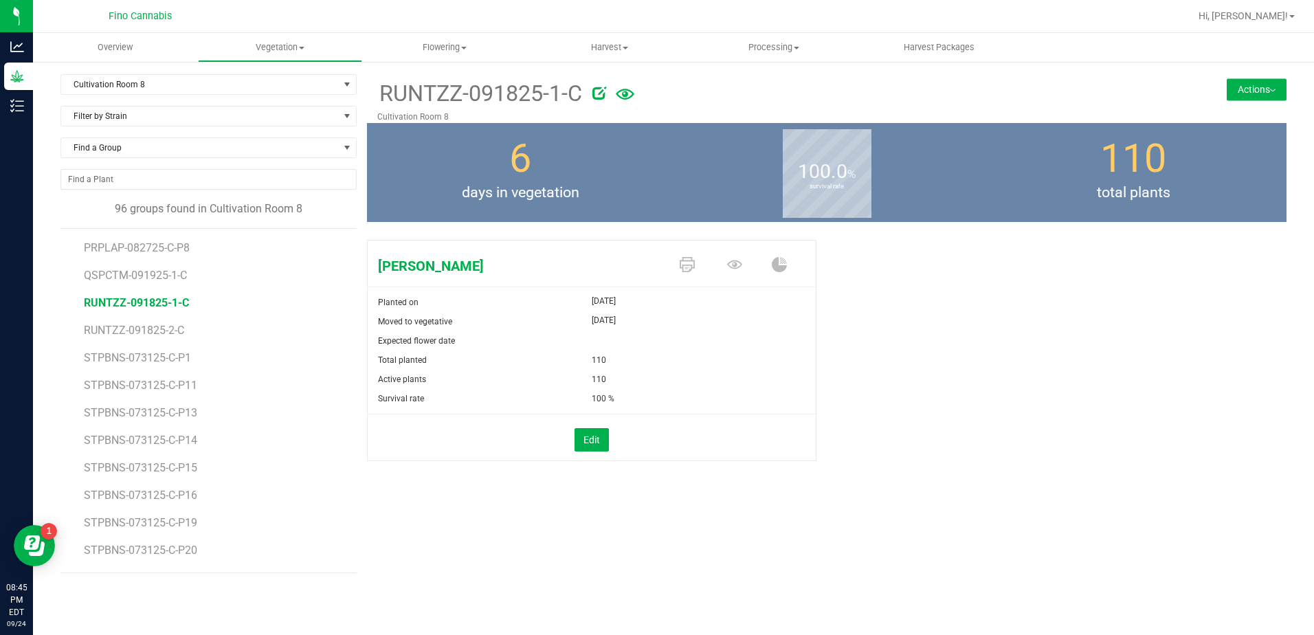
click at [621, 94] on icon at bounding box center [625, 95] width 19 height 30
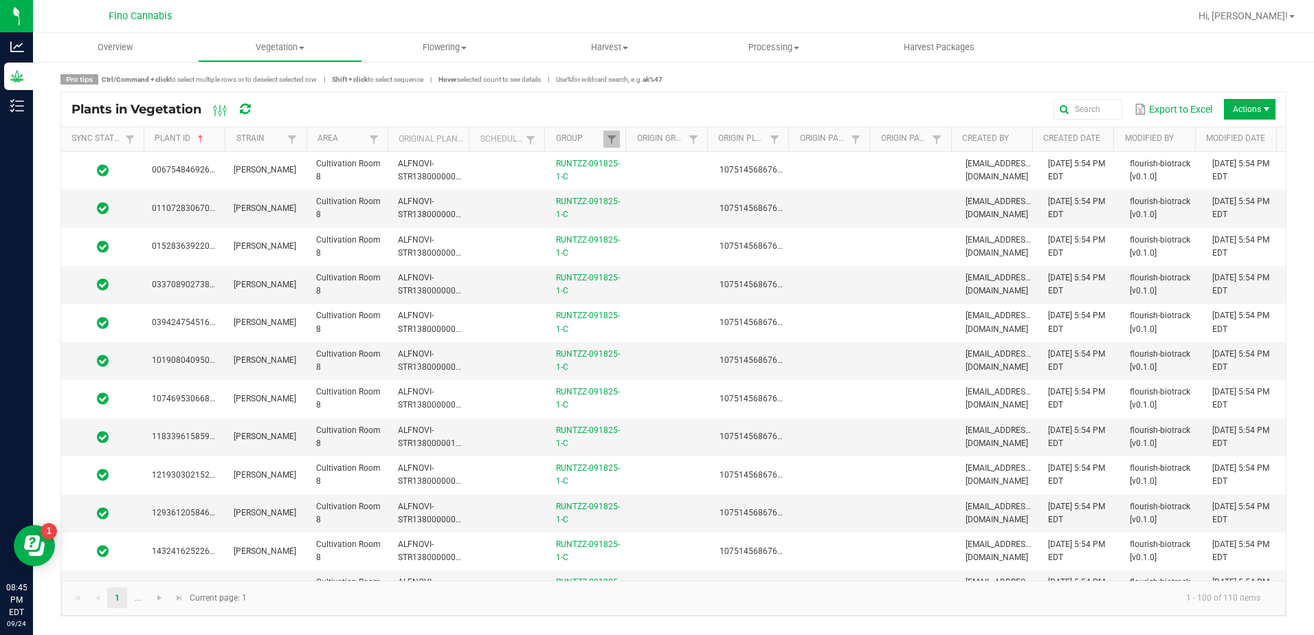
click at [224, 135] on span at bounding box center [223, 246] width 4 height 239
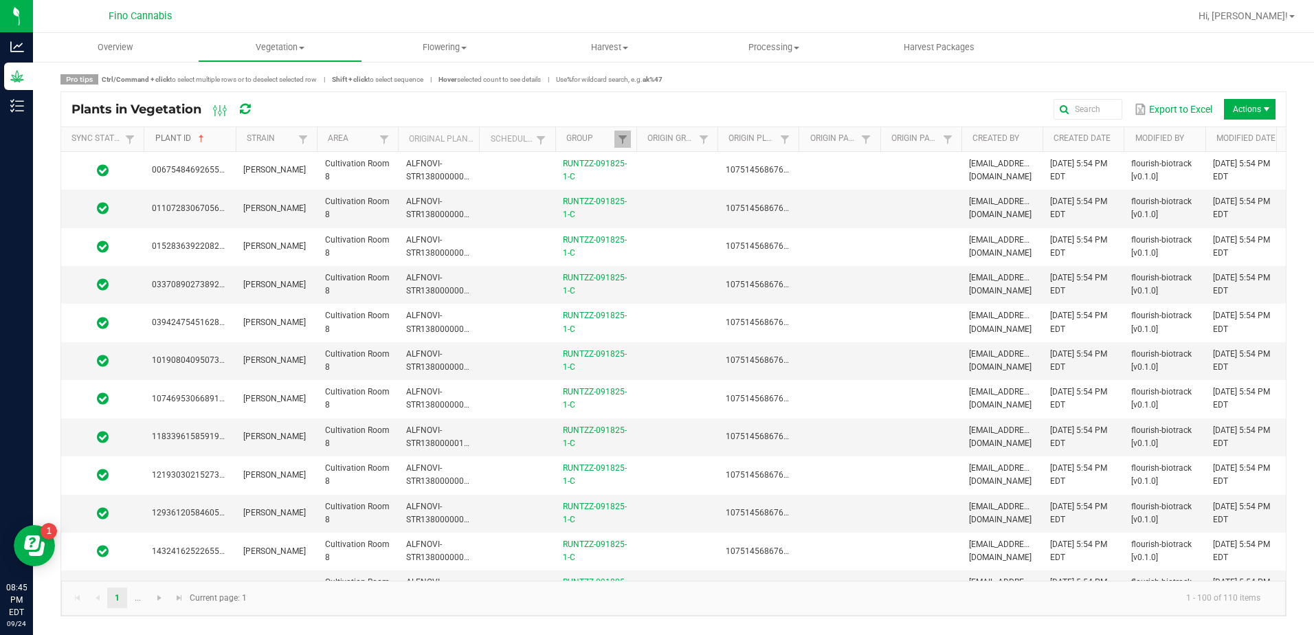
click at [221, 141] on link "Plant ID" at bounding box center [193, 138] width 76 height 11
click at [537, 436] on td at bounding box center [517, 437] width 76 height 38
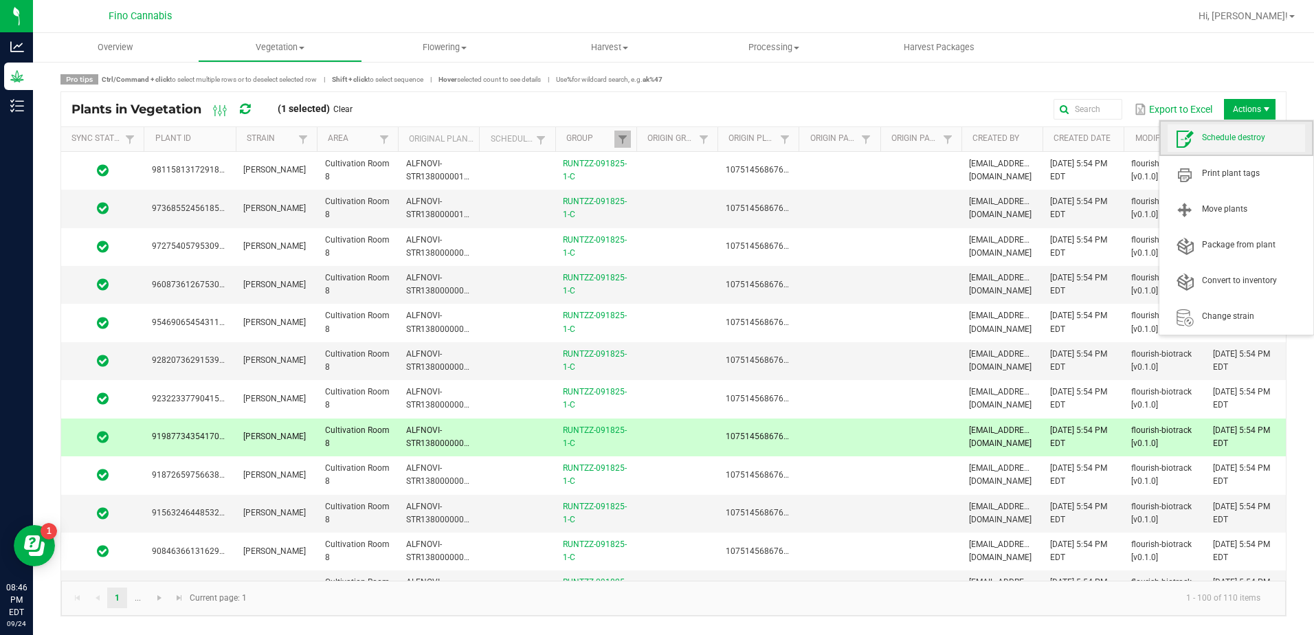
click at [1222, 142] on span "Schedule destroy" at bounding box center [1253, 138] width 103 height 12
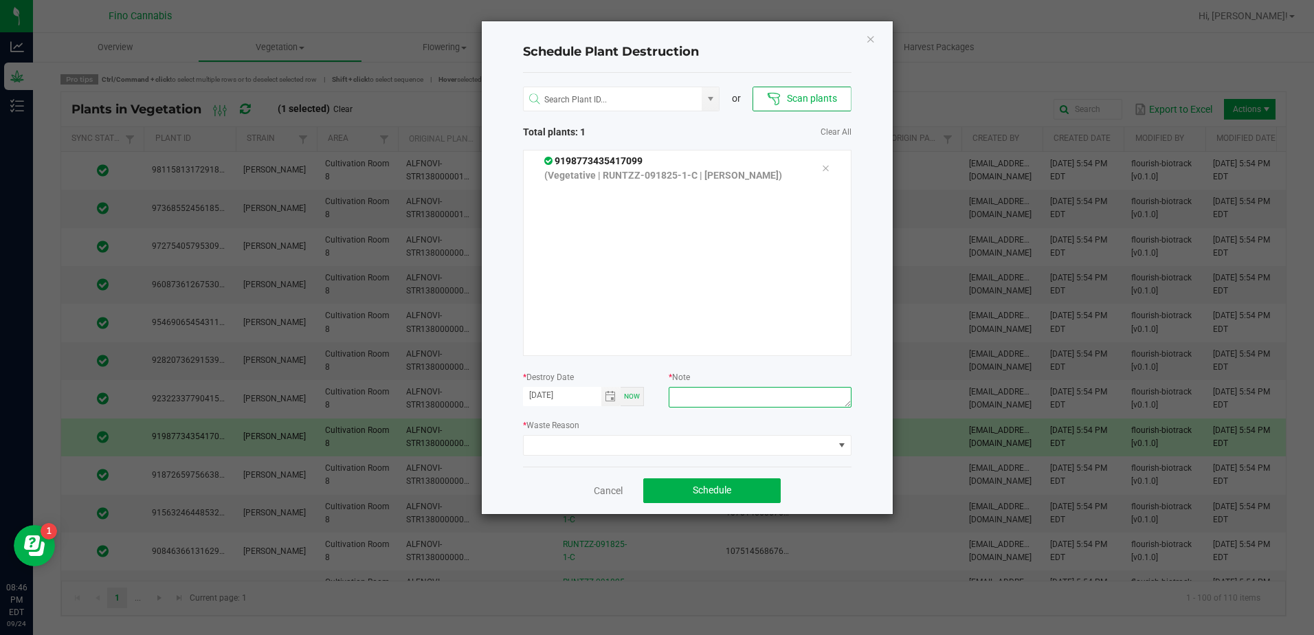
click at [731, 399] on textarea at bounding box center [759, 397] width 182 height 21
click at [731, 399] on textarea "1.038g - Did not root" at bounding box center [759, 397] width 182 height 21
type textarea "1.038g - Did not root"
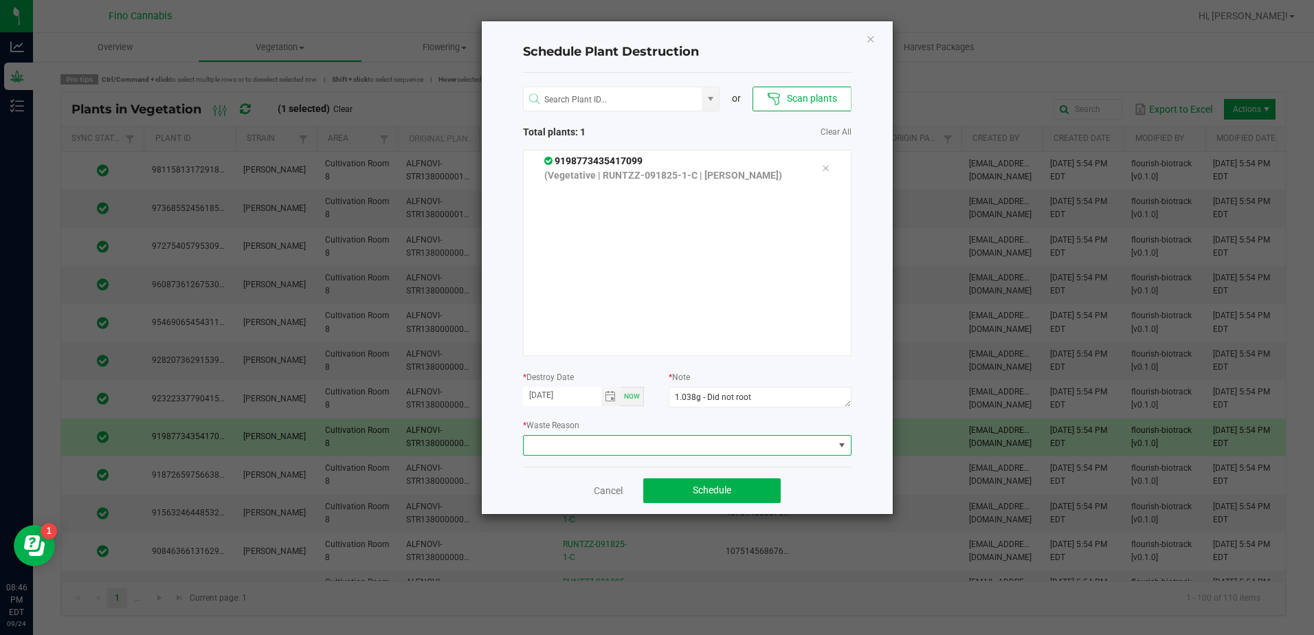
click at [676, 443] on span at bounding box center [678, 445] width 310 height 19
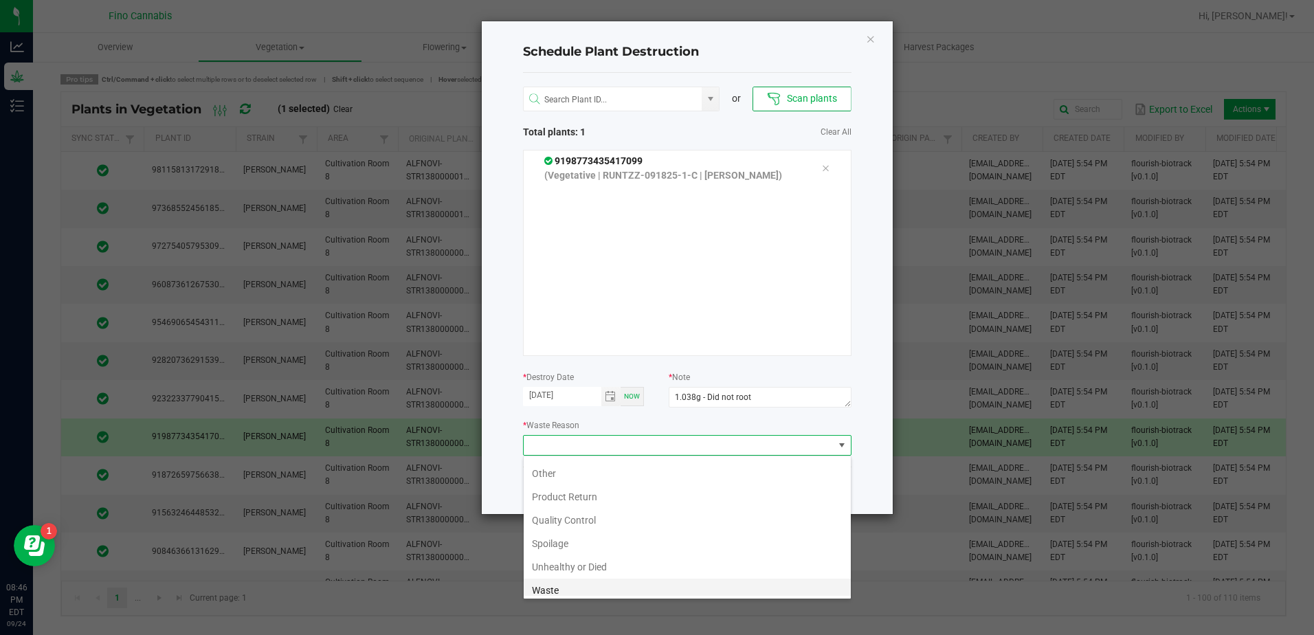
scroll to position [49, 0]
click at [566, 556] on li "Unhealthy or Died" at bounding box center [686, 560] width 327 height 23
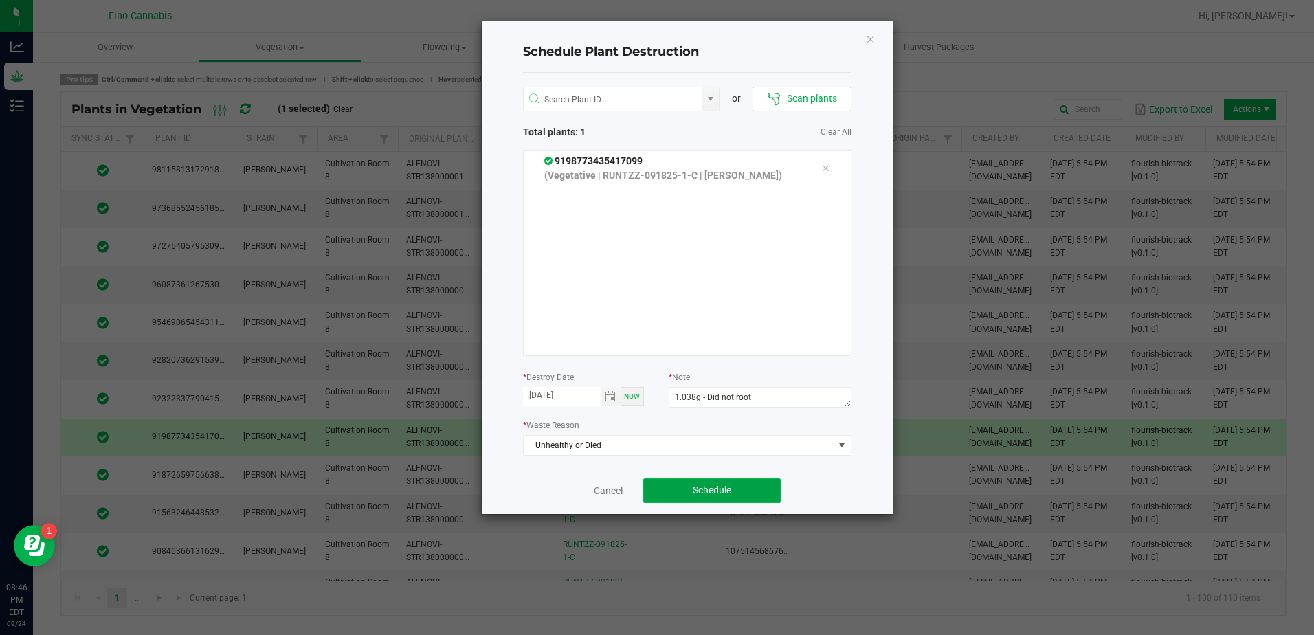
click at [683, 486] on button "Schedule" at bounding box center [711, 490] width 137 height 25
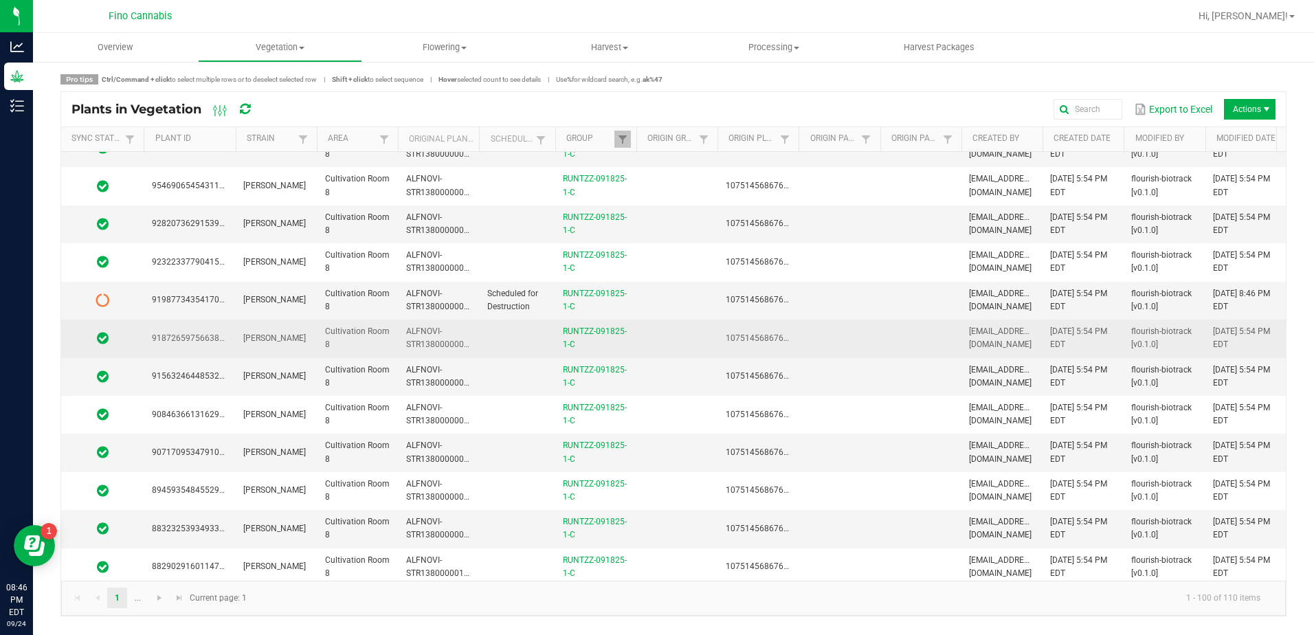
scroll to position [137, 0]
click at [288, 335] on td "[PERSON_NAME]" at bounding box center [275, 338] width 81 height 38
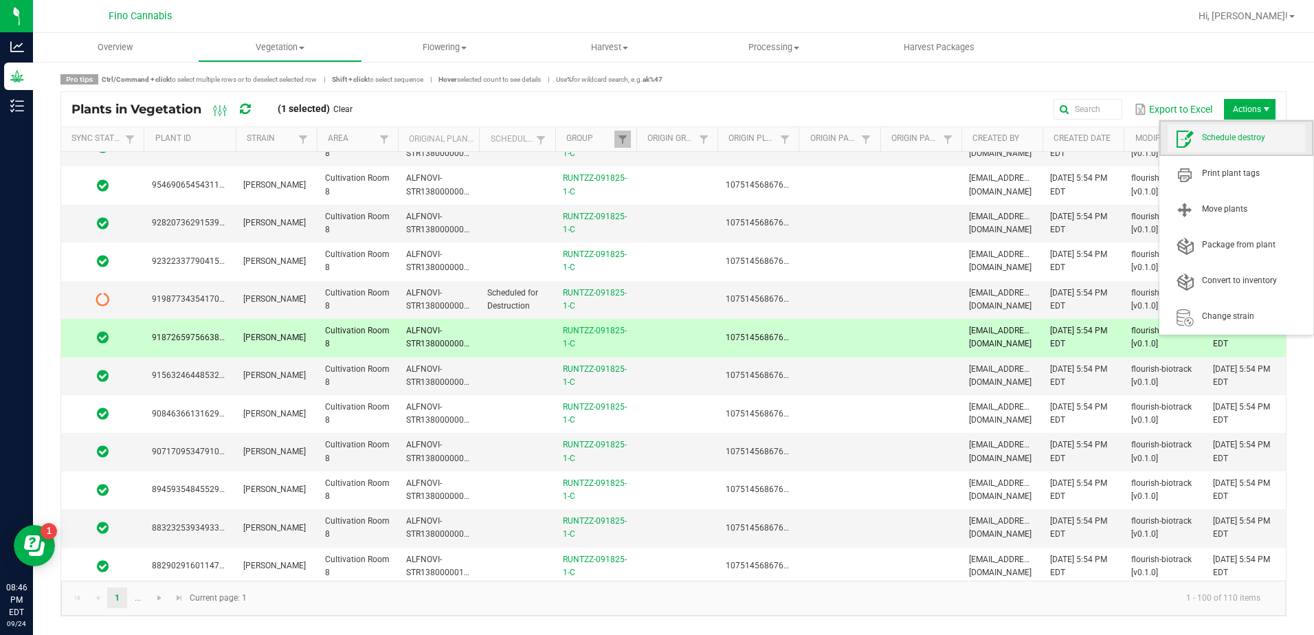
click at [1223, 137] on span "Schedule destroy" at bounding box center [1253, 138] width 103 height 12
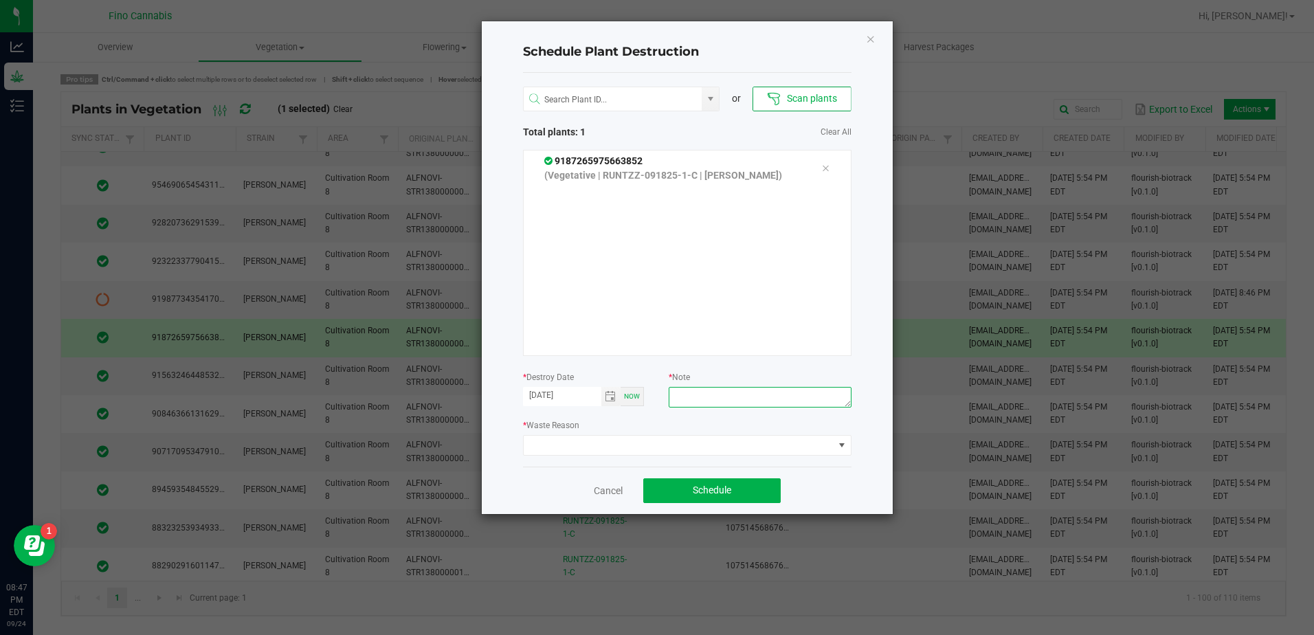
paste textarea "1.038g - Did not root"
type textarea "1.038g - Did not root"
click at [701, 443] on span at bounding box center [678, 445] width 310 height 19
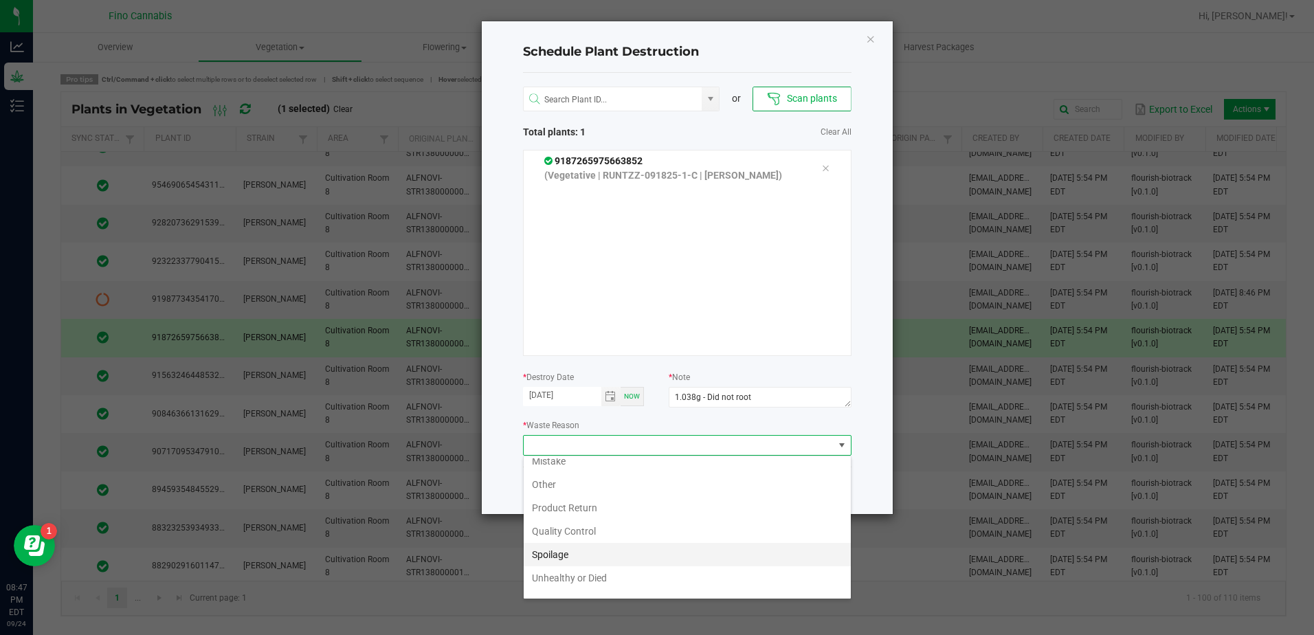
scroll to position [49, 0]
click at [591, 555] on li "Unhealthy or Died" at bounding box center [686, 560] width 327 height 23
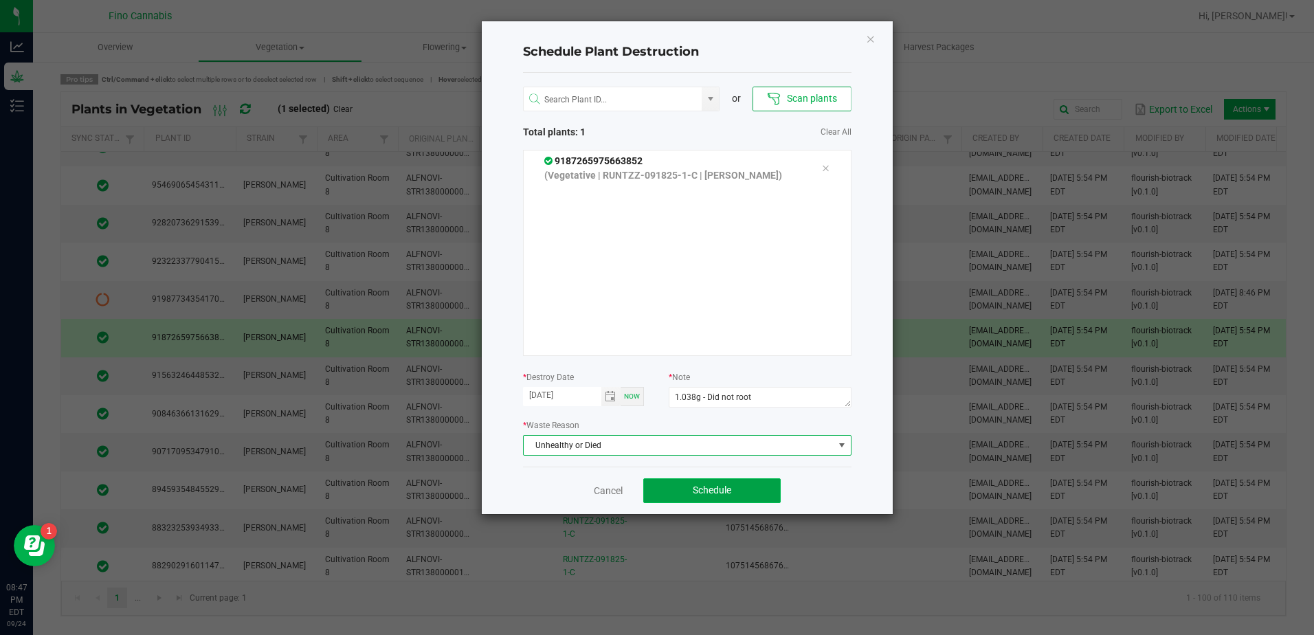
click at [709, 485] on span "Schedule" at bounding box center [711, 489] width 38 height 11
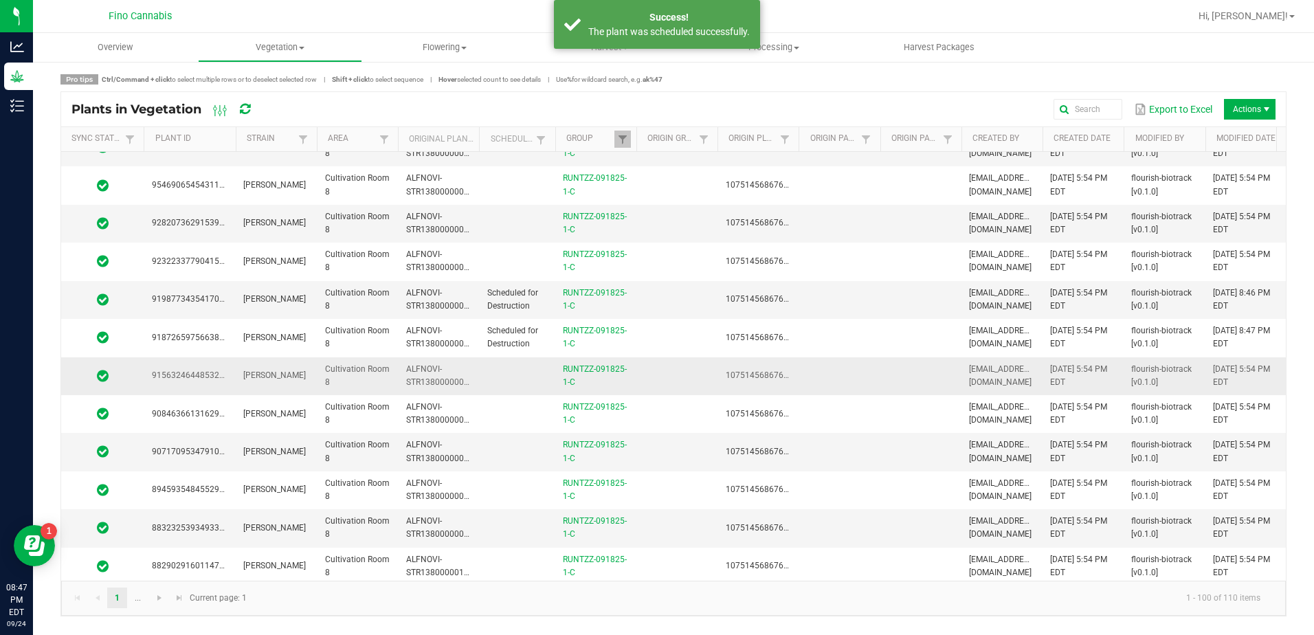
click at [302, 370] on td "[PERSON_NAME]" at bounding box center [275, 376] width 81 height 38
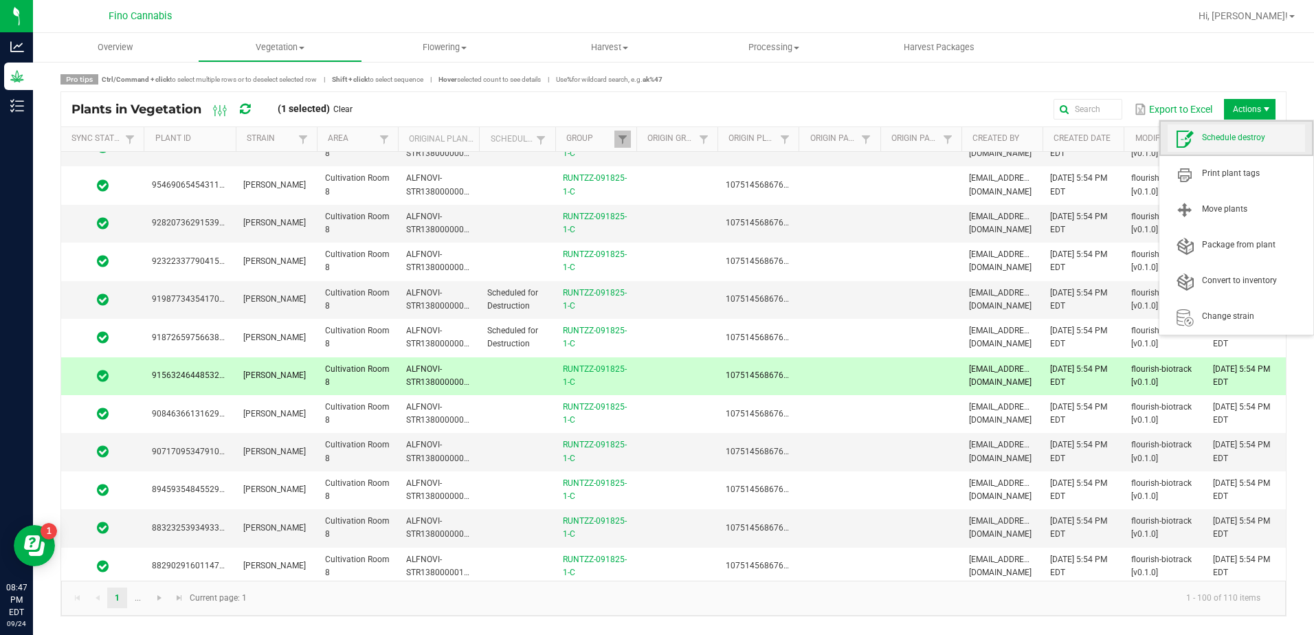
click at [1228, 135] on span "Schedule destroy" at bounding box center [1253, 138] width 103 height 12
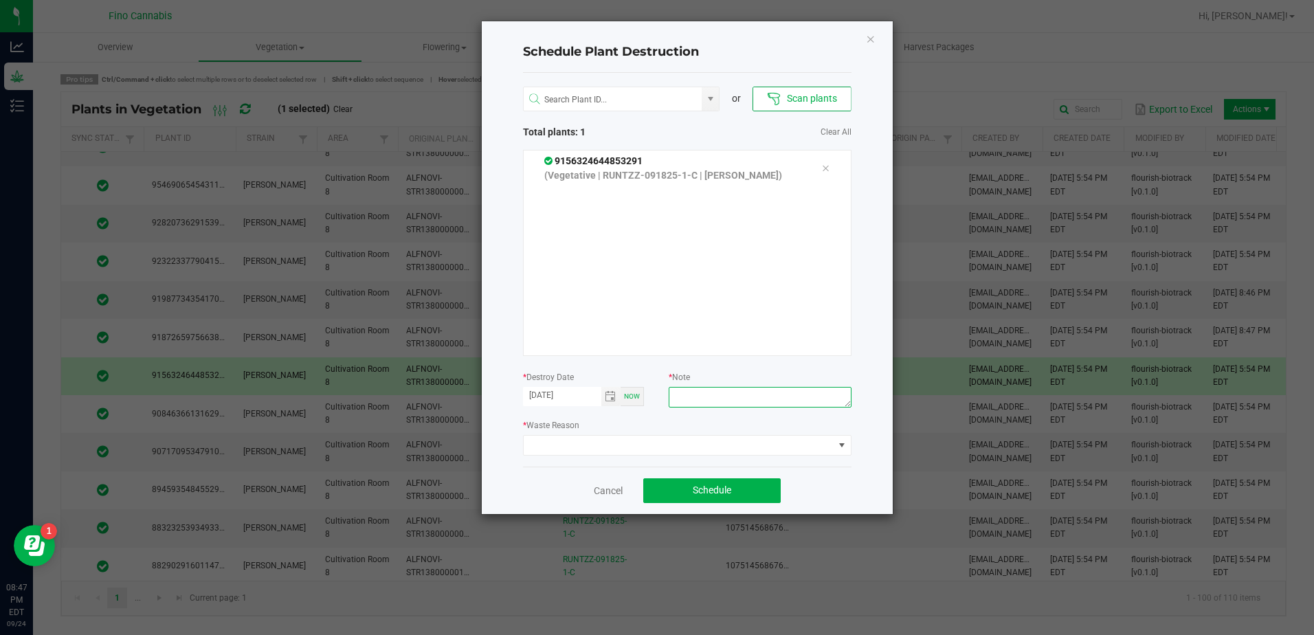
paste textarea "1.038g - Did not root"
type textarea "1.038g - Did not root"
click at [664, 447] on span at bounding box center [678, 445] width 310 height 19
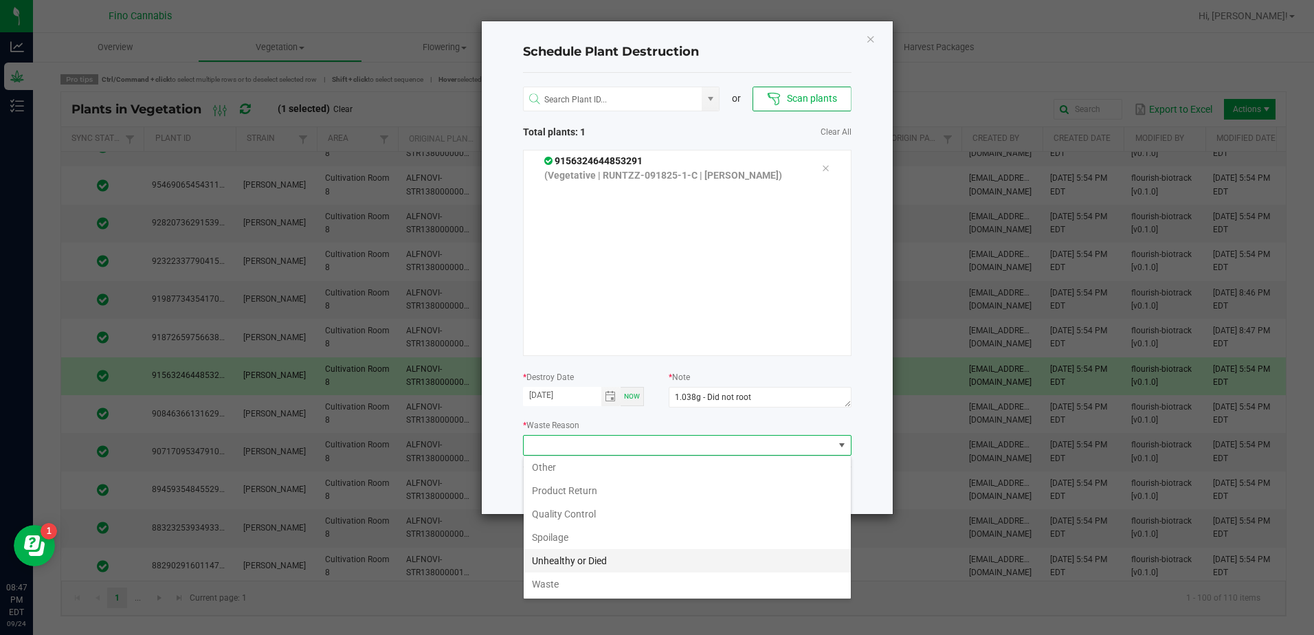
click at [583, 557] on li "Unhealthy or Died" at bounding box center [686, 560] width 327 height 23
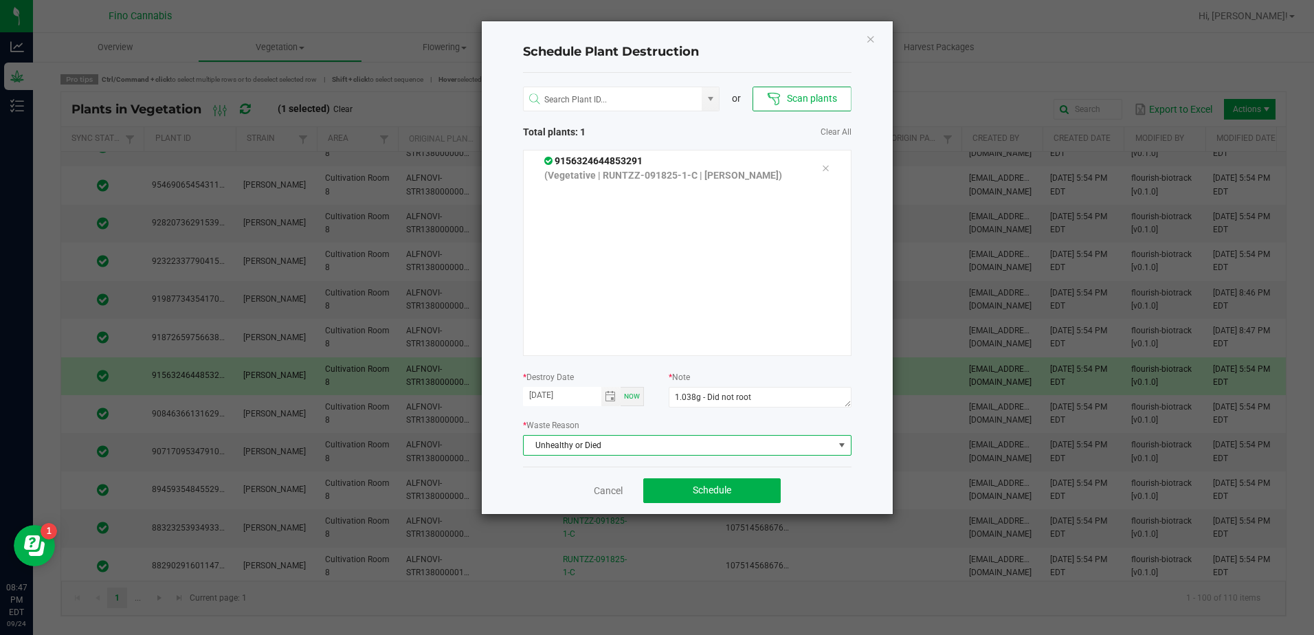
click at [842, 467] on div "Cancel Schedule" at bounding box center [687, 489] width 328 height 47
click at [753, 486] on button "Schedule" at bounding box center [711, 490] width 137 height 25
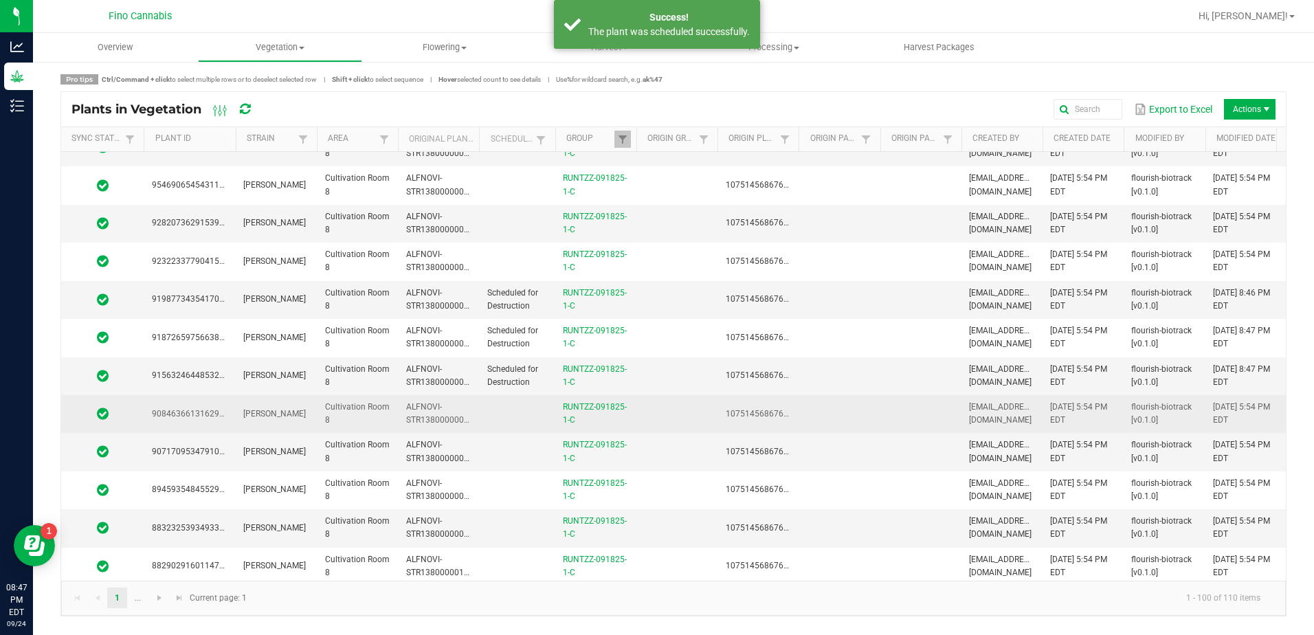
click at [917, 403] on td at bounding box center [919, 414] width 81 height 38
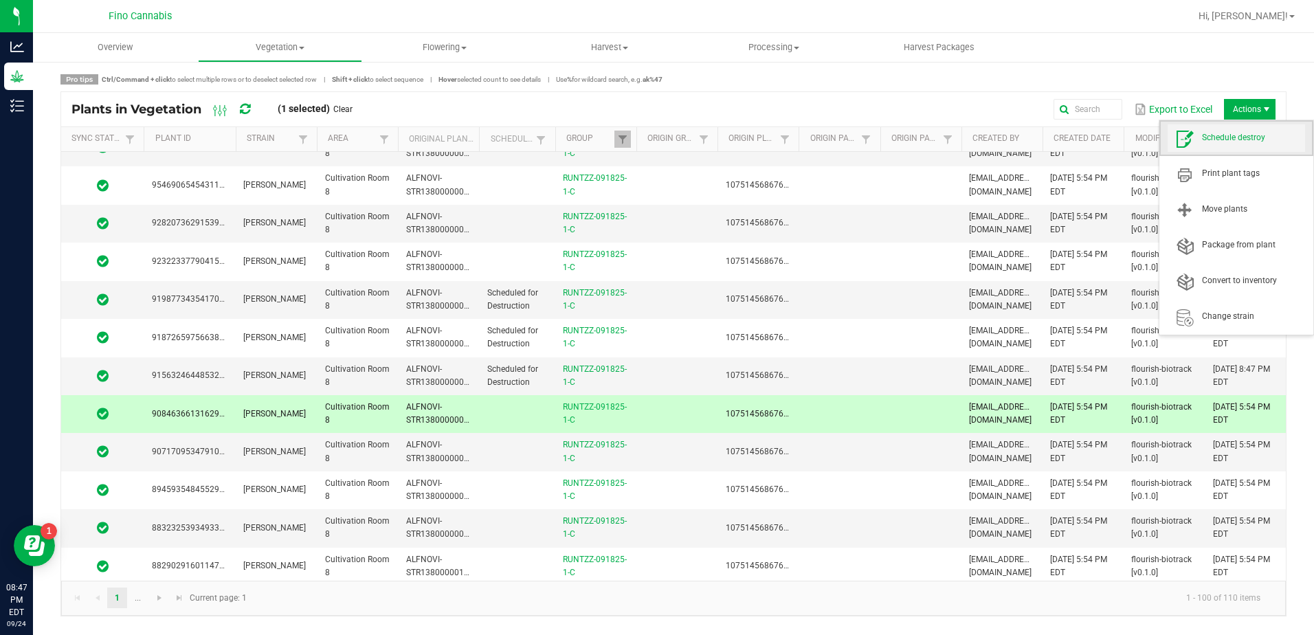
click at [1226, 136] on span "Schedule destroy" at bounding box center [1253, 138] width 103 height 12
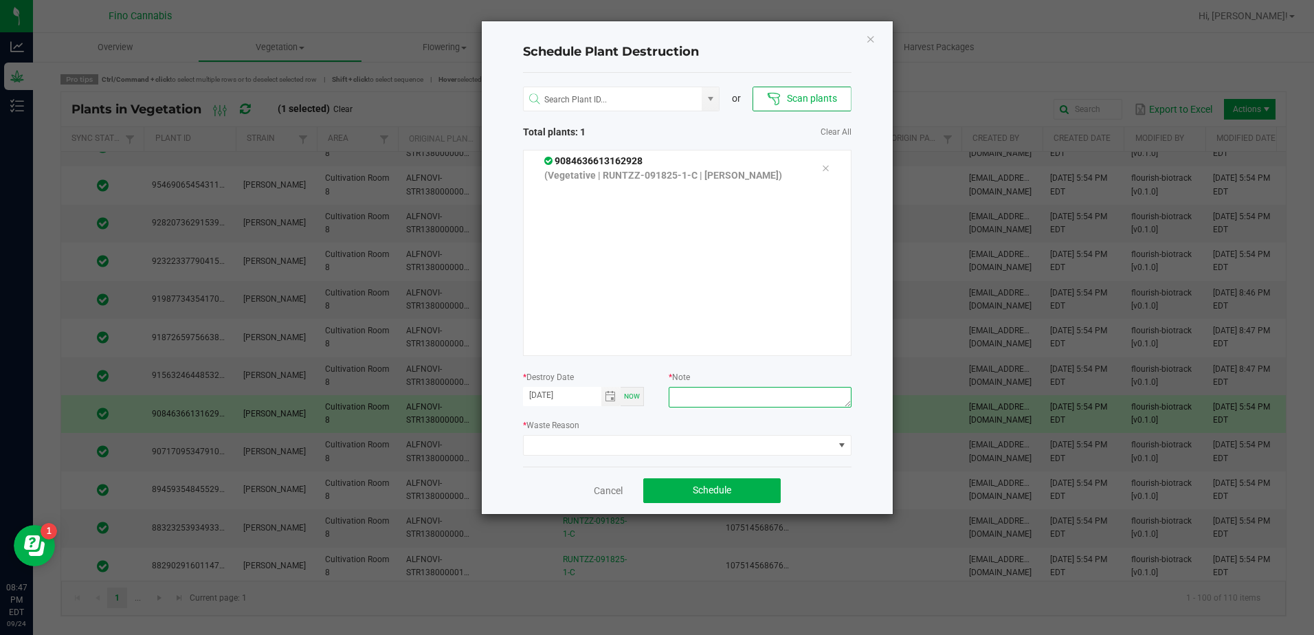
paste textarea "1.038g - Did not root"
type textarea "1.038g - Did not root"
click at [697, 444] on span at bounding box center [678, 445] width 310 height 19
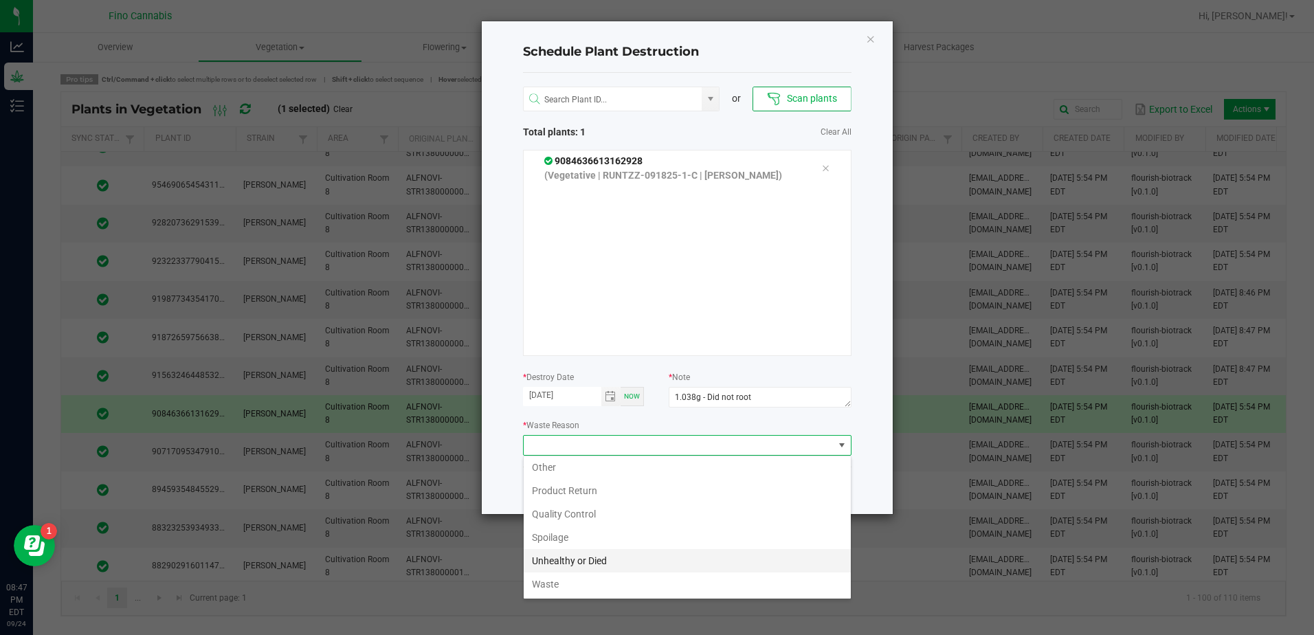
click at [583, 554] on li "Unhealthy or Died" at bounding box center [686, 560] width 327 height 23
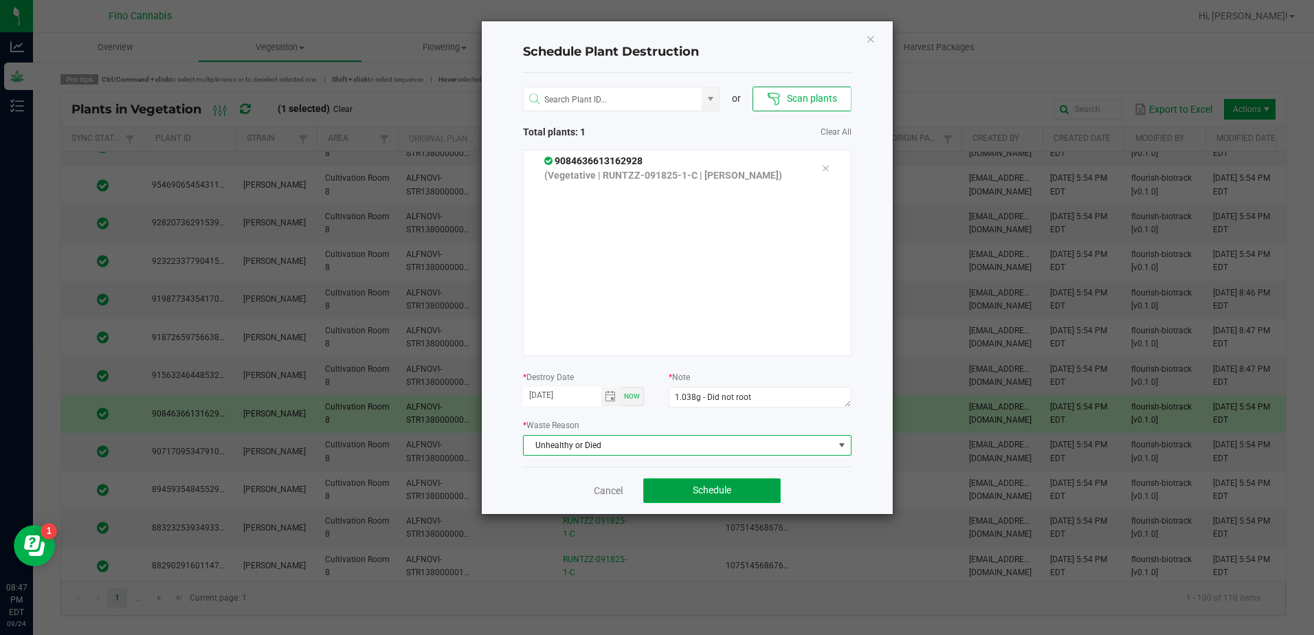
click at [748, 488] on button "Schedule" at bounding box center [711, 490] width 137 height 25
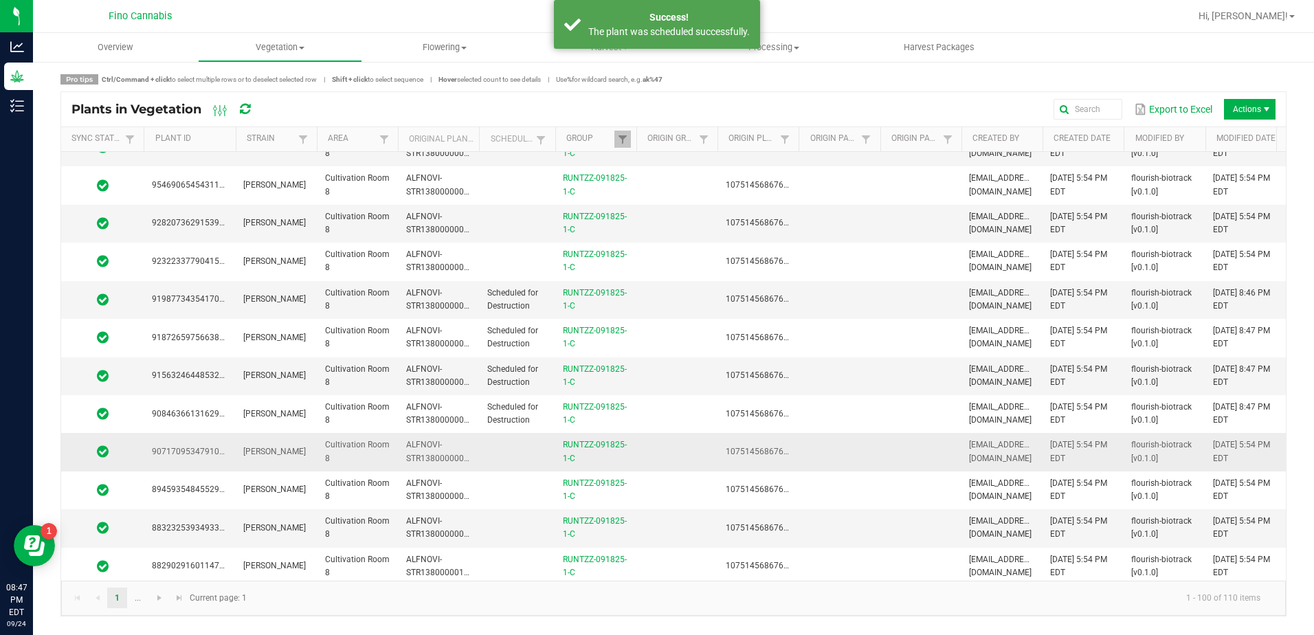
click at [859, 447] on td at bounding box center [838, 452] width 81 height 38
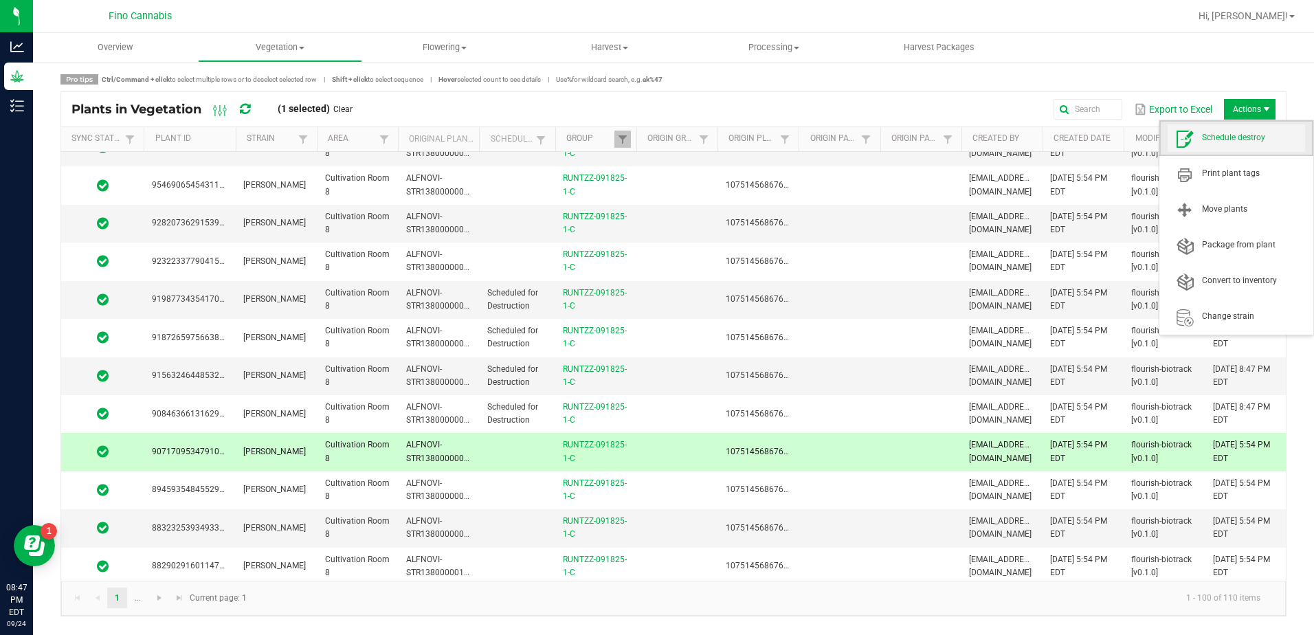
click at [1217, 137] on span "Schedule destroy" at bounding box center [1253, 138] width 103 height 12
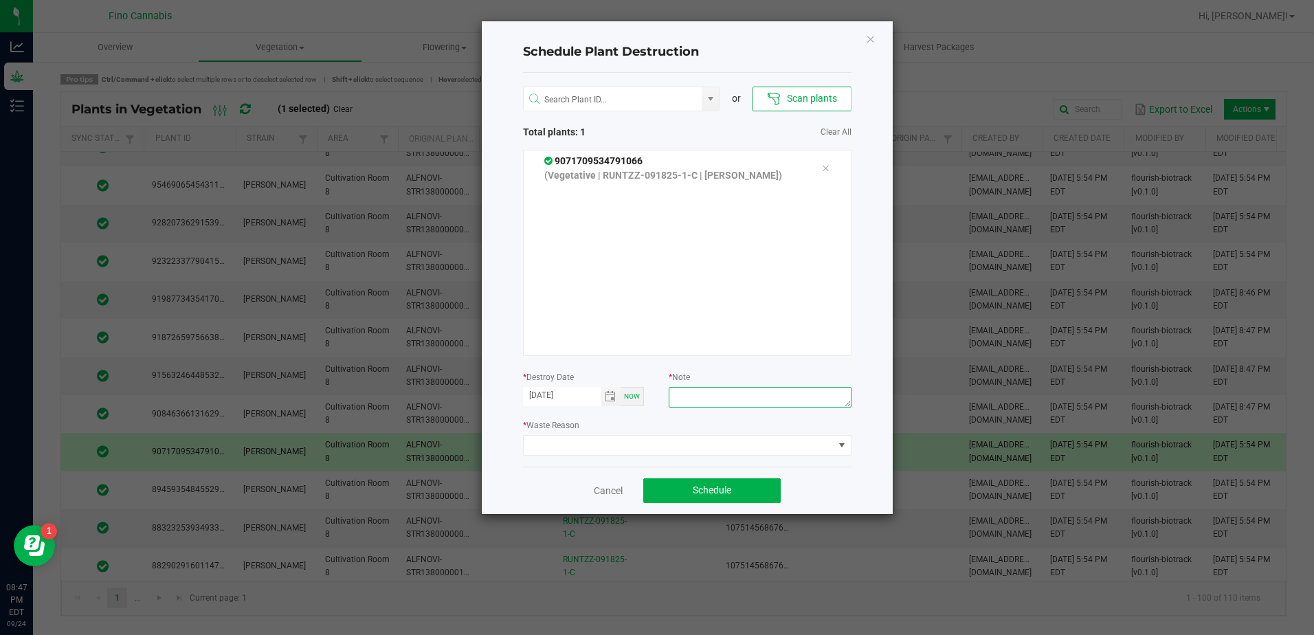
paste textarea "1.038g - Did not root"
type textarea "1.038g - Did not root"
click at [699, 451] on span at bounding box center [678, 445] width 310 height 19
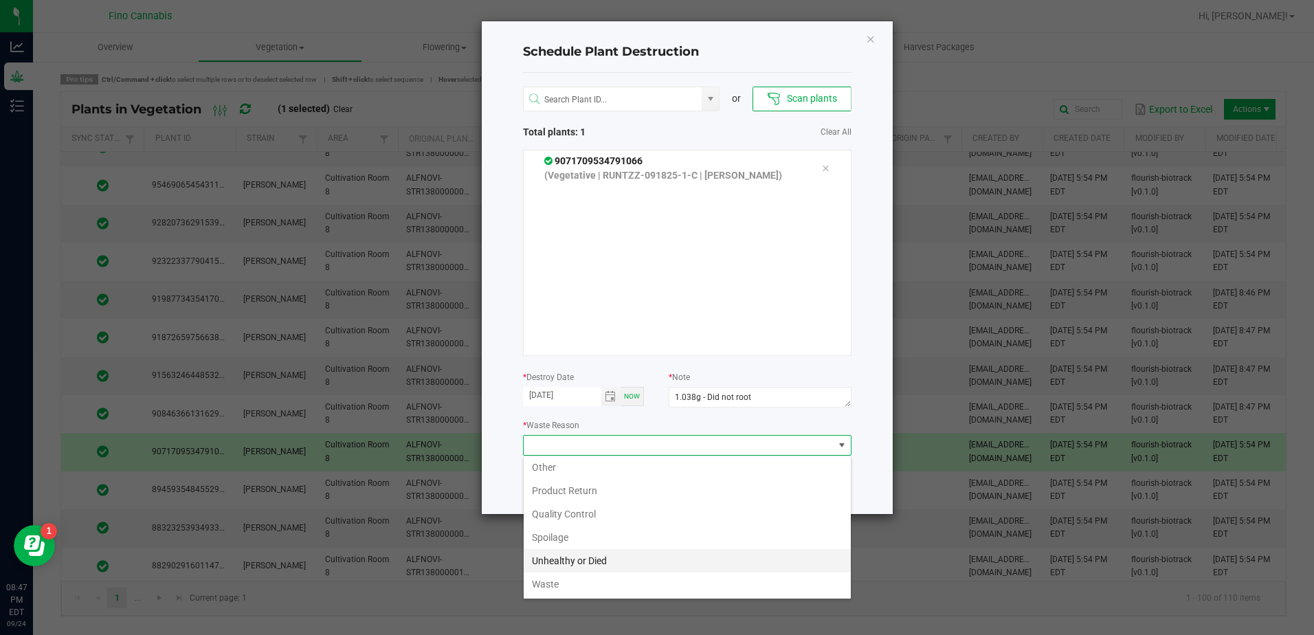
click at [583, 560] on li "Unhealthy or Died" at bounding box center [686, 560] width 327 height 23
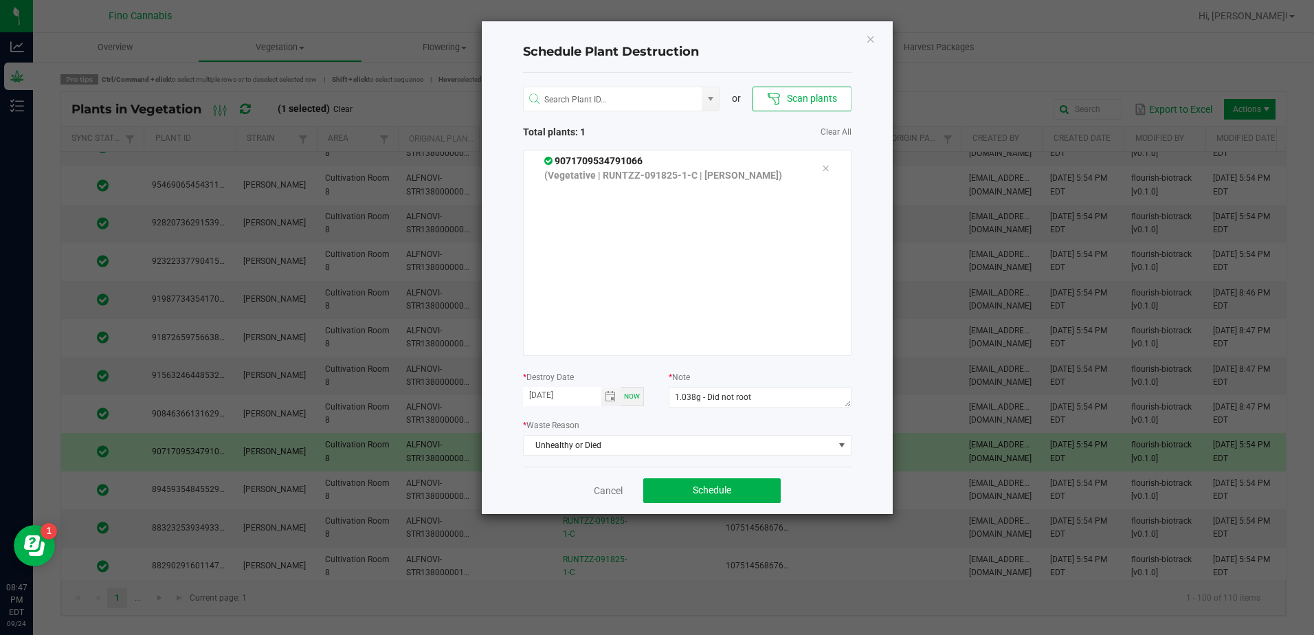
click at [811, 491] on div "Cancel Schedule" at bounding box center [687, 489] width 328 height 47
click at [752, 492] on button "Schedule" at bounding box center [711, 490] width 137 height 25
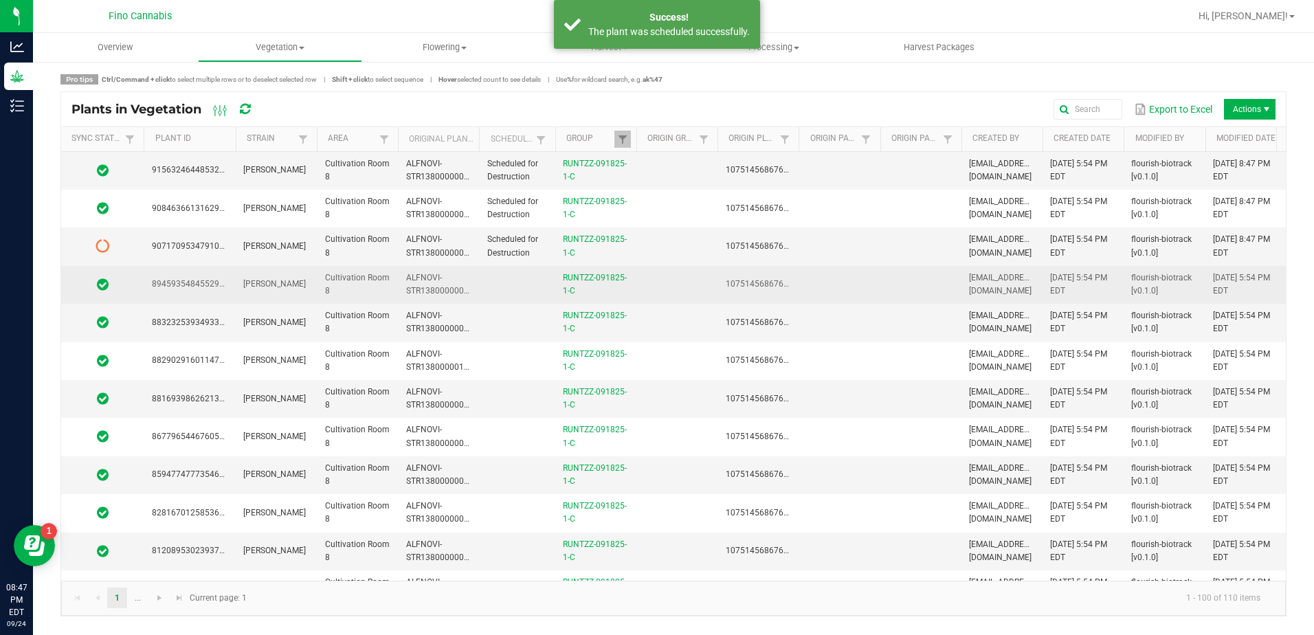
scroll to position [343, 0]
click at [515, 291] on td at bounding box center [517, 284] width 76 height 38
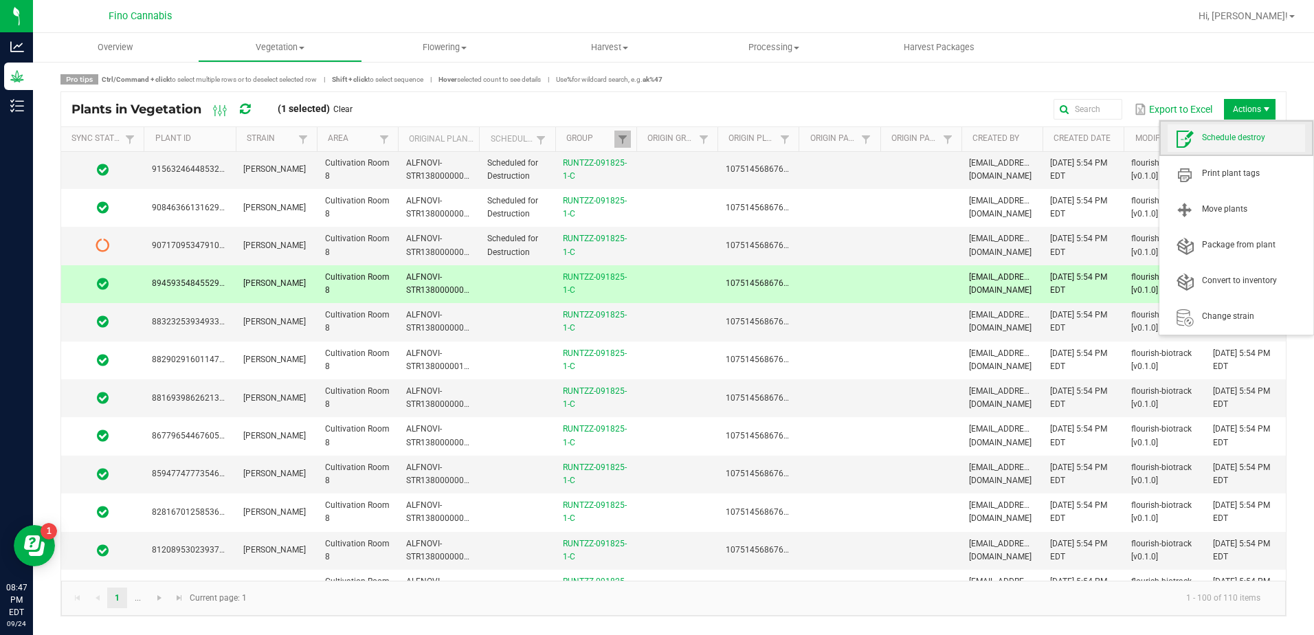
click at [1243, 131] on span "Schedule destroy" at bounding box center [1235, 137] width 137 height 27
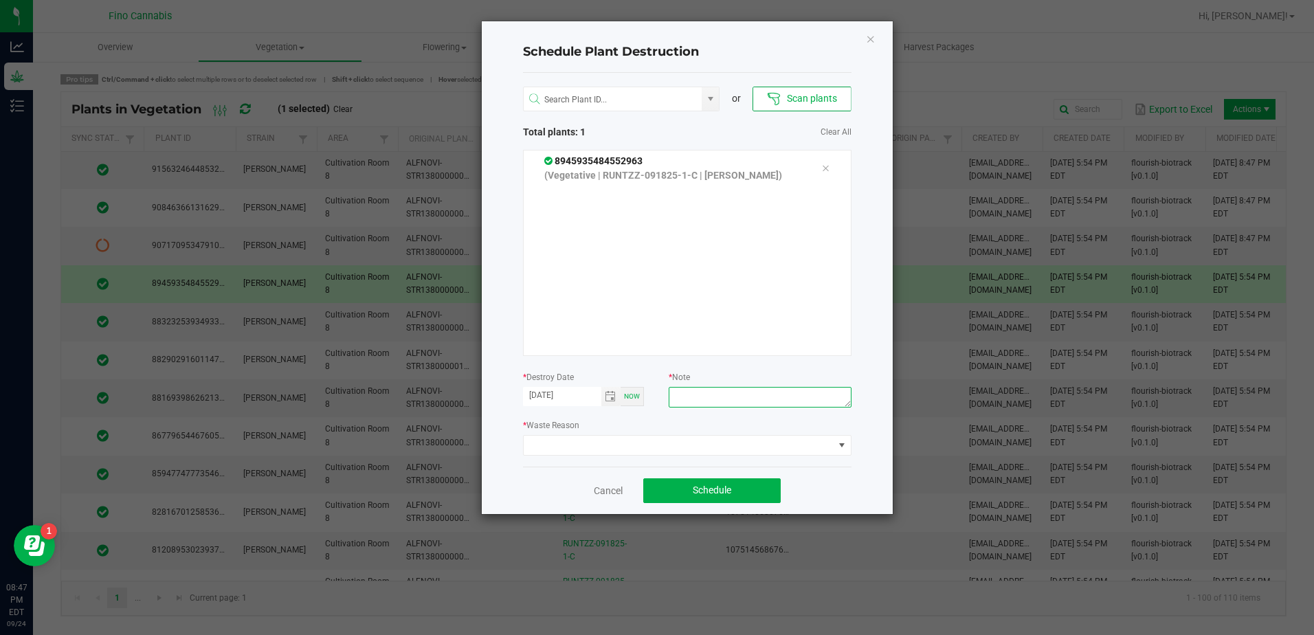
paste textarea "1.038g - Did not root"
type textarea "1.038g - Did not root"
click at [683, 447] on span at bounding box center [678, 445] width 310 height 19
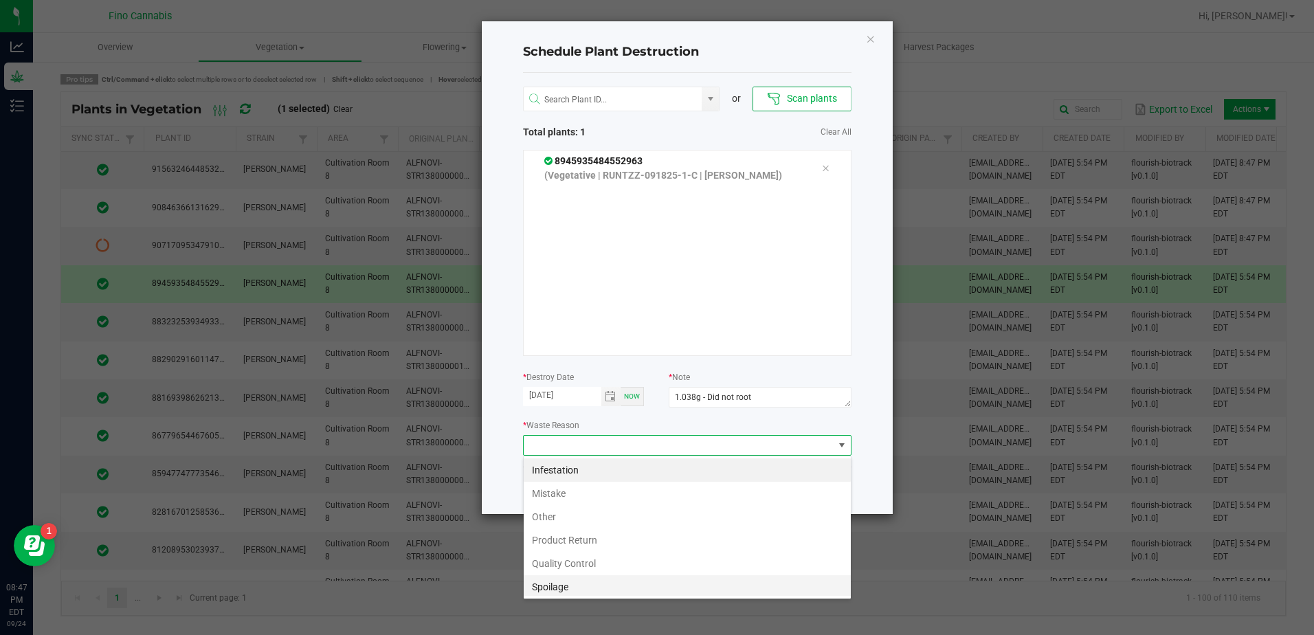
scroll to position [49, 0]
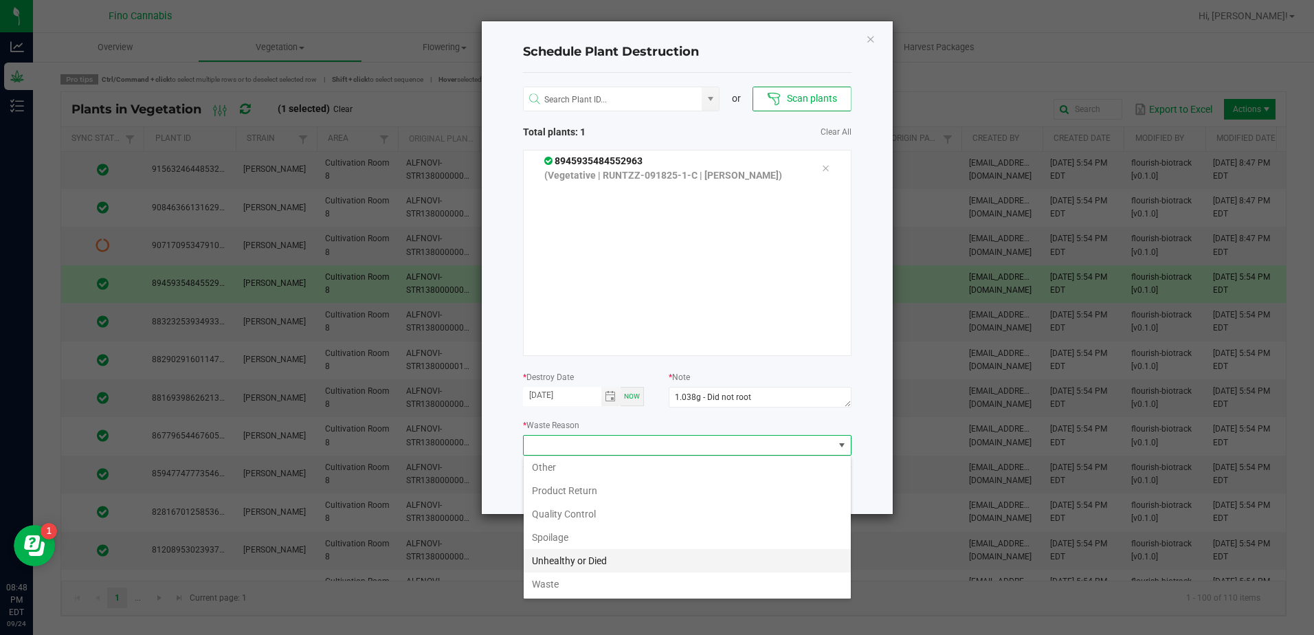
click at [567, 554] on li "Unhealthy or Died" at bounding box center [686, 560] width 327 height 23
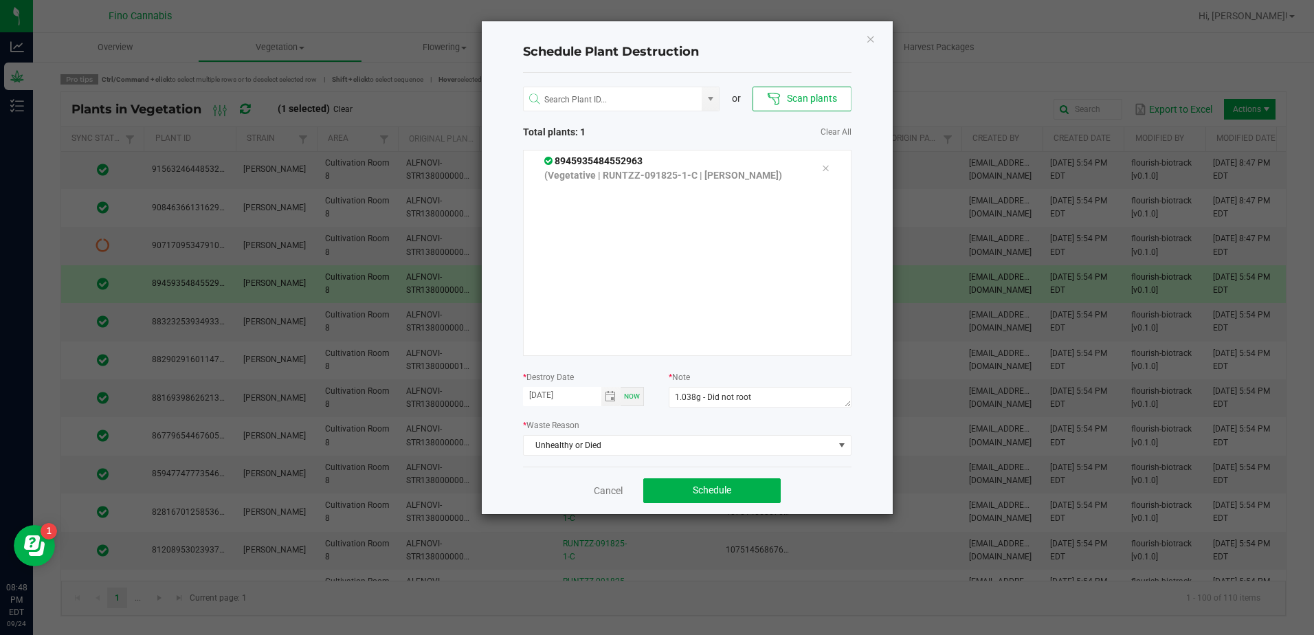
click at [810, 483] on div "Cancel Schedule" at bounding box center [687, 489] width 328 height 47
click at [760, 489] on button "Schedule" at bounding box center [711, 490] width 137 height 25
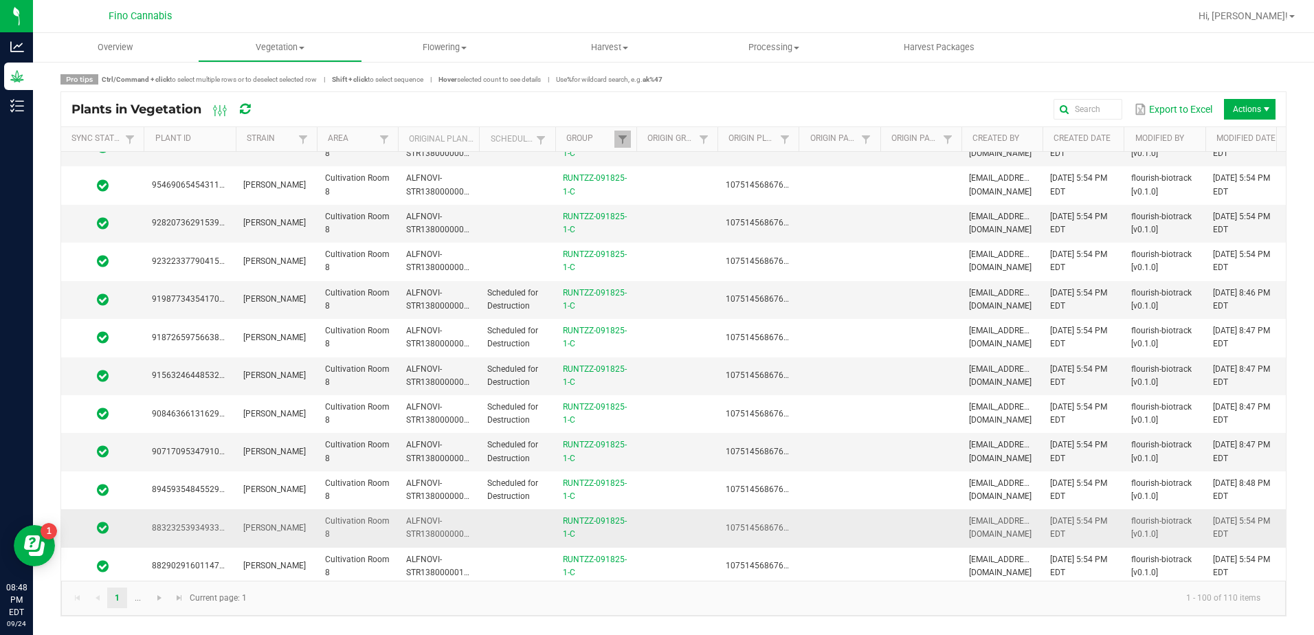
scroll to position [0, 0]
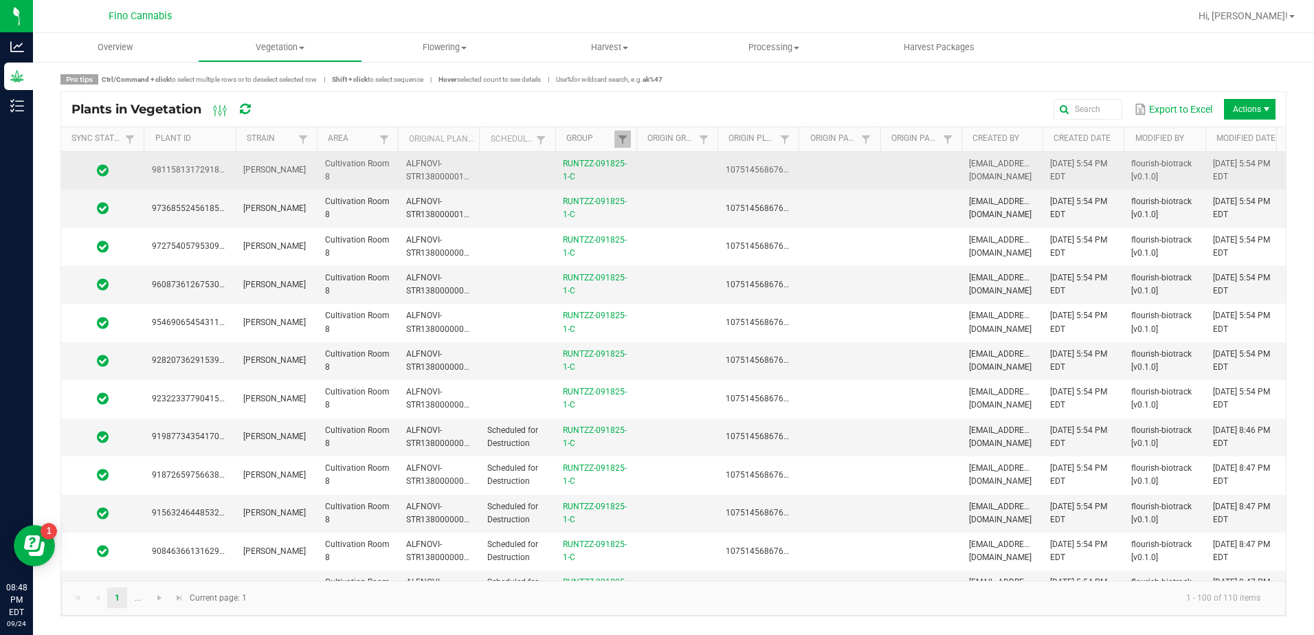
click at [533, 165] on td at bounding box center [517, 171] width 76 height 38
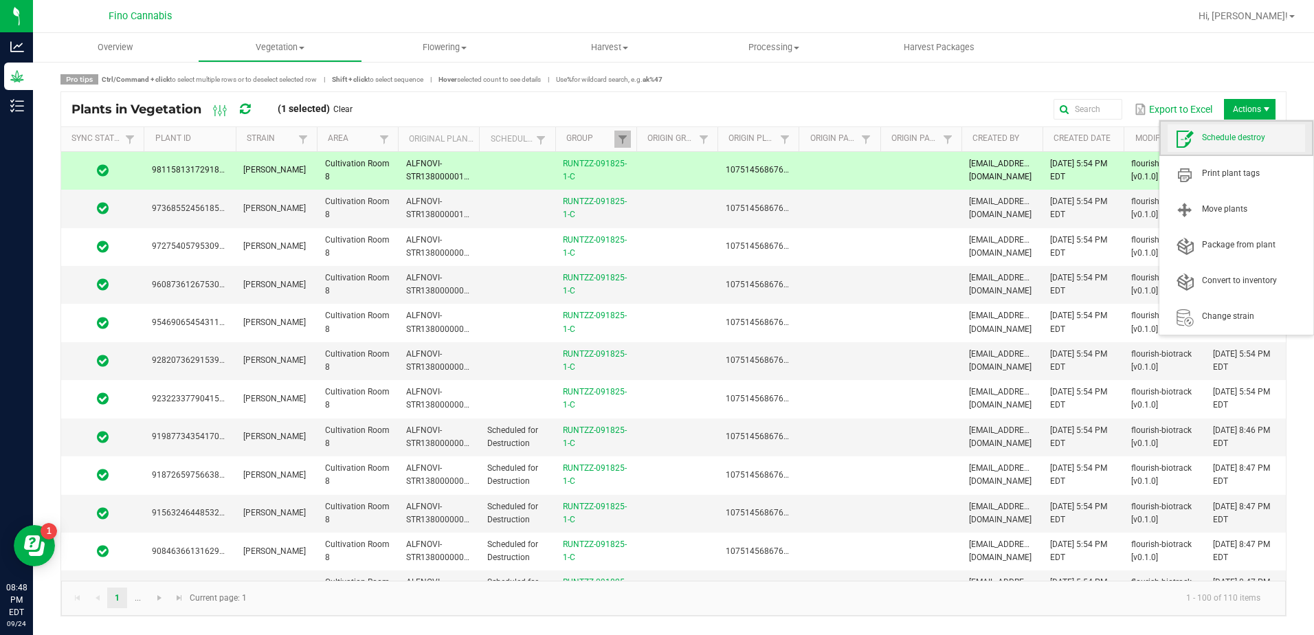
click at [1239, 133] on span "Schedule destroy" at bounding box center [1253, 138] width 103 height 12
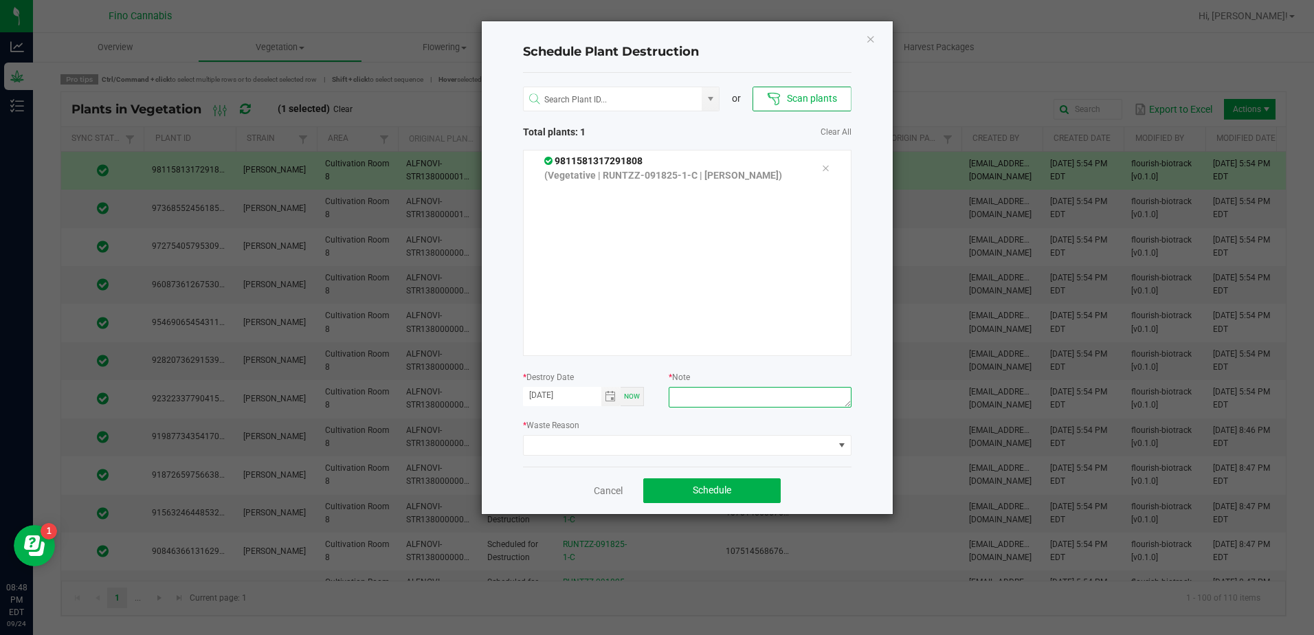
paste textarea "1.038g - Did not root"
type textarea "1.038g - Did not root"
click at [657, 438] on span at bounding box center [678, 445] width 310 height 19
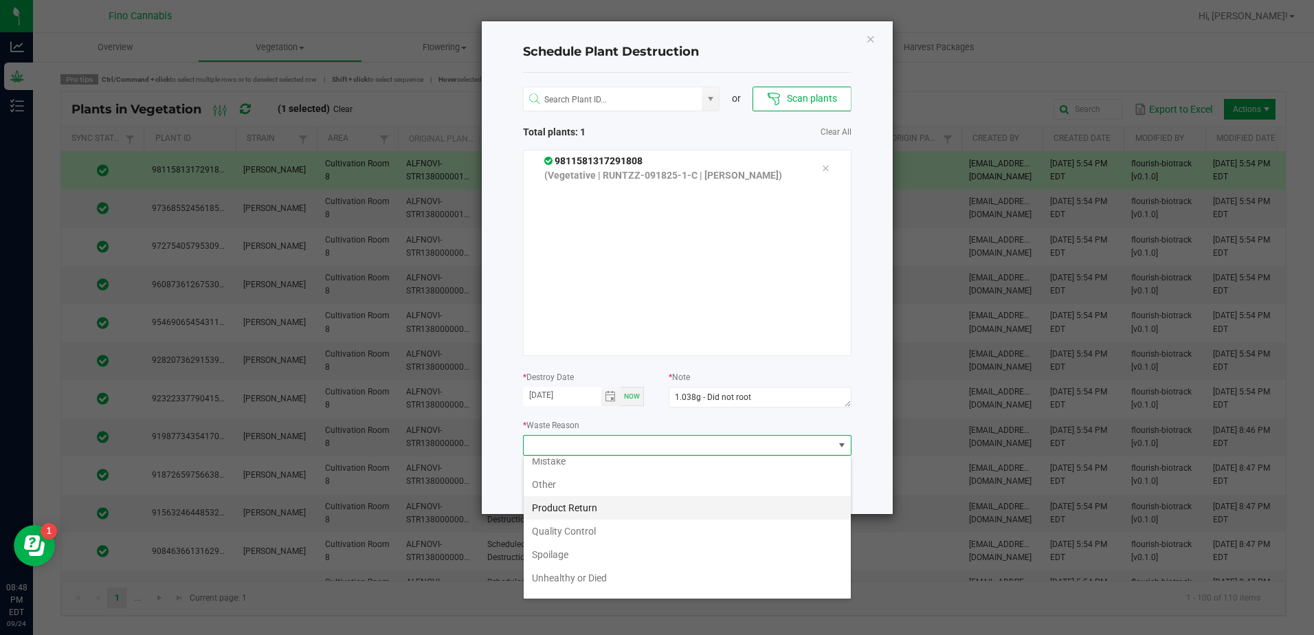
scroll to position [49, 0]
click at [556, 565] on li "Unhealthy or Died" at bounding box center [686, 560] width 327 height 23
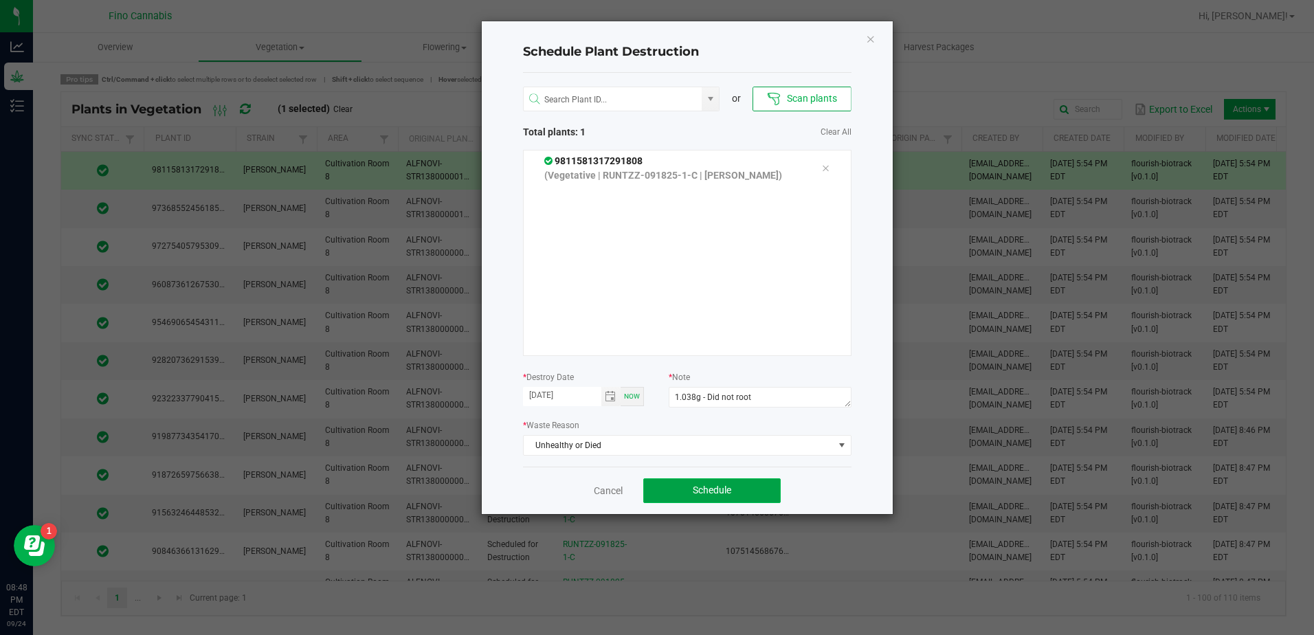
click at [722, 491] on span "Schedule" at bounding box center [711, 489] width 38 height 11
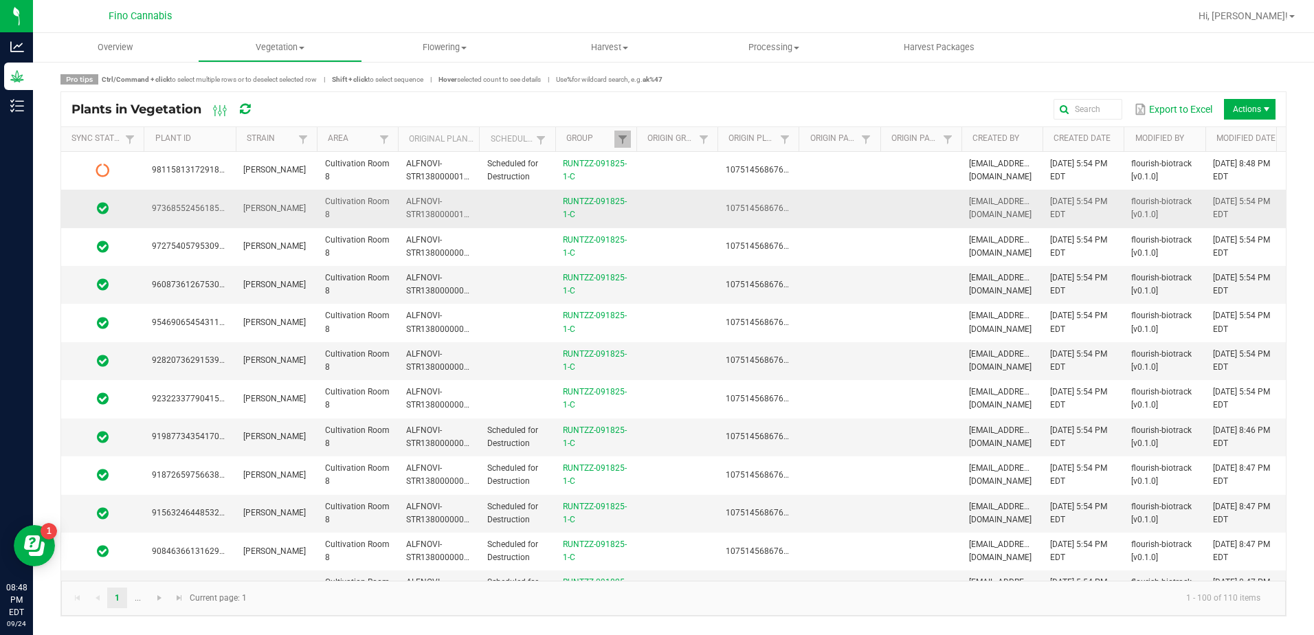
click at [908, 205] on td at bounding box center [919, 209] width 81 height 38
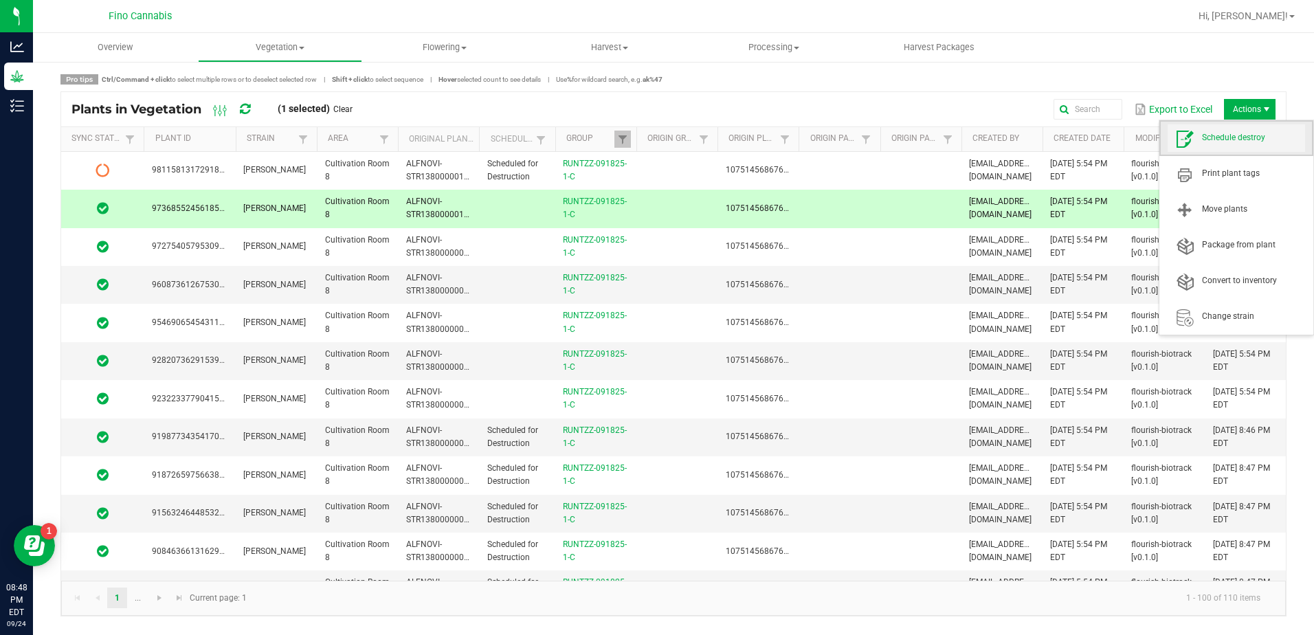
click at [1227, 137] on span "Schedule destroy" at bounding box center [1253, 138] width 103 height 12
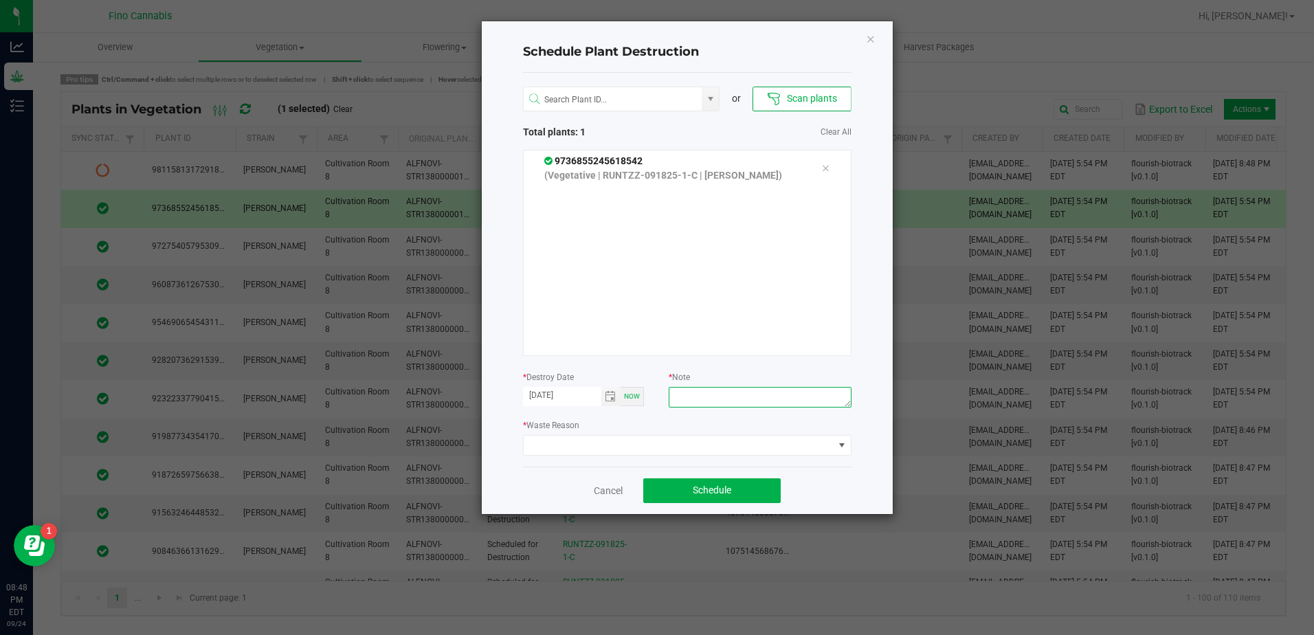
paste textarea "1.038g - Did not root"
type textarea "1.038g - Did not root"
click at [673, 439] on span at bounding box center [678, 445] width 310 height 19
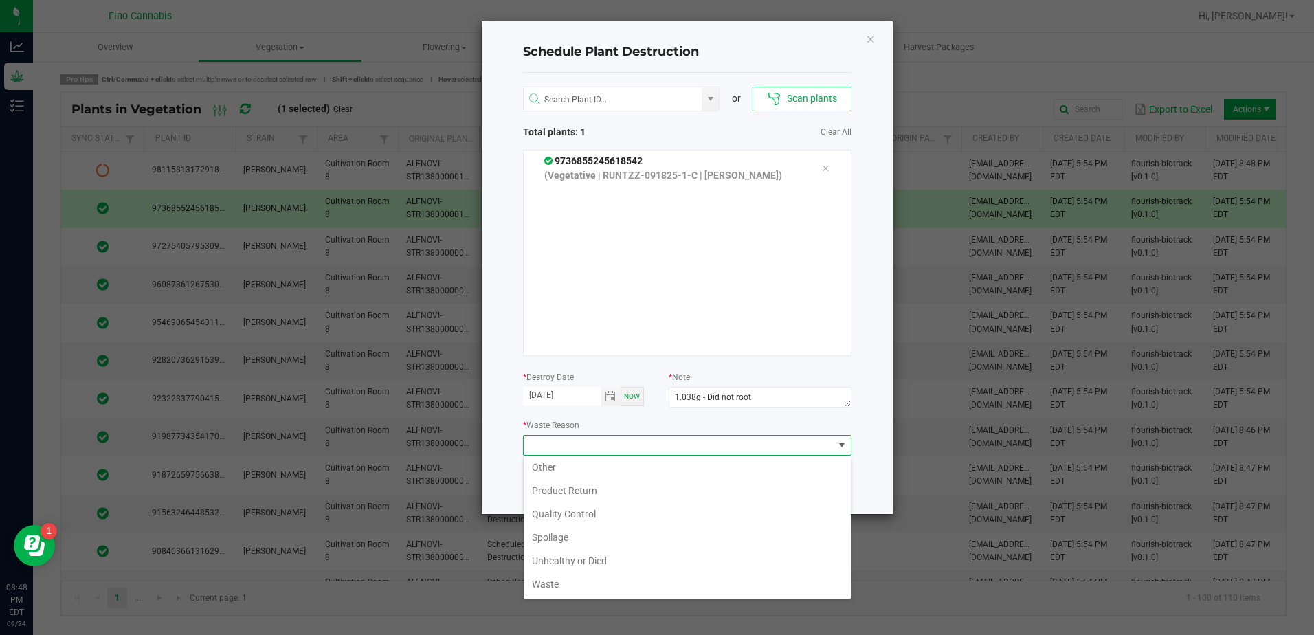
drag, startPoint x: 602, startPoint y: 556, endPoint x: 614, endPoint y: 551, distance: 12.9
click at [605, 556] on li "Unhealthy or Died" at bounding box center [686, 560] width 327 height 23
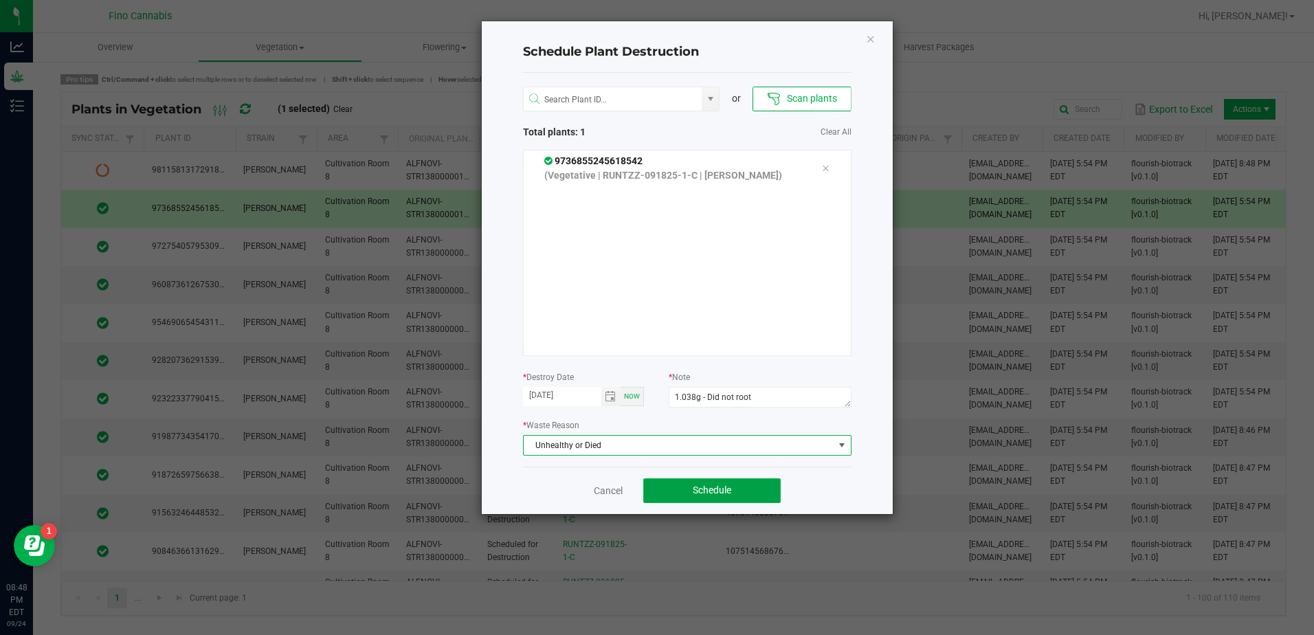
click at [739, 493] on button "Schedule" at bounding box center [711, 490] width 137 height 25
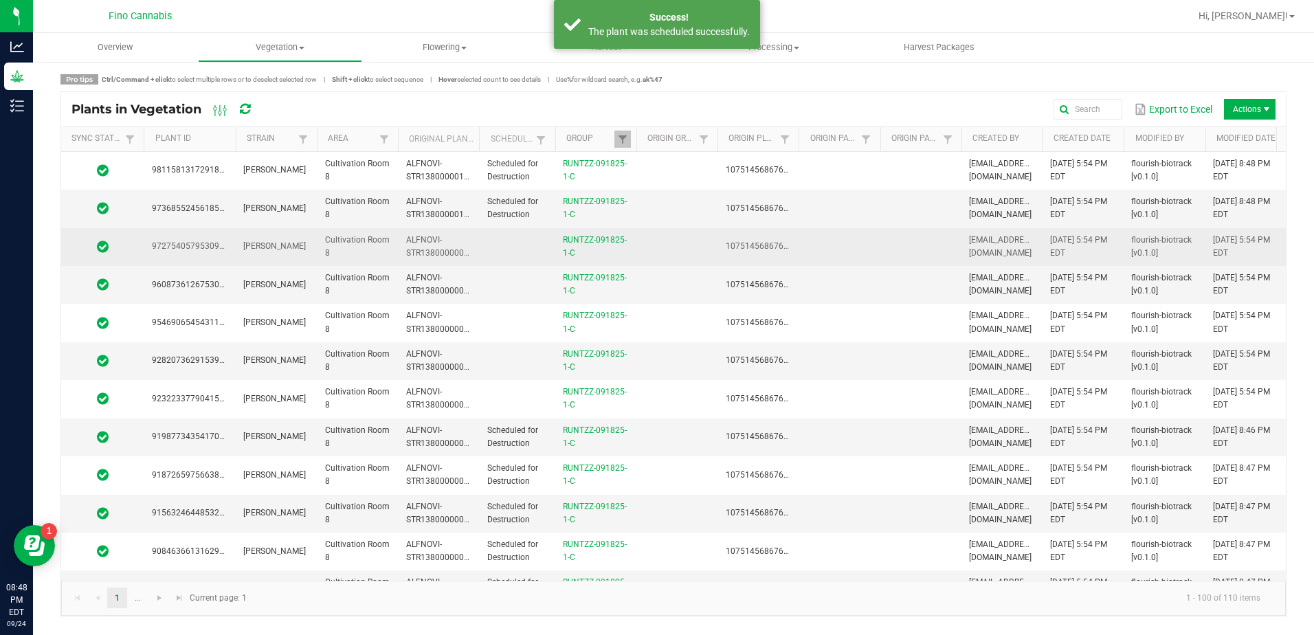
click at [519, 246] on td at bounding box center [517, 247] width 76 height 38
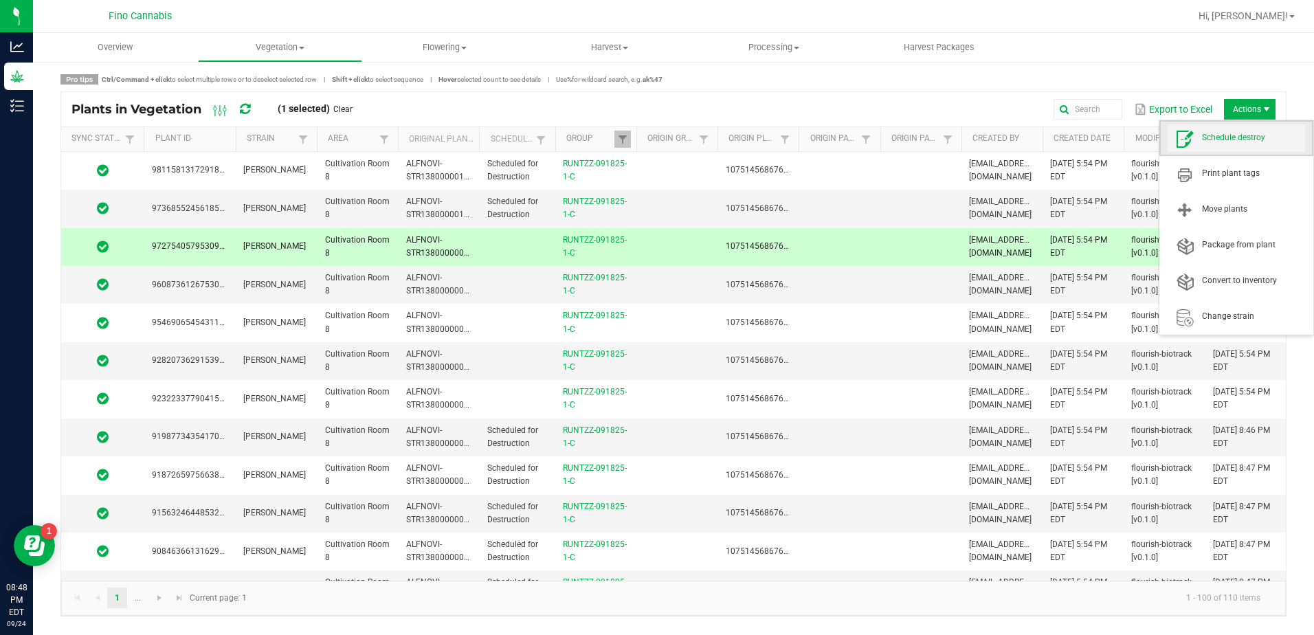
click at [1232, 139] on span "Schedule destroy" at bounding box center [1253, 138] width 103 height 12
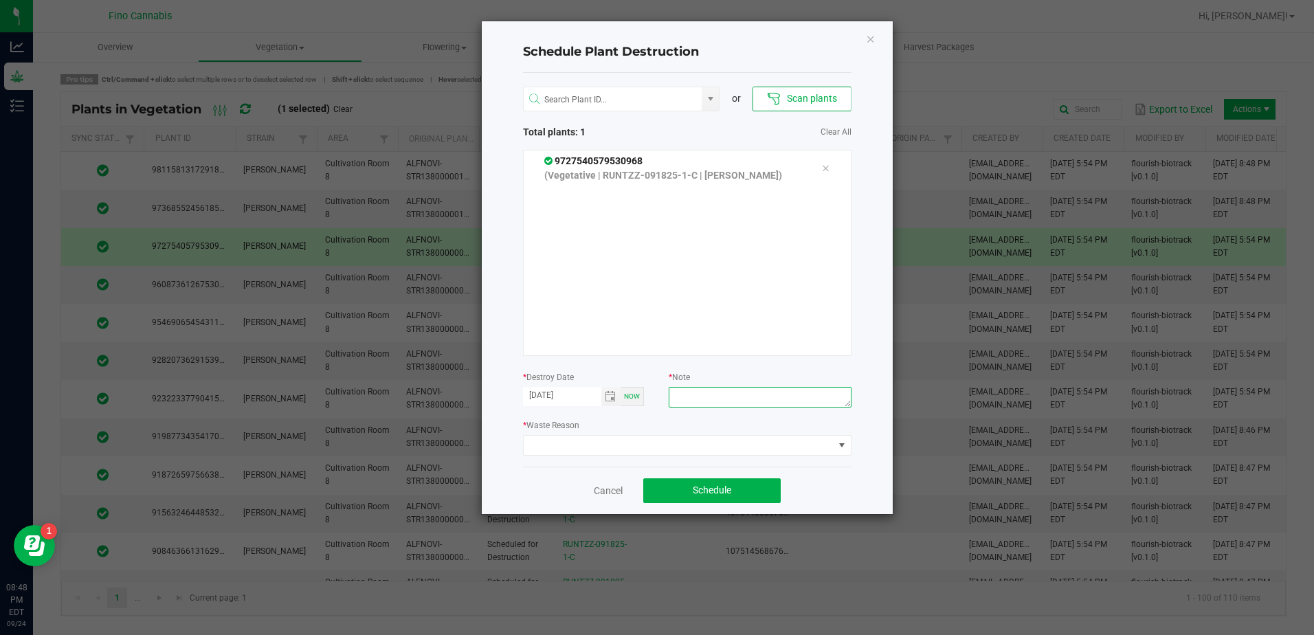
paste textarea "1.038g - Did not root"
type textarea "1.038g - Did not root"
click at [675, 449] on span at bounding box center [678, 445] width 310 height 19
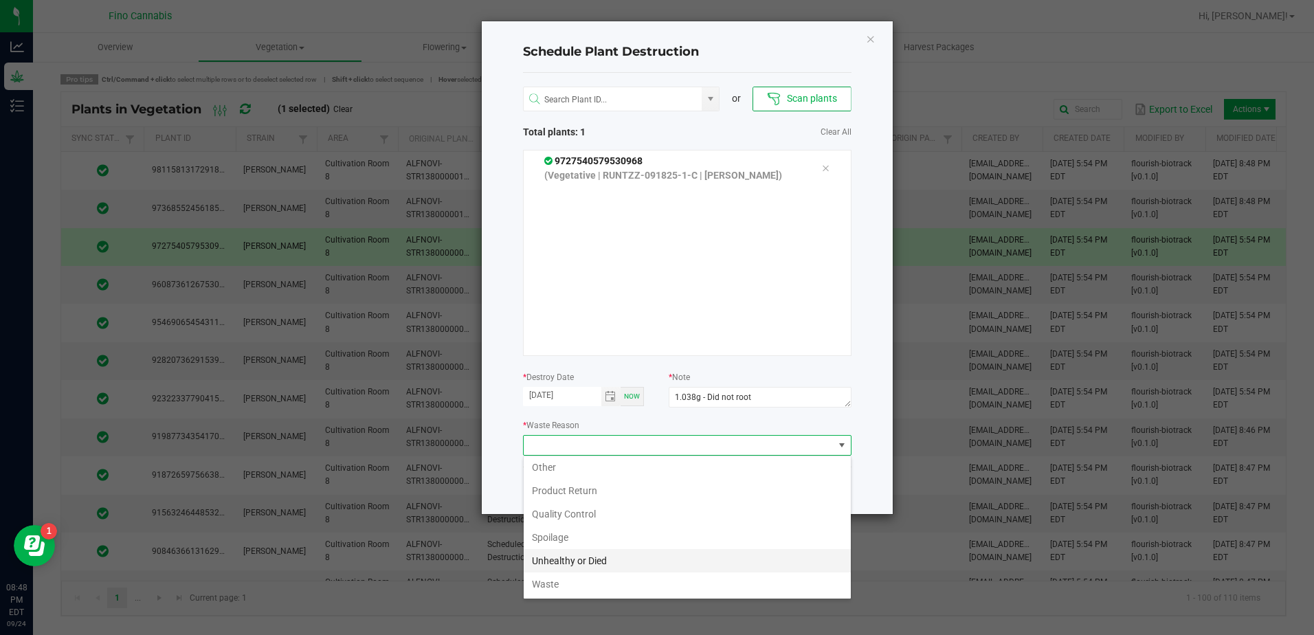
click at [578, 564] on li "Unhealthy or Died" at bounding box center [686, 560] width 327 height 23
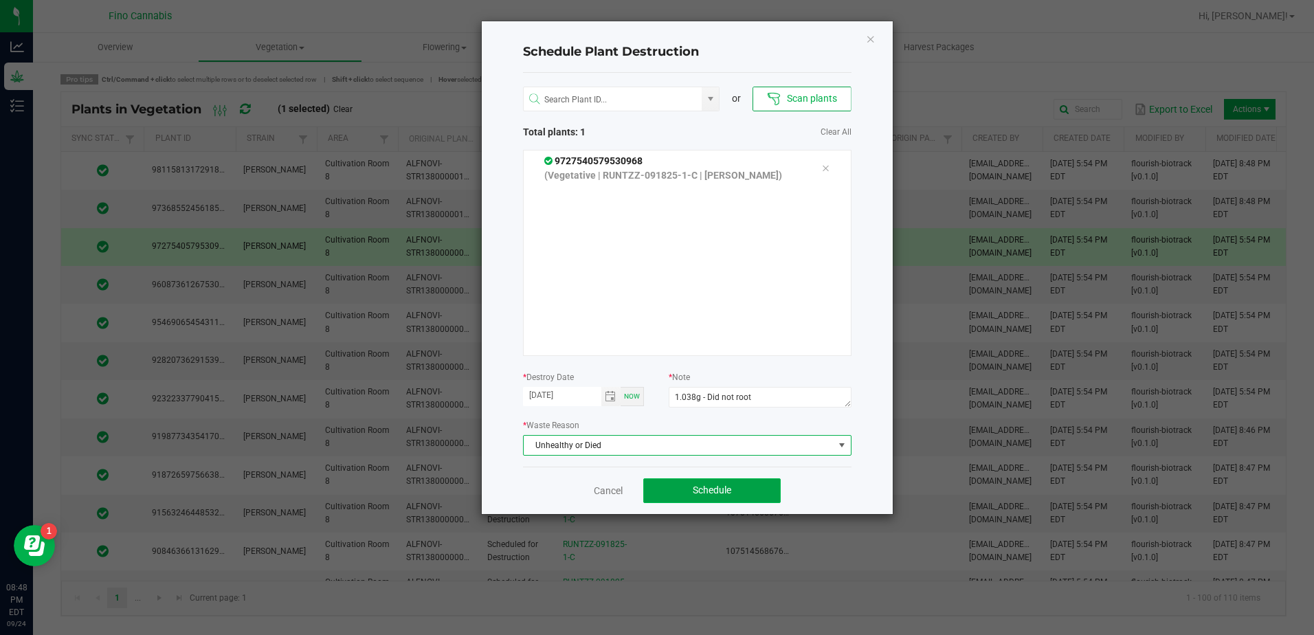
click at [753, 495] on button "Schedule" at bounding box center [711, 490] width 137 height 25
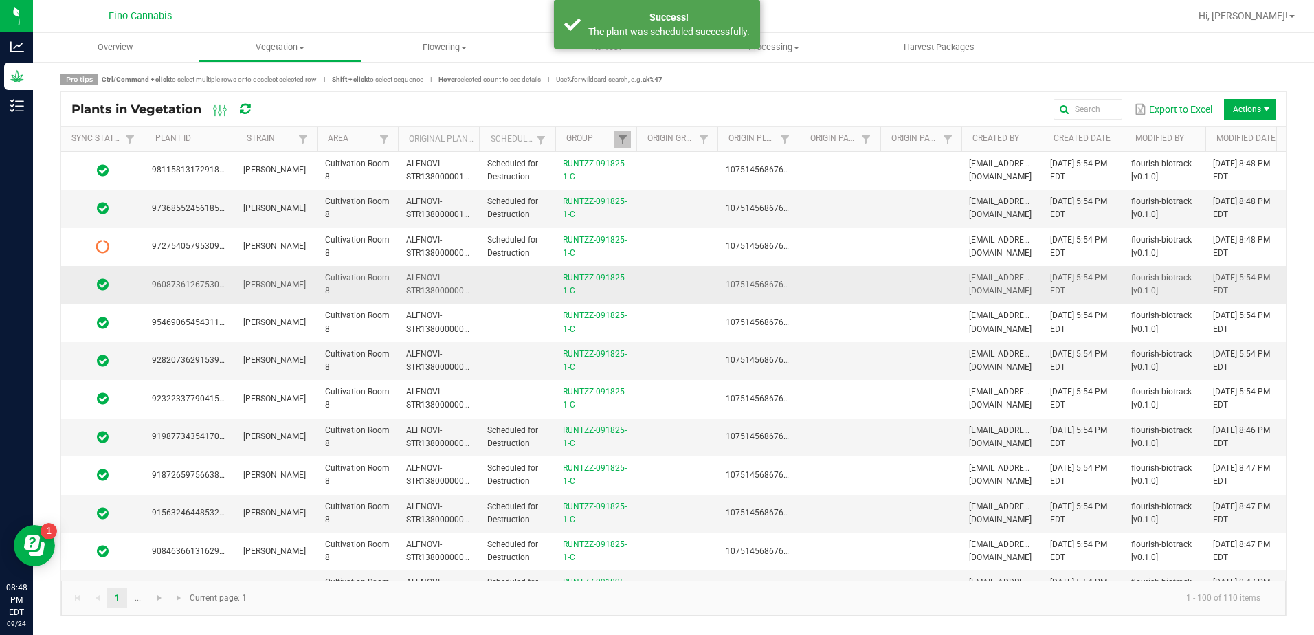
click at [875, 280] on td at bounding box center [838, 285] width 81 height 38
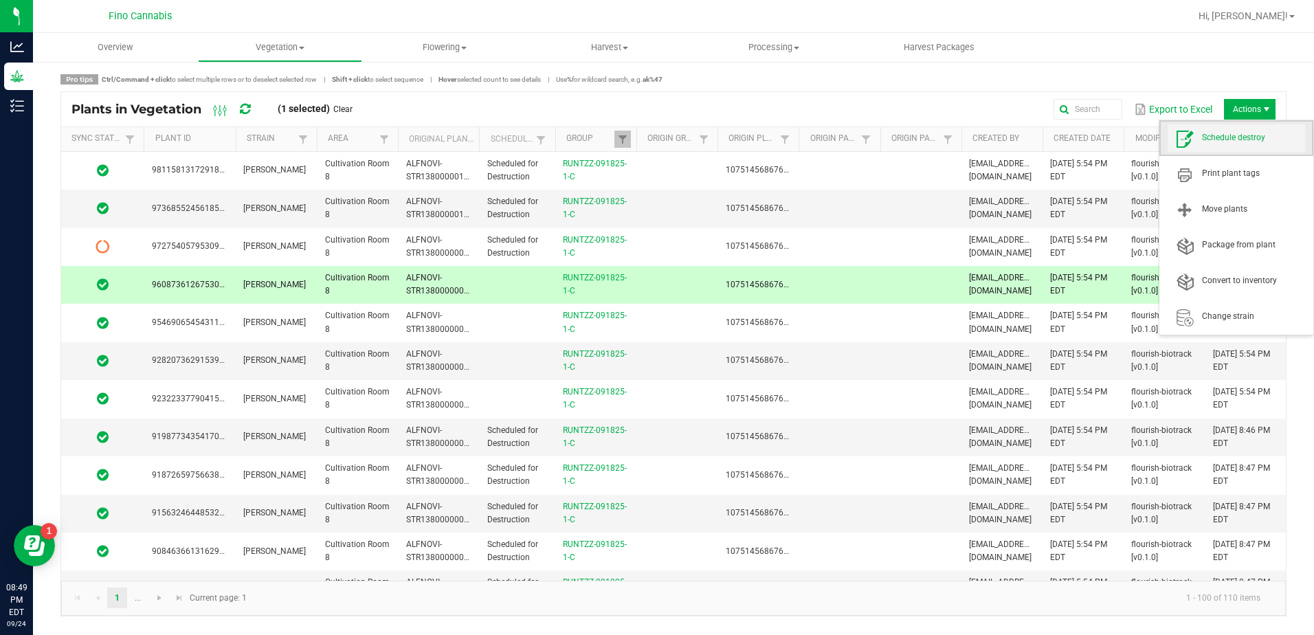
click at [1230, 133] on span "Schedule destroy" at bounding box center [1253, 138] width 103 height 12
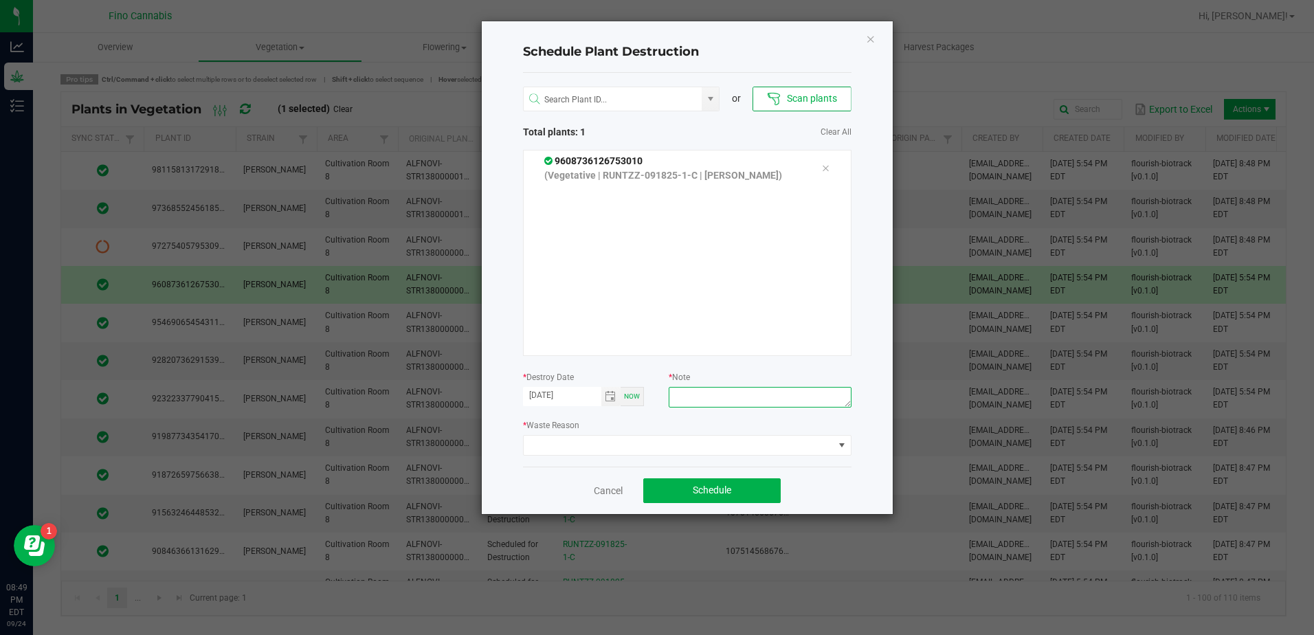
paste textarea "1.038g - Did not root"
type textarea "1.038g - Did not root"
click at [644, 449] on span at bounding box center [678, 445] width 310 height 19
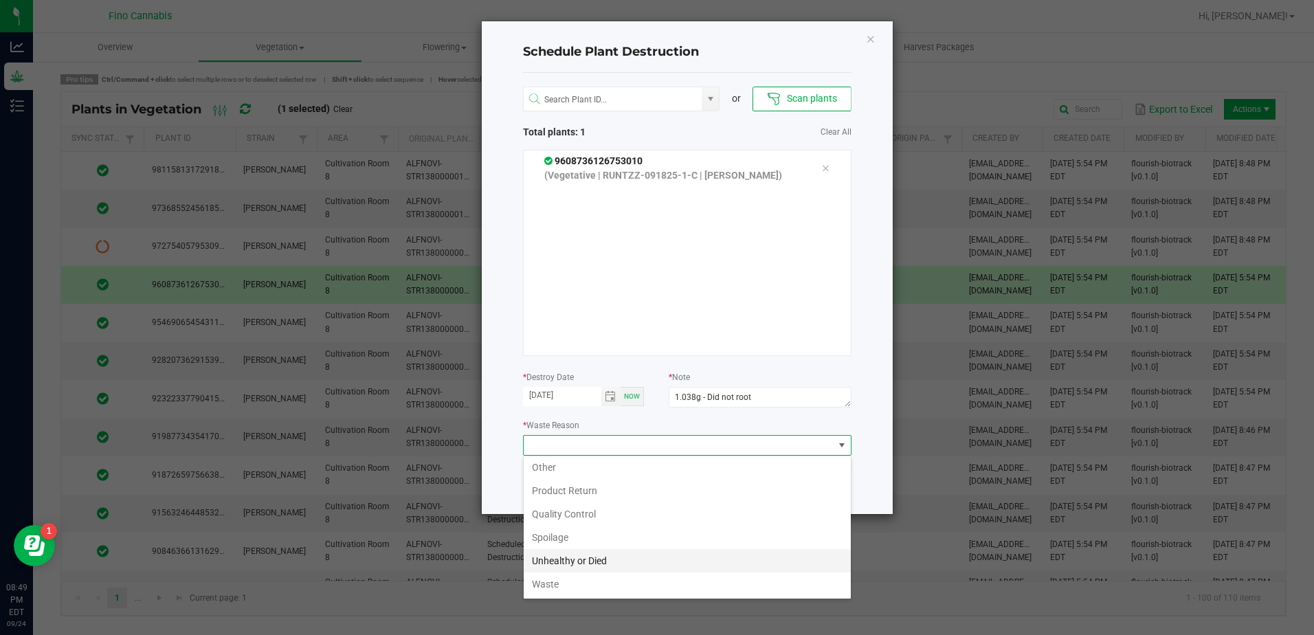
click at [604, 556] on li "Unhealthy or Died" at bounding box center [686, 560] width 327 height 23
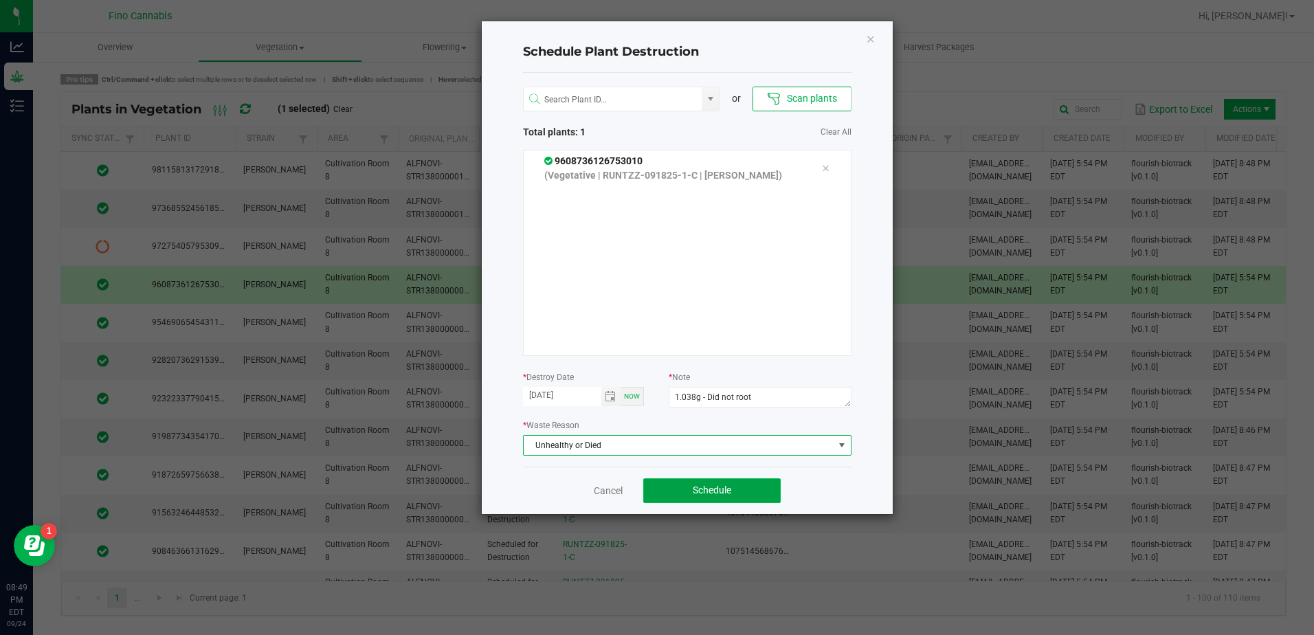
click at [739, 490] on button "Schedule" at bounding box center [711, 490] width 137 height 25
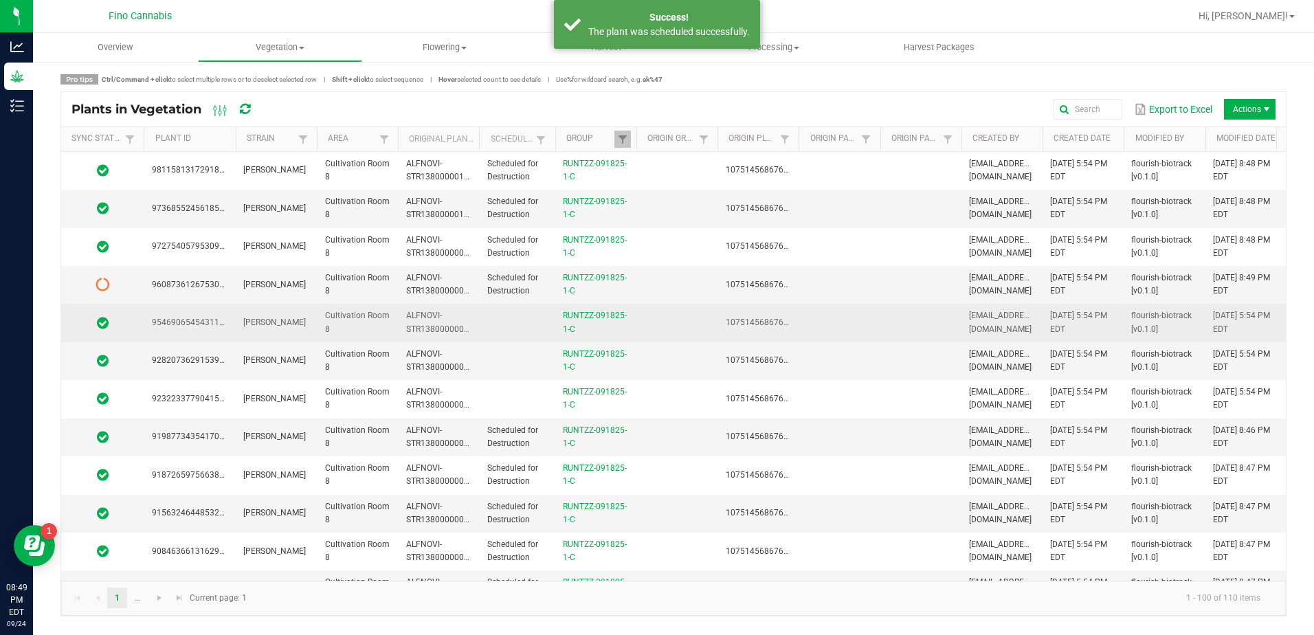
click at [914, 328] on td at bounding box center [919, 323] width 81 height 38
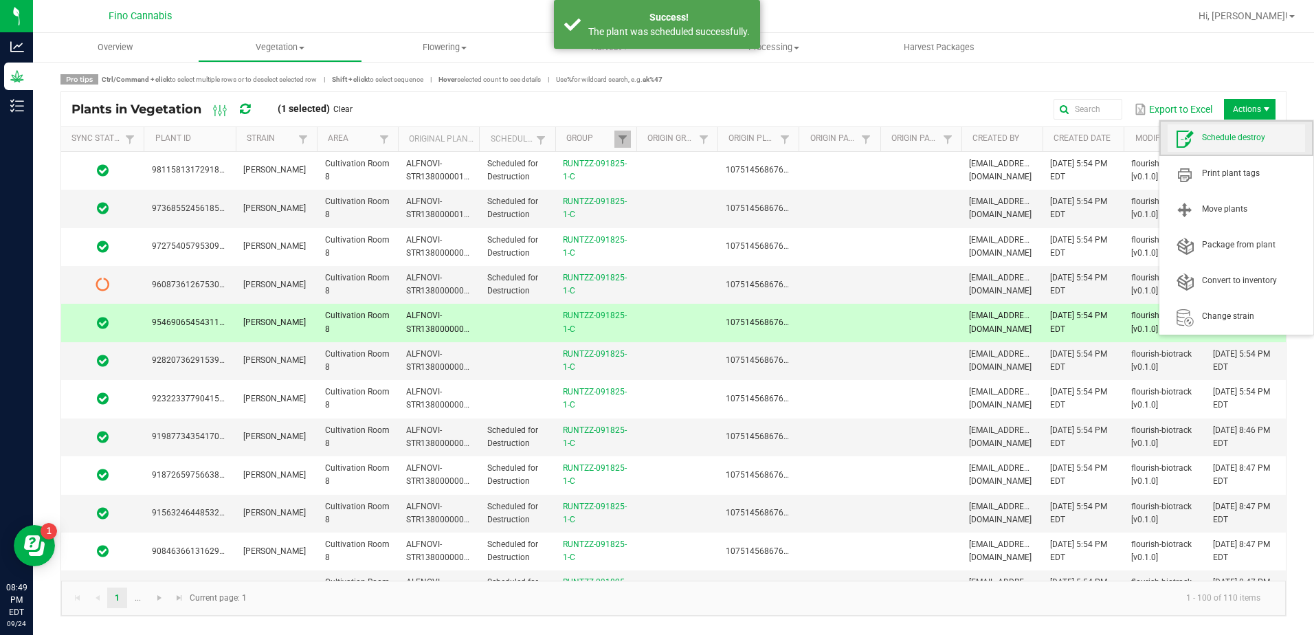
click at [1228, 148] on span "Schedule destroy" at bounding box center [1235, 137] width 137 height 27
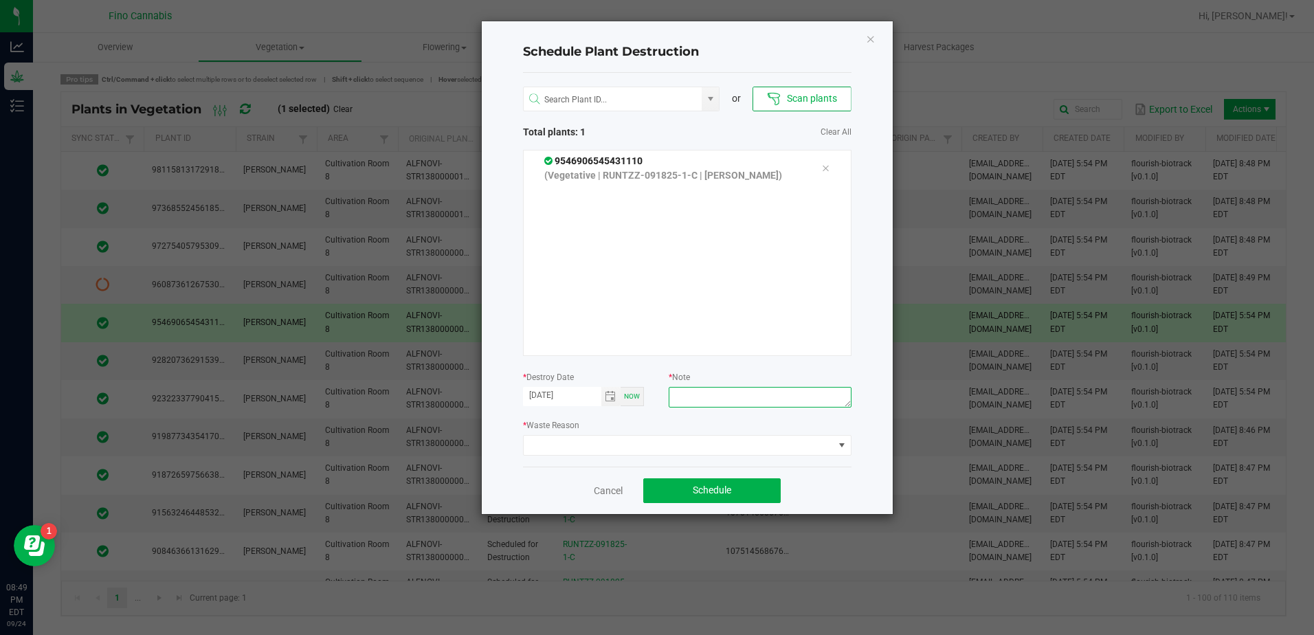
paste textarea "1.038g - Did not root"
type textarea "1.038g - Did not root"
click at [670, 449] on span at bounding box center [678, 445] width 310 height 19
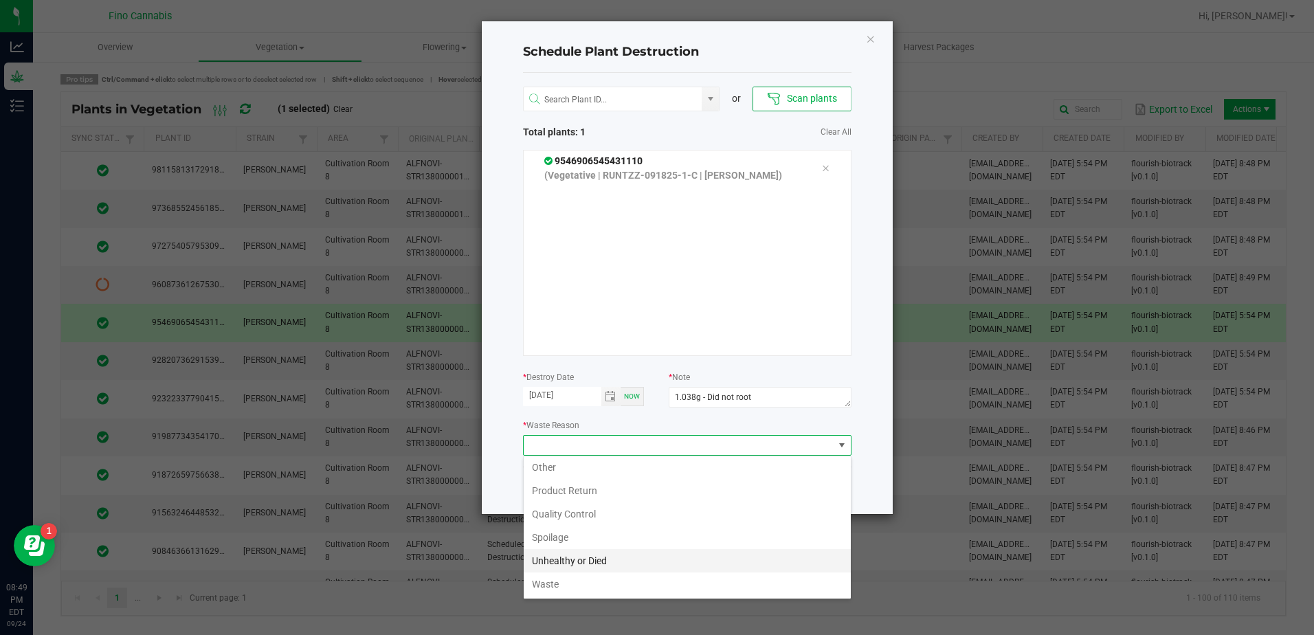
click at [604, 567] on li "Unhealthy or Died" at bounding box center [686, 560] width 327 height 23
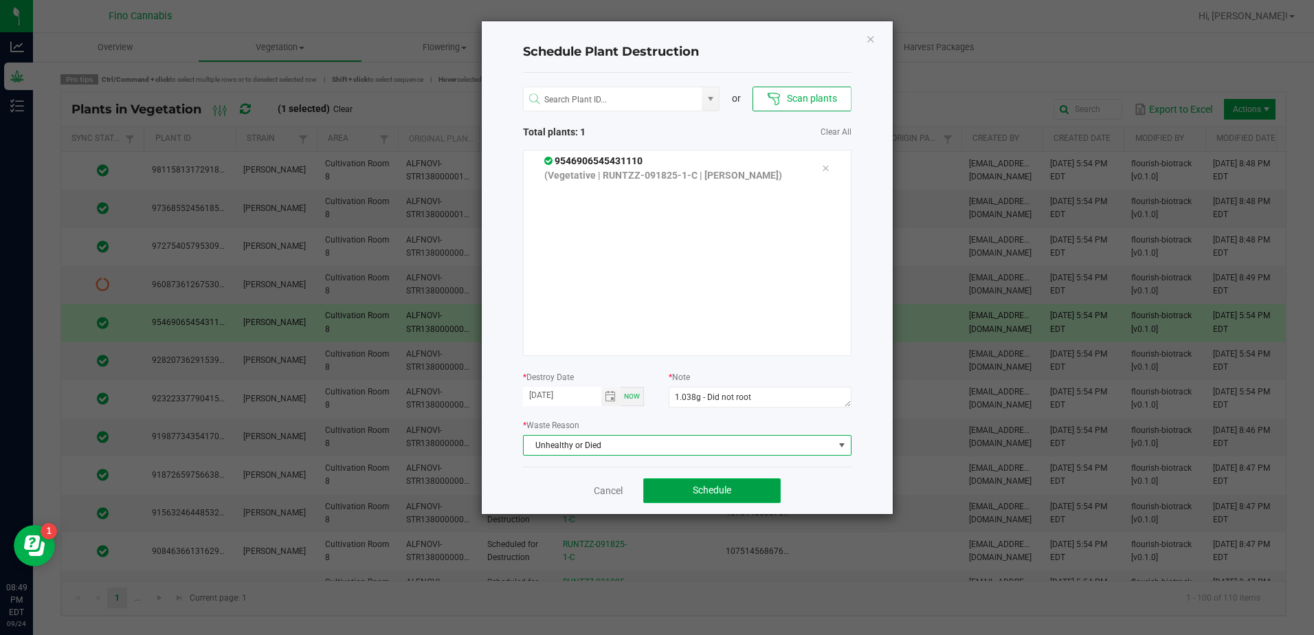
click at [747, 491] on button "Schedule" at bounding box center [711, 490] width 137 height 25
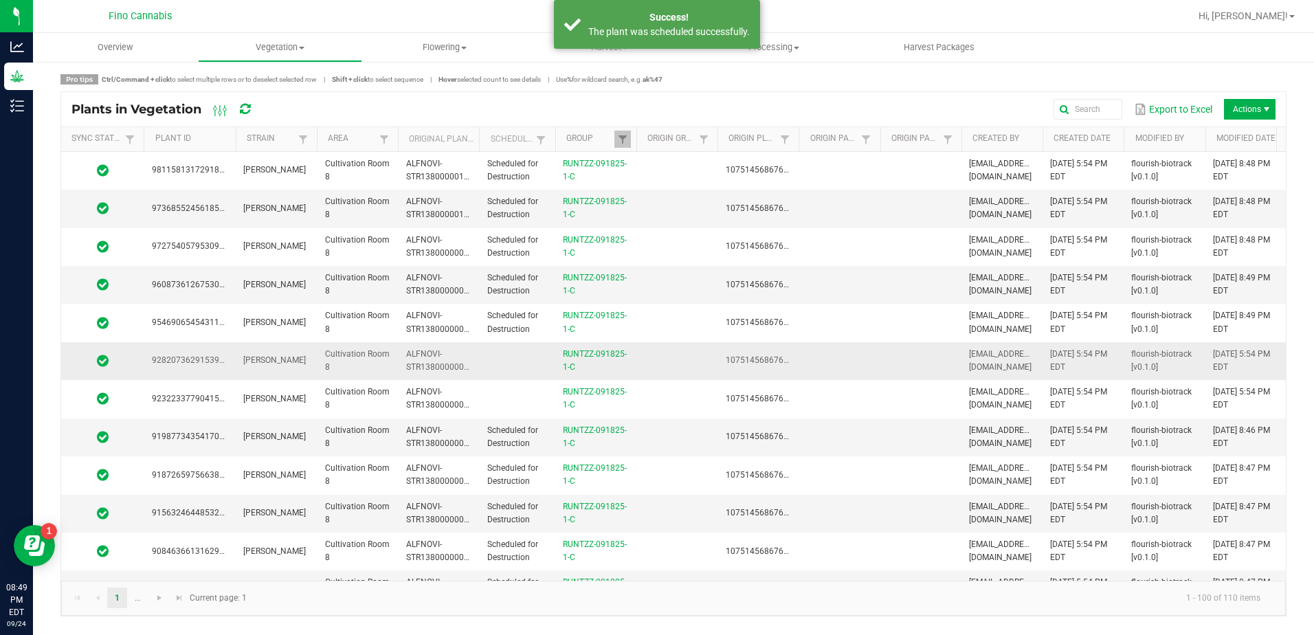
click at [894, 361] on td at bounding box center [919, 361] width 81 height 38
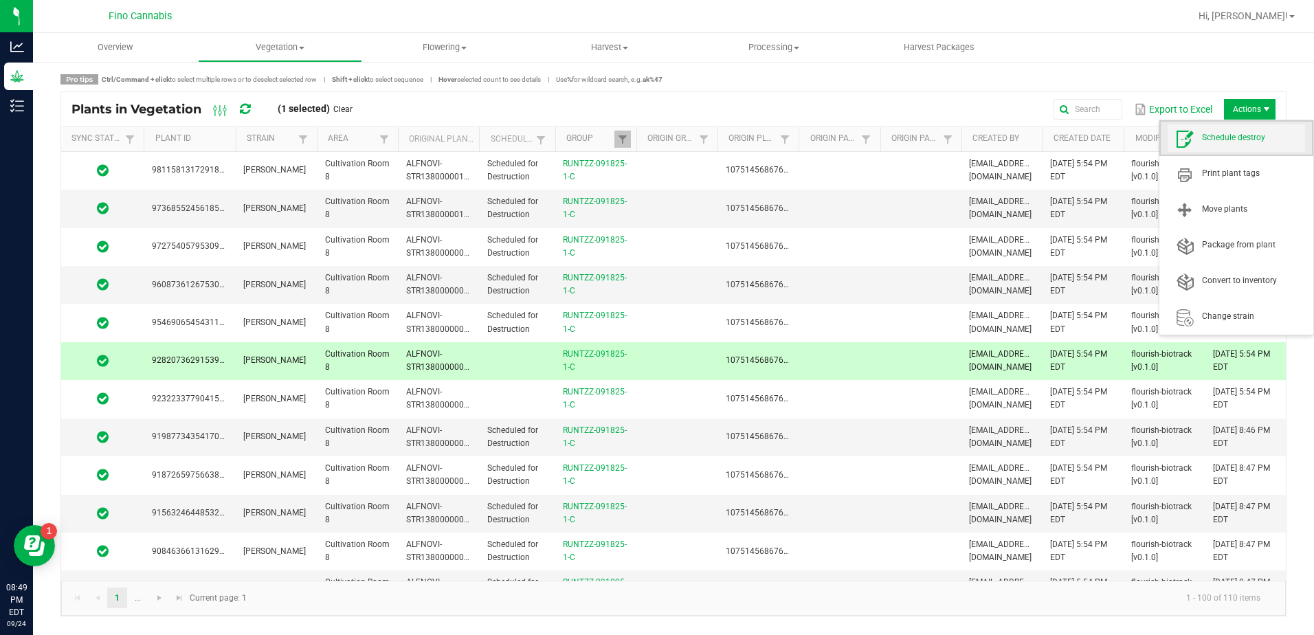
click at [1224, 140] on span "Schedule destroy" at bounding box center [1253, 138] width 103 height 12
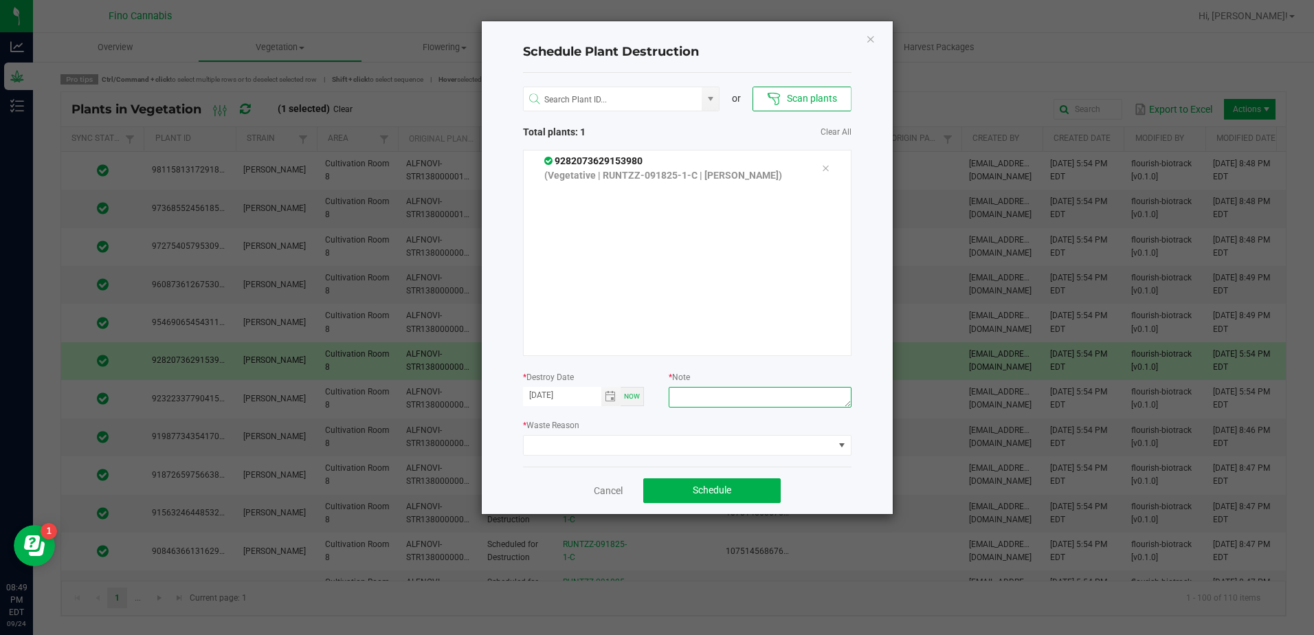
paste textarea "1.038g - Did not root"
type textarea "1.038g - Did not root"
click at [708, 440] on span at bounding box center [678, 445] width 310 height 19
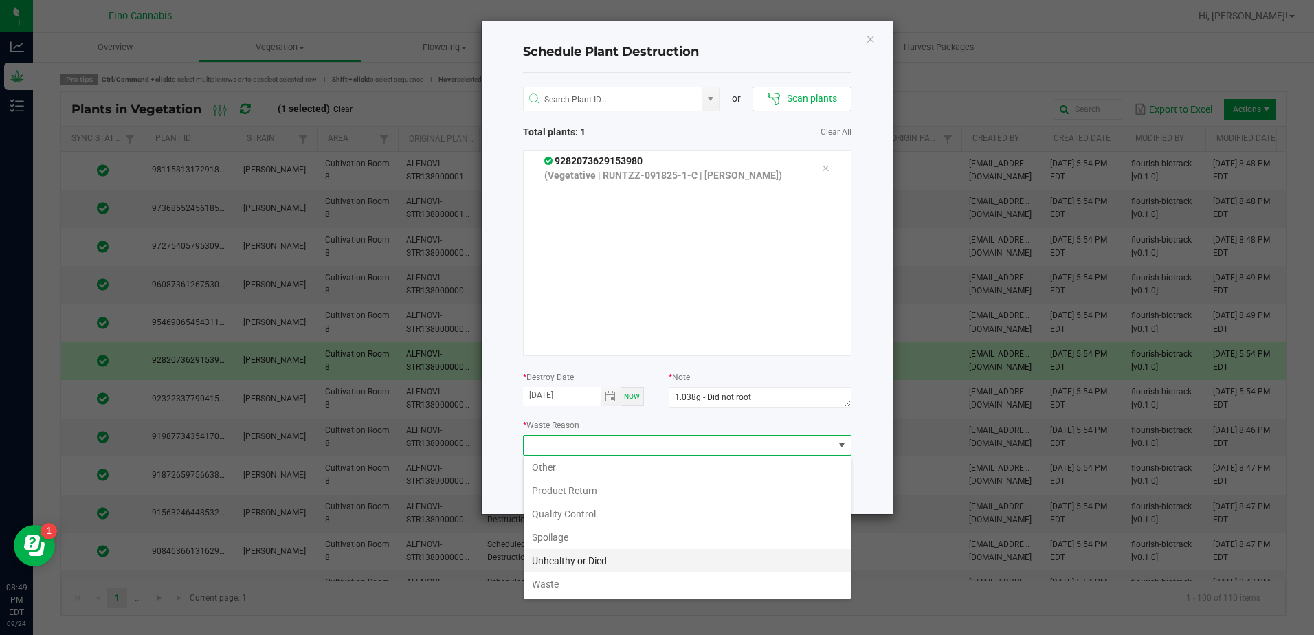
click at [582, 554] on li "Unhealthy or Died" at bounding box center [686, 560] width 327 height 23
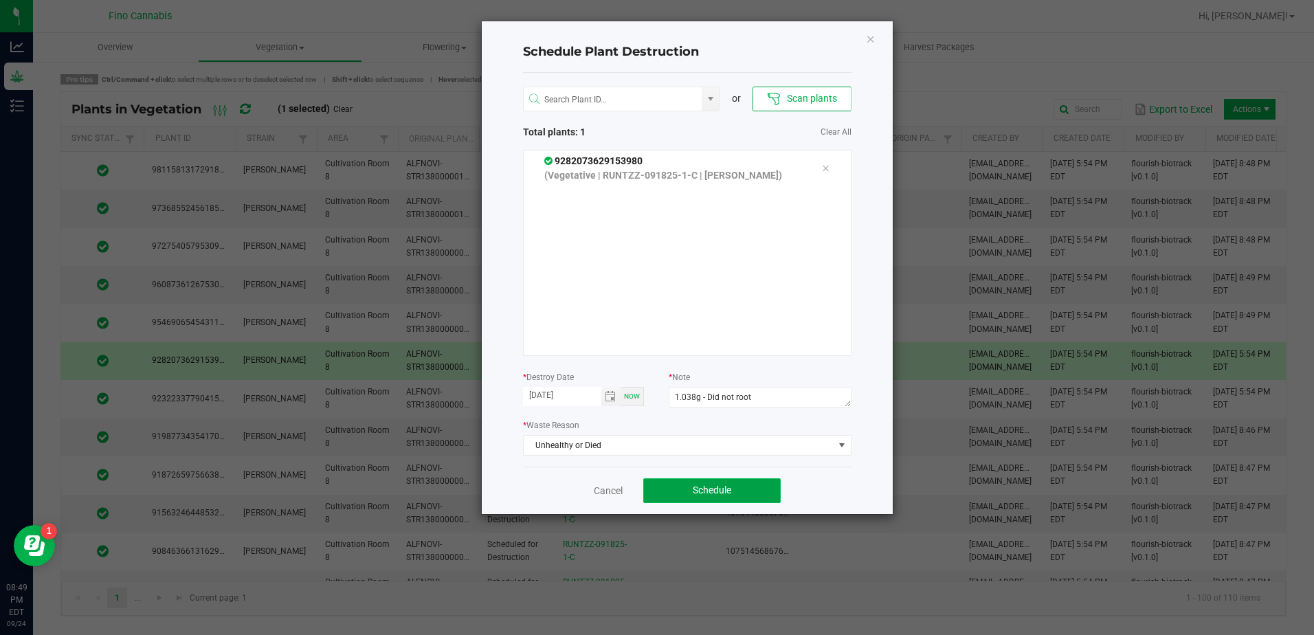
click at [684, 478] on button "Schedule" at bounding box center [711, 490] width 137 height 25
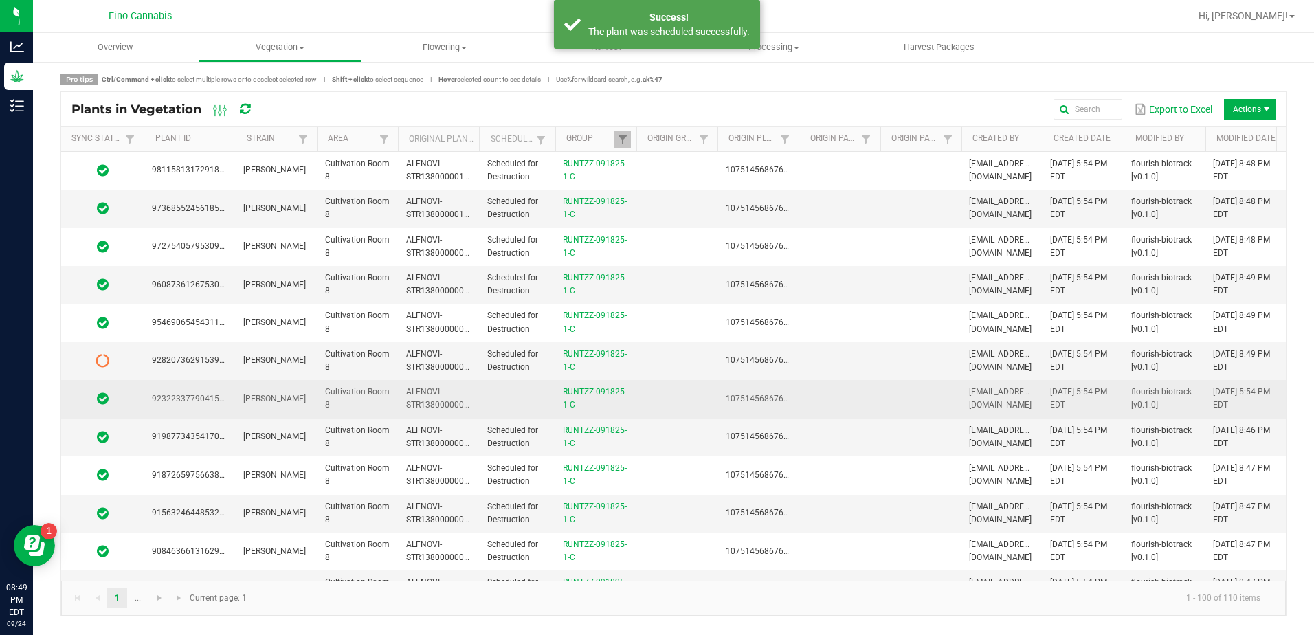
click at [848, 397] on td at bounding box center [838, 399] width 81 height 38
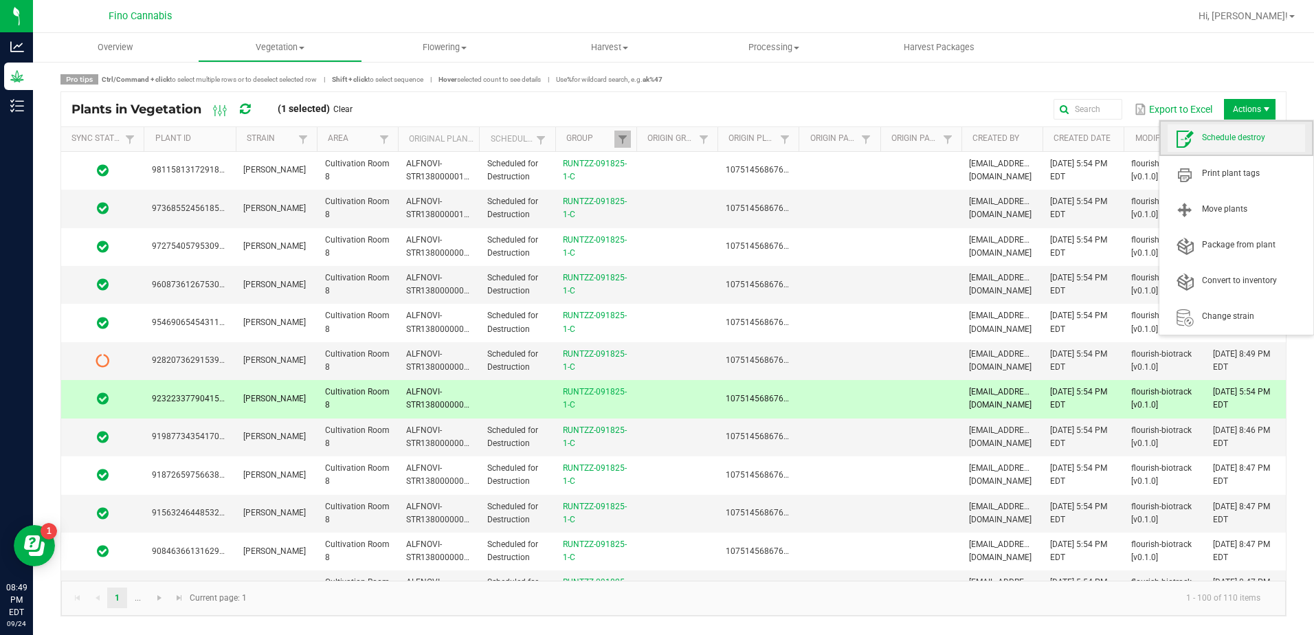
click at [1219, 139] on span "Schedule destroy" at bounding box center [1253, 138] width 103 height 12
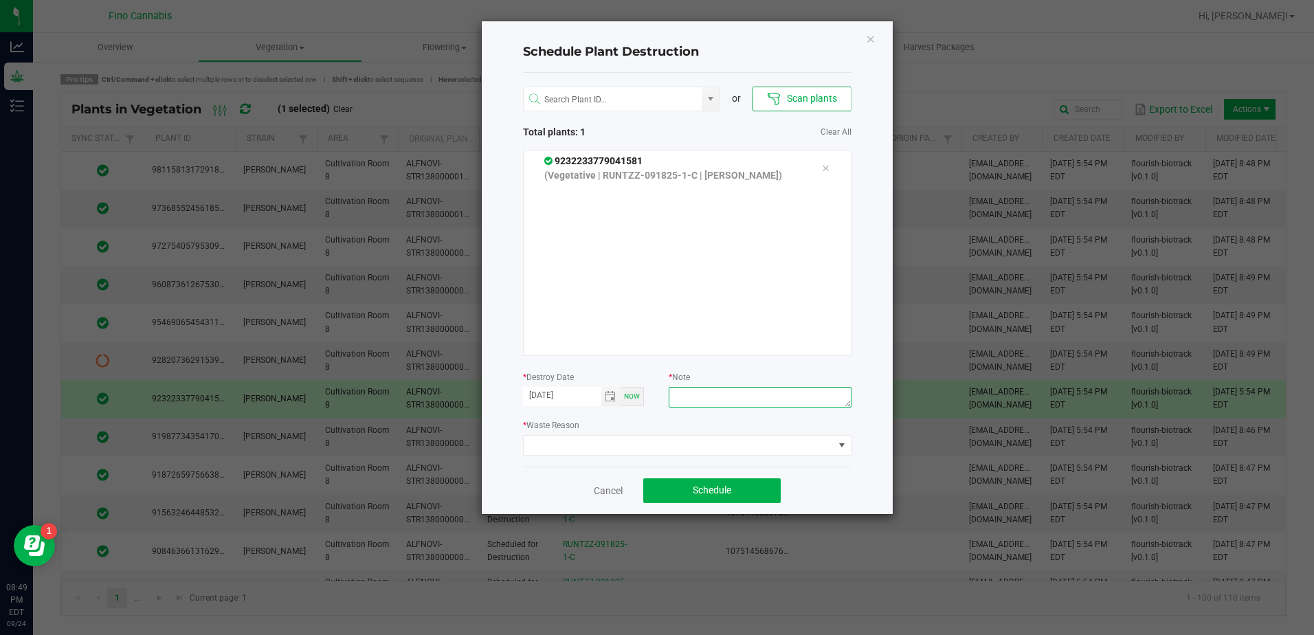
paste textarea "1.038g - Did not root"
type textarea "1.038g - Did not root"
click at [652, 444] on span at bounding box center [678, 445] width 310 height 19
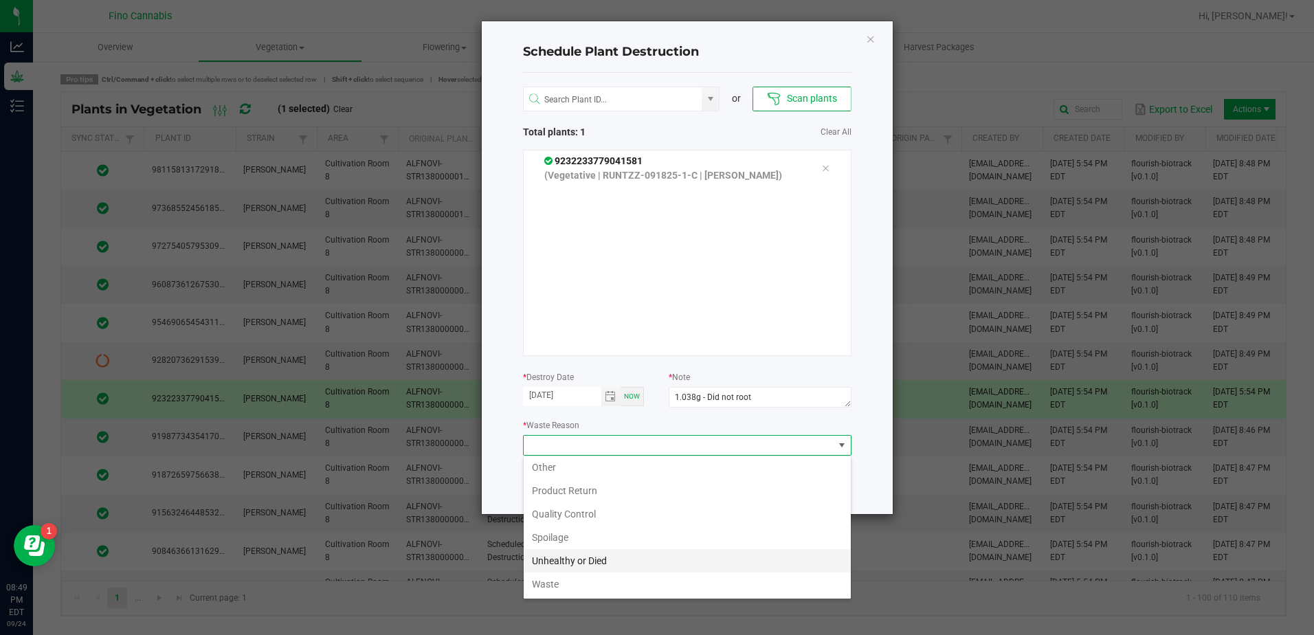
click at [563, 554] on li "Unhealthy or Died" at bounding box center [686, 560] width 327 height 23
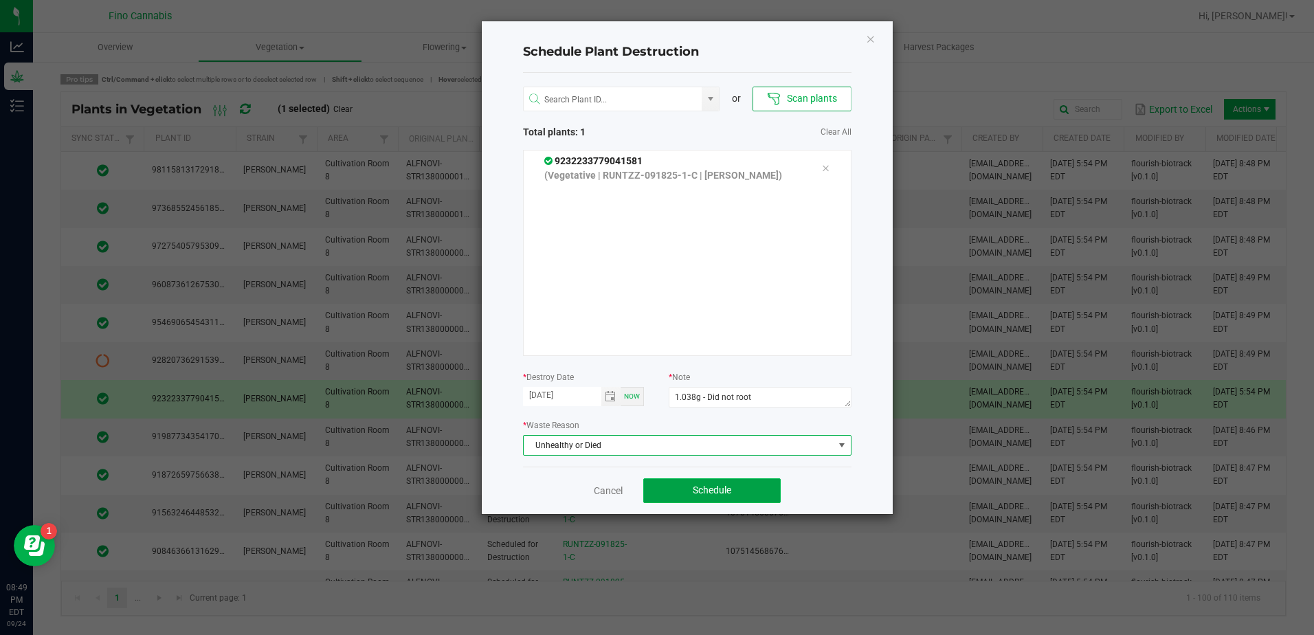
click at [690, 493] on button "Schedule" at bounding box center [711, 490] width 137 height 25
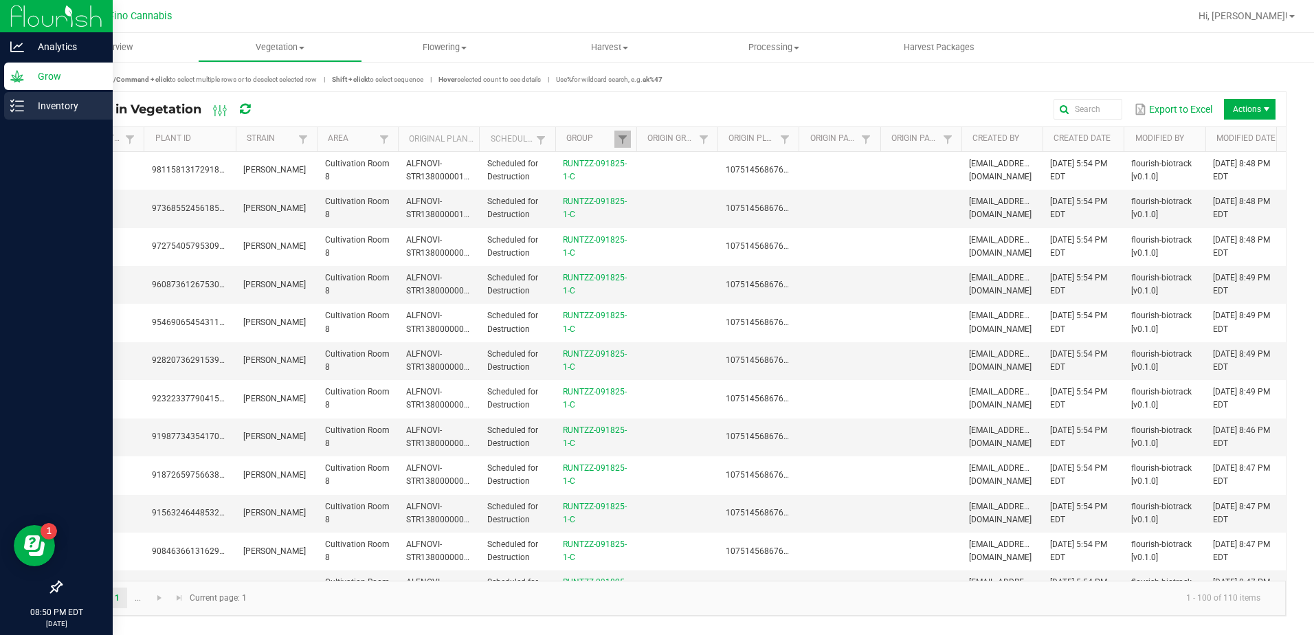
click at [16, 105] on icon at bounding box center [17, 106] width 14 height 14
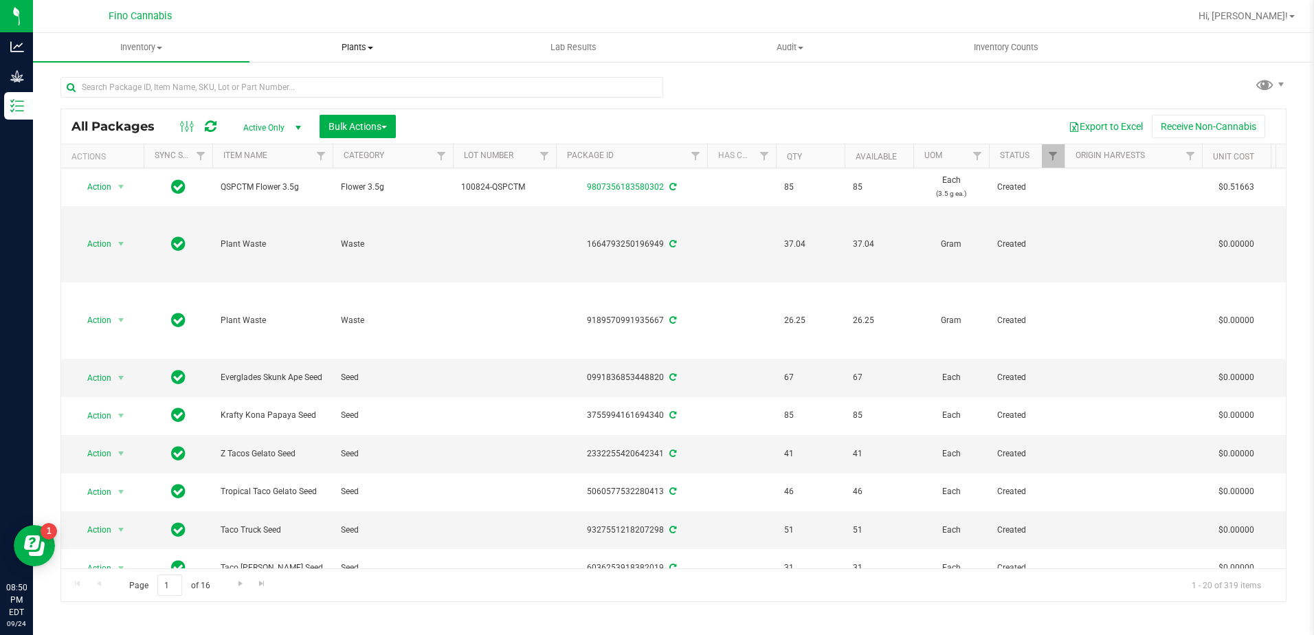
click at [354, 56] on uib-tab-heading "Plants All plants Waste log" at bounding box center [357, 47] width 215 height 27
click at [284, 97] on span "Waste log" at bounding box center [290, 99] width 82 height 12
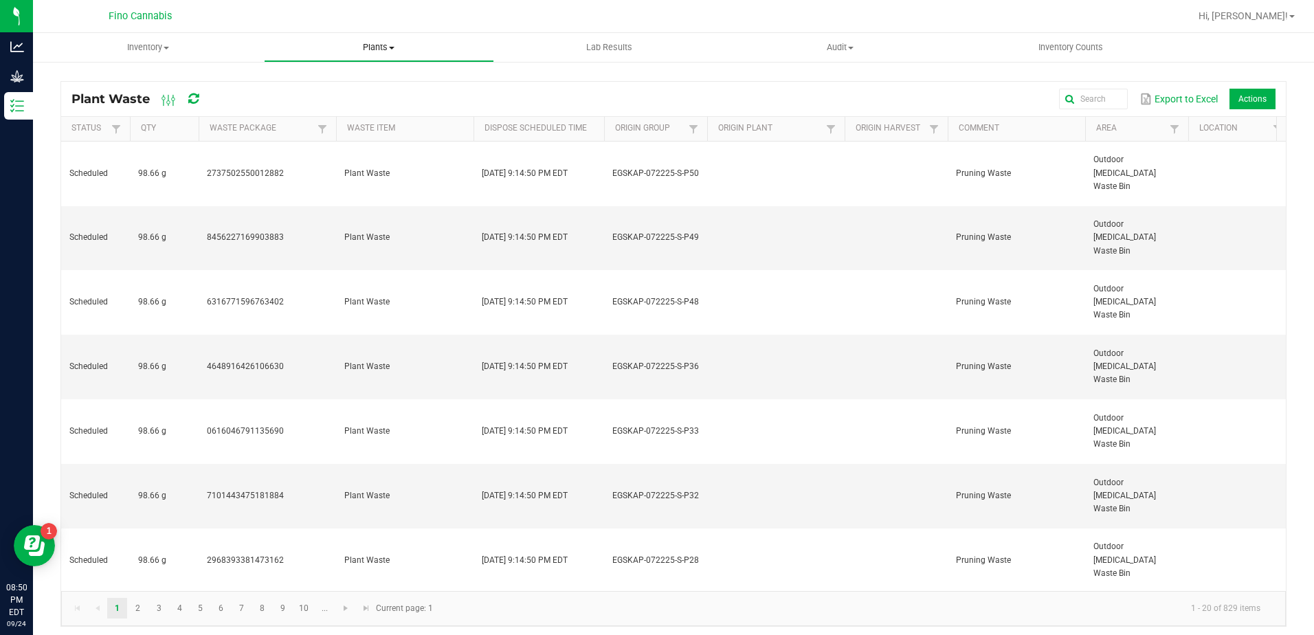
click at [370, 48] on span "Plants" at bounding box center [378, 47] width 229 height 12
click at [159, 47] on span "Inventory" at bounding box center [148, 47] width 229 height 12
click at [91, 111] on span "Waste log" at bounding box center [74, 116] width 82 height 12
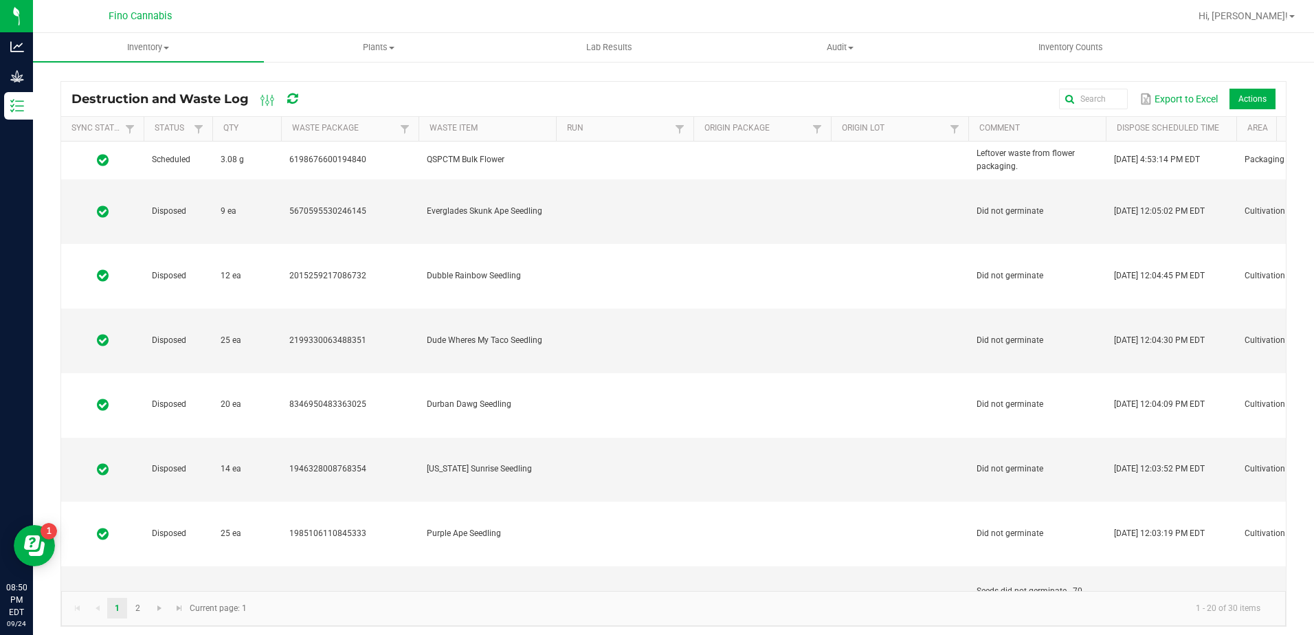
click at [1261, 8] on div "Hi, [PERSON_NAME]!" at bounding box center [1246, 16] width 107 height 24
click at [1263, 16] on span "Hi, [PERSON_NAME]!" at bounding box center [1242, 15] width 89 height 11
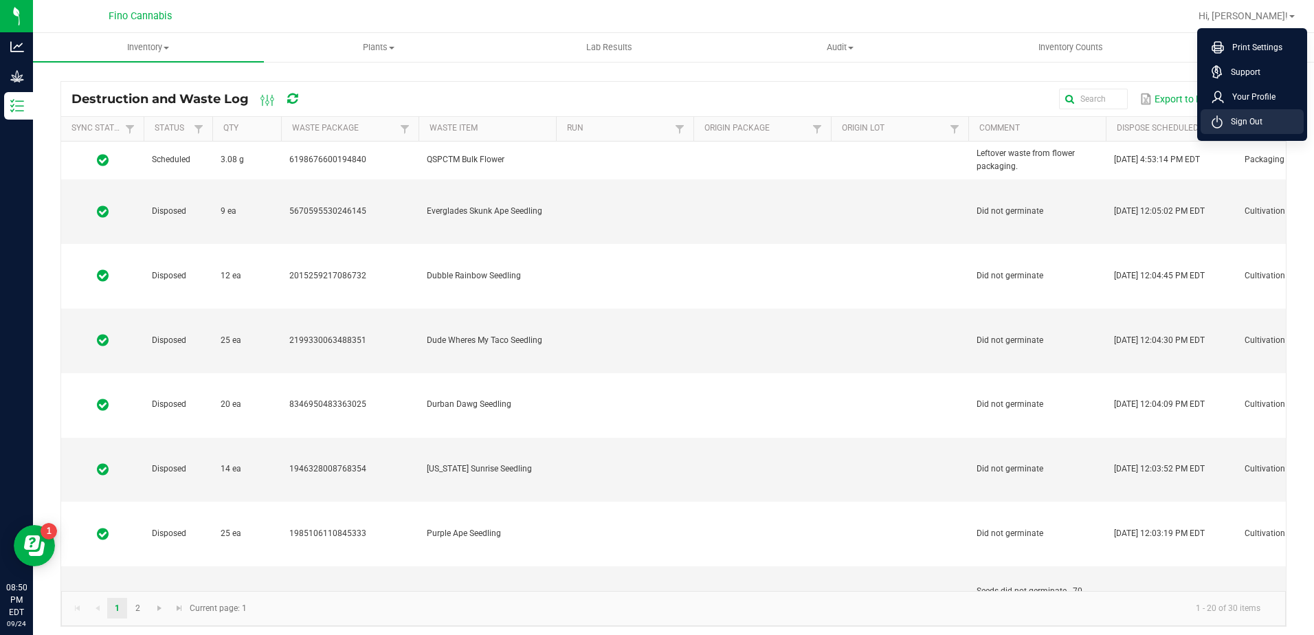
click at [1241, 115] on span "Sign Out" at bounding box center [1242, 122] width 40 height 14
